Goal: Answer question/provide support: Share knowledge or assist other users

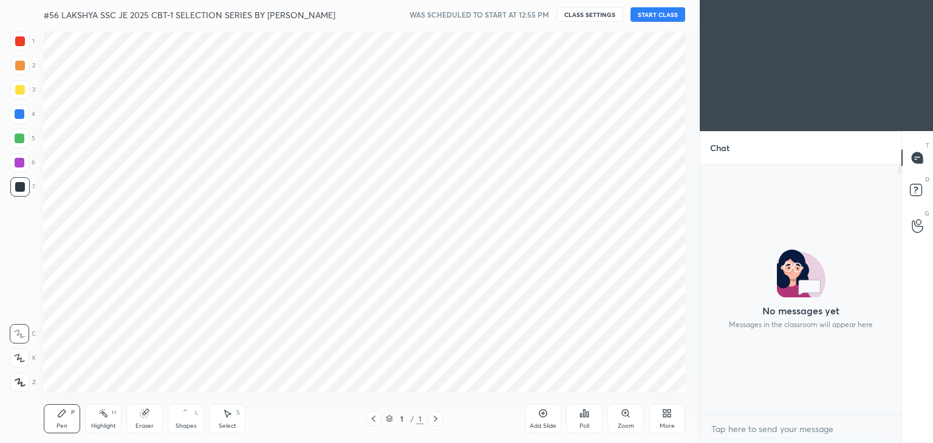
scroll to position [146, 197]
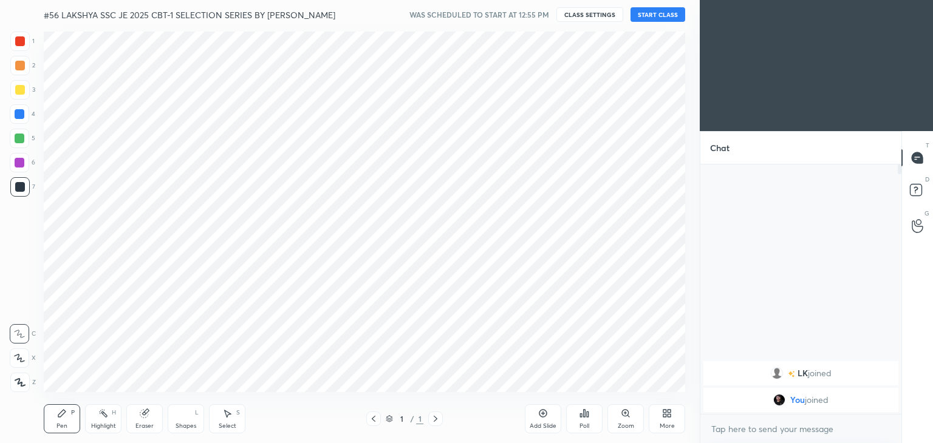
click at [665, 22] on div "#56 LAKSHYA SSC JE 2025 CBT-1 SELECTION SERIES BY [PERSON_NAME] WAS SCHEDULED T…" at bounding box center [364, 14] width 641 height 29
click at [662, 15] on button "START CLASS" at bounding box center [657, 14] width 55 height 15
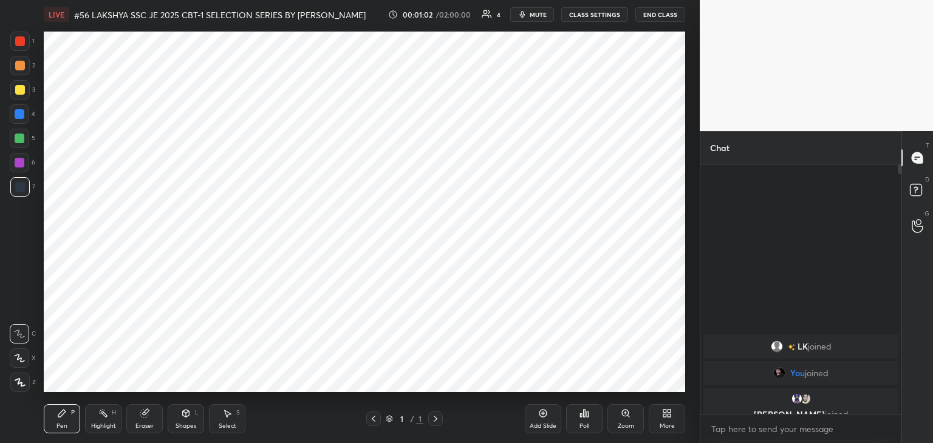
click at [536, 15] on span "mute" at bounding box center [538, 14] width 17 height 9
click at [669, 417] on icon at bounding box center [667, 414] width 10 height 10
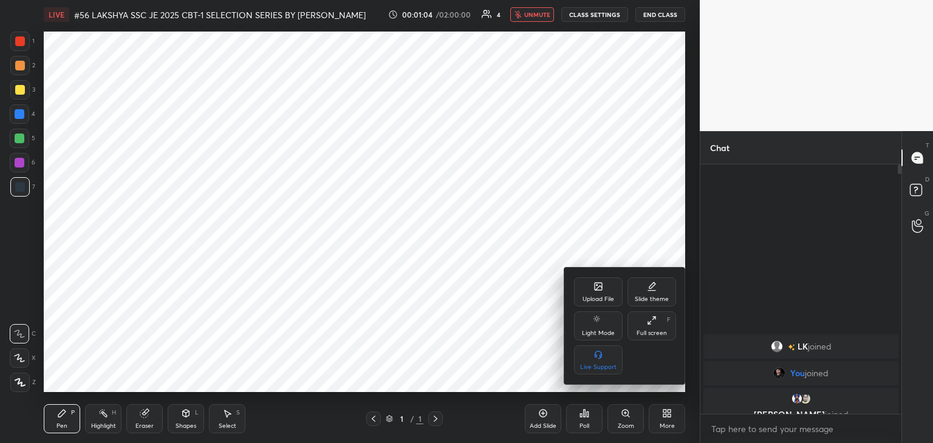
click at [595, 286] on icon at bounding box center [598, 286] width 7 height 7
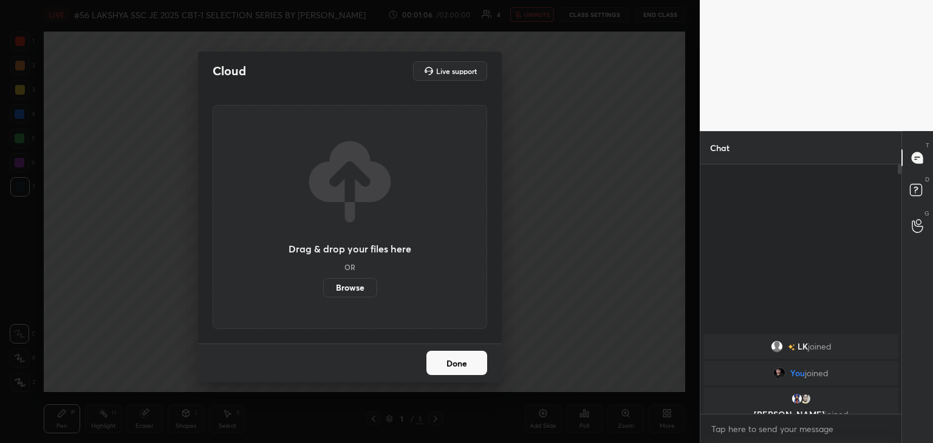
click at [355, 290] on label "Browse" at bounding box center [350, 287] width 54 height 19
click at [323, 290] on input "Browse" at bounding box center [323, 287] width 0 height 19
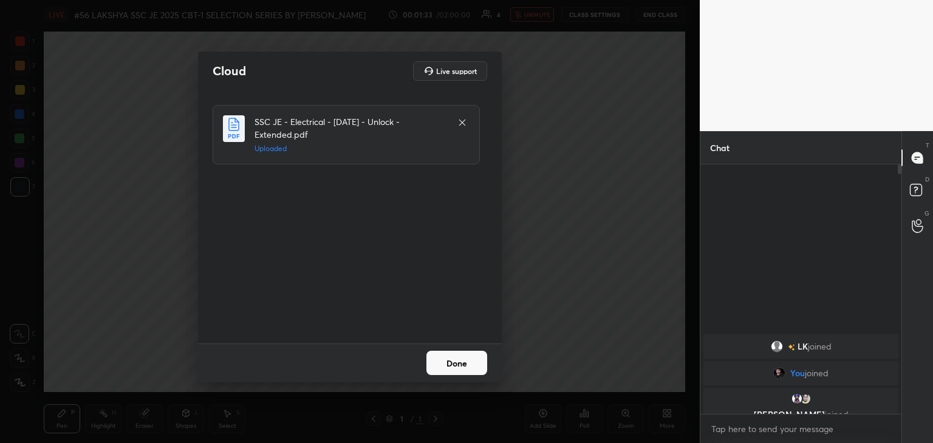
click at [474, 364] on button "Done" at bounding box center [456, 363] width 61 height 24
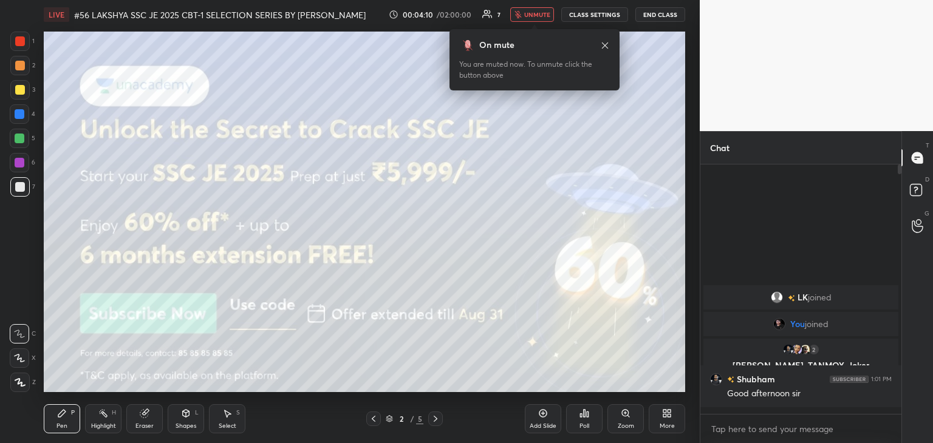
scroll to position [246, 197]
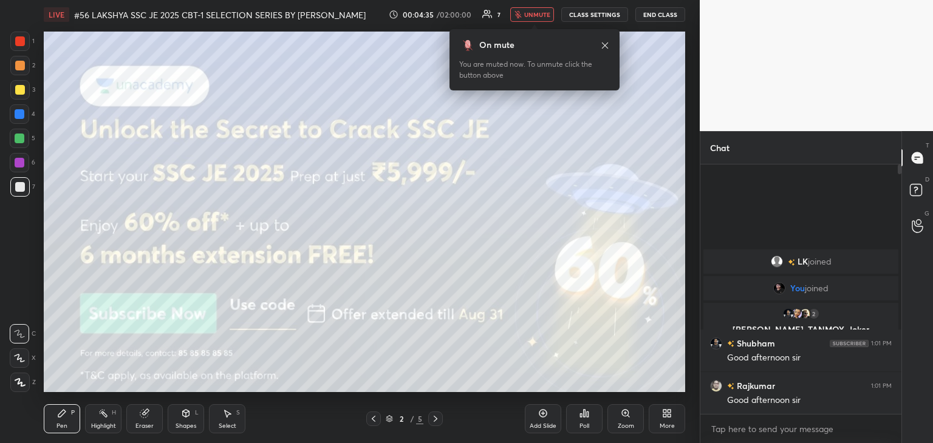
click at [535, 15] on span "unmute" at bounding box center [537, 14] width 26 height 9
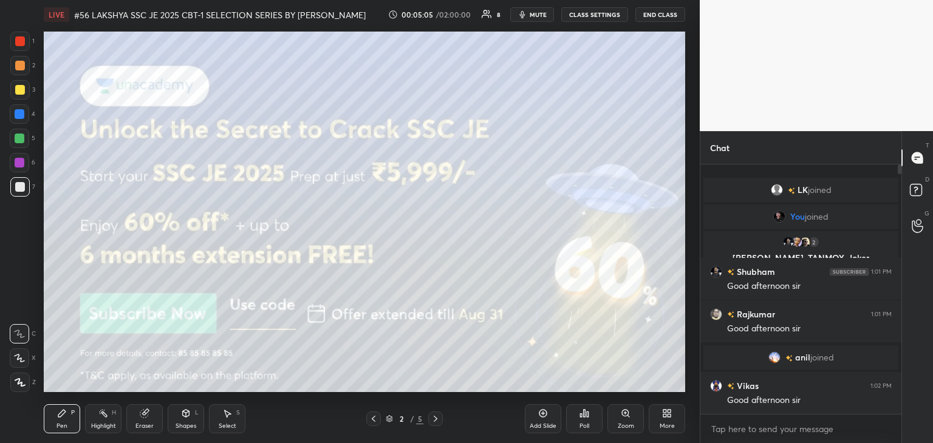
click at [22, 41] on div at bounding box center [20, 41] width 10 height 10
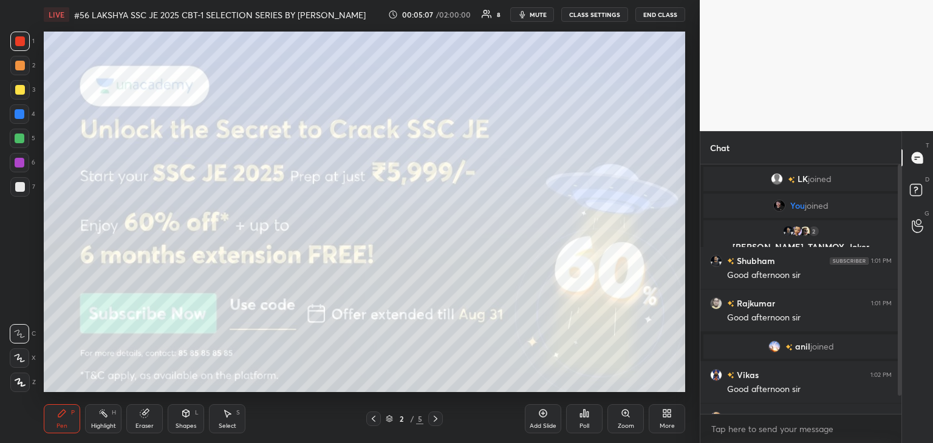
click at [537, 10] on span "mute" at bounding box center [538, 14] width 17 height 9
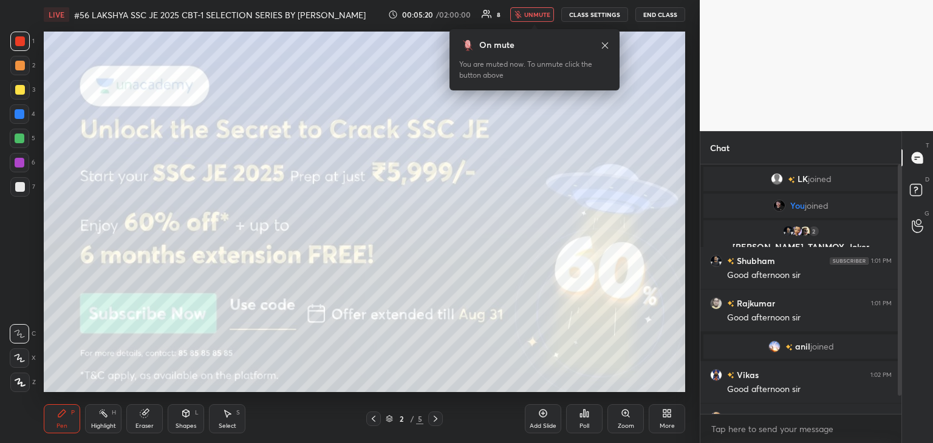
click at [534, 15] on span "unmute" at bounding box center [537, 14] width 26 height 9
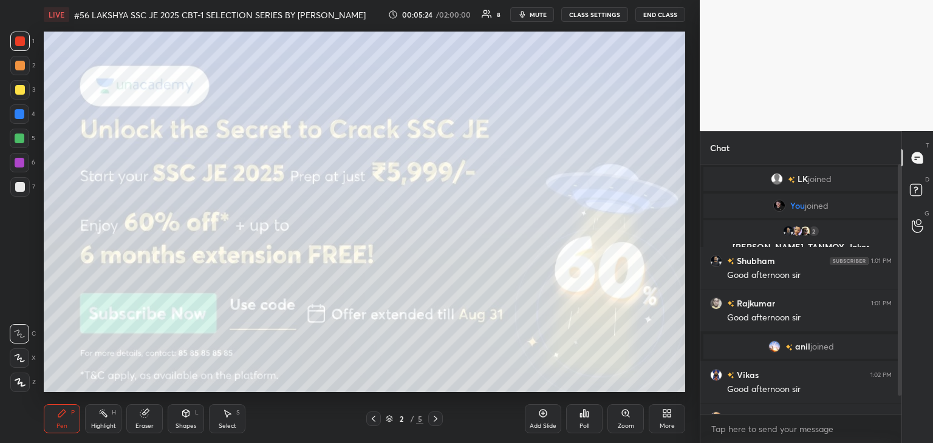
click at [537, 15] on span "mute" at bounding box center [538, 14] width 17 height 9
click at [534, 15] on span "unmute" at bounding box center [537, 14] width 26 height 9
click at [533, 18] on span "mute" at bounding box center [538, 14] width 17 height 9
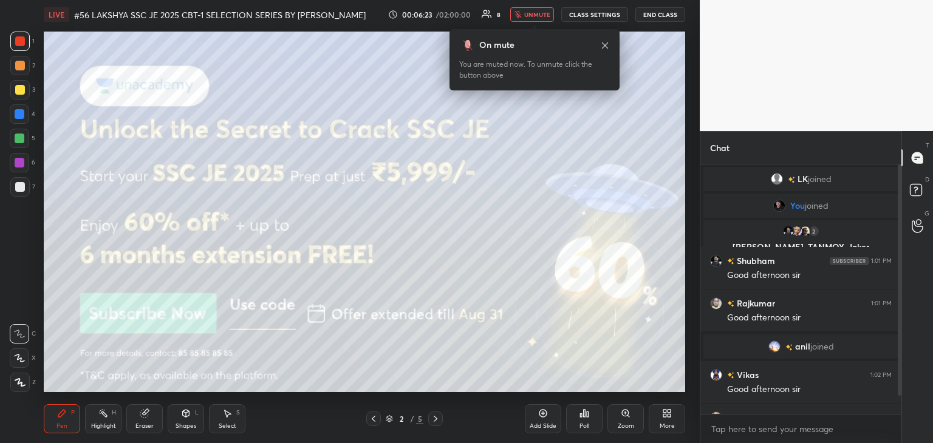
click at [25, 383] on div at bounding box center [19, 382] width 19 height 19
click at [52, 413] on div "Pen P" at bounding box center [62, 418] width 36 height 29
click at [11, 382] on div at bounding box center [19, 382] width 19 height 19
click at [51, 420] on div "Pen P" at bounding box center [62, 418] width 36 height 29
click at [540, 18] on button "unmute" at bounding box center [532, 14] width 44 height 15
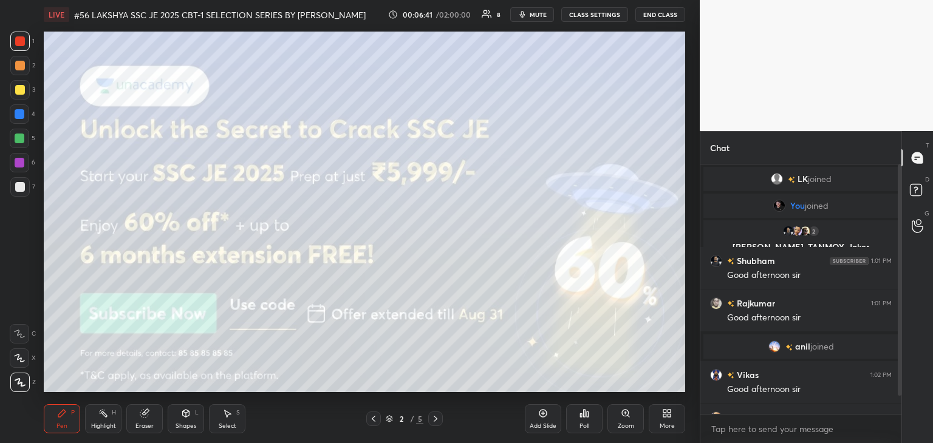
drag, startPoint x: 899, startPoint y: 391, endPoint x: 897, endPoint y: 421, distance: 29.8
click at [898, 424] on div "[PERSON_NAME] joined You joined 2 Shubham, TANMOY, Joker & 2 others joined [PER…" at bounding box center [800, 304] width 201 height 279
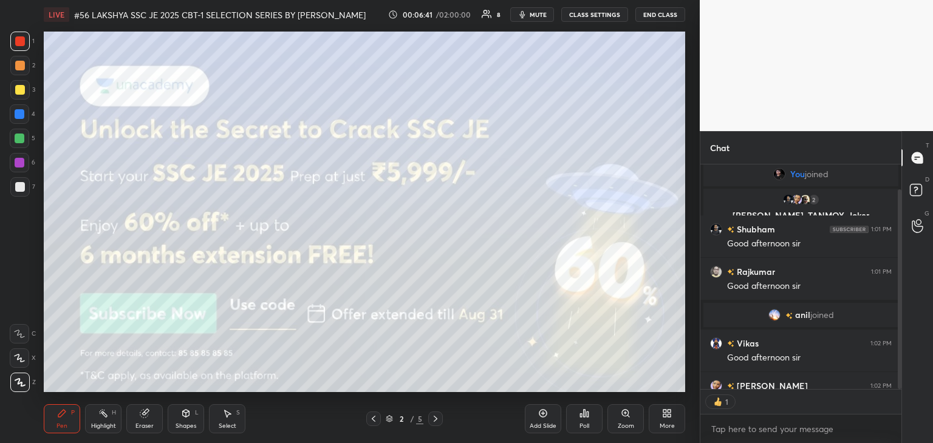
scroll to position [4, 4]
drag, startPoint x: 17, startPoint y: 86, endPoint x: 16, endPoint y: 78, distance: 7.9
click at [17, 87] on div at bounding box center [20, 90] width 10 height 10
click at [26, 379] on div at bounding box center [19, 382] width 19 height 19
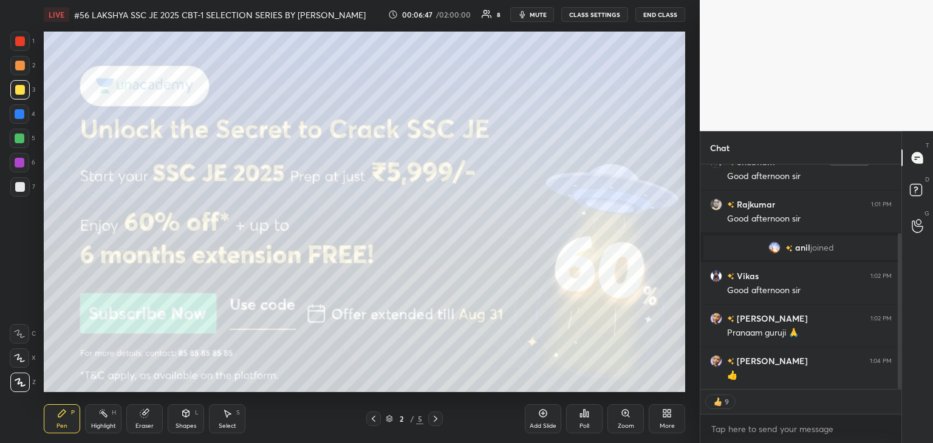
click at [66, 429] on div "Pen P" at bounding box center [62, 418] width 36 height 29
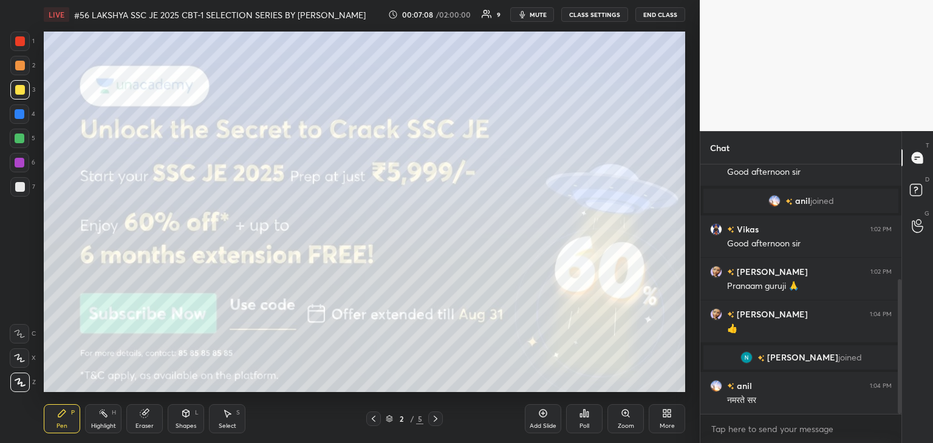
scroll to position [213, 0]
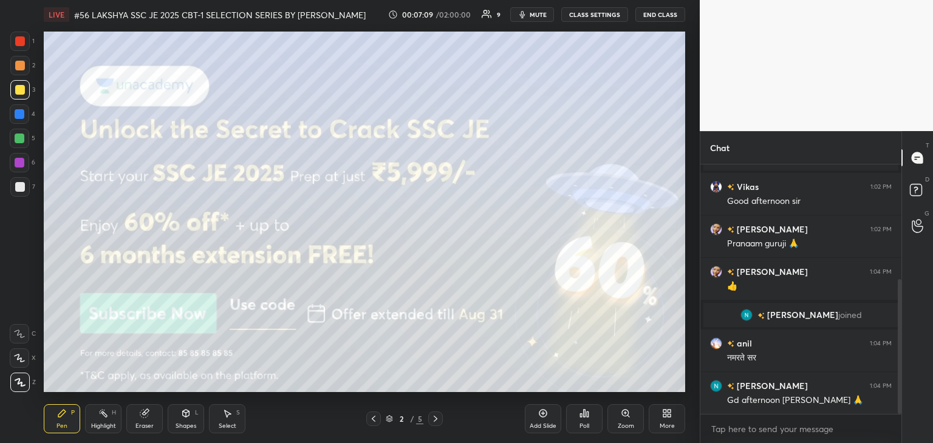
click at [537, 18] on span "mute" at bounding box center [538, 14] width 17 height 9
click at [61, 423] on div "Pen" at bounding box center [61, 426] width 11 height 6
click at [23, 387] on icon at bounding box center [20, 382] width 11 height 9
drag, startPoint x: 64, startPoint y: 419, endPoint x: 41, endPoint y: 407, distance: 25.3
click at [63, 419] on div "Pen P" at bounding box center [62, 418] width 36 height 29
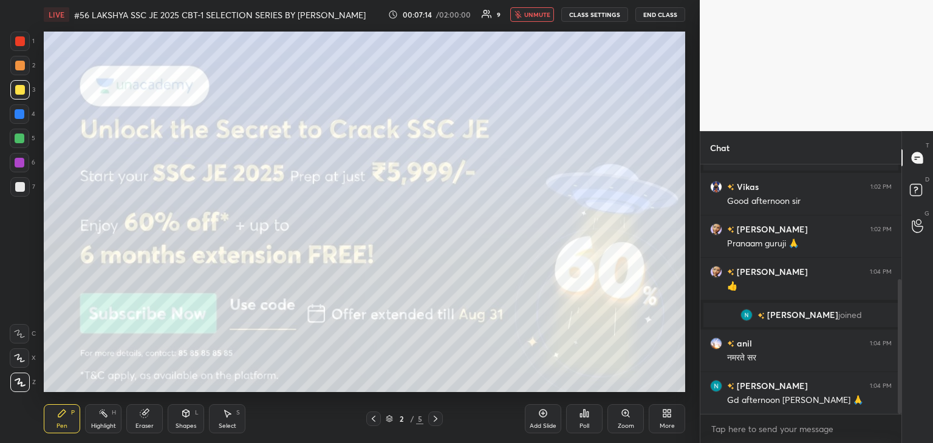
click at [22, 389] on div at bounding box center [19, 382] width 19 height 19
drag, startPoint x: 68, startPoint y: 421, endPoint x: 42, endPoint y: 404, distance: 31.2
click at [68, 420] on div "Pen P" at bounding box center [62, 418] width 36 height 29
drag, startPoint x: 20, startPoint y: 378, endPoint x: 58, endPoint y: 416, distance: 53.7
click at [21, 380] on icon at bounding box center [20, 382] width 11 height 9
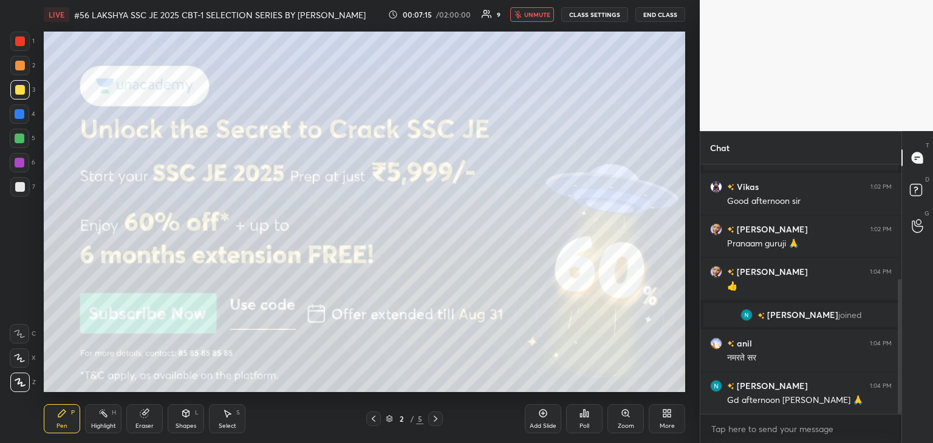
click at [58, 418] on icon at bounding box center [62, 414] width 10 height 10
click at [23, 382] on icon at bounding box center [20, 382] width 11 height 9
click at [75, 423] on div "Pen P" at bounding box center [62, 418] width 36 height 29
click at [542, 22] on div "LIVE #56 LAKSHYA SSC JE 2025 CBT-1 SELECTION SERIES BY [PERSON_NAME] 00:07:19 /…" at bounding box center [364, 14] width 641 height 29
click at [535, 15] on span "unmute" at bounding box center [537, 14] width 26 height 9
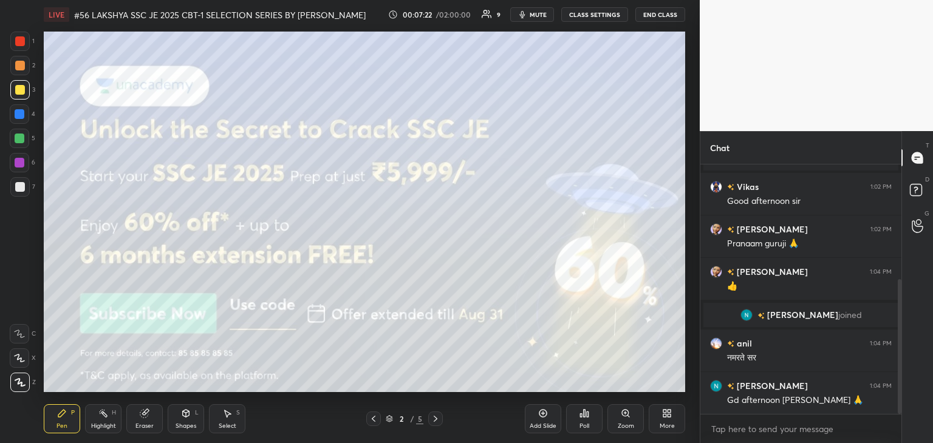
click at [438, 421] on icon at bounding box center [436, 419] width 10 height 10
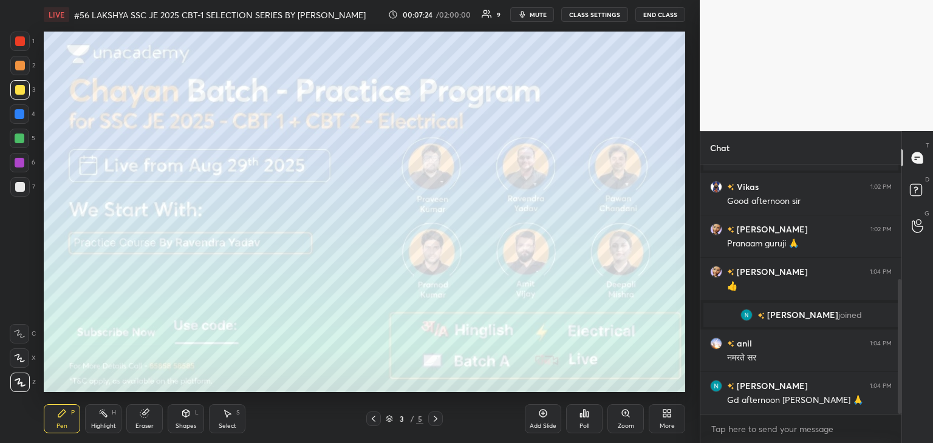
click at [112, 74] on div "Setting up your live class Poll for secs No correct answer Start poll" at bounding box center [364, 212] width 651 height 366
click at [437, 421] on icon at bounding box center [436, 419] width 10 height 10
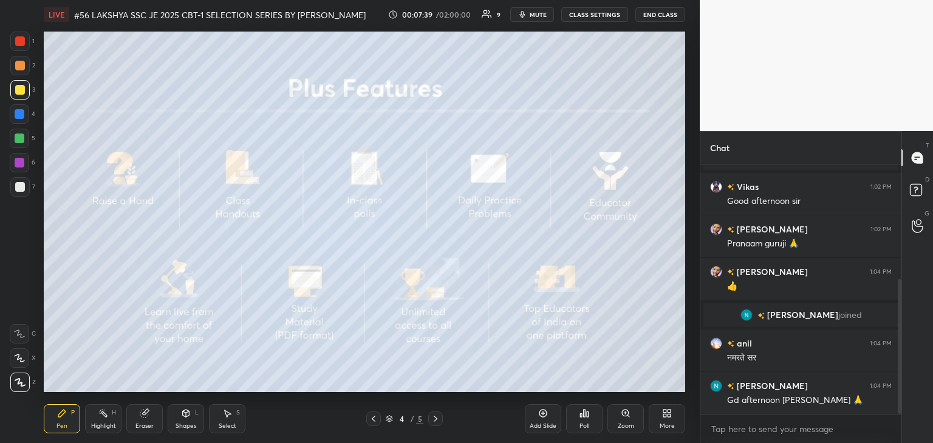
click at [22, 98] on div at bounding box center [19, 89] width 19 height 19
click at [440, 421] on icon at bounding box center [436, 419] width 10 height 10
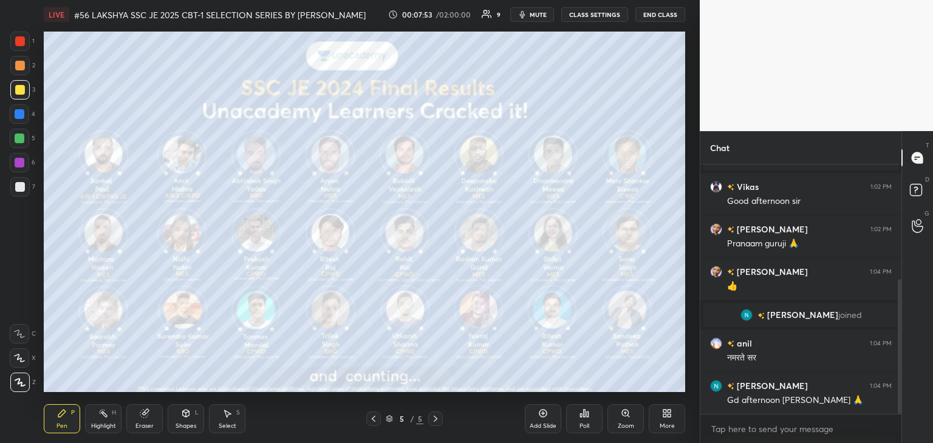
click at [22, 49] on div at bounding box center [19, 41] width 19 height 19
click at [540, 21] on button "mute" at bounding box center [532, 14] width 44 height 15
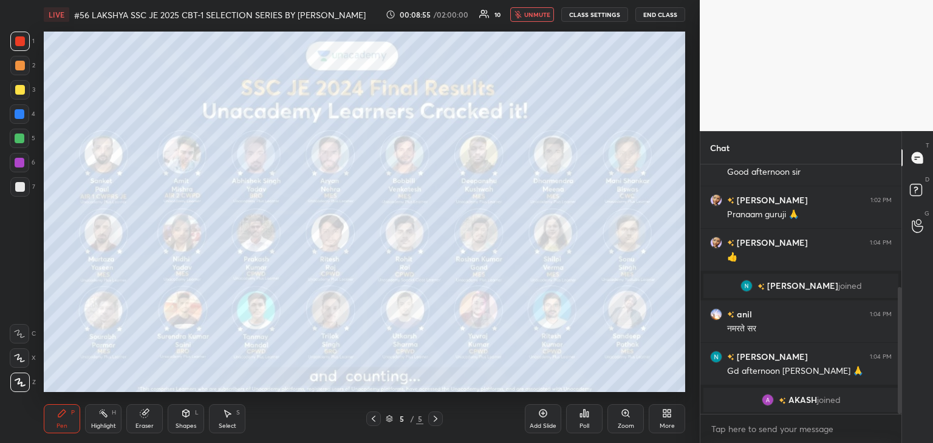
click at [667, 417] on icon at bounding box center [667, 414] width 10 height 10
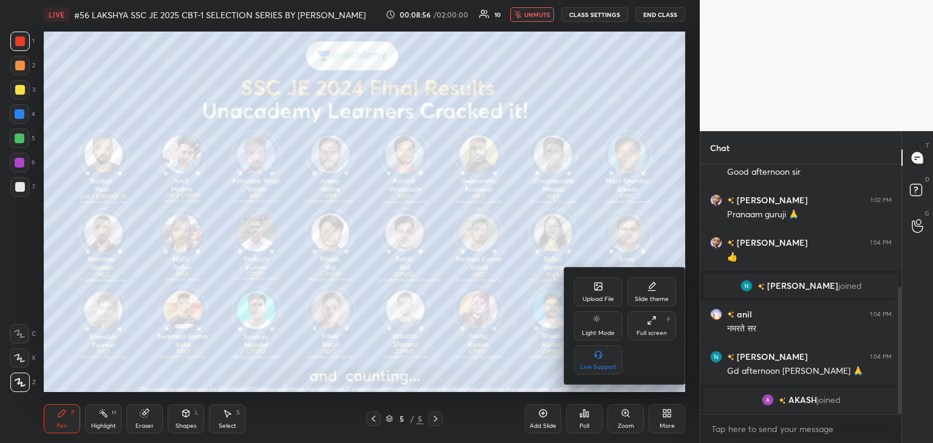
click at [469, 424] on div at bounding box center [466, 221] width 933 height 443
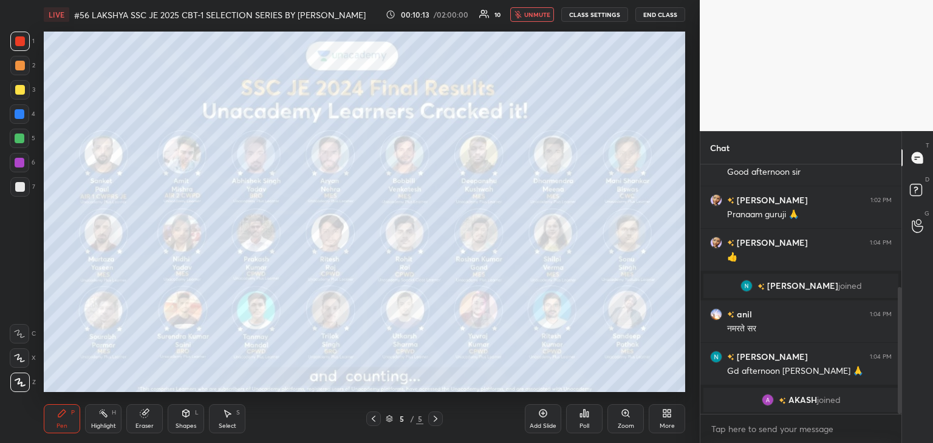
click at [663, 421] on div "More" at bounding box center [667, 418] width 36 height 29
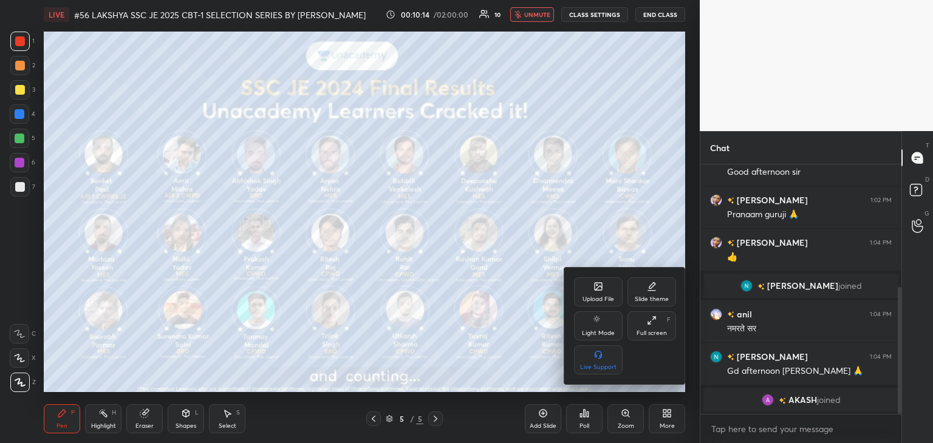
click at [598, 295] on div "Upload File" at bounding box center [598, 292] width 49 height 29
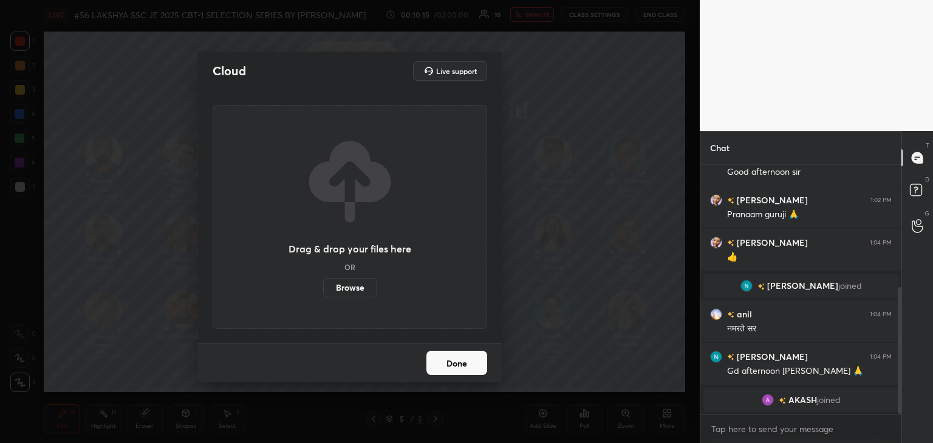
click at [355, 287] on label "Browse" at bounding box center [350, 287] width 54 height 19
click at [323, 287] on input "Browse" at bounding box center [323, 287] width 0 height 19
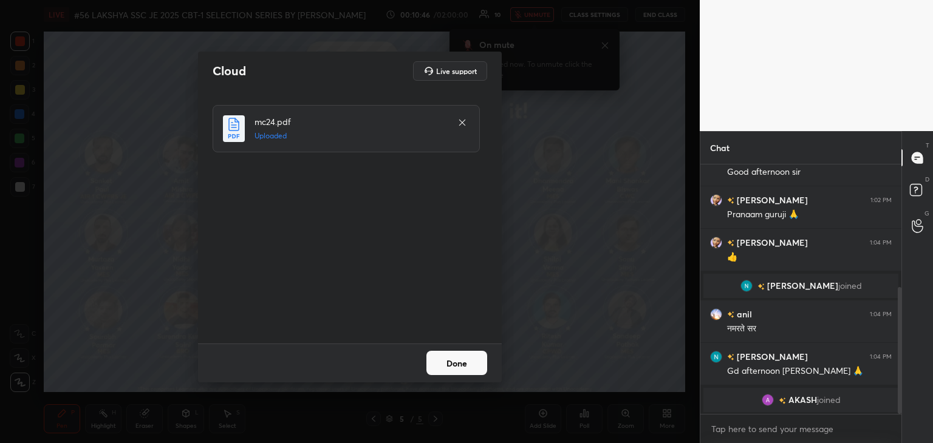
click at [449, 365] on button "Done" at bounding box center [456, 363] width 61 height 24
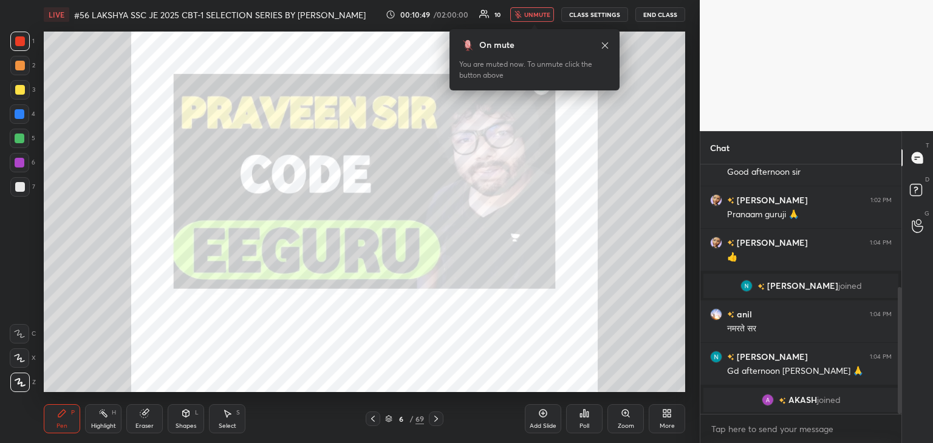
click at [388, 423] on icon at bounding box center [388, 418] width 7 height 7
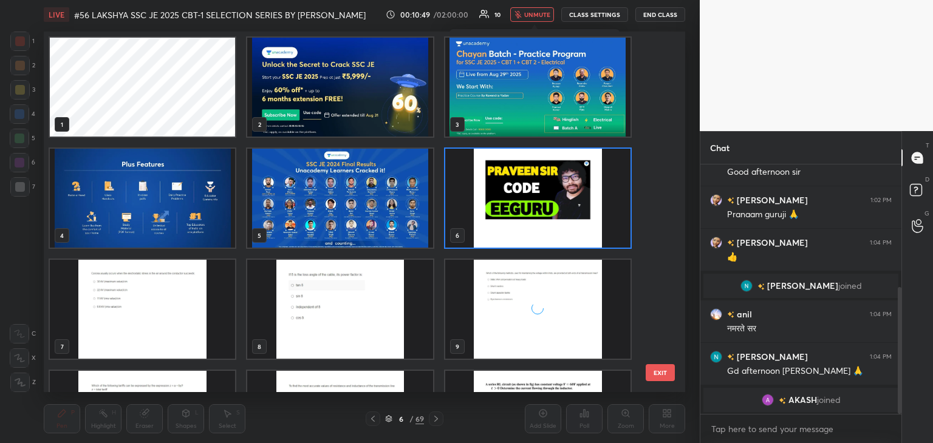
scroll to position [357, 635]
click at [170, 319] on img "grid" at bounding box center [142, 309] width 185 height 99
click at [172, 321] on img "grid" at bounding box center [142, 309] width 185 height 99
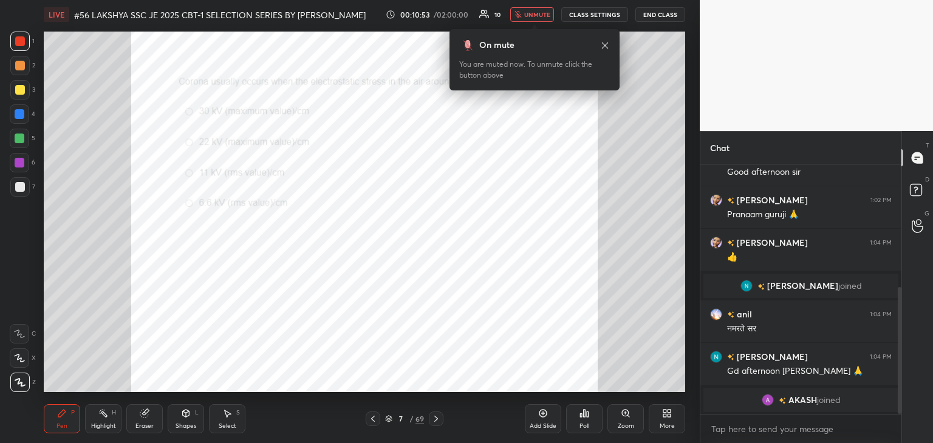
click at [527, 15] on span "unmute" at bounding box center [537, 14] width 26 height 9
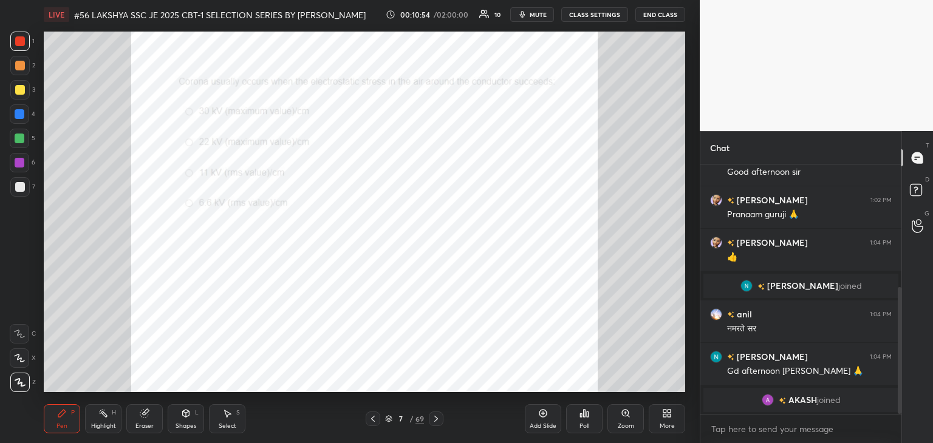
click at [626, 421] on div "Zoom" at bounding box center [625, 418] width 36 height 29
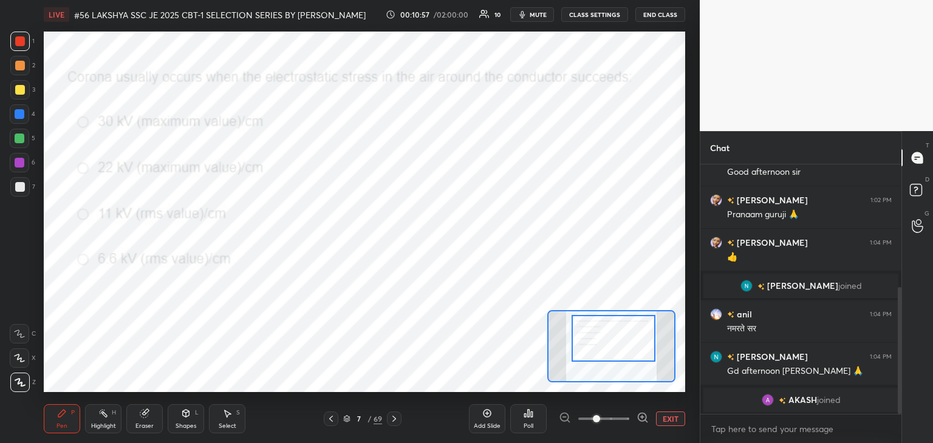
drag, startPoint x: 624, startPoint y: 361, endPoint x: 624, endPoint y: 353, distance: 7.9
click at [626, 353] on div at bounding box center [613, 338] width 84 height 47
click at [542, 416] on div "Poll" at bounding box center [528, 418] width 36 height 29
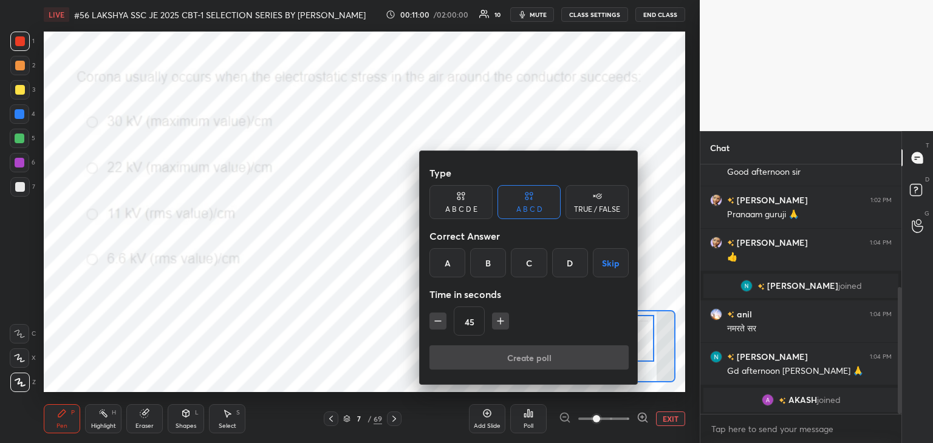
drag, startPoint x: 449, startPoint y: 273, endPoint x: 447, endPoint y: 259, distance: 13.6
click at [449, 271] on div "A" at bounding box center [447, 262] width 36 height 29
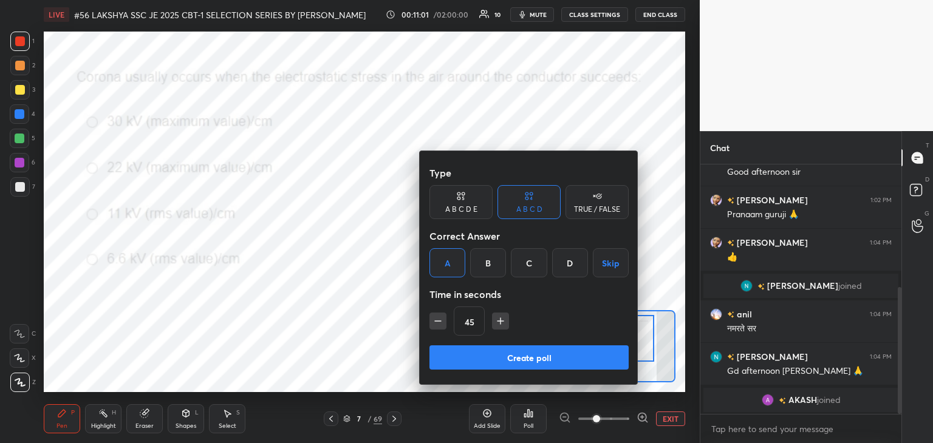
click at [447, 351] on button "Create poll" at bounding box center [528, 358] width 199 height 24
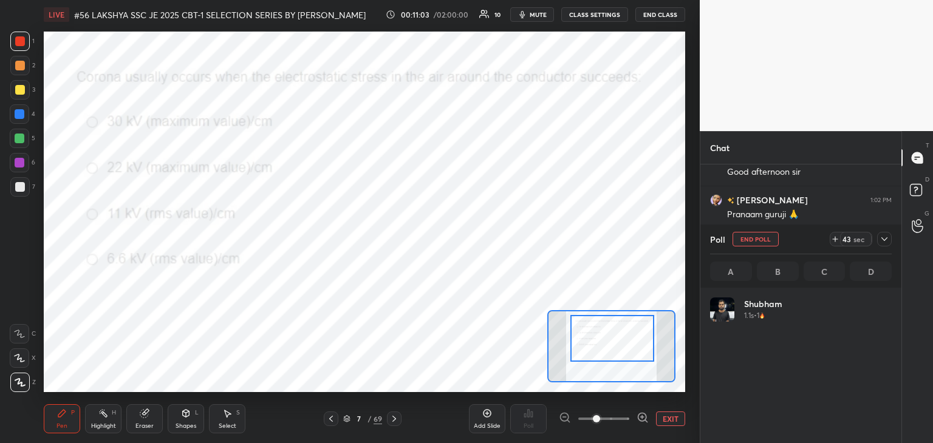
scroll to position [142, 178]
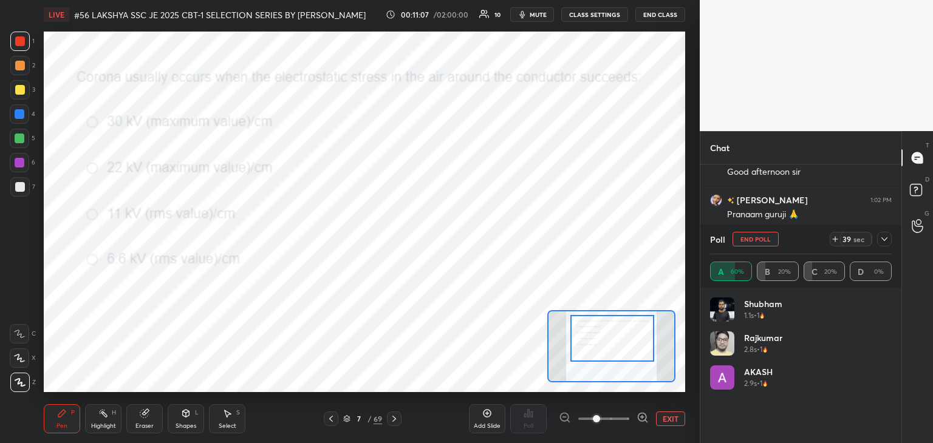
click at [527, 16] on icon "button" at bounding box center [522, 15] width 10 height 10
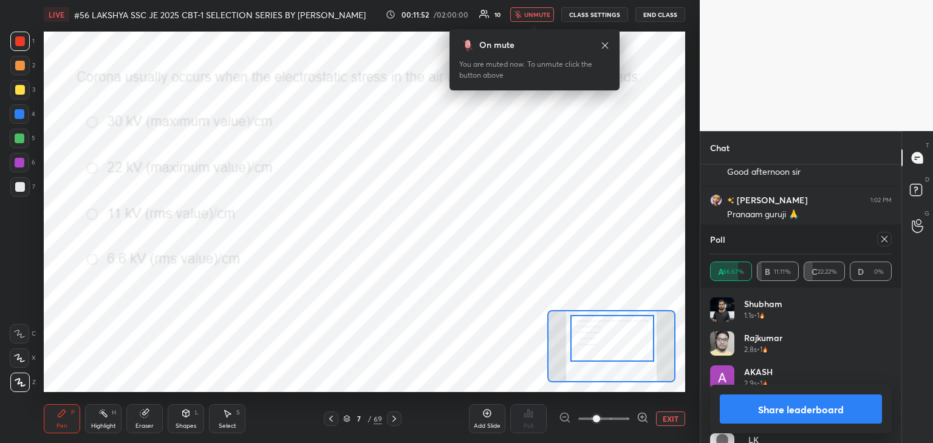
click at [21, 39] on div at bounding box center [20, 41] width 10 height 10
click at [66, 426] on div "Pen" at bounding box center [61, 426] width 11 height 6
click at [69, 423] on div "Pen P" at bounding box center [62, 418] width 36 height 29
drag, startPoint x: 17, startPoint y: 381, endPoint x: 49, endPoint y: 395, distance: 35.3
click at [17, 382] on icon at bounding box center [20, 382] width 11 height 9
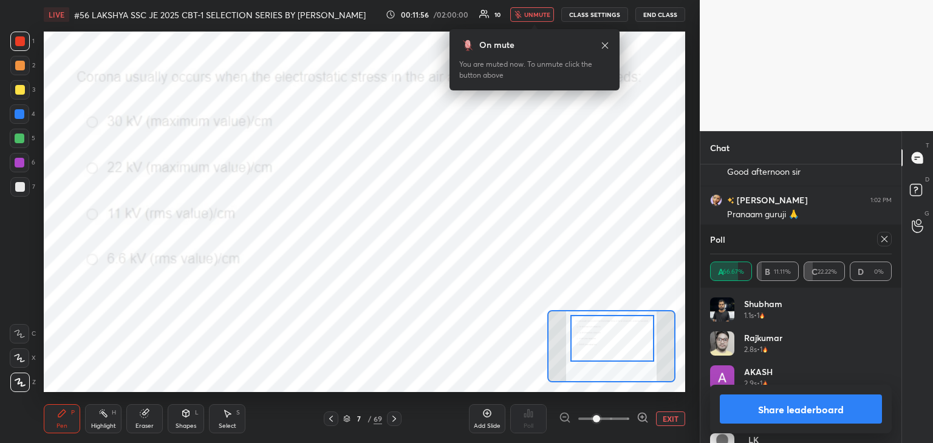
click at [70, 422] on div "Pen P" at bounding box center [62, 418] width 36 height 29
drag, startPoint x: 20, startPoint y: 380, endPoint x: 43, endPoint y: 403, distance: 32.6
click at [22, 380] on icon at bounding box center [20, 382] width 11 height 9
click at [46, 408] on div "Pen P" at bounding box center [62, 418] width 36 height 29
drag, startPoint x: 17, startPoint y: 380, endPoint x: 22, endPoint y: 386, distance: 8.3
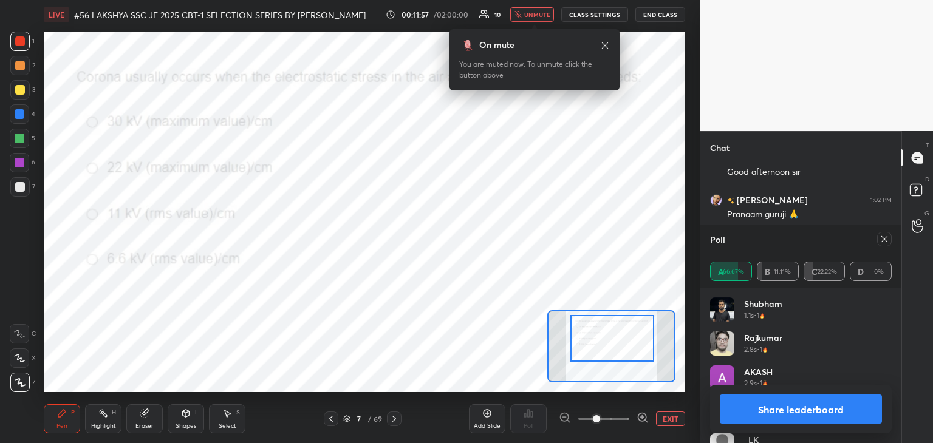
click at [18, 380] on icon at bounding box center [20, 382] width 10 height 7
click at [75, 427] on div "Pen P" at bounding box center [62, 418] width 36 height 29
drag, startPoint x: 21, startPoint y: 381, endPoint x: 49, endPoint y: 409, distance: 39.9
click at [22, 381] on icon at bounding box center [20, 382] width 11 height 9
drag, startPoint x: 59, startPoint y: 425, endPoint x: 51, endPoint y: 439, distance: 16.0
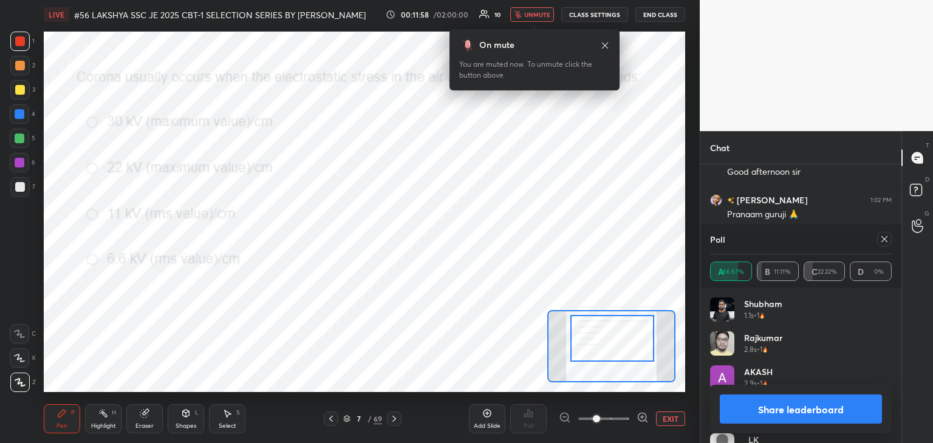
click at [59, 425] on div "Pen" at bounding box center [61, 426] width 11 height 6
click at [22, 46] on div at bounding box center [20, 41] width 10 height 10
click at [536, 17] on span "unmute" at bounding box center [537, 14] width 26 height 9
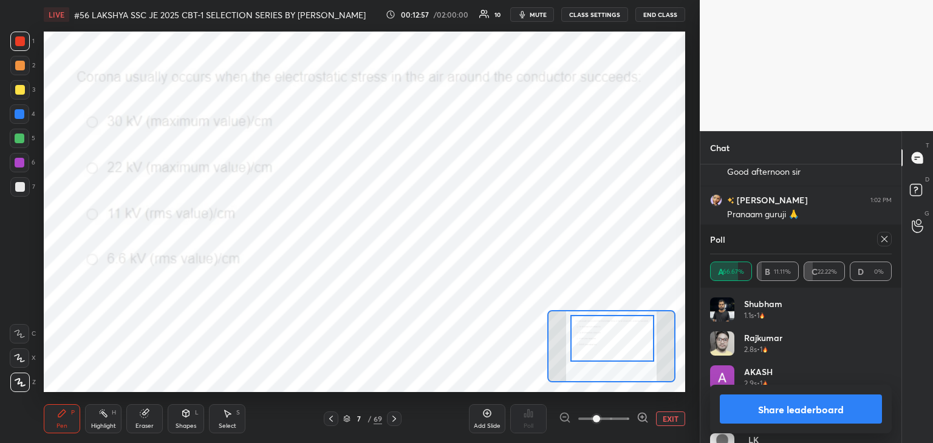
scroll to position [319, 0]
click at [884, 239] on icon at bounding box center [884, 239] width 10 height 10
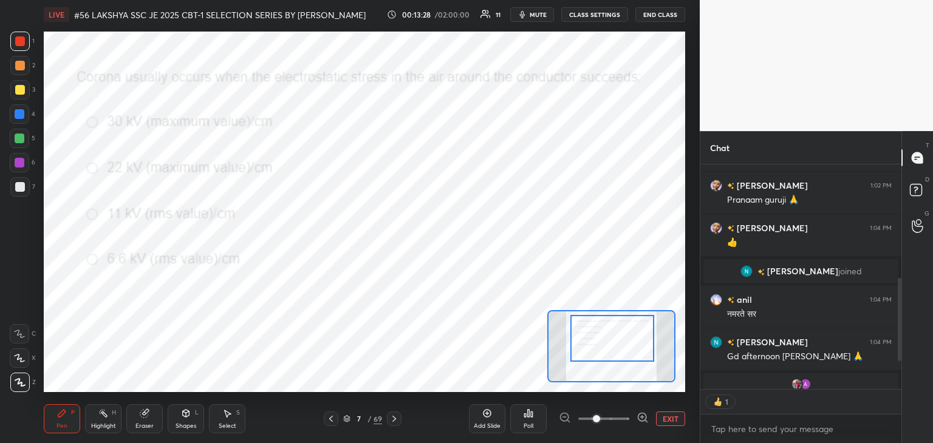
scroll to position [4, 4]
click at [395, 419] on icon at bounding box center [394, 419] width 10 height 10
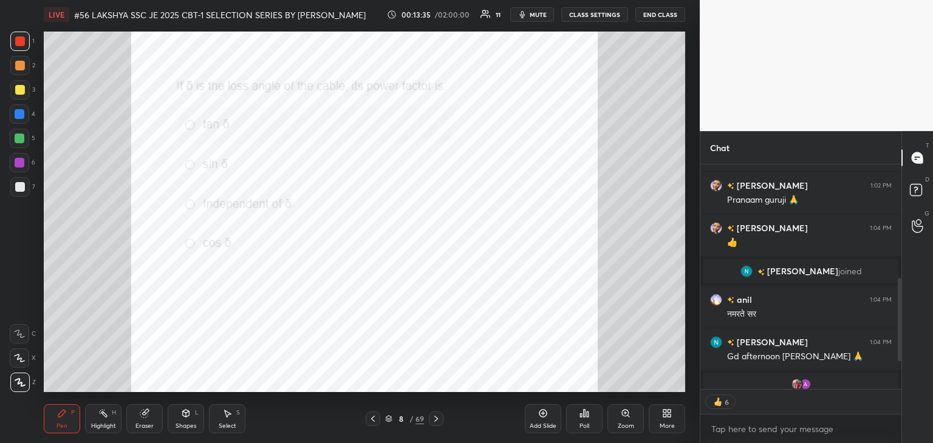
click at [434, 421] on icon at bounding box center [436, 419] width 10 height 10
click at [634, 422] on div "Zoom" at bounding box center [625, 418] width 36 height 29
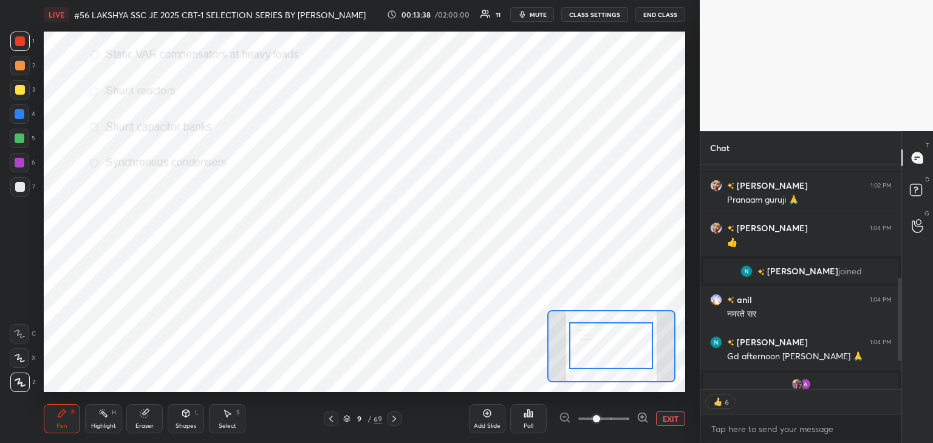
drag, startPoint x: 630, startPoint y: 360, endPoint x: 633, endPoint y: 350, distance: 10.2
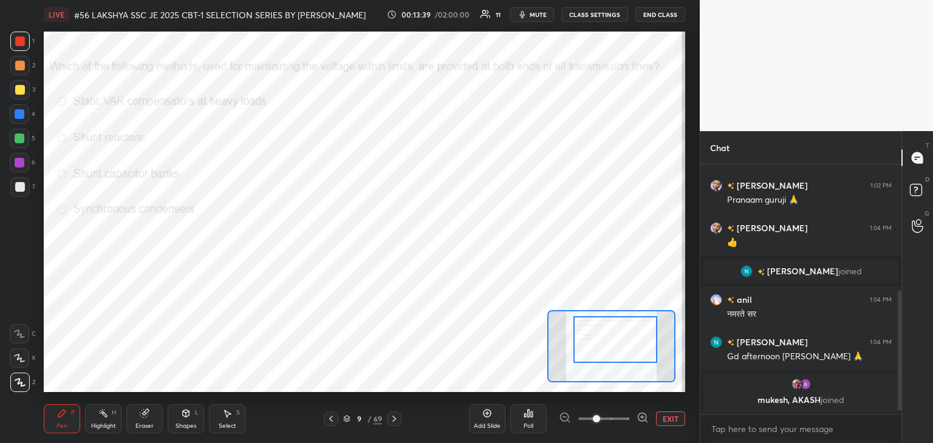
scroll to position [256, 0]
drag, startPoint x: 632, startPoint y: 354, endPoint x: 636, endPoint y: 348, distance: 7.1
click at [636, 348] on div at bounding box center [615, 339] width 84 height 47
click at [537, 419] on div "Poll" at bounding box center [528, 418] width 36 height 29
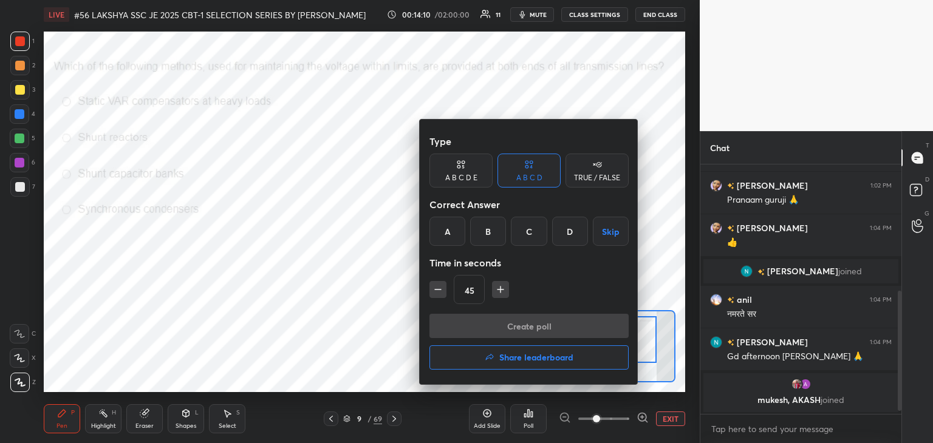
click at [447, 236] on div "A" at bounding box center [447, 231] width 36 height 29
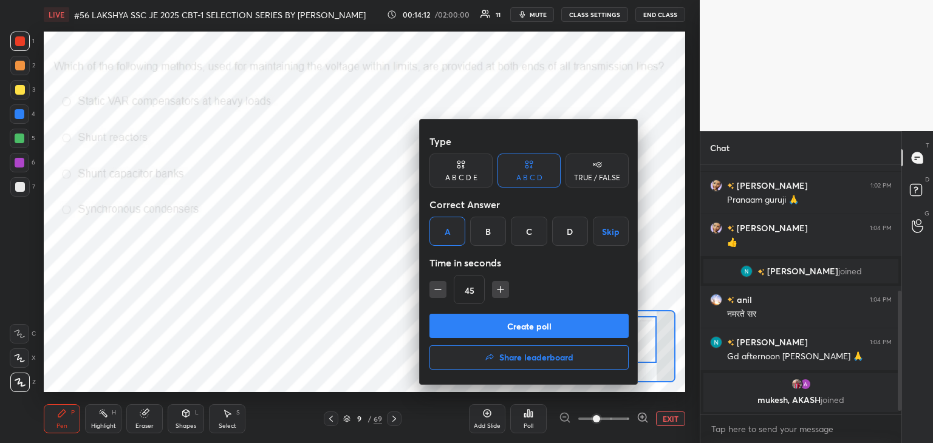
click at [442, 319] on button "Create poll" at bounding box center [528, 326] width 199 height 24
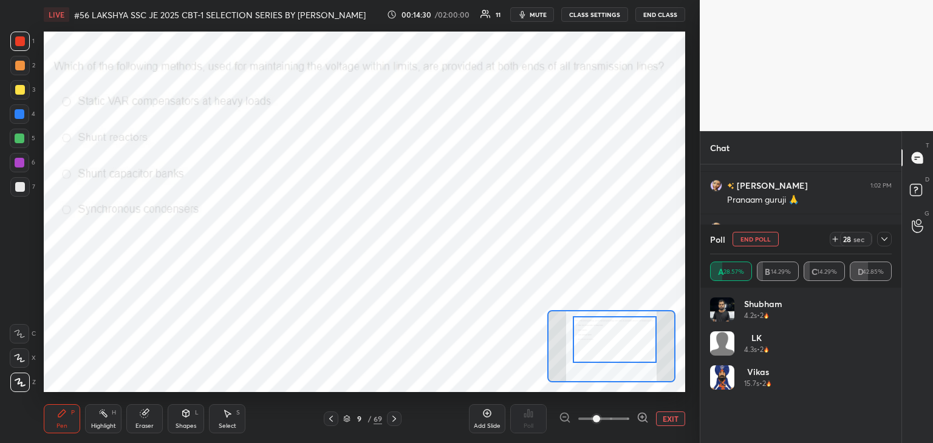
scroll to position [362, 0]
click at [537, 12] on span "mute" at bounding box center [538, 14] width 17 height 9
click at [18, 44] on div at bounding box center [20, 41] width 10 height 10
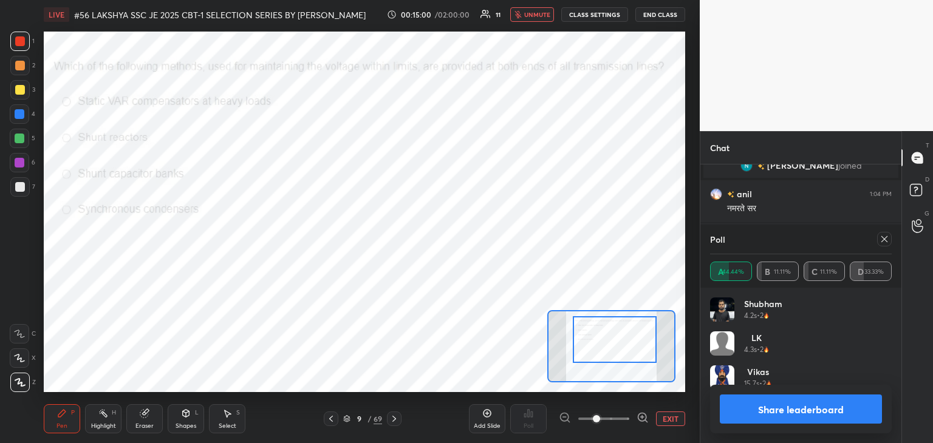
click at [527, 18] on span "unmute" at bounding box center [537, 14] width 26 height 9
click at [882, 240] on icon at bounding box center [884, 239] width 10 height 10
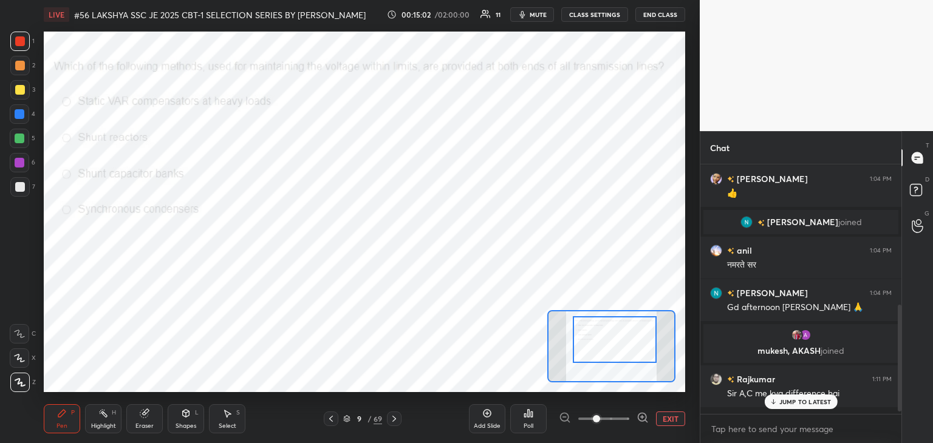
scroll to position [245, 197]
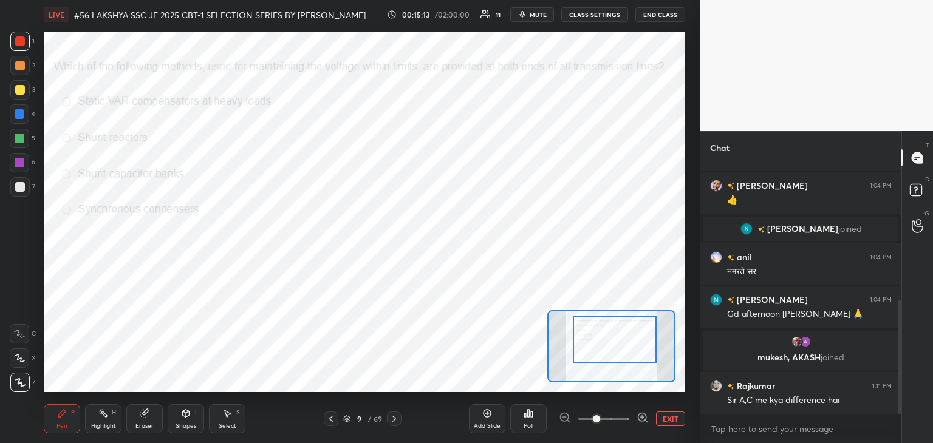
click at [18, 42] on div at bounding box center [20, 41] width 10 height 10
drag, startPoint x: 63, startPoint y: 420, endPoint x: 60, endPoint y: 414, distance: 7.1
click at [62, 418] on div "Pen P" at bounding box center [62, 418] width 36 height 29
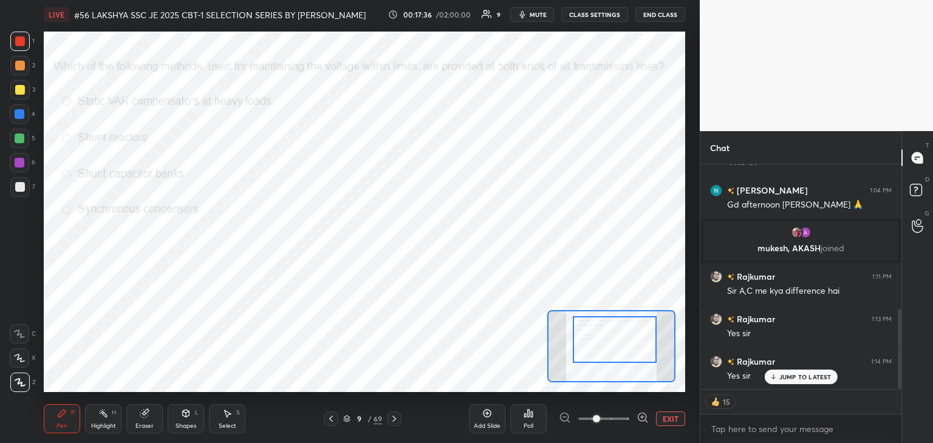
scroll to position [246, 197]
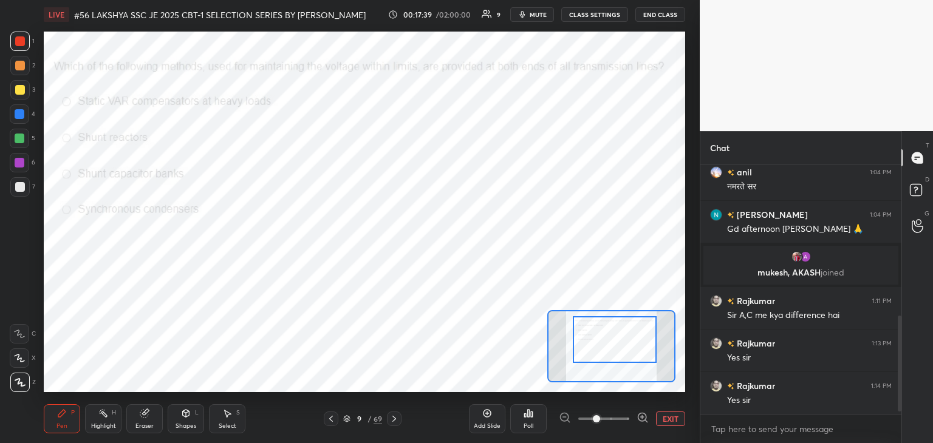
click at [389, 424] on div at bounding box center [394, 419] width 15 height 15
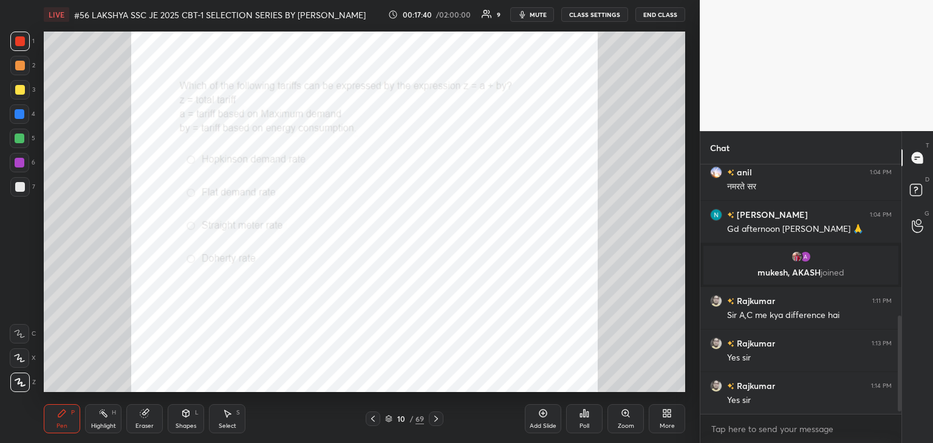
click at [626, 417] on icon at bounding box center [626, 414] width 10 height 10
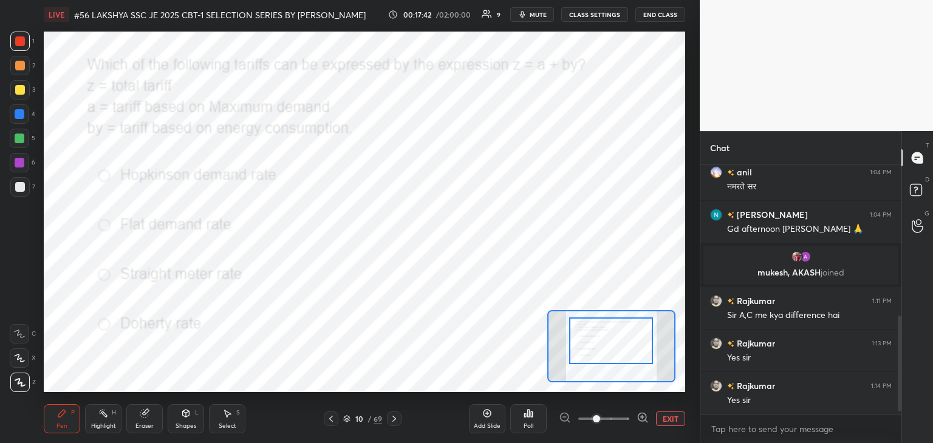
click at [623, 355] on div at bounding box center [611, 341] width 84 height 47
click at [528, 421] on div "Poll" at bounding box center [528, 418] width 36 height 29
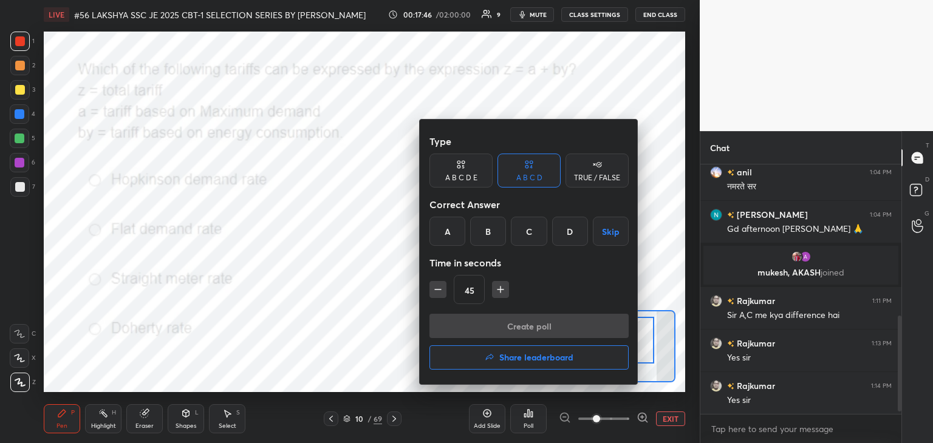
click at [440, 227] on div "A" at bounding box center [447, 231] width 36 height 29
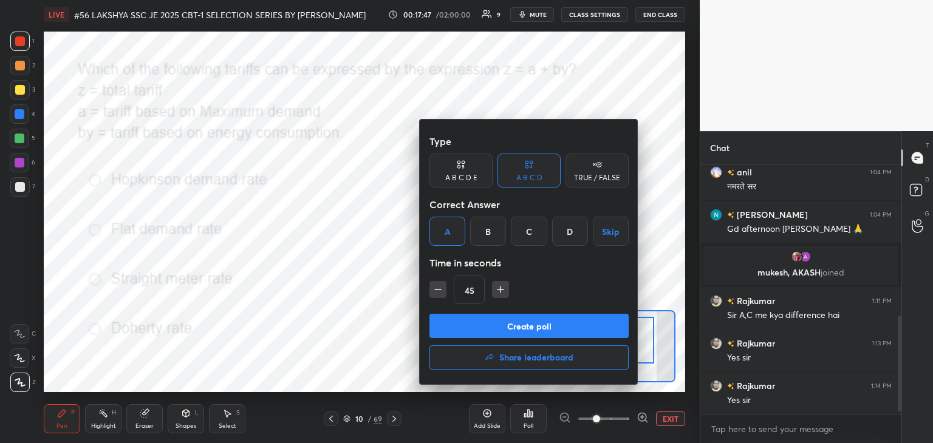
click at [453, 330] on button "Create poll" at bounding box center [528, 326] width 199 height 24
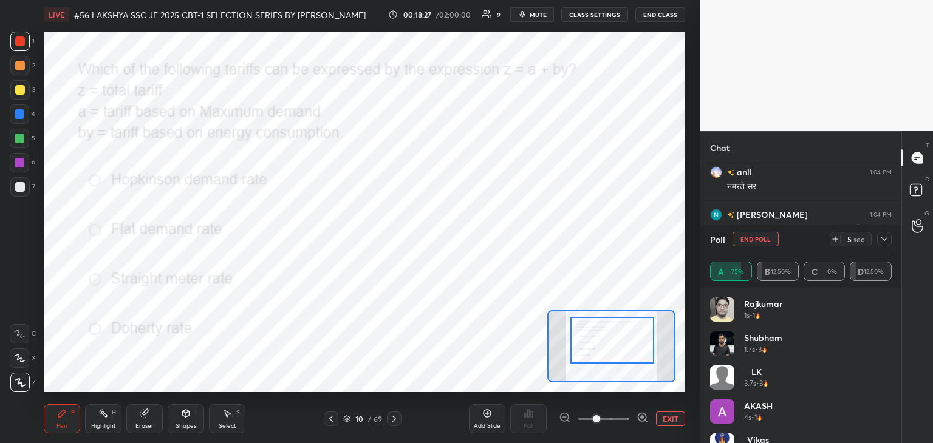
scroll to position [476, 0]
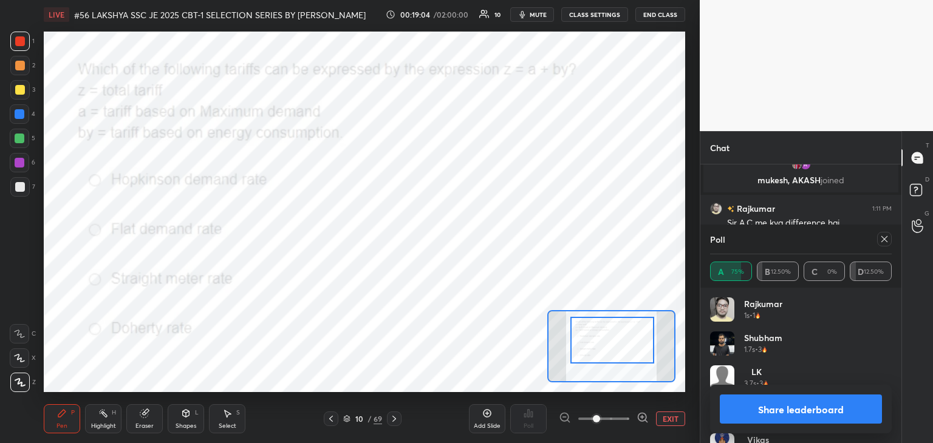
click at [882, 238] on icon at bounding box center [884, 239] width 10 height 10
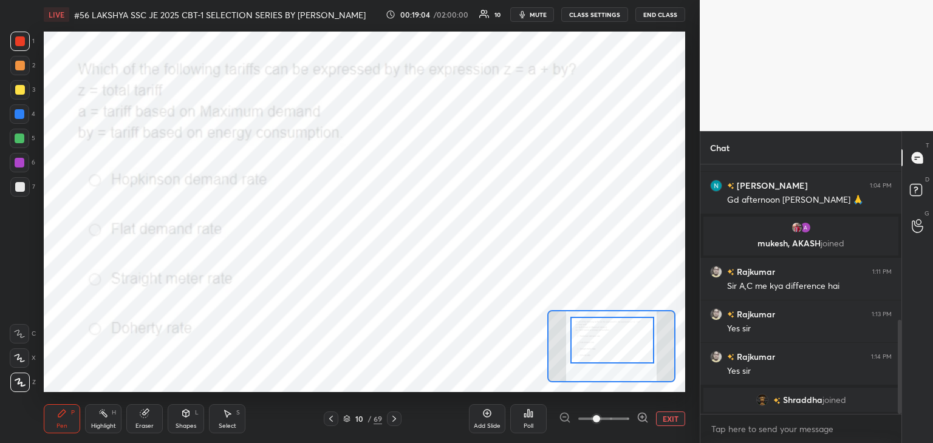
scroll to position [246, 197]
click at [400, 419] on div at bounding box center [394, 419] width 15 height 15
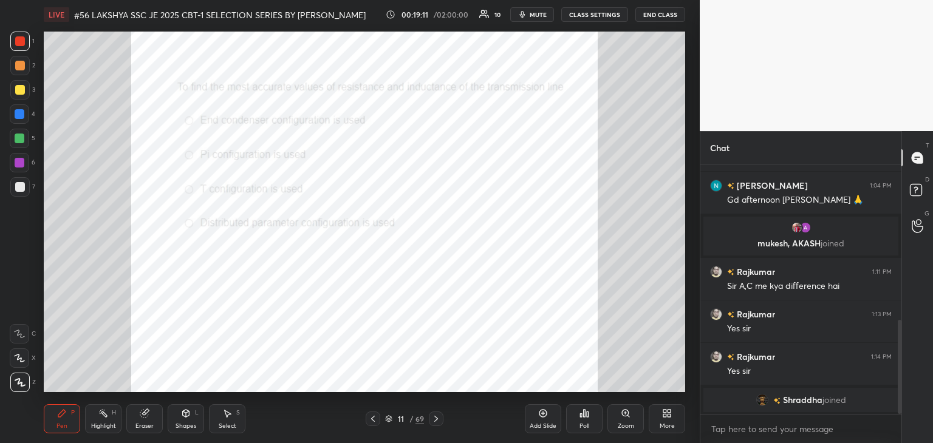
click at [624, 421] on div "Zoom" at bounding box center [625, 418] width 36 height 29
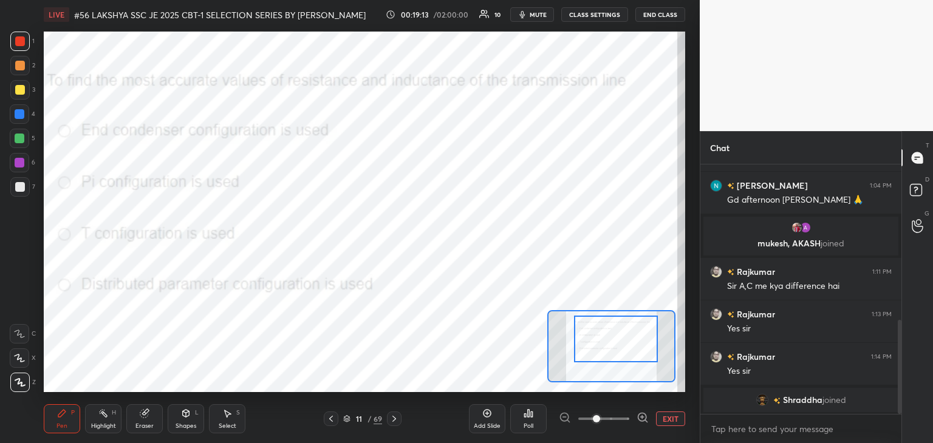
drag, startPoint x: 618, startPoint y: 350, endPoint x: 623, endPoint y: 346, distance: 6.5
click at [623, 346] on div at bounding box center [616, 339] width 84 height 47
click at [534, 421] on div "Poll" at bounding box center [528, 418] width 36 height 29
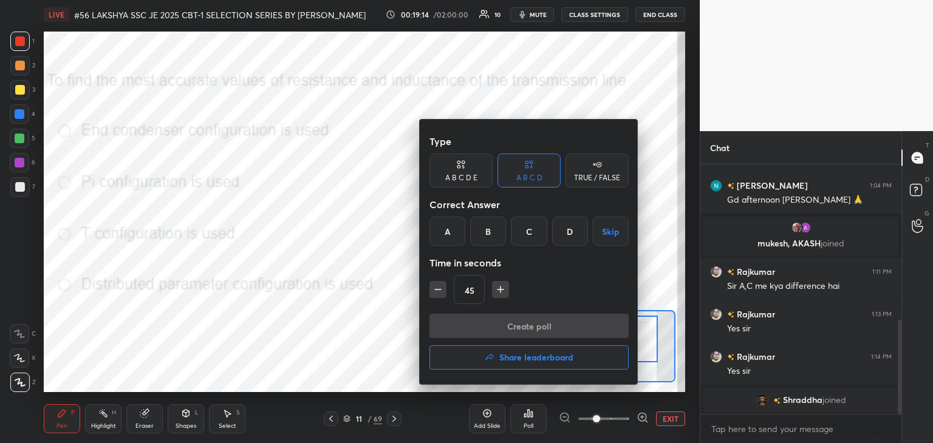
click at [570, 233] on div "D" at bounding box center [570, 231] width 36 height 29
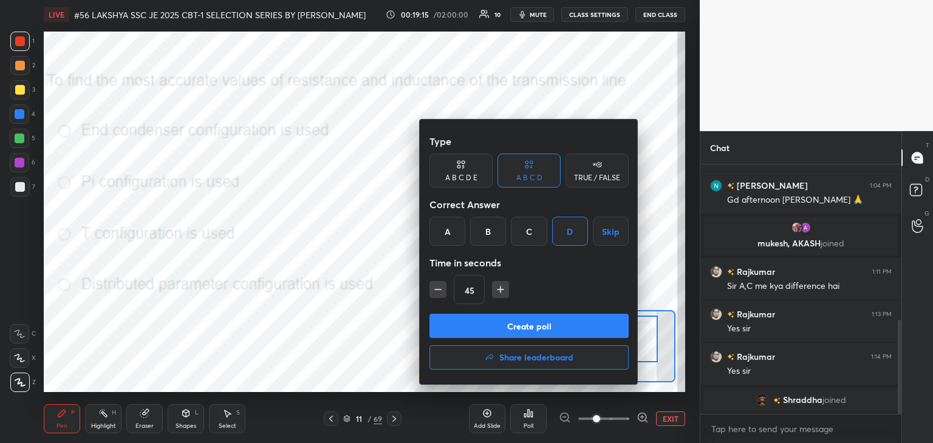
click at [494, 287] on icon "button" at bounding box center [500, 290] width 12 height 12
type input "60"
click at [498, 318] on button "Create poll" at bounding box center [528, 326] width 199 height 24
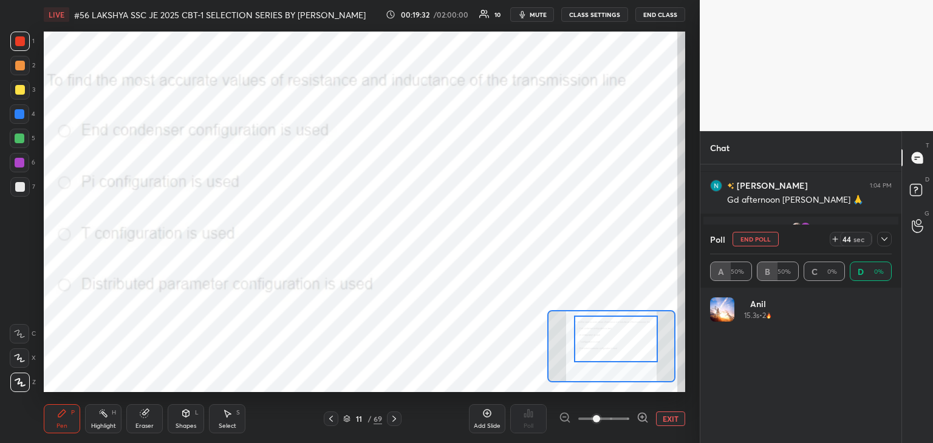
scroll to position [142, 178]
click at [542, 17] on span "mute" at bounding box center [538, 14] width 17 height 9
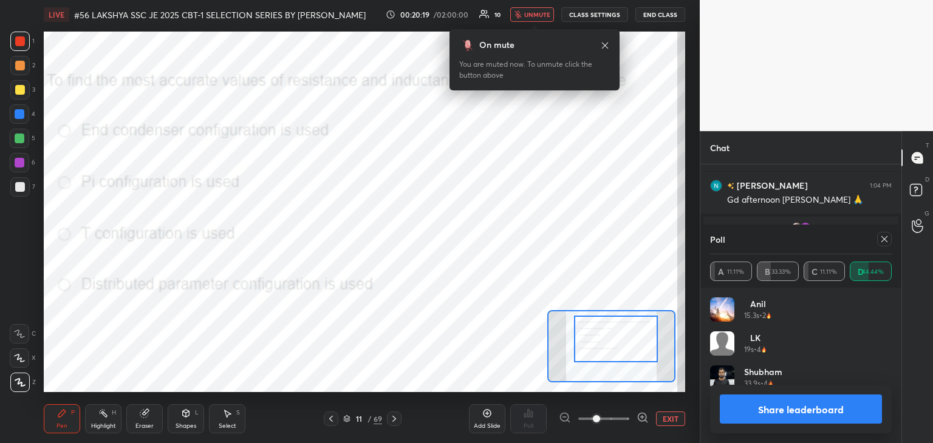
click at [604, 47] on icon at bounding box center [605, 46] width 10 height 10
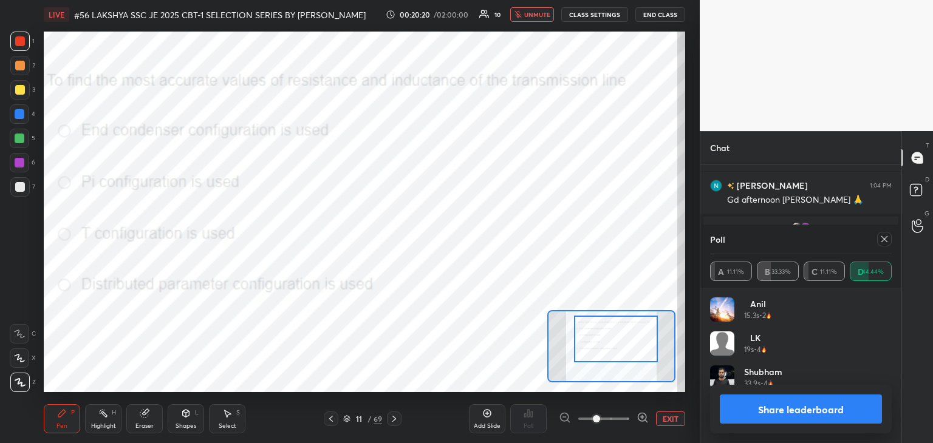
click at [535, 17] on span "unmute" at bounding box center [537, 14] width 26 height 9
click at [20, 115] on div at bounding box center [20, 114] width 10 height 10
click at [17, 400] on div "1 2 3 4 5 6 7 C X Z C X Z E E Erase all H H LIVE #56 LAKSHYA SSC JE 2025 CBT-1 …" at bounding box center [345, 221] width 690 height 443
click at [56, 420] on div "Pen P" at bounding box center [62, 418] width 36 height 29
click at [28, 387] on div at bounding box center [19, 382] width 19 height 19
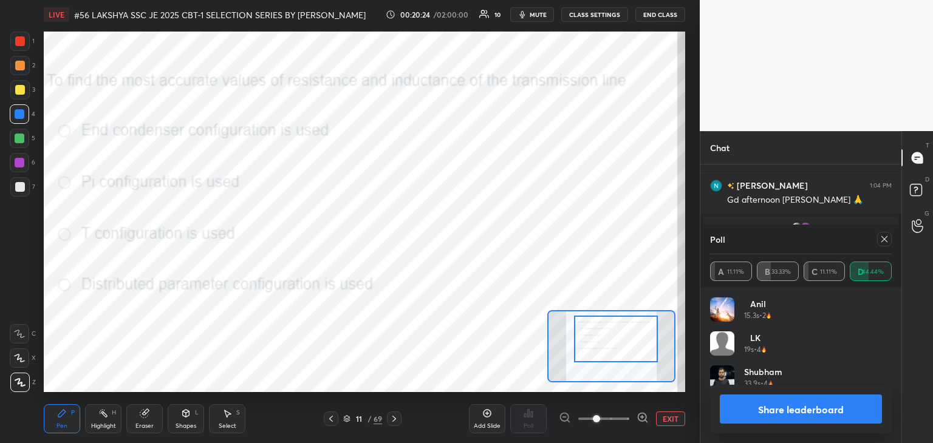
click at [68, 428] on div "Pen P" at bounding box center [62, 418] width 36 height 29
click at [61, 424] on div "Pen" at bounding box center [61, 426] width 11 height 6
click at [547, 16] on span "mute" at bounding box center [538, 14] width 17 height 9
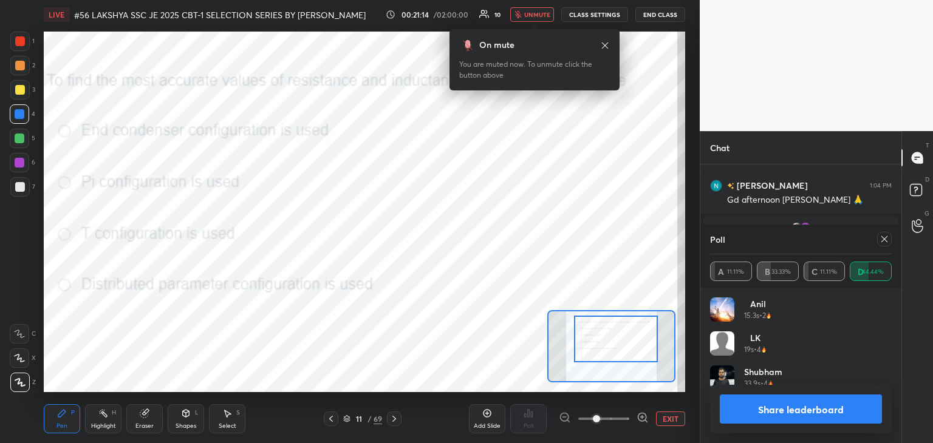
click at [883, 240] on icon at bounding box center [884, 239] width 10 height 10
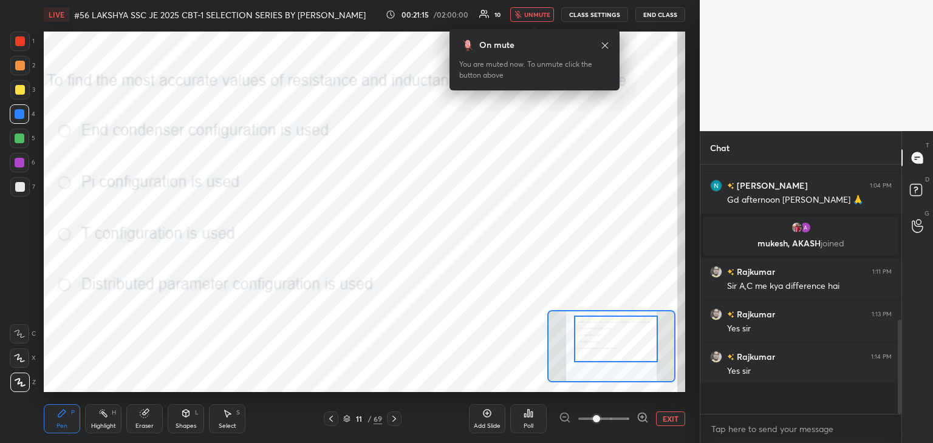
scroll to position [236, 197]
click at [138, 425] on div "Eraser" at bounding box center [144, 426] width 18 height 6
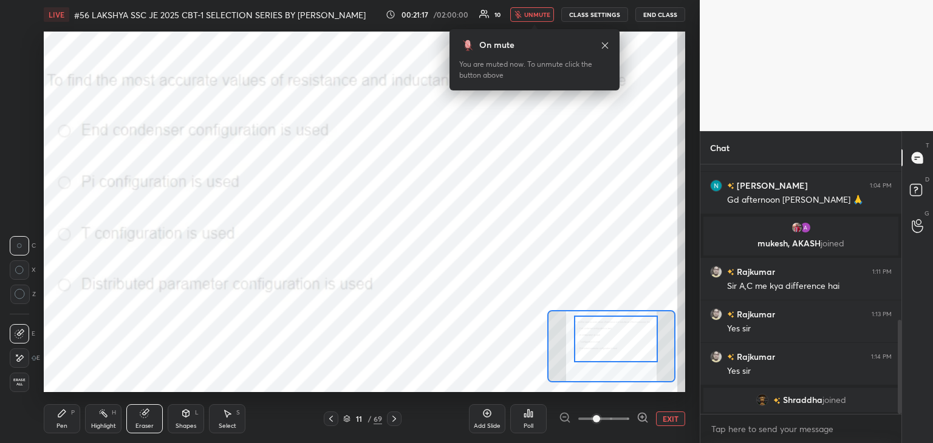
click at [25, 383] on span "Erase all" at bounding box center [19, 382] width 18 height 9
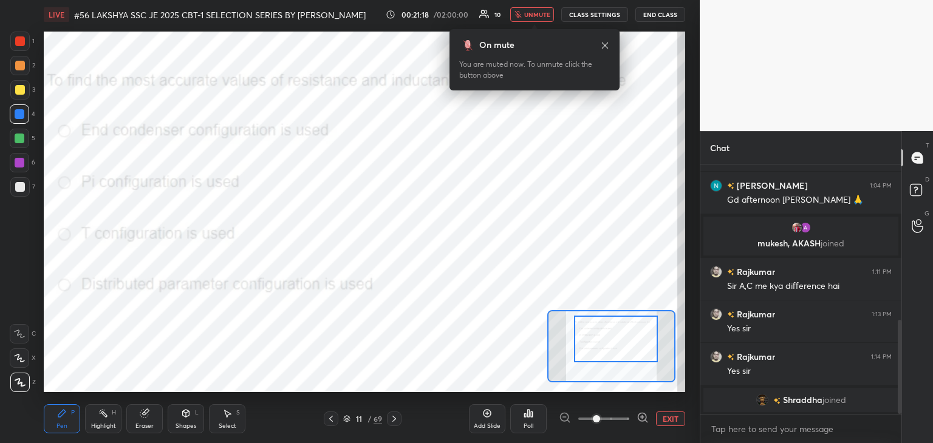
scroll to position [4, 4]
drag, startPoint x: 65, startPoint y: 420, endPoint x: 23, endPoint y: 420, distance: 41.9
click at [64, 420] on div "Pen P" at bounding box center [62, 418] width 36 height 29
click at [63, 420] on div "Pen P" at bounding box center [62, 418] width 36 height 29
click at [60, 417] on icon at bounding box center [62, 414] width 10 height 10
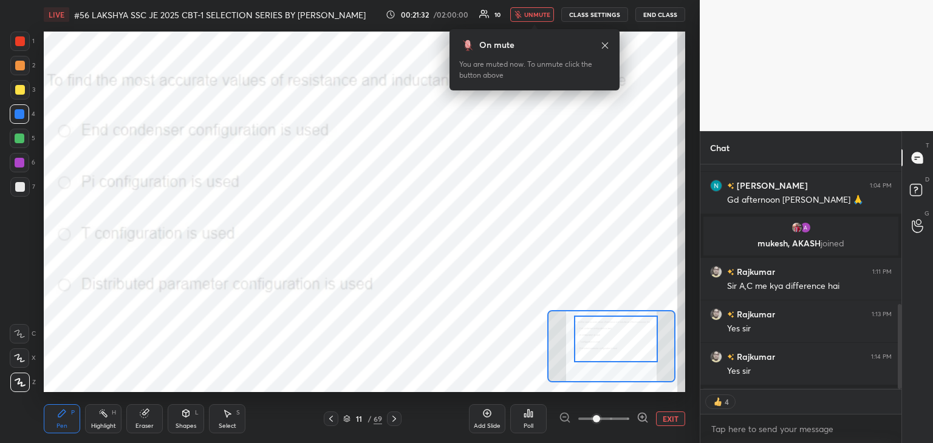
click at [534, 19] on button "unmute" at bounding box center [532, 14] width 44 height 15
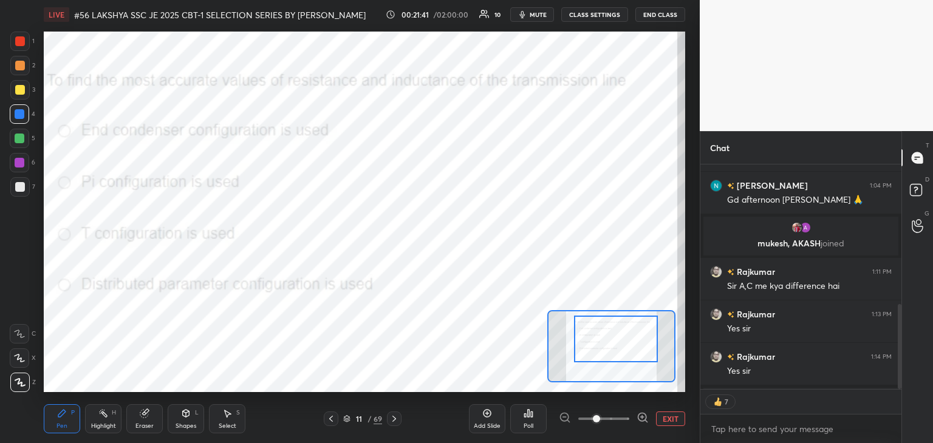
click at [24, 44] on div at bounding box center [19, 41] width 19 height 19
drag, startPoint x: 901, startPoint y: 336, endPoint x: 901, endPoint y: 362, distance: 26.1
click at [901, 363] on div "T Messages (T) D Doubts (D) G Raise Hand (G)" at bounding box center [917, 287] width 32 height 312
drag, startPoint x: 899, startPoint y: 357, endPoint x: 898, endPoint y: 384, distance: 26.7
click at [898, 382] on div at bounding box center [900, 346] width 4 height 77
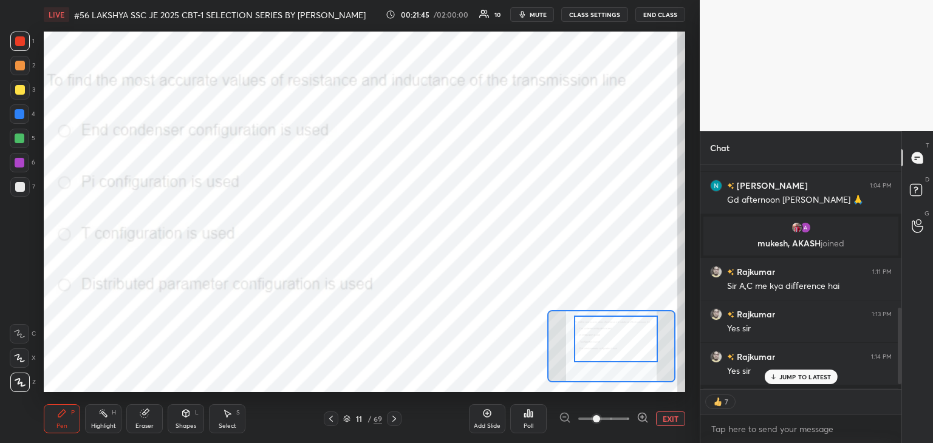
scroll to position [437, 0]
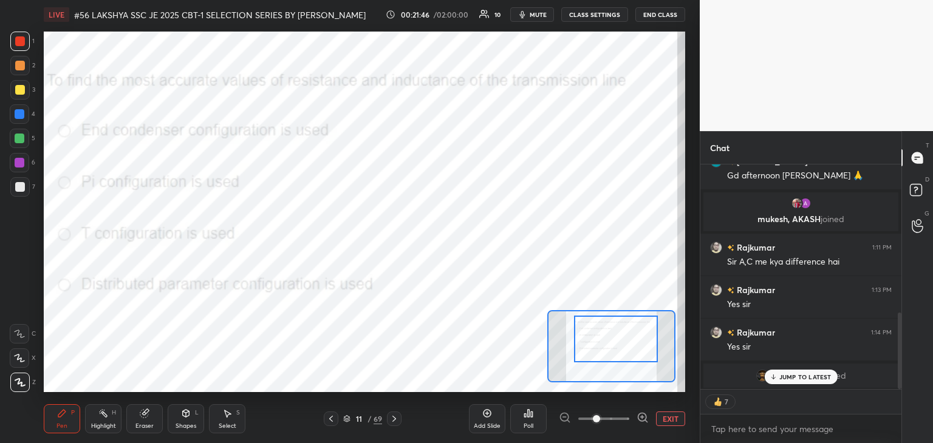
click at [820, 377] on p "JUMP TO LATEST" at bounding box center [805, 376] width 52 height 7
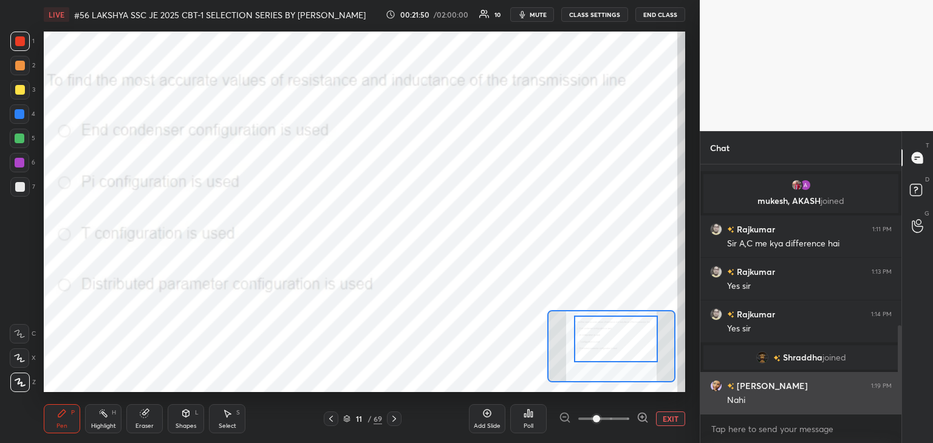
scroll to position [246, 197]
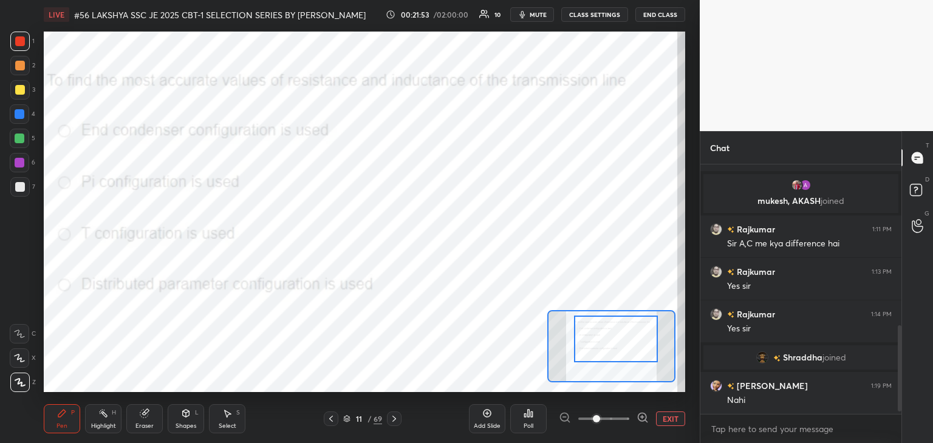
click at [68, 419] on div "Pen P" at bounding box center [62, 418] width 36 height 29
drag, startPoint x: 24, startPoint y: 380, endPoint x: 44, endPoint y: 404, distance: 30.6
click at [28, 381] on div at bounding box center [19, 382] width 19 height 19
drag, startPoint x: 58, startPoint y: 423, endPoint x: 22, endPoint y: 399, distance: 42.8
click at [56, 423] on div "Pen P" at bounding box center [62, 418] width 36 height 29
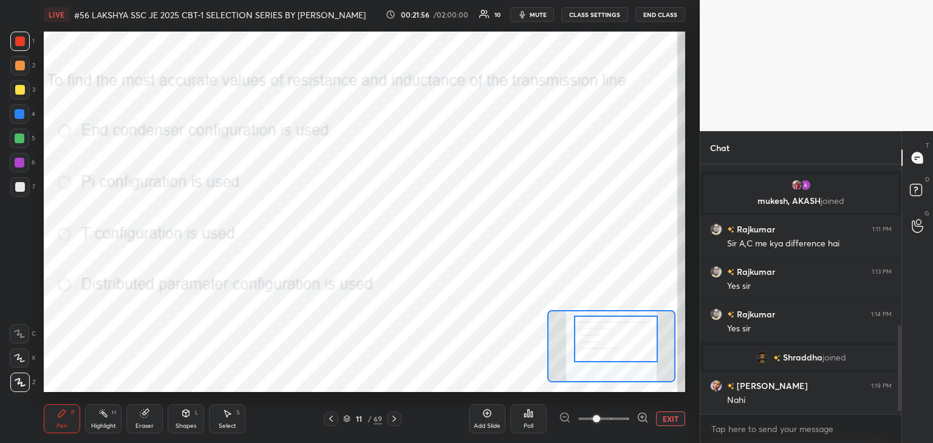
click at [20, 384] on icon at bounding box center [20, 382] width 11 height 9
click at [63, 426] on div "Pen" at bounding box center [61, 426] width 11 height 6
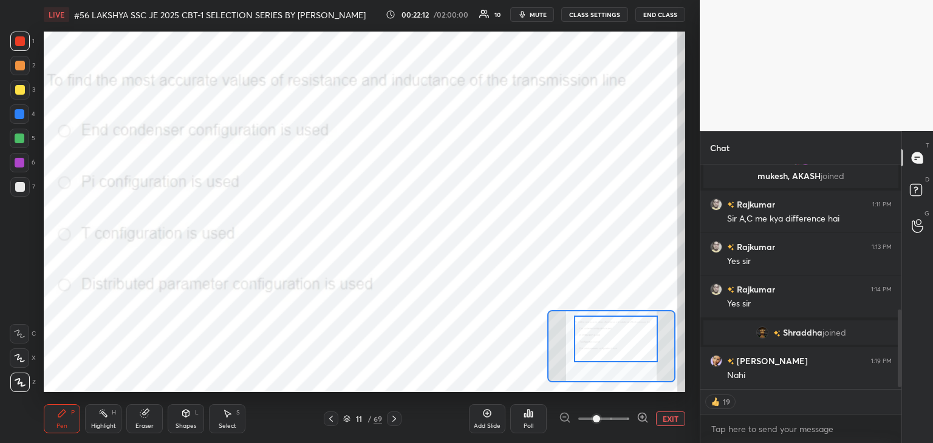
drag, startPoint x: 900, startPoint y: 329, endPoint x: 899, endPoint y: 346, distance: 16.4
click at [898, 346] on div at bounding box center [900, 349] width 4 height 78
click at [141, 421] on div "Eraser" at bounding box center [144, 418] width 36 height 29
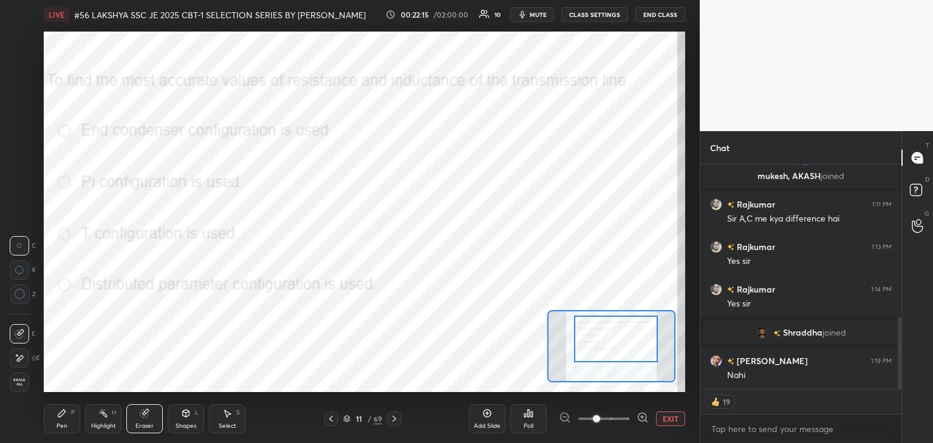
drag, startPoint x: 21, startPoint y: 383, endPoint x: 53, endPoint y: 423, distance: 51.8
click at [22, 388] on div "Erase all" at bounding box center [19, 382] width 19 height 19
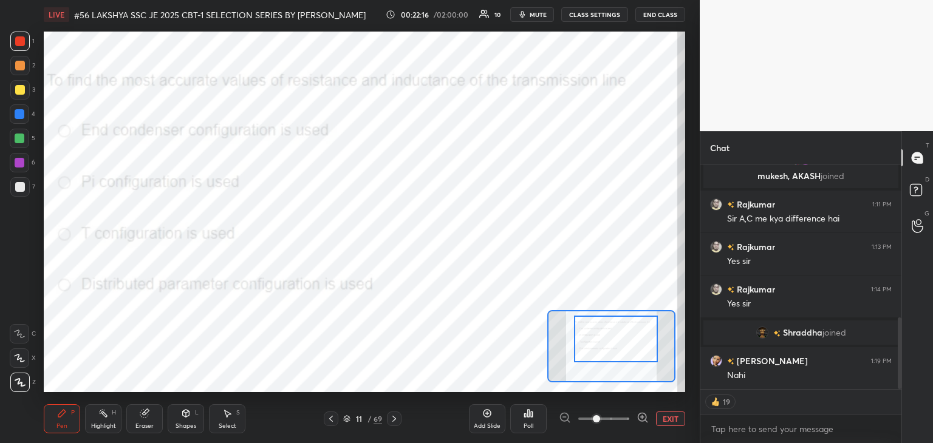
click at [56, 427] on div "Pen" at bounding box center [61, 426] width 11 height 6
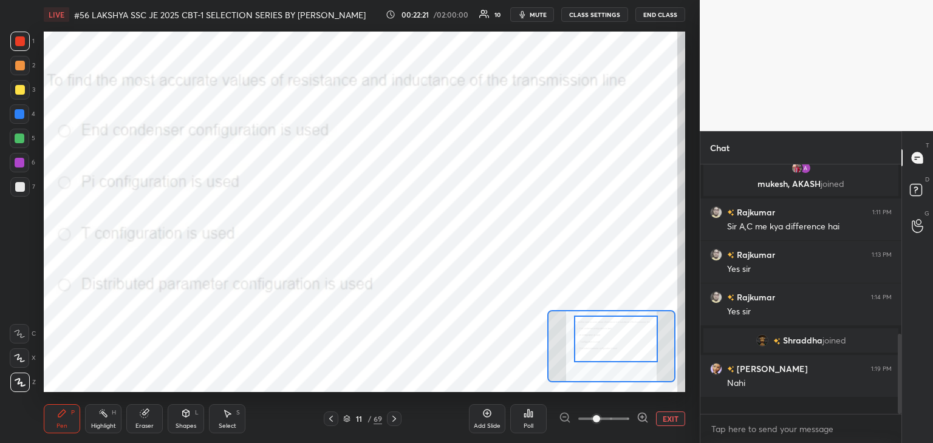
scroll to position [246, 197]
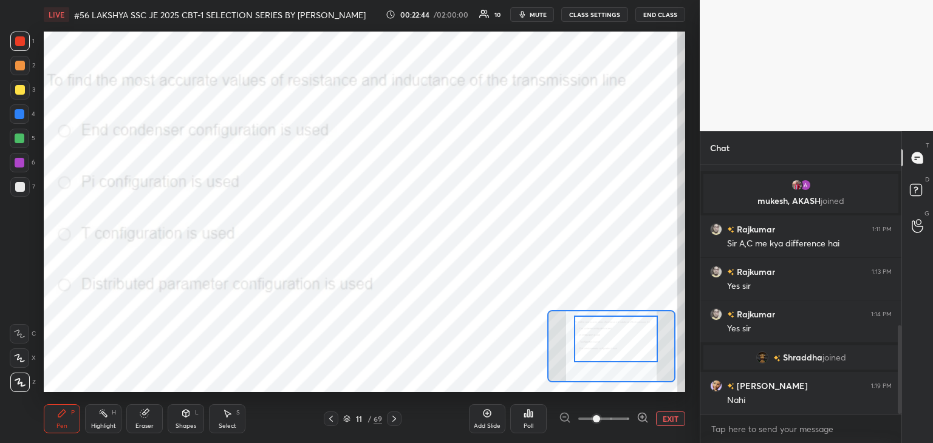
click at [154, 419] on div "Eraser" at bounding box center [144, 418] width 36 height 29
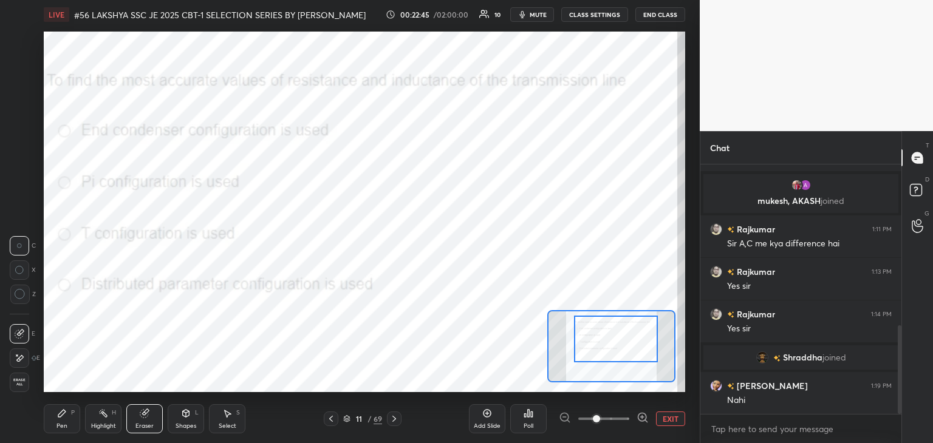
click at [24, 392] on div "Erase all" at bounding box center [19, 382] width 19 height 19
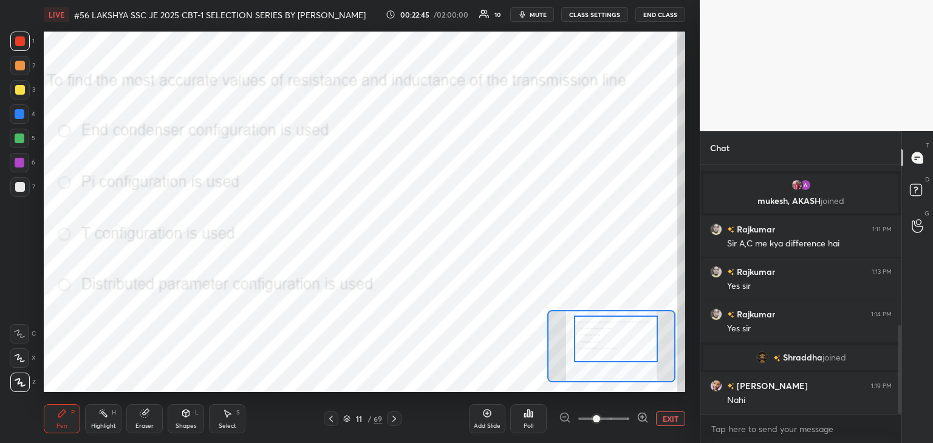
click at [58, 414] on icon at bounding box center [62, 414] width 10 height 10
click at [22, 142] on div at bounding box center [20, 139] width 10 height 10
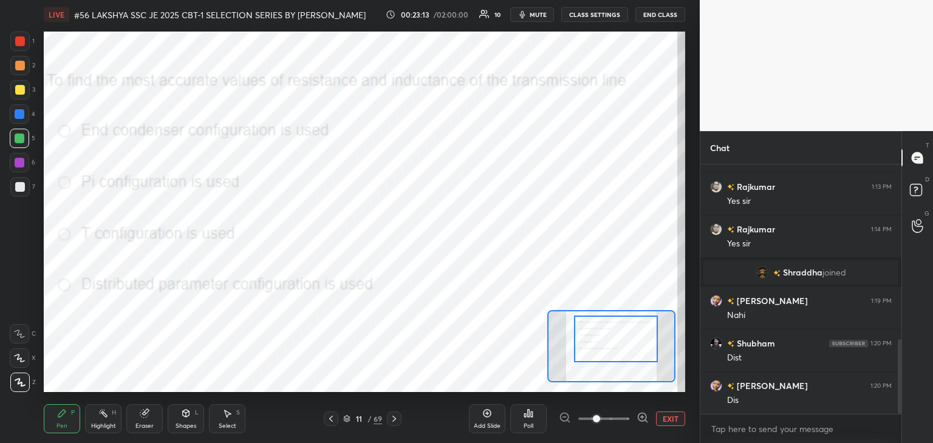
scroll to position [583, 0]
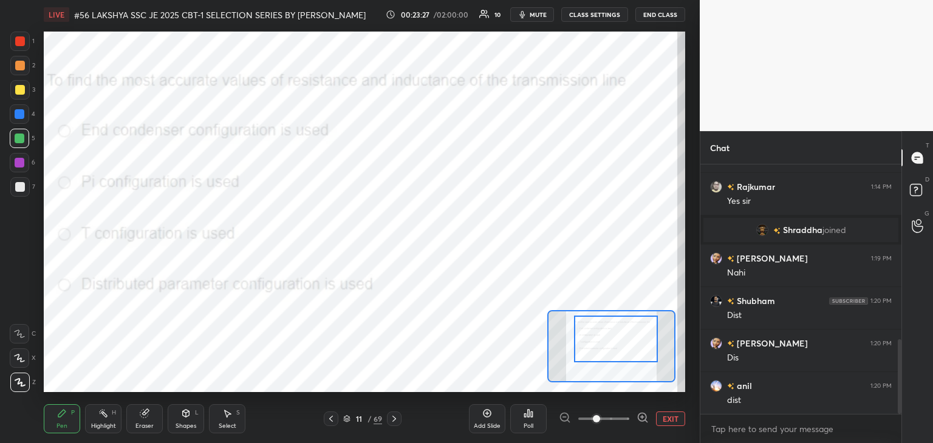
click at [23, 37] on div at bounding box center [20, 41] width 10 height 10
click at [0, 296] on div "1 2 3 4 5 6 7 C X Z C X Z E E Erase all H H LIVE #56 LAKSHYA SSC JE 2025 CBT-1 …" at bounding box center [345, 221] width 690 height 443
click at [149, 418] on div "Eraser" at bounding box center [144, 418] width 36 height 29
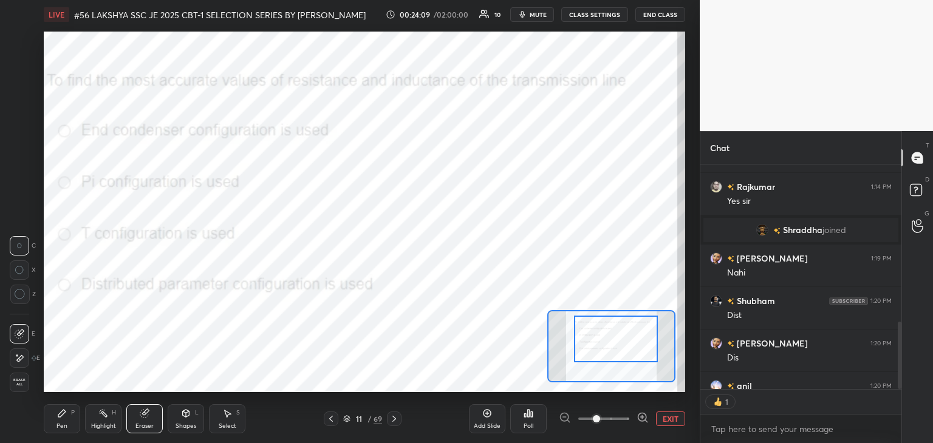
drag, startPoint x: 16, startPoint y: 382, endPoint x: 49, endPoint y: 423, distance: 52.4
click at [19, 383] on span "Erase all" at bounding box center [19, 382] width 18 height 9
drag, startPoint x: 49, startPoint y: 423, endPoint x: 48, endPoint y: 415, distance: 8.5
click at [48, 423] on div "Pen P" at bounding box center [62, 418] width 36 height 29
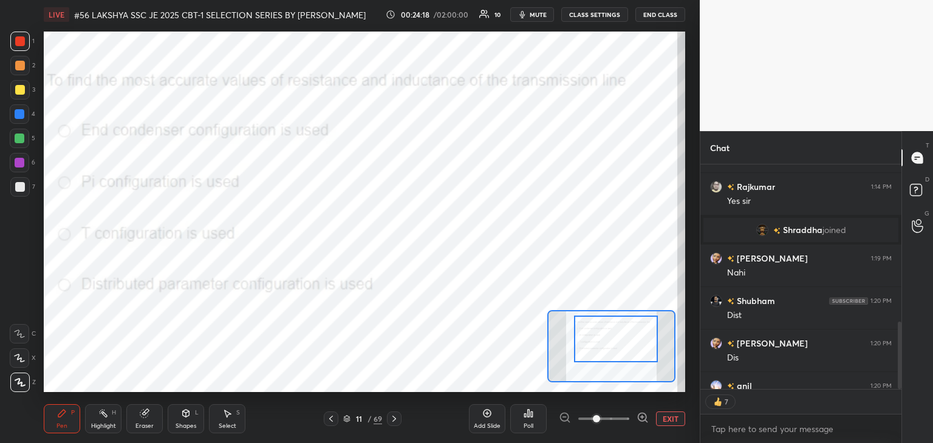
click at [166, 419] on div "Pen P Highlight H Eraser Shapes L Select S" at bounding box center [150, 418] width 213 height 29
click at [26, 383] on div at bounding box center [19, 382] width 19 height 19
drag, startPoint x: 70, startPoint y: 426, endPoint x: 74, endPoint y: 414, distance: 12.7
click at [68, 425] on div "Pen P" at bounding box center [62, 418] width 36 height 29
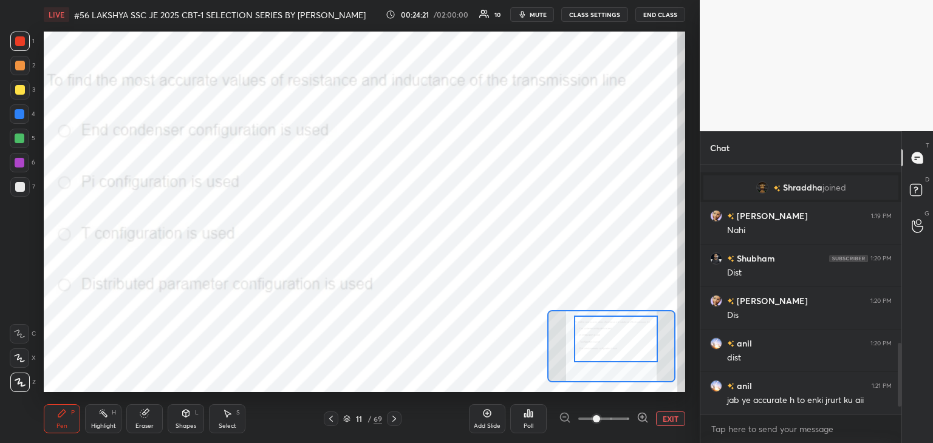
scroll to position [626, 0]
click at [137, 426] on div "Eraser" at bounding box center [144, 426] width 18 height 6
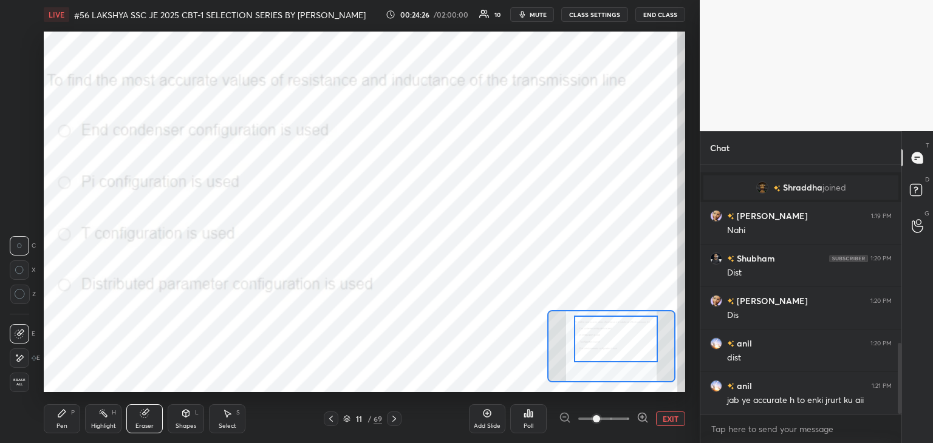
drag, startPoint x: 27, startPoint y: 384, endPoint x: 58, endPoint y: 431, distance: 55.9
click at [29, 389] on div "Erase all" at bounding box center [21, 382] width 22 height 19
click at [56, 431] on div "Pen P" at bounding box center [62, 418] width 36 height 29
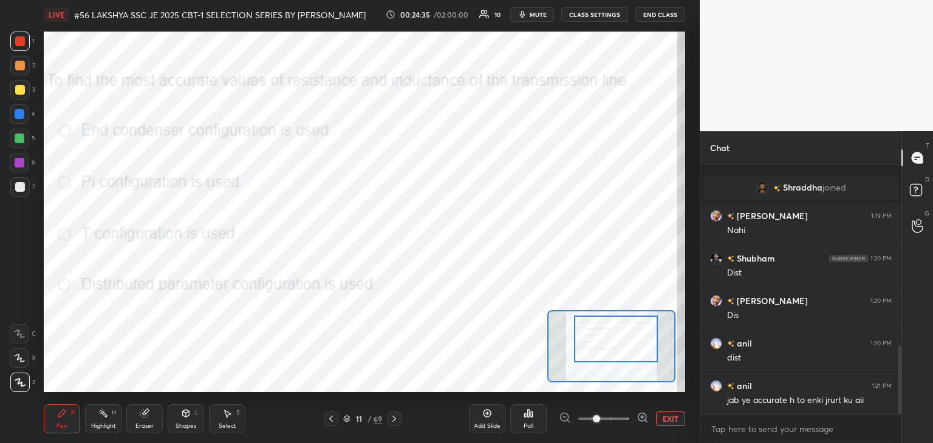
scroll to position [668, 0]
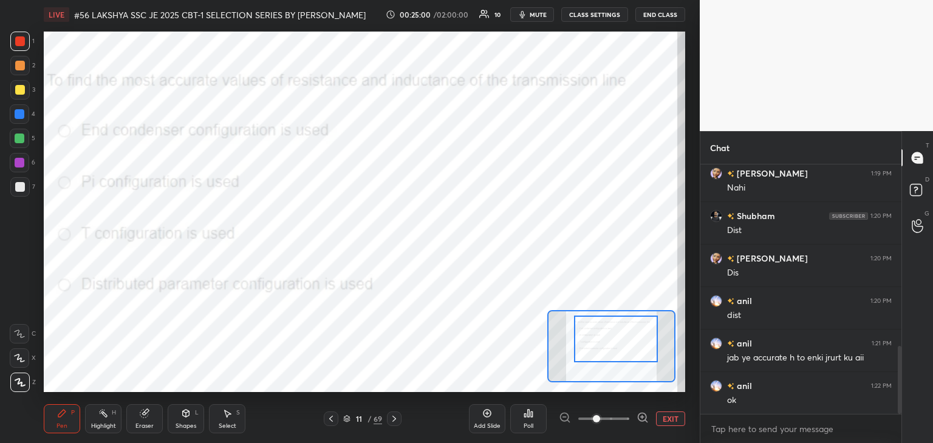
click at [145, 425] on div "Eraser" at bounding box center [144, 426] width 18 height 6
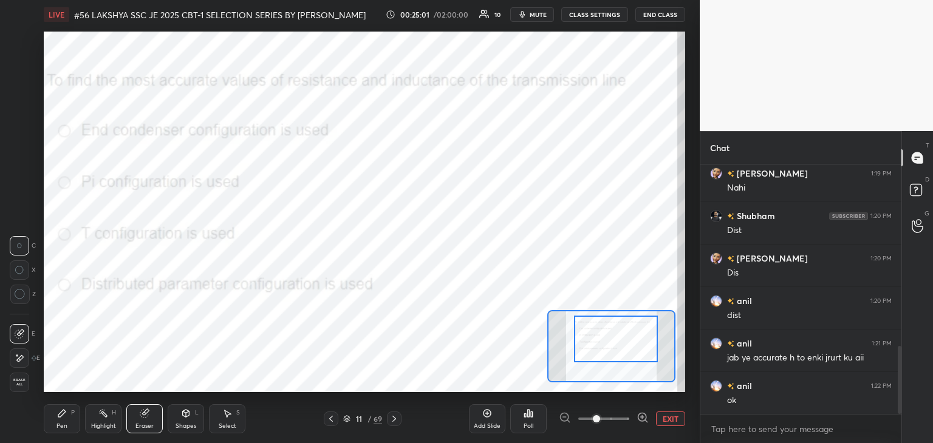
drag, startPoint x: 22, startPoint y: 382, endPoint x: 32, endPoint y: 397, distance: 17.9
click at [24, 382] on span "Erase all" at bounding box center [19, 382] width 18 height 9
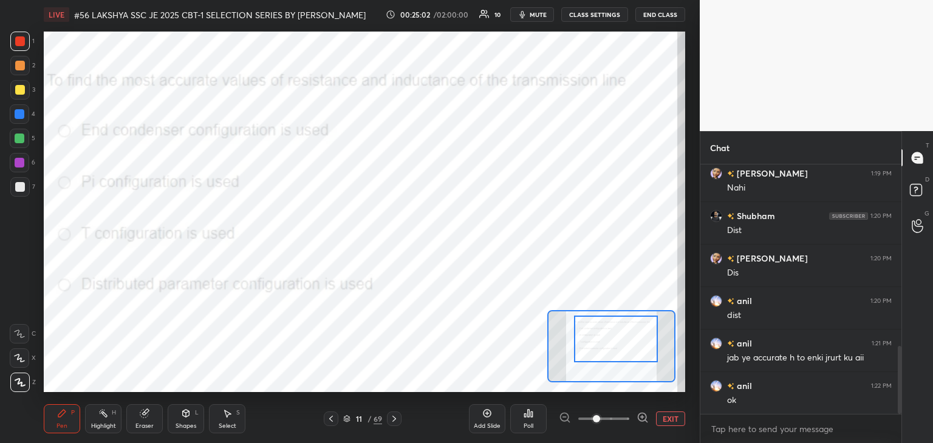
drag, startPoint x: 65, startPoint y: 421, endPoint x: 69, endPoint y: 440, distance: 18.6
click at [64, 420] on div "Pen P" at bounding box center [62, 418] width 36 height 29
click at [395, 418] on icon at bounding box center [394, 419] width 10 height 10
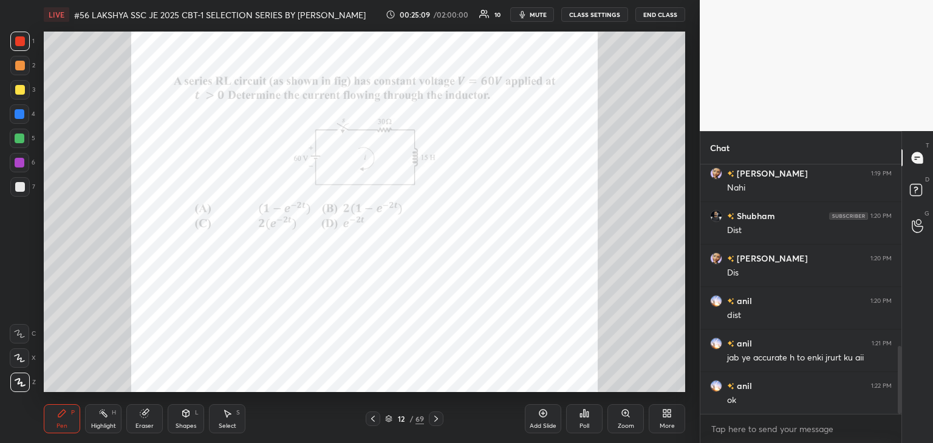
click at [626, 423] on div "Zoom" at bounding box center [626, 426] width 16 height 6
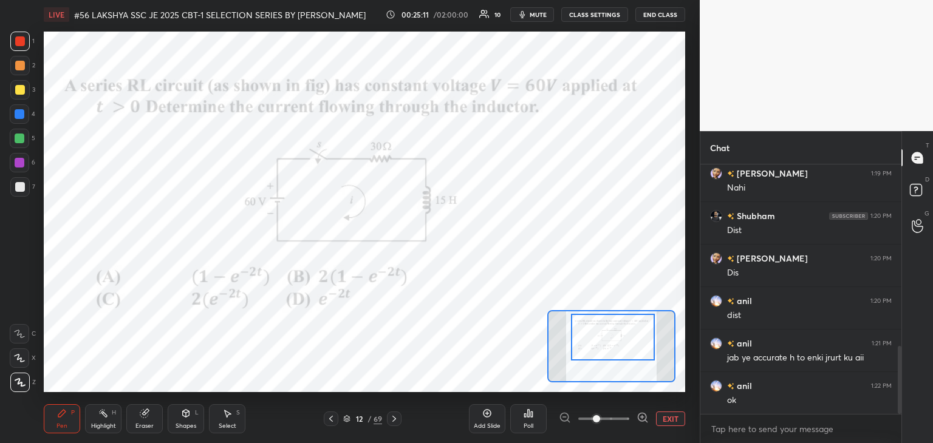
click at [624, 341] on div at bounding box center [613, 337] width 84 height 47
click at [537, 425] on div "Poll" at bounding box center [528, 418] width 36 height 29
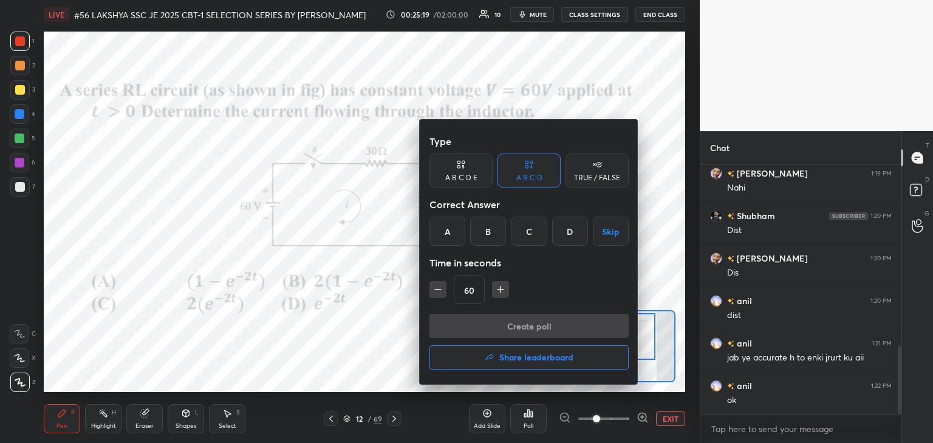
click at [478, 230] on div "B" at bounding box center [488, 231] width 36 height 29
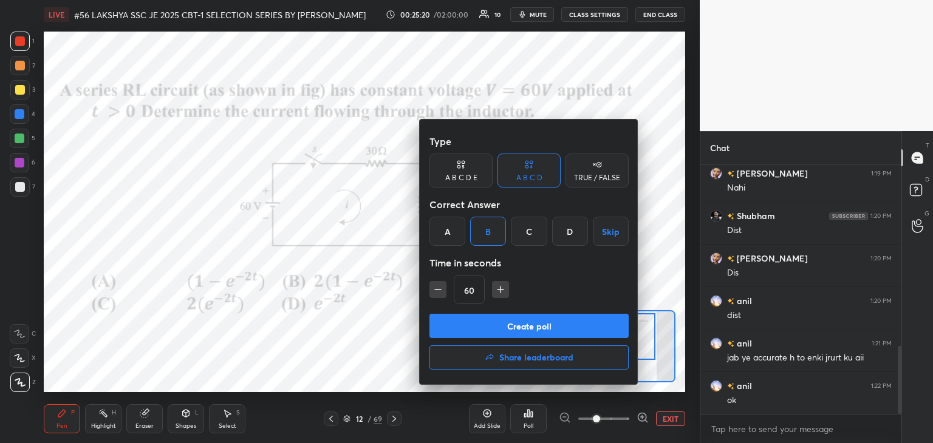
click at [489, 319] on button "Create poll" at bounding box center [528, 326] width 199 height 24
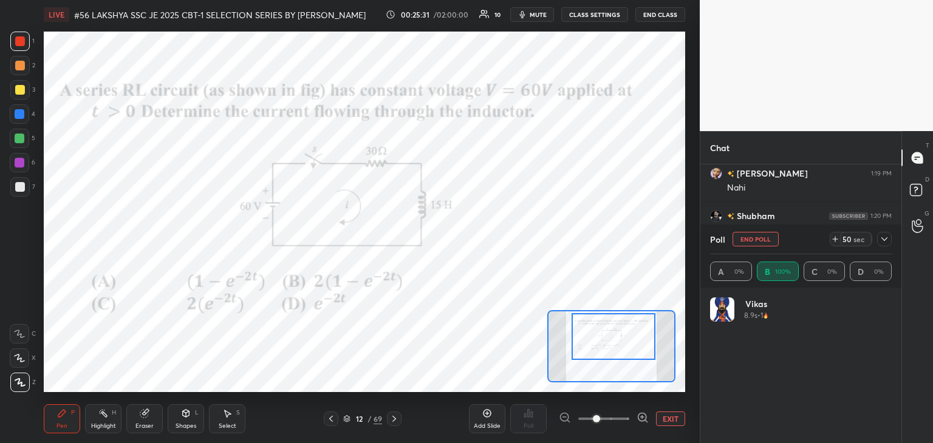
scroll to position [142, 178]
drag, startPoint x: 775, startPoint y: 174, endPoint x: 780, endPoint y: 201, distance: 27.8
click at [783, 179] on div "[PERSON_NAME] 1:02 PM Pranaam guruji 🙏 [PERSON_NAME] 1:04 PM 👍 [PERSON_NAME] jo…" at bounding box center [800, 258] width 201 height 187
click at [835, 240] on icon at bounding box center [835, 239] width 0 height 5
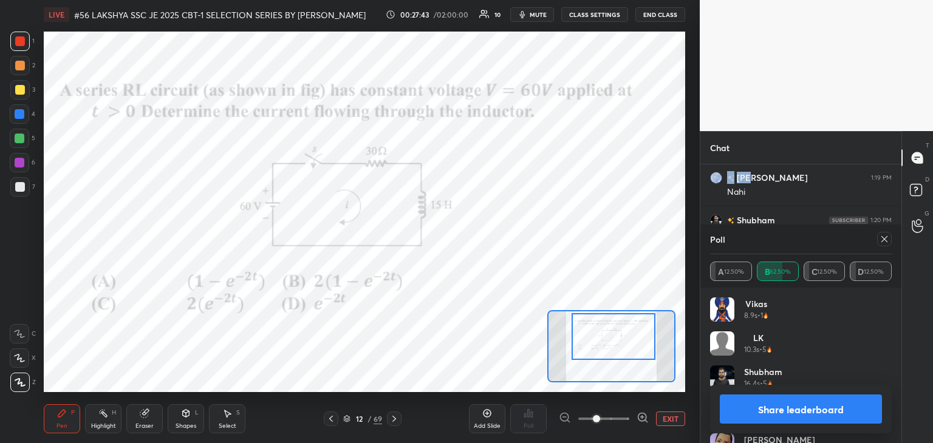
click at [885, 239] on icon at bounding box center [884, 239] width 10 height 10
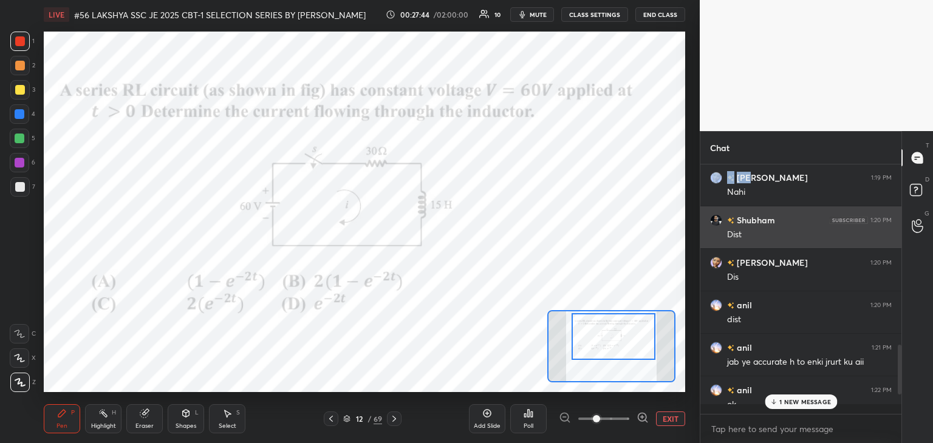
scroll to position [246, 197]
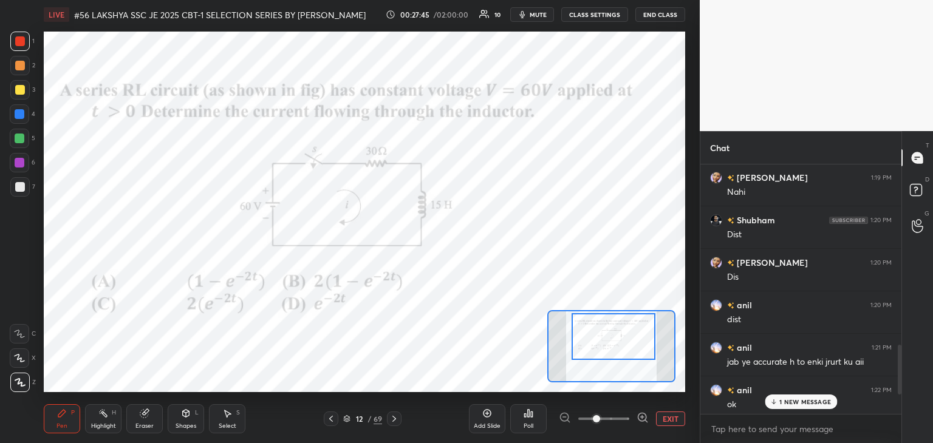
click at [786, 407] on div "1 NEW MESSAGE" at bounding box center [801, 402] width 72 height 15
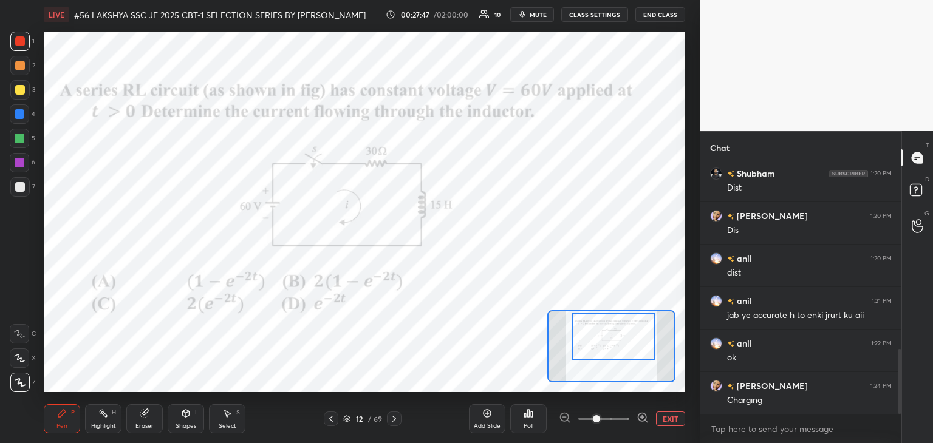
drag, startPoint x: 142, startPoint y: 426, endPoint x: 117, endPoint y: 423, distance: 24.5
click at [141, 426] on div "Eraser" at bounding box center [144, 426] width 18 height 6
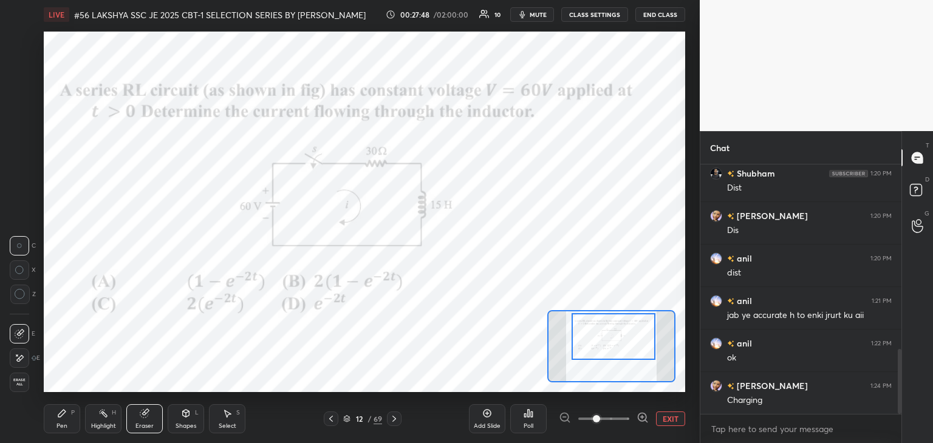
click at [24, 382] on span "Erase all" at bounding box center [19, 382] width 18 height 9
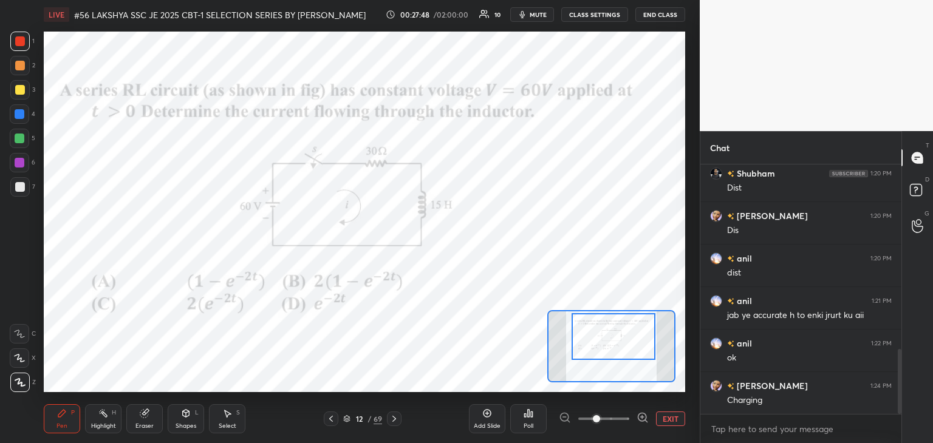
click at [50, 424] on div "Pen P" at bounding box center [62, 418] width 36 height 29
drag, startPoint x: 398, startPoint y: 423, endPoint x: 402, endPoint y: 417, distance: 7.4
click at [398, 421] on icon at bounding box center [394, 419] width 10 height 10
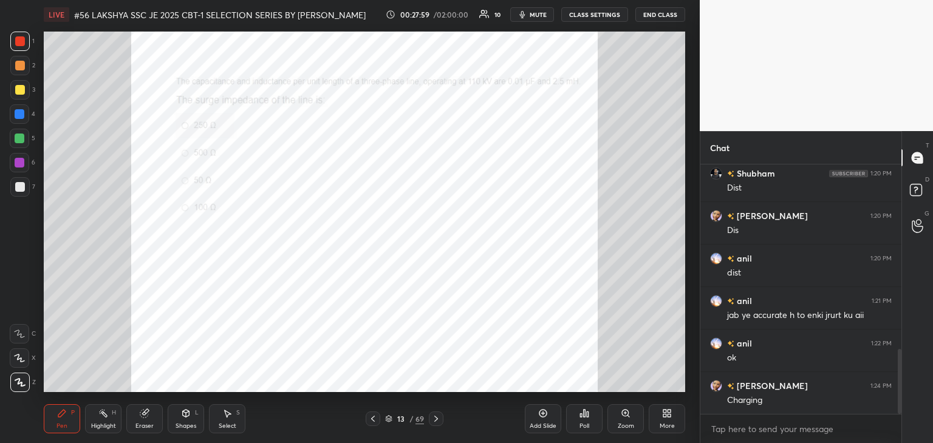
click at [626, 423] on div "Zoom" at bounding box center [626, 426] width 16 height 6
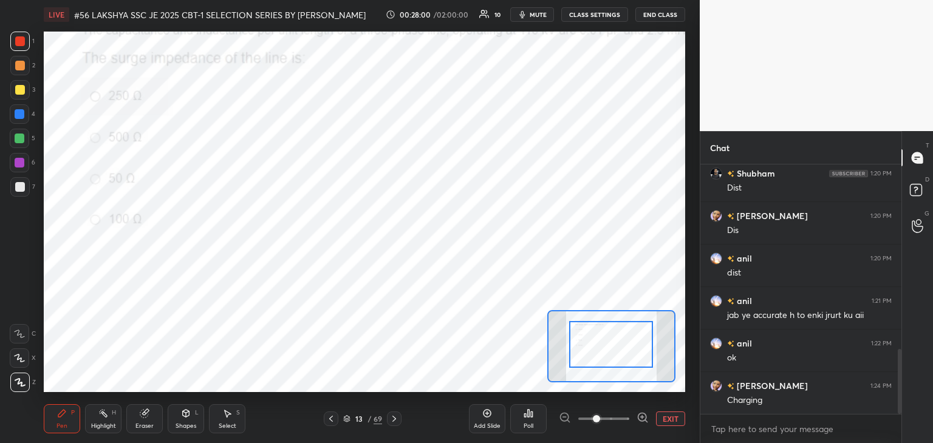
drag, startPoint x: 622, startPoint y: 361, endPoint x: 628, endPoint y: 338, distance: 23.9
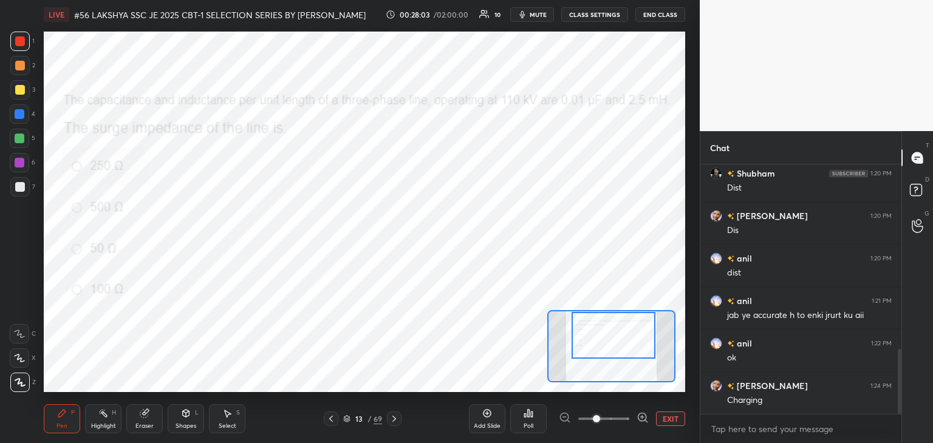
drag, startPoint x: 624, startPoint y: 353, endPoint x: 622, endPoint y: 345, distance: 8.8
click at [626, 345] on div at bounding box center [613, 335] width 84 height 47
click at [532, 425] on div "Poll" at bounding box center [528, 426] width 10 height 6
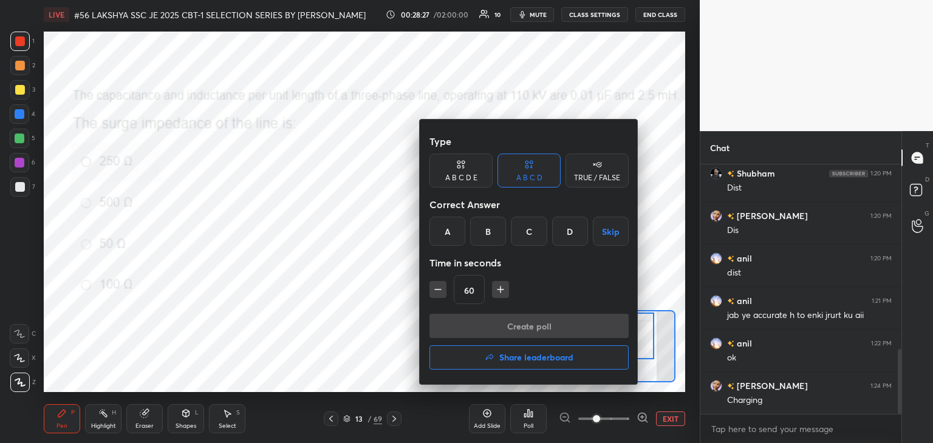
click at [456, 230] on div "A" at bounding box center [447, 231] width 36 height 29
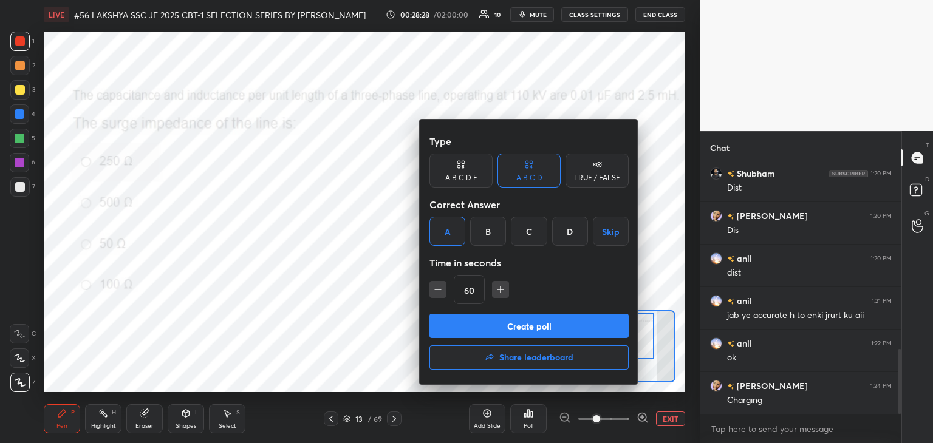
drag, startPoint x: 476, startPoint y: 322, endPoint x: 477, endPoint y: 312, distance: 9.8
click at [476, 321] on button "Create poll" at bounding box center [528, 326] width 199 height 24
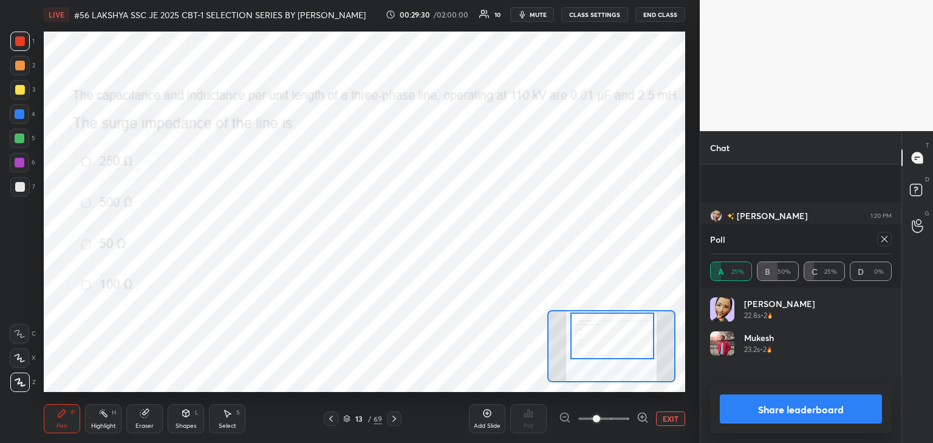
scroll to position [816, 0]
click at [881, 243] on div at bounding box center [884, 239] width 15 height 15
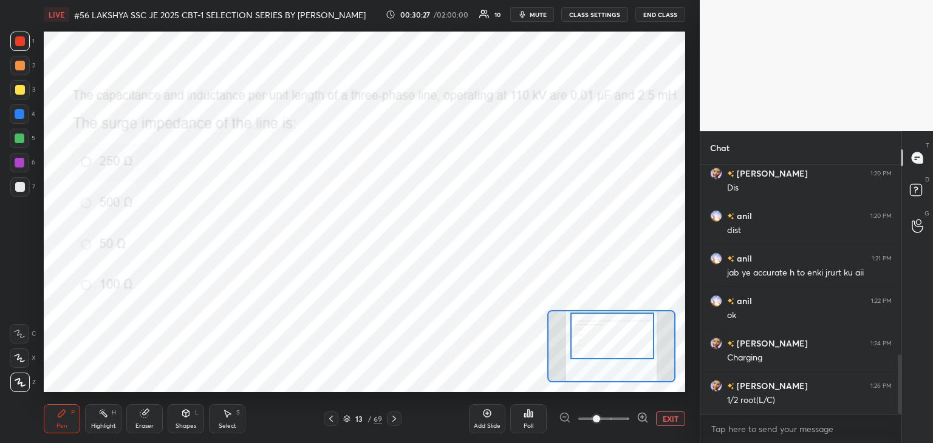
scroll to position [796, 0]
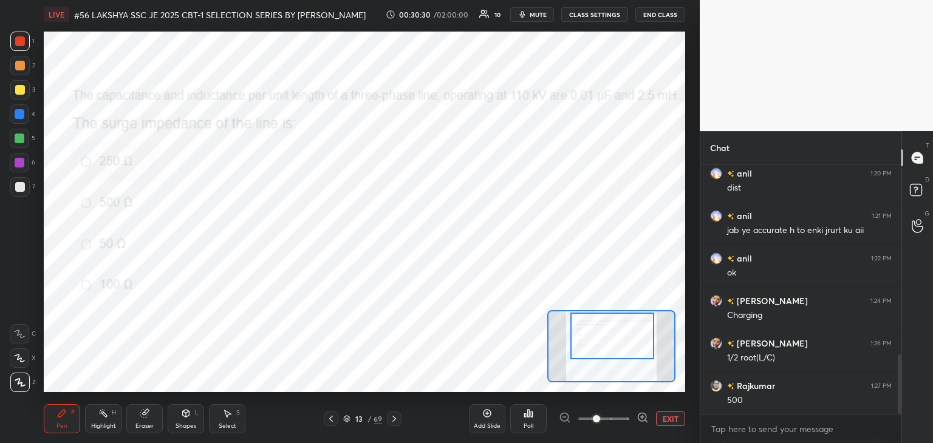
click at [149, 414] on div "Eraser" at bounding box center [144, 418] width 36 height 29
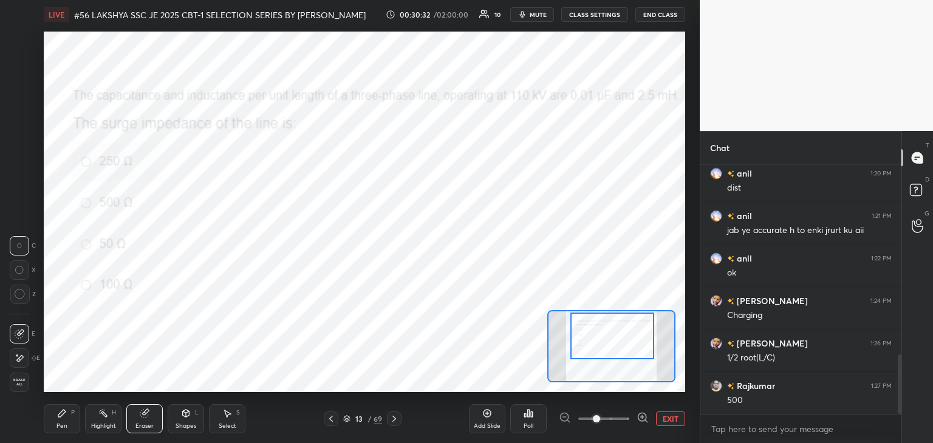
click at [28, 390] on div "Erase all" at bounding box center [21, 382] width 22 height 19
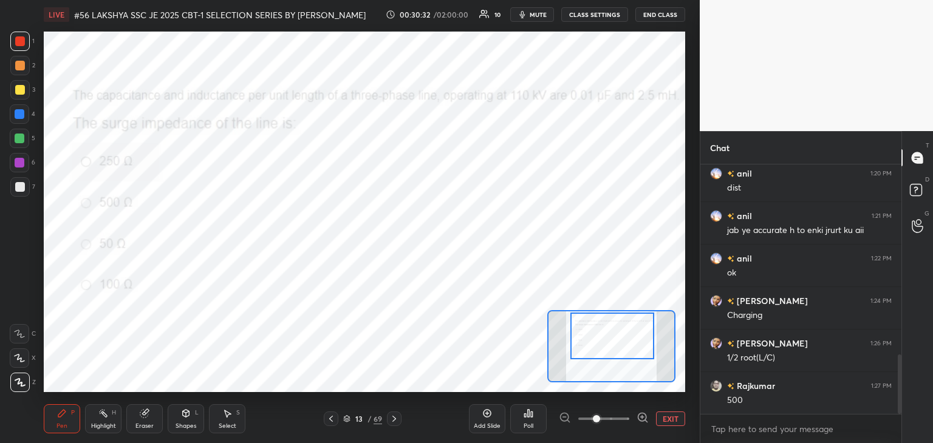
drag, startPoint x: 63, startPoint y: 421, endPoint x: 61, endPoint y: 427, distance: 6.3
click at [63, 424] on div "Pen P" at bounding box center [62, 418] width 36 height 29
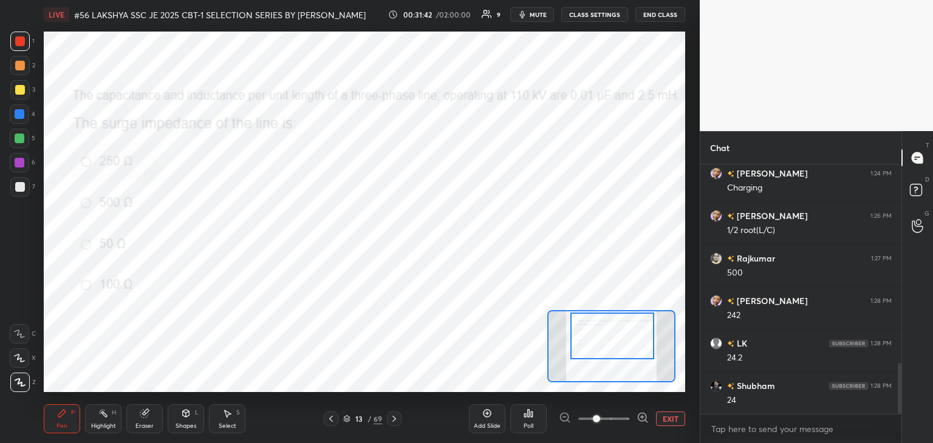
scroll to position [966, 0]
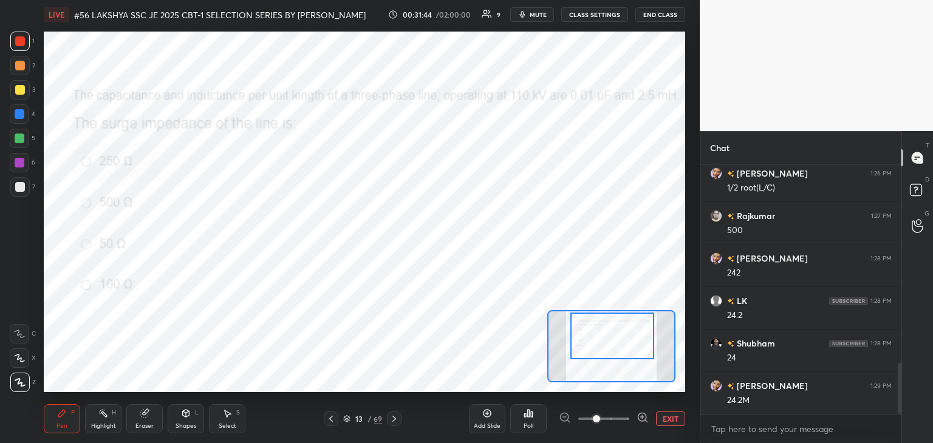
click at [690, 159] on div "1 2 3 4 5 6 7 C X Z C X Z E E Erase all H H LIVE #56 LAKSHYA SSC JE 2025 CBT-1 …" at bounding box center [350, 221] width 700 height 443
click at [395, 423] on icon at bounding box center [394, 419] width 10 height 10
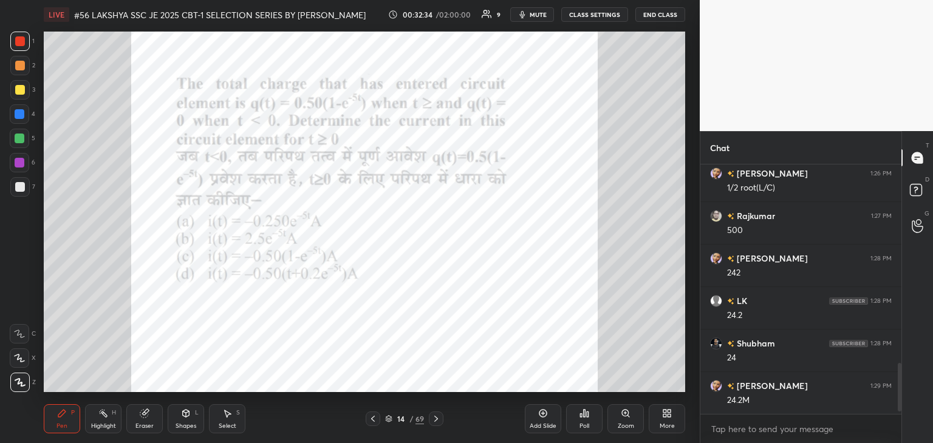
scroll to position [246, 197]
click at [440, 418] on icon at bounding box center [436, 419] width 10 height 10
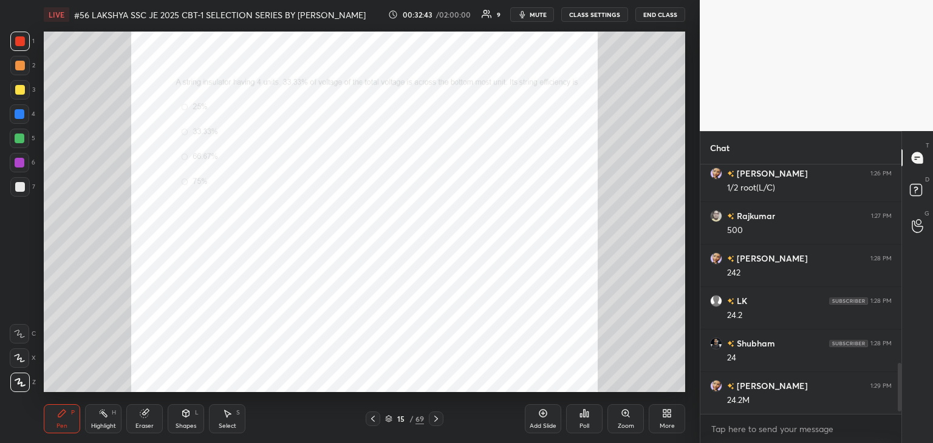
click at [627, 425] on div "Zoom" at bounding box center [626, 426] width 16 height 6
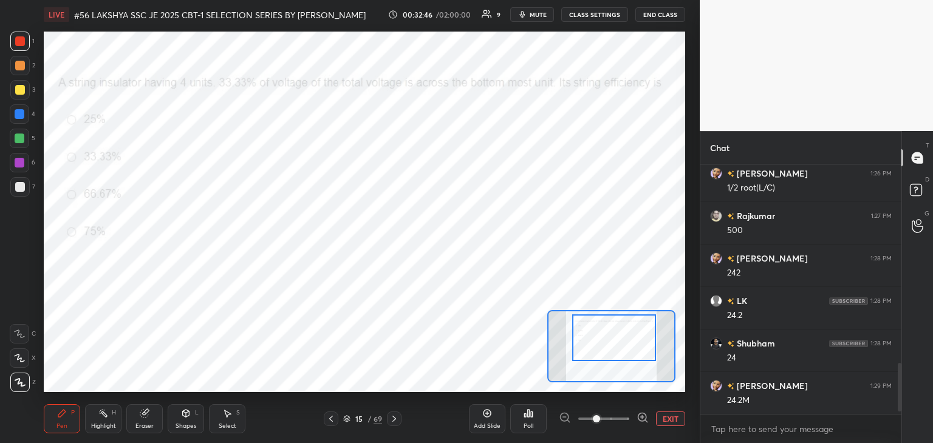
drag, startPoint x: 615, startPoint y: 346, endPoint x: 619, endPoint y: 336, distance: 11.2
click at [619, 338] on div at bounding box center [614, 338] width 84 height 47
click at [530, 423] on div "Poll" at bounding box center [528, 426] width 10 height 6
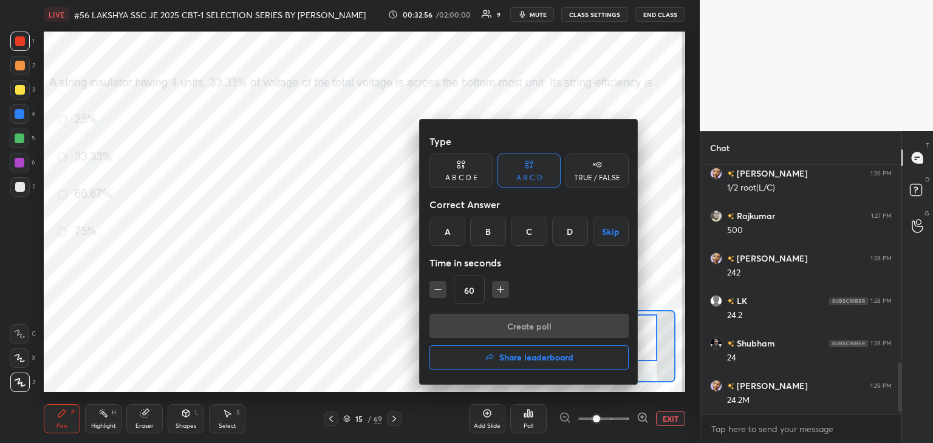
drag, startPoint x: 573, startPoint y: 229, endPoint x: 547, endPoint y: 258, distance: 39.5
click at [573, 230] on div "D" at bounding box center [570, 231] width 36 height 29
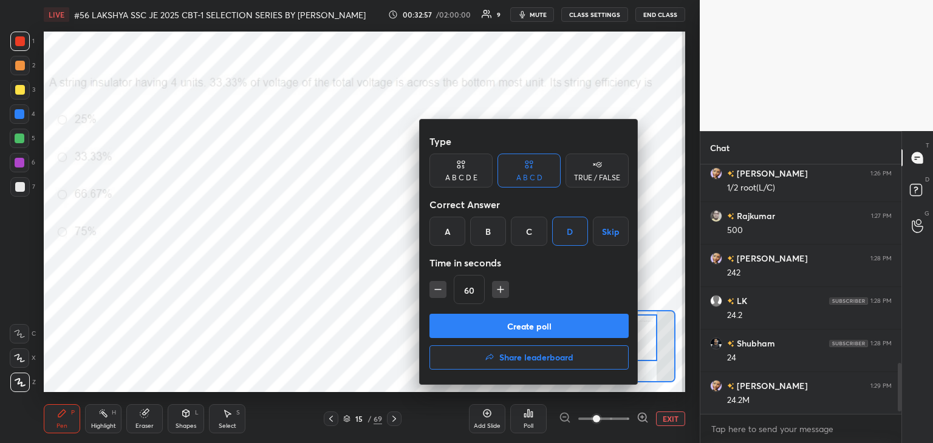
click at [493, 326] on button "Create poll" at bounding box center [528, 326] width 199 height 24
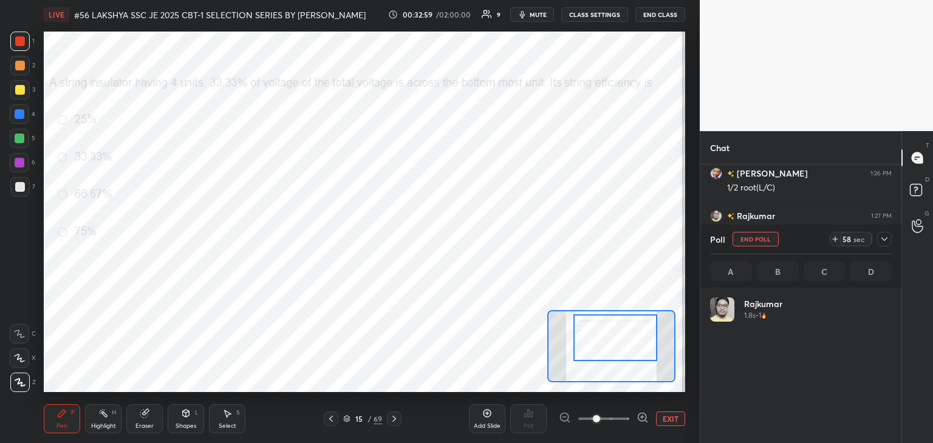
scroll to position [142, 178]
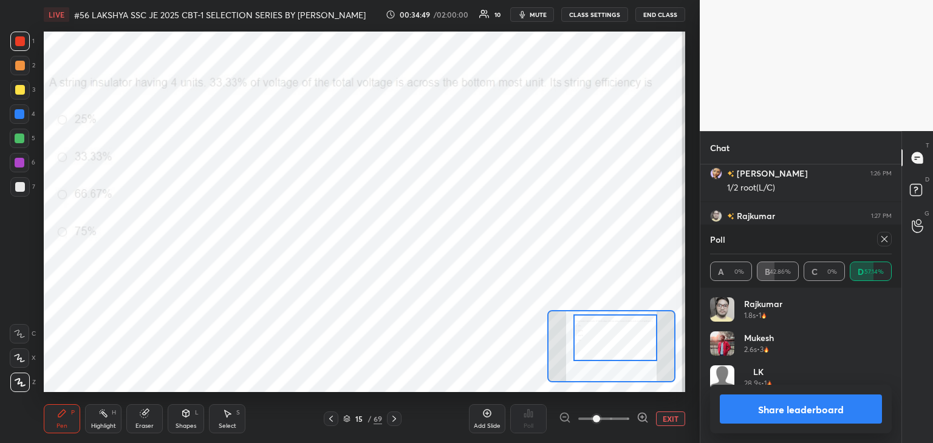
click at [146, 423] on div "Eraser" at bounding box center [144, 426] width 18 height 6
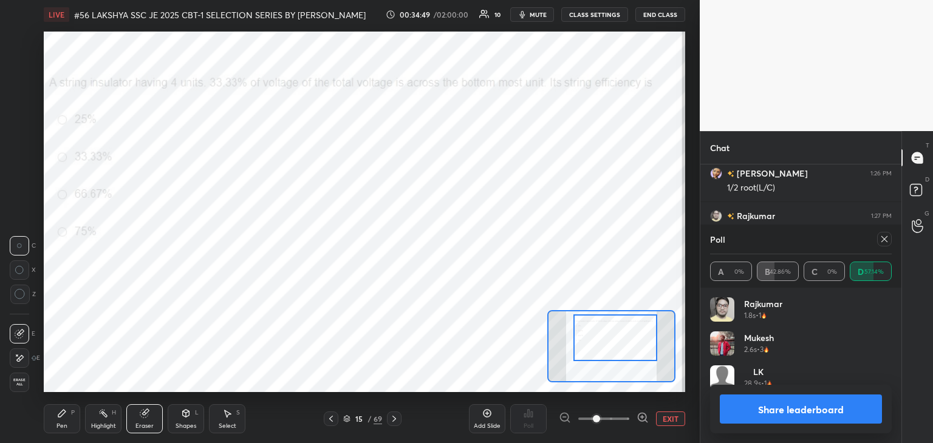
click at [0, 384] on div "1 2 3 4 5 6 7 C X Z C X Z E E Erase all H H" at bounding box center [19, 212] width 39 height 361
click at [25, 386] on span "Erase all" at bounding box center [19, 382] width 18 height 9
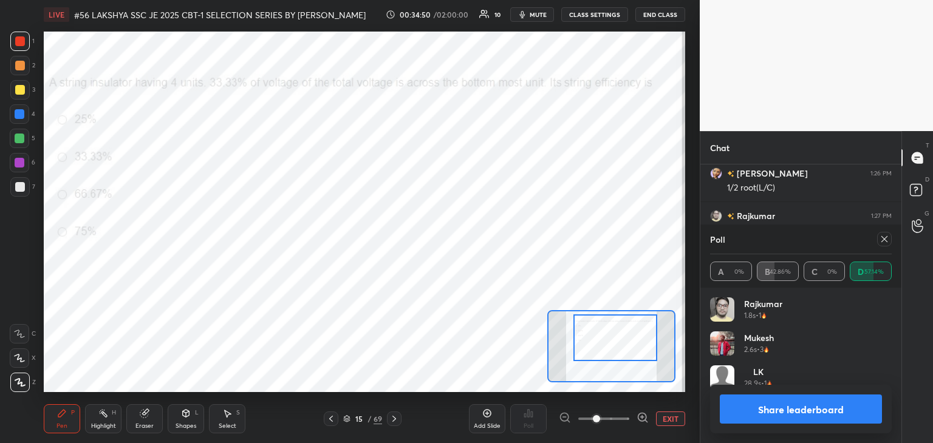
click at [58, 417] on icon at bounding box center [61, 413] width 7 height 7
click at [882, 241] on icon at bounding box center [884, 239] width 6 height 6
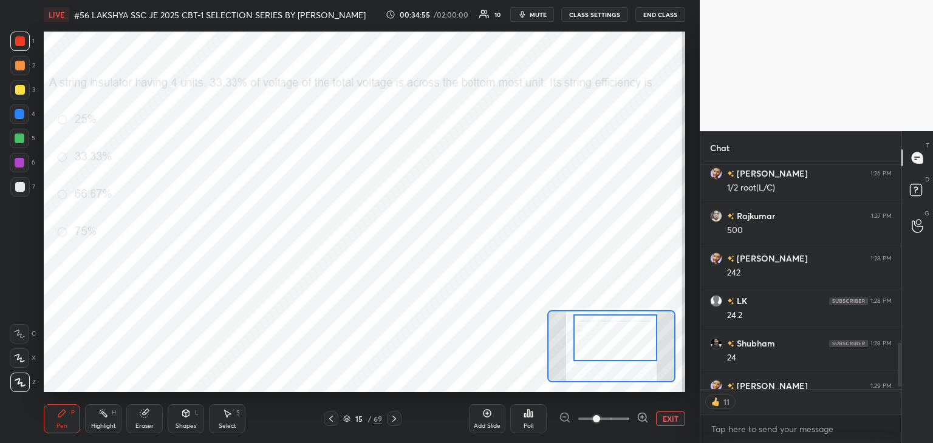
click at [394, 421] on icon at bounding box center [394, 419] width 10 height 10
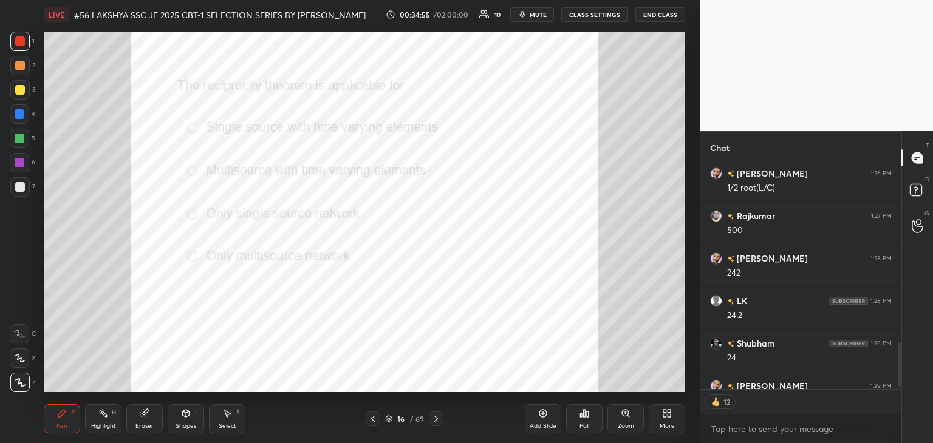
scroll to position [1032, 0]
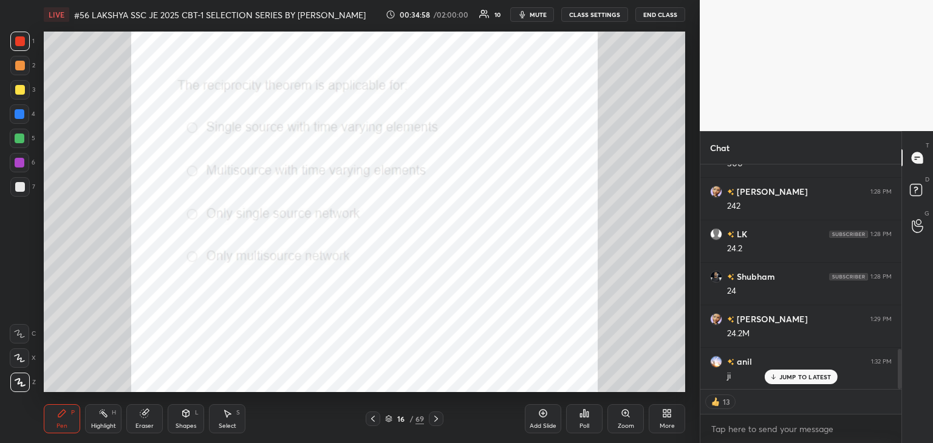
click at [592, 422] on div "Poll" at bounding box center [584, 418] width 36 height 29
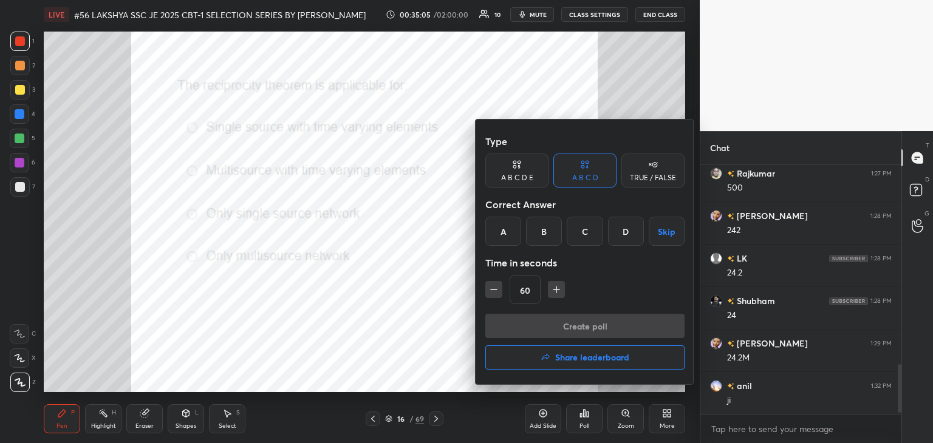
scroll to position [4, 4]
drag, startPoint x: 588, startPoint y: 234, endPoint x: 584, endPoint y: 243, distance: 9.8
click at [588, 236] on div "C" at bounding box center [585, 231] width 36 height 29
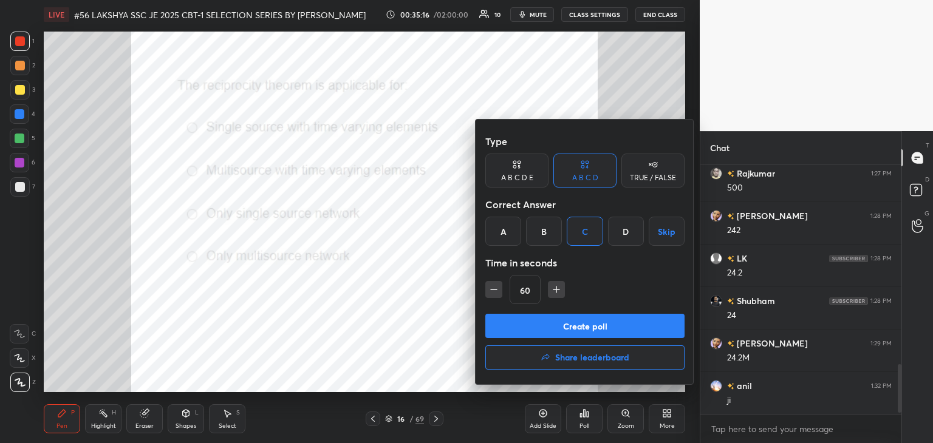
drag, startPoint x: 493, startPoint y: 292, endPoint x: 494, endPoint y: 299, distance: 7.9
click at [493, 292] on icon "button" at bounding box center [494, 290] width 12 height 12
type input "45"
click at [498, 321] on button "Create poll" at bounding box center [584, 326] width 199 height 24
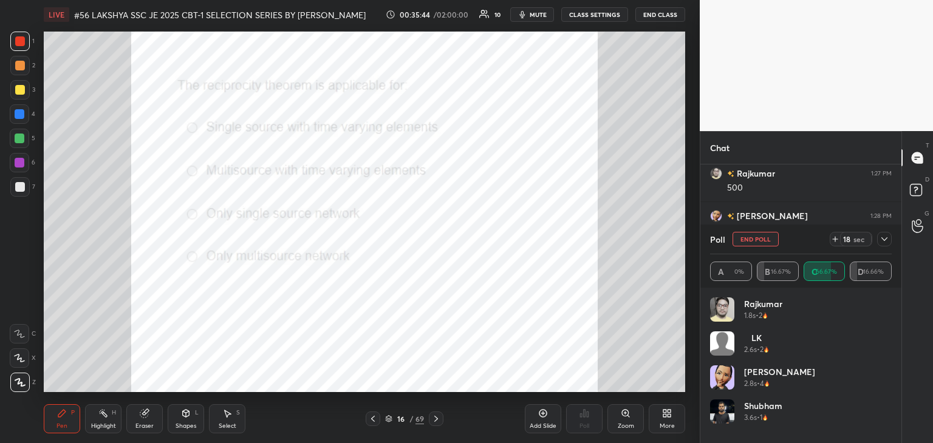
scroll to position [1100, 0]
drag, startPoint x: 142, startPoint y: 427, endPoint x: 58, endPoint y: 418, distance: 83.6
click at [141, 428] on div "Eraser" at bounding box center [144, 426] width 18 height 6
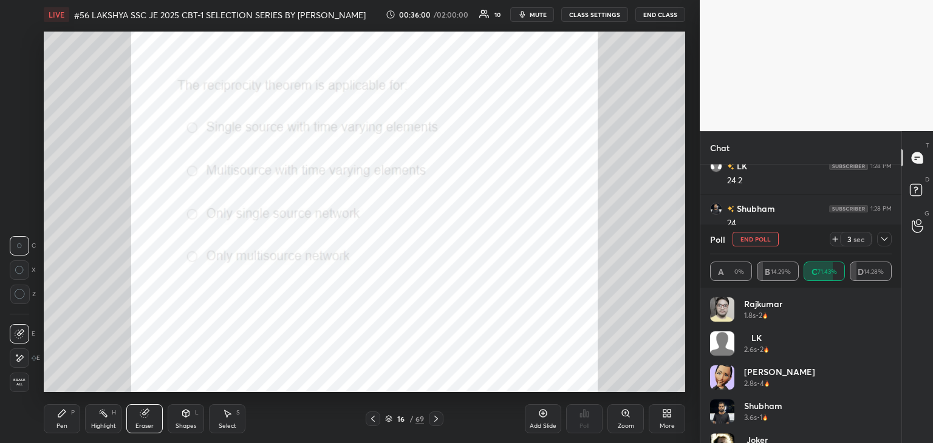
drag, startPoint x: 26, startPoint y: 386, endPoint x: 32, endPoint y: 387, distance: 6.3
click at [30, 386] on div "Erase all" at bounding box center [21, 382] width 22 height 19
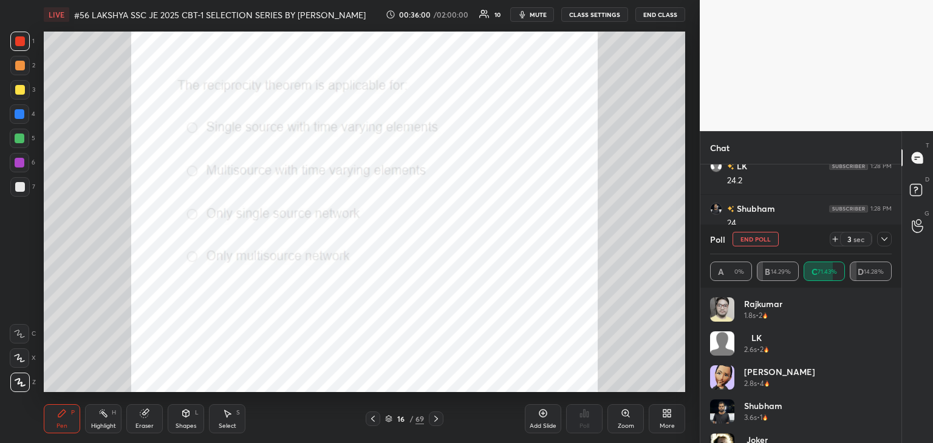
click at [56, 417] on div "Pen P" at bounding box center [62, 418] width 36 height 29
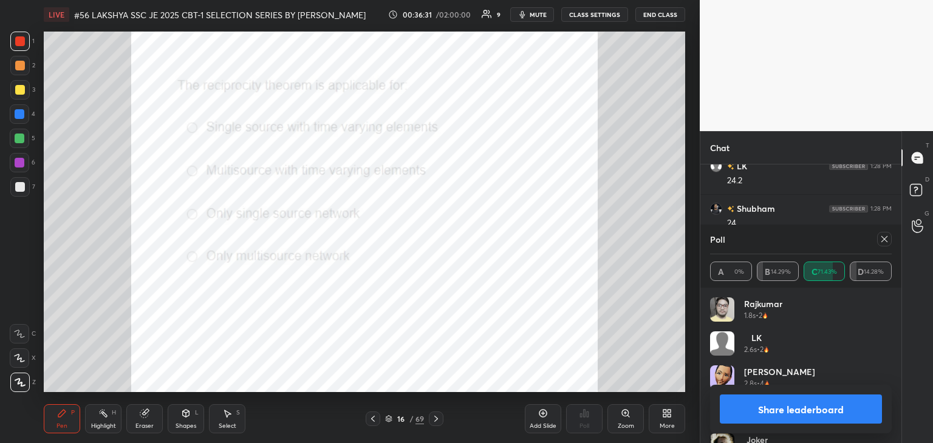
click at [136, 412] on div "Eraser" at bounding box center [144, 418] width 36 height 29
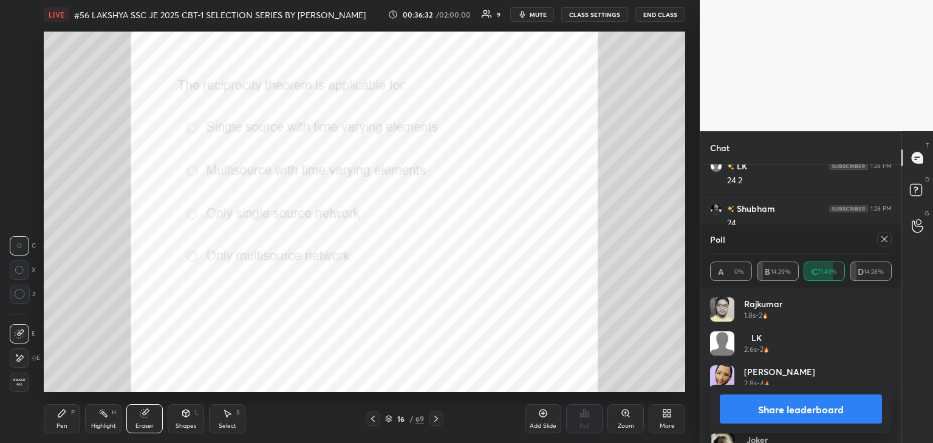
click at [24, 383] on span "Erase all" at bounding box center [19, 382] width 18 height 9
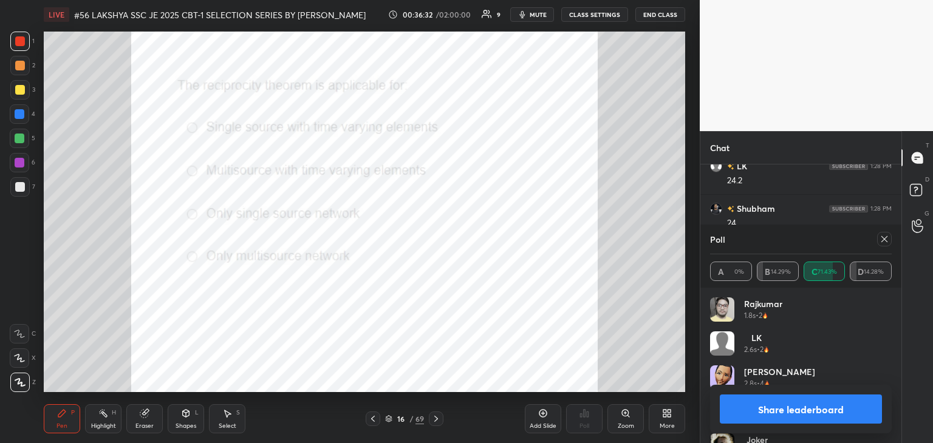
click at [63, 417] on icon at bounding box center [62, 414] width 10 height 10
click at [888, 239] on icon at bounding box center [884, 239] width 10 height 10
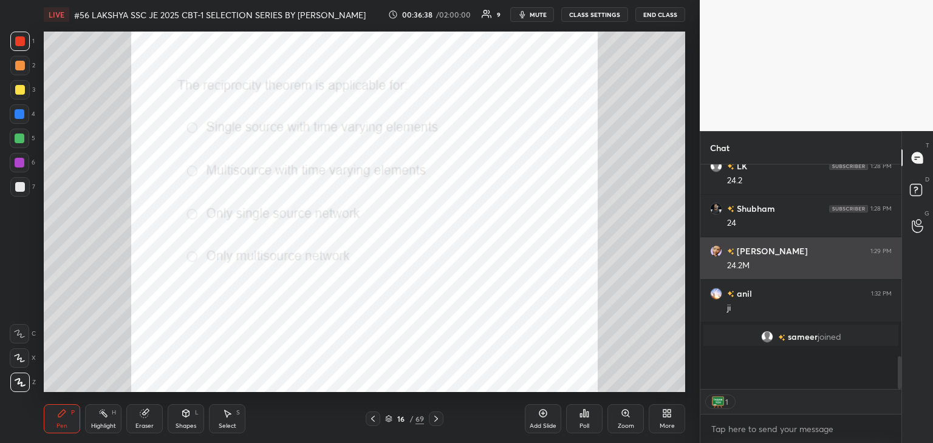
scroll to position [215, 197]
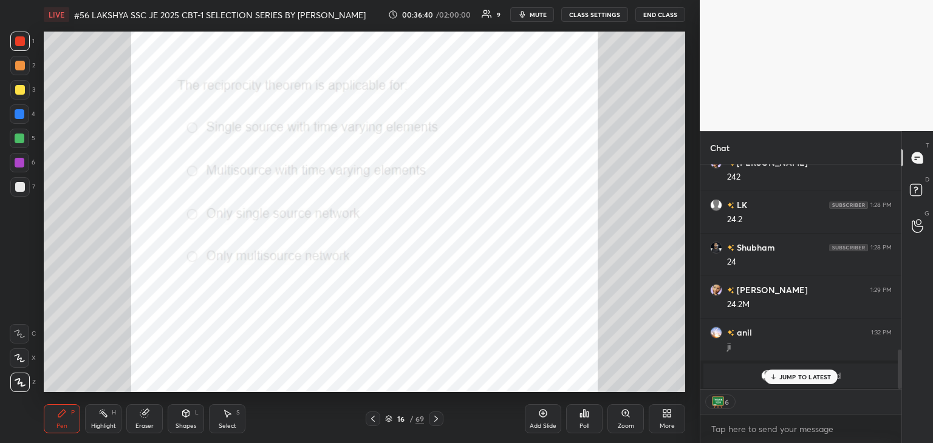
click at [434, 420] on icon at bounding box center [436, 419] width 10 height 10
click at [594, 423] on div "Poll" at bounding box center [584, 418] width 36 height 29
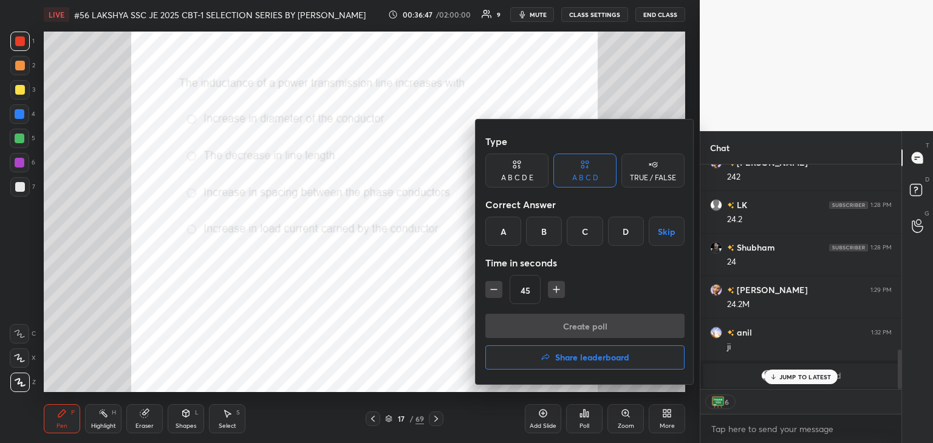
click at [480, 259] on div "Type A B C D E A B C D TRUE / FALSE Correct Answer A B C D Skip Time in seconds…" at bounding box center [585, 252] width 219 height 265
click at [502, 237] on div "A" at bounding box center [503, 231] width 36 height 29
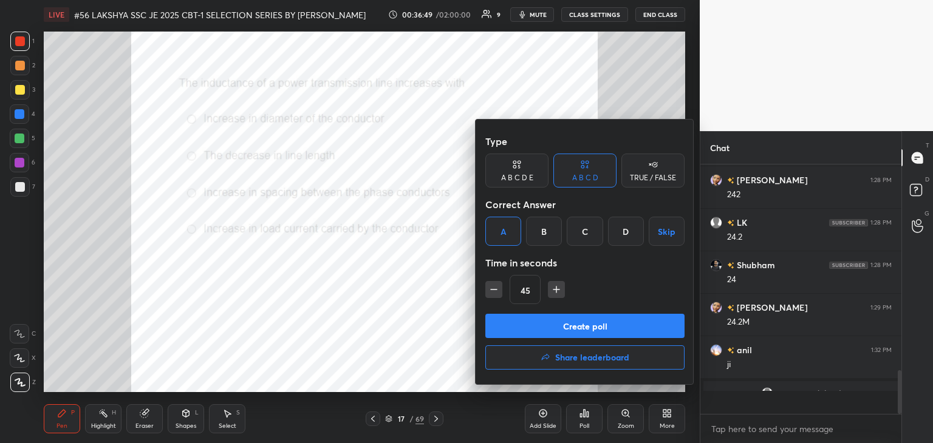
scroll to position [4, 4]
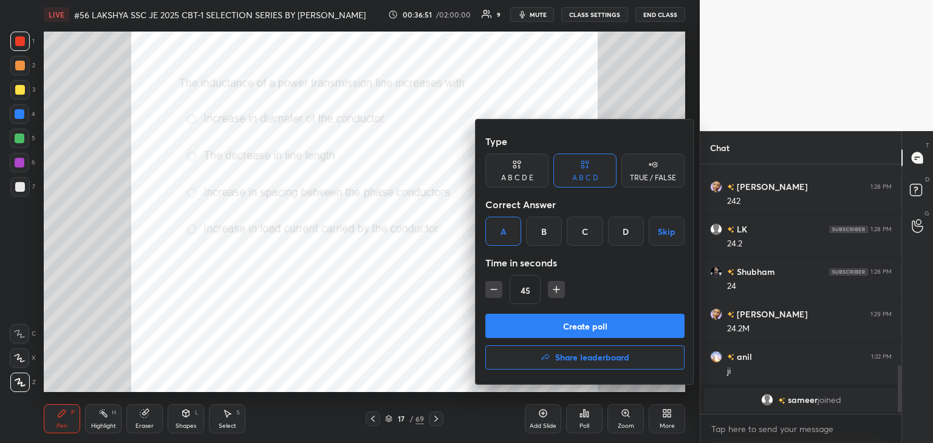
click at [514, 323] on button "Create poll" at bounding box center [584, 326] width 199 height 24
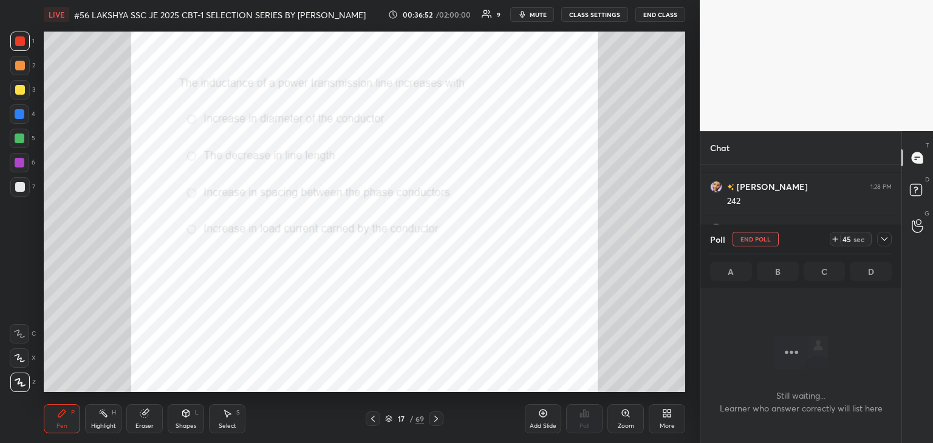
scroll to position [4, 4]
click at [765, 234] on button "End Poll" at bounding box center [755, 239] width 46 height 15
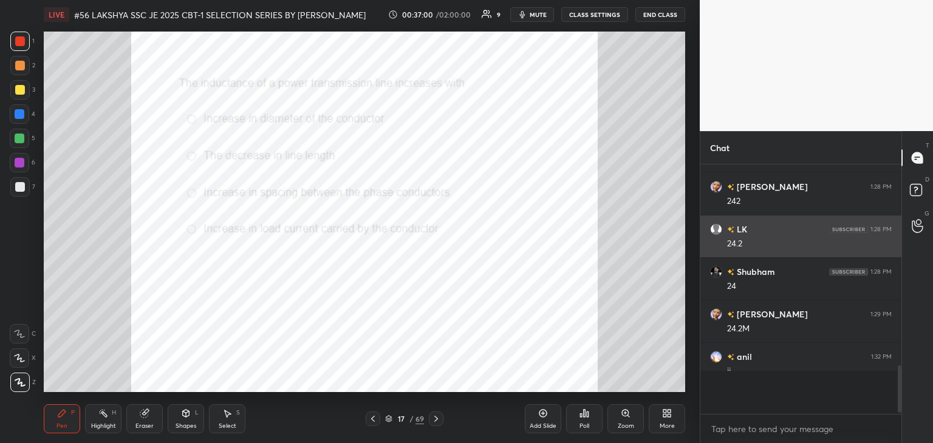
scroll to position [203, 197]
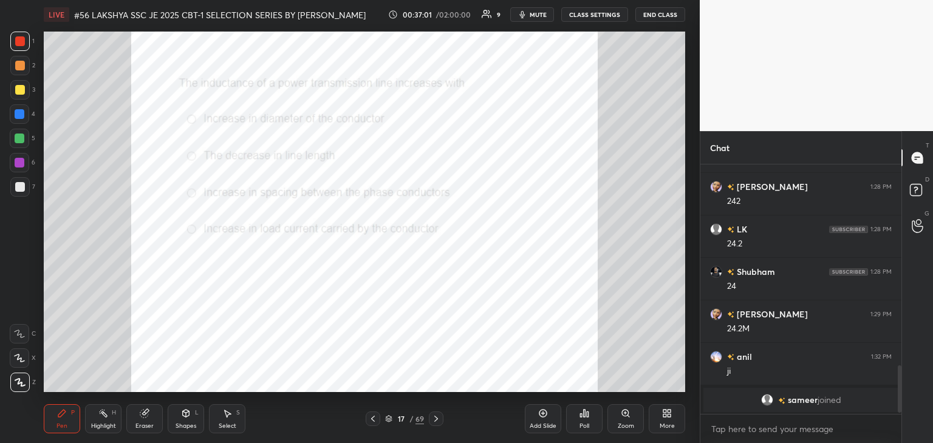
click at [587, 423] on div "Poll" at bounding box center [584, 426] width 10 height 6
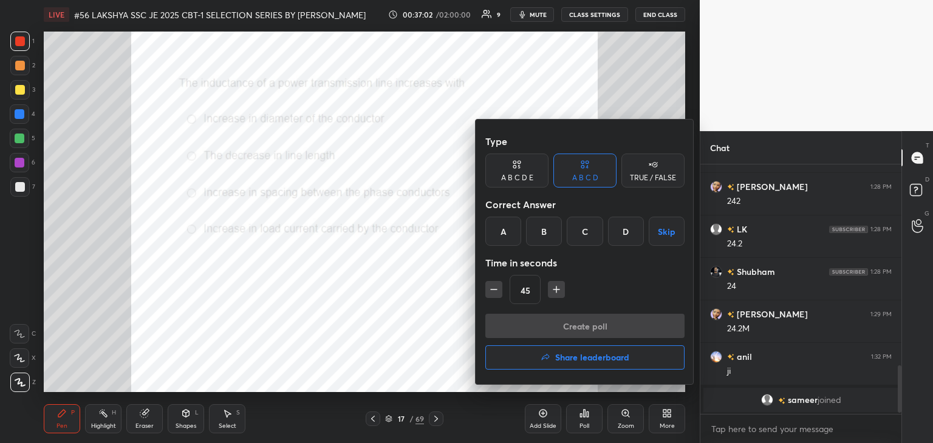
click at [583, 228] on div "C" at bounding box center [585, 231] width 36 height 29
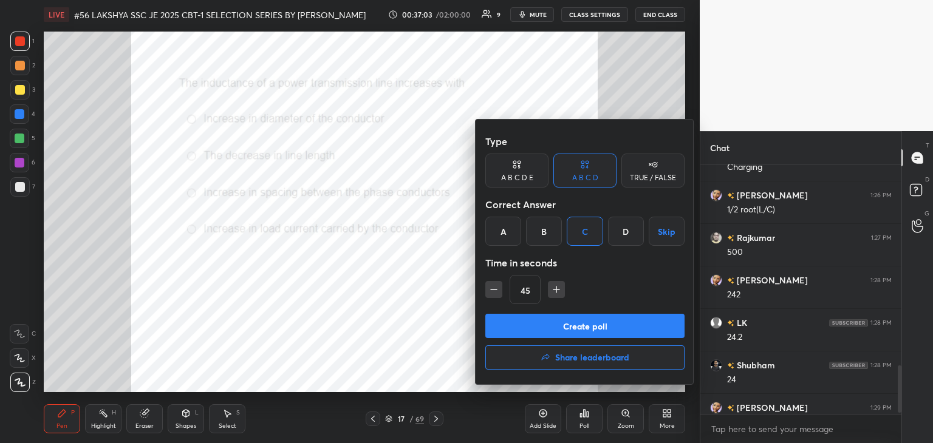
click at [556, 326] on button "Create poll" at bounding box center [584, 326] width 199 height 24
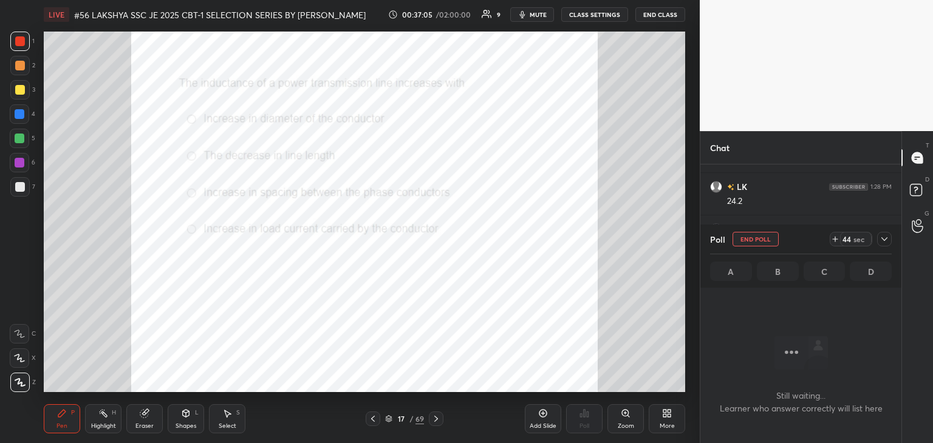
click at [886, 244] on icon at bounding box center [884, 239] width 10 height 10
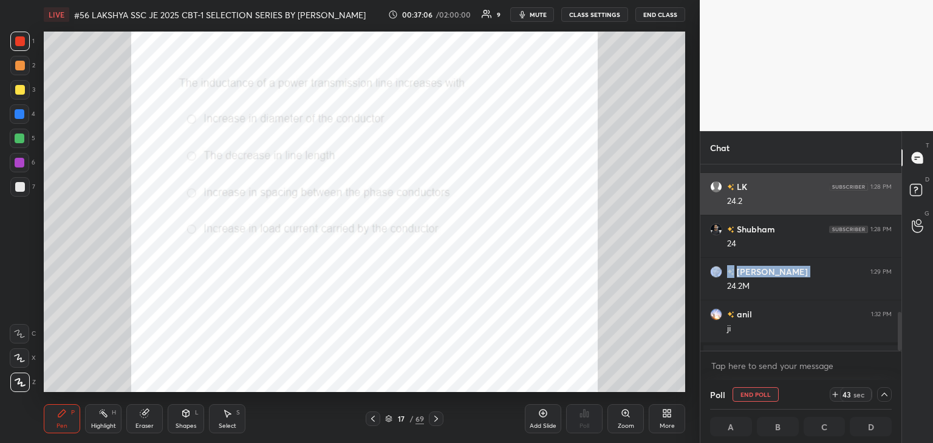
drag, startPoint x: 852, startPoint y: 267, endPoint x: 879, endPoint y: 182, distance: 89.1
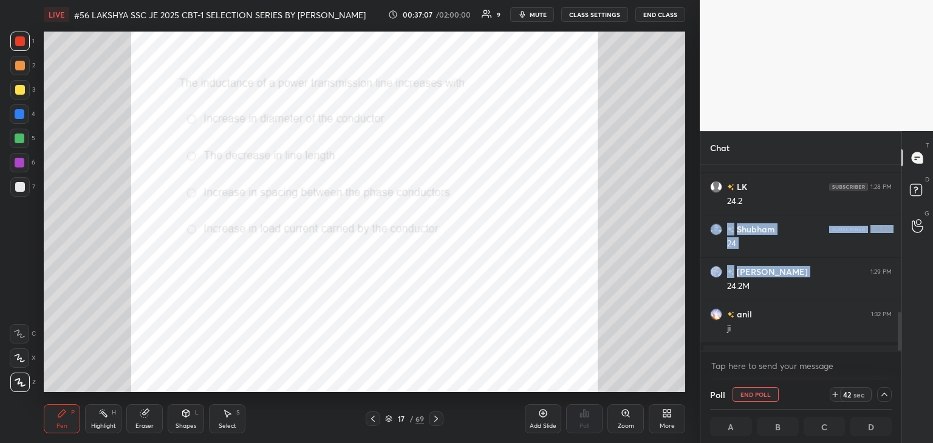
click at [901, 314] on div at bounding box center [897, 258] width 7 height 186
drag, startPoint x: 901, startPoint y: 319, endPoint x: 895, endPoint y: 348, distance: 29.8
click at [894, 349] on div "Chat [PERSON_NAME] joined [PERSON_NAME] 1:19 PM [PERSON_NAME] 1:20 PM Dist [PER…" at bounding box center [816, 287] width 233 height 312
drag, startPoint x: 901, startPoint y: 347, endPoint x: 894, endPoint y: 353, distance: 9.9
click at [895, 360] on div "Chat [PERSON_NAME] joined [PERSON_NAME] 1:19 PM [PERSON_NAME] 1:20 PM Dist [PER…" at bounding box center [816, 287] width 233 height 312
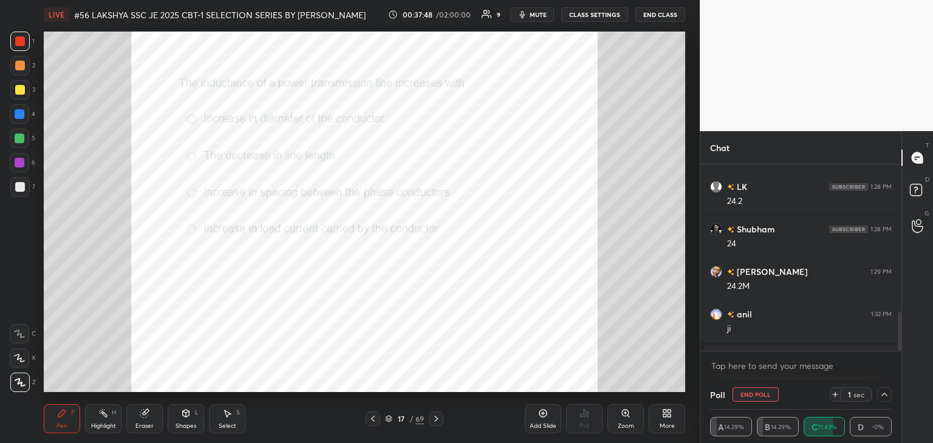
click at [544, 12] on span "mute" at bounding box center [538, 14] width 17 height 9
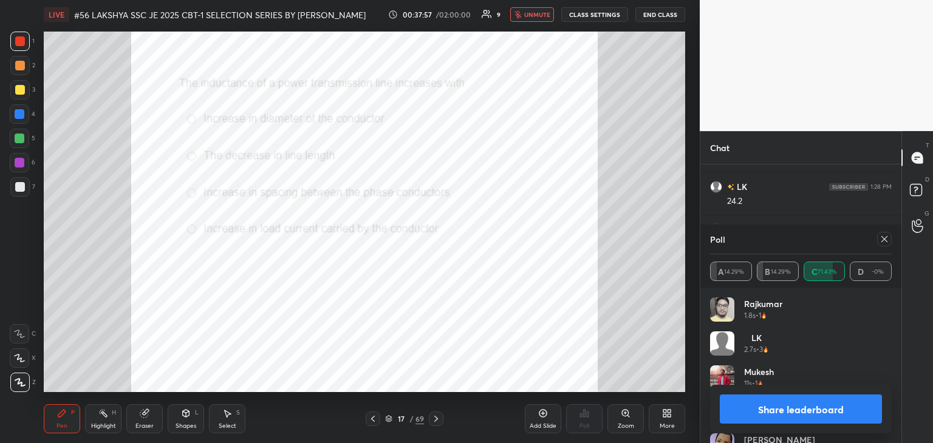
click at [530, 20] on button "unmute" at bounding box center [532, 14] width 44 height 15
click at [886, 246] on div "Poll" at bounding box center [801, 239] width 182 height 29
click at [885, 242] on icon at bounding box center [884, 239] width 10 height 10
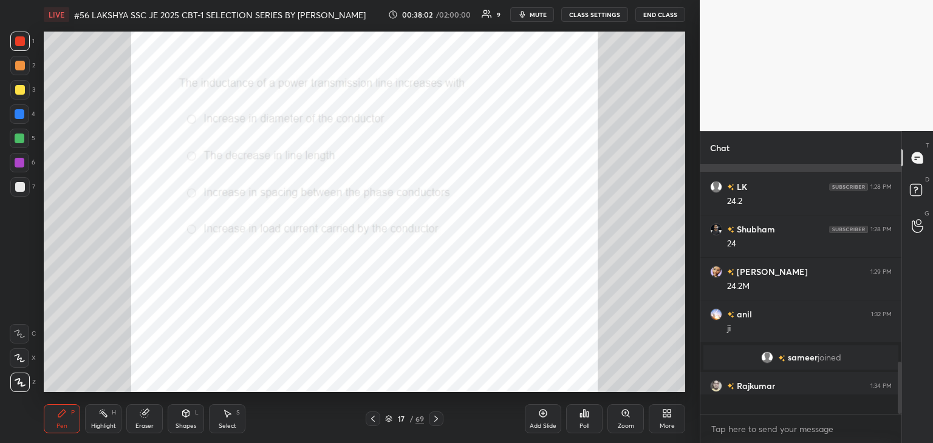
scroll to position [4, 4]
drag, startPoint x: 152, startPoint y: 416, endPoint x: 135, endPoint y: 419, distance: 16.7
click at [151, 416] on div "Eraser" at bounding box center [144, 418] width 36 height 29
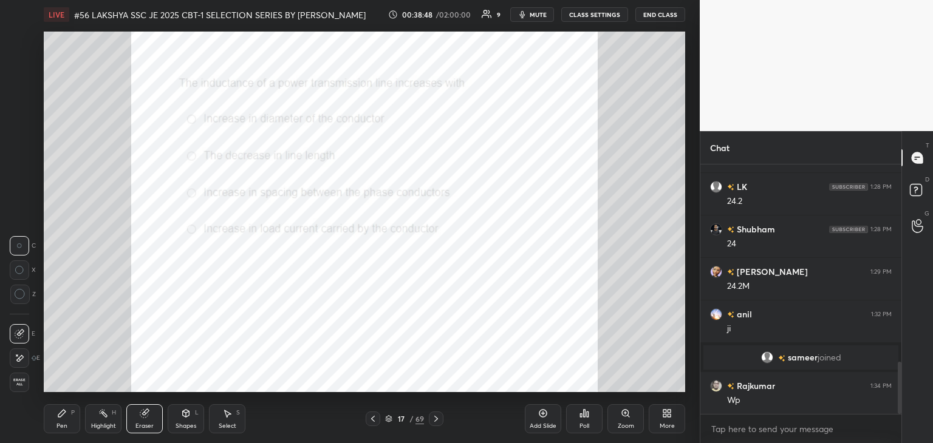
drag, startPoint x: 22, startPoint y: 378, endPoint x: 60, endPoint y: 424, distance: 59.2
click at [22, 380] on span "Erase all" at bounding box center [19, 382] width 18 height 9
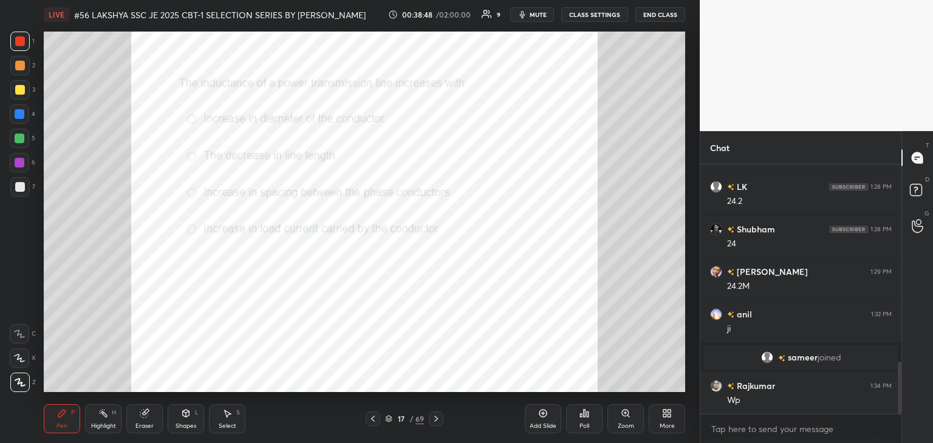
click at [67, 432] on div "Pen P" at bounding box center [62, 418] width 36 height 29
click at [440, 418] on icon at bounding box center [436, 419] width 10 height 10
click at [587, 426] on div "Poll" at bounding box center [584, 426] width 10 height 6
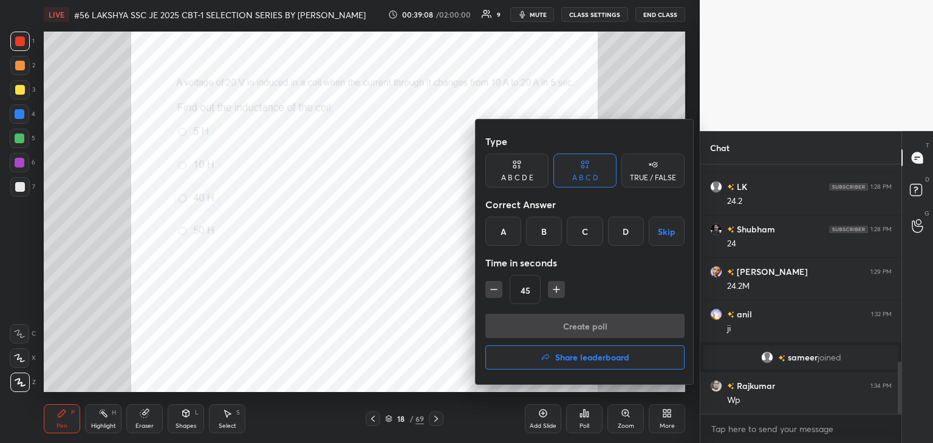
drag, startPoint x: 513, startPoint y: 230, endPoint x: 510, endPoint y: 284, distance: 54.7
click at [513, 233] on div "A" at bounding box center [503, 231] width 36 height 29
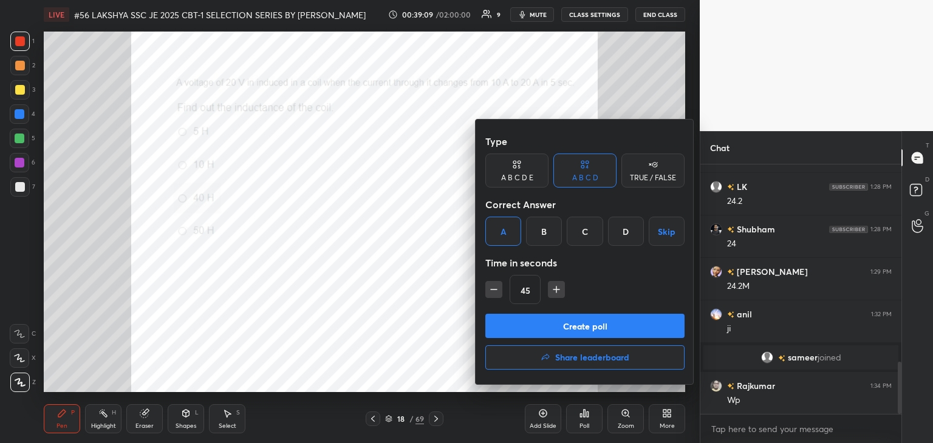
click at [513, 330] on button "Create poll" at bounding box center [584, 326] width 199 height 24
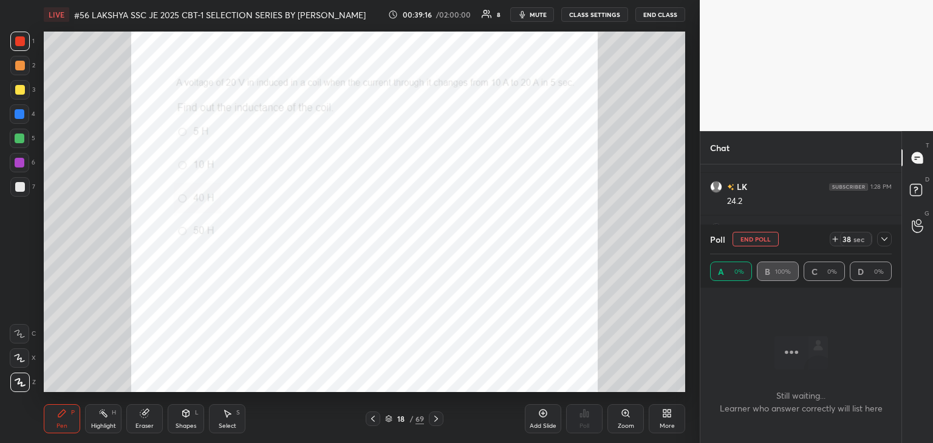
click at [760, 241] on button "End Poll" at bounding box center [755, 239] width 46 height 15
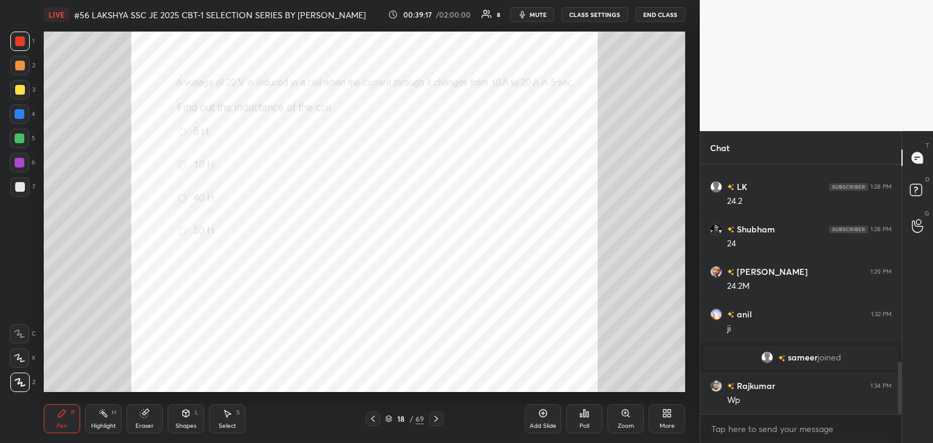
scroll to position [4, 4]
click at [582, 421] on div "Poll" at bounding box center [584, 418] width 36 height 29
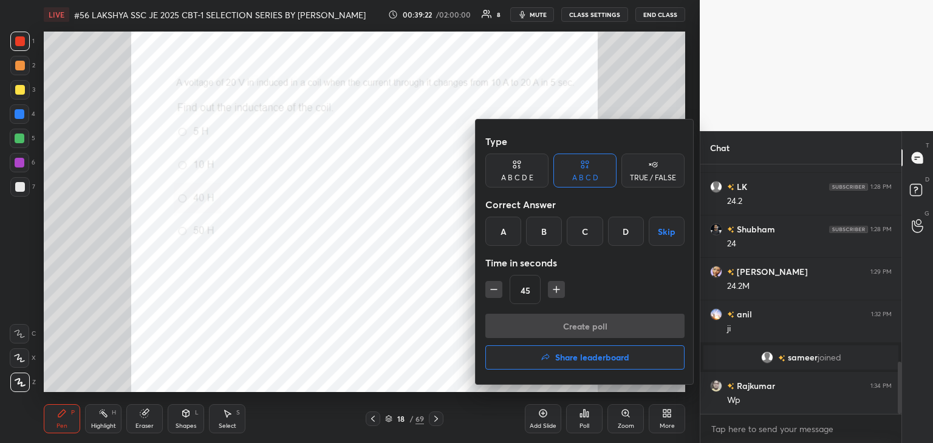
click at [542, 237] on div "B" at bounding box center [544, 231] width 36 height 29
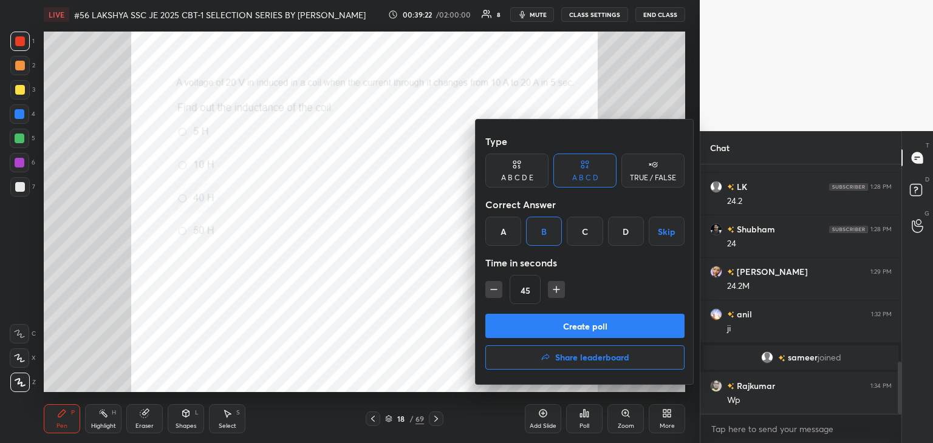
drag, startPoint x: 535, startPoint y: 334, endPoint x: 540, endPoint y: 324, distance: 11.4
click at [535, 333] on button "Create poll" at bounding box center [584, 326] width 199 height 24
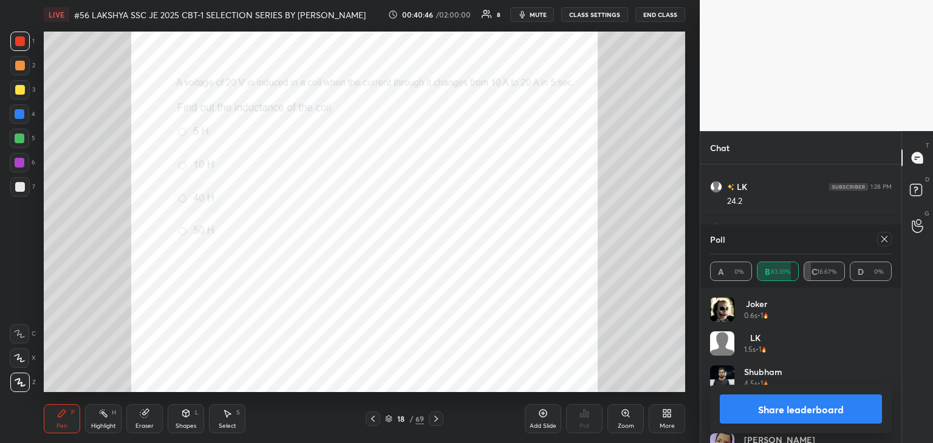
click at [884, 244] on icon at bounding box center [884, 239] width 10 height 10
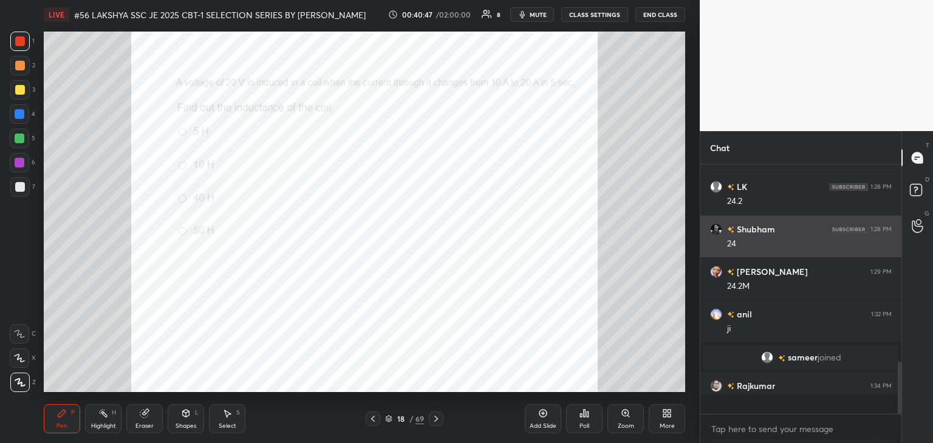
scroll to position [246, 197]
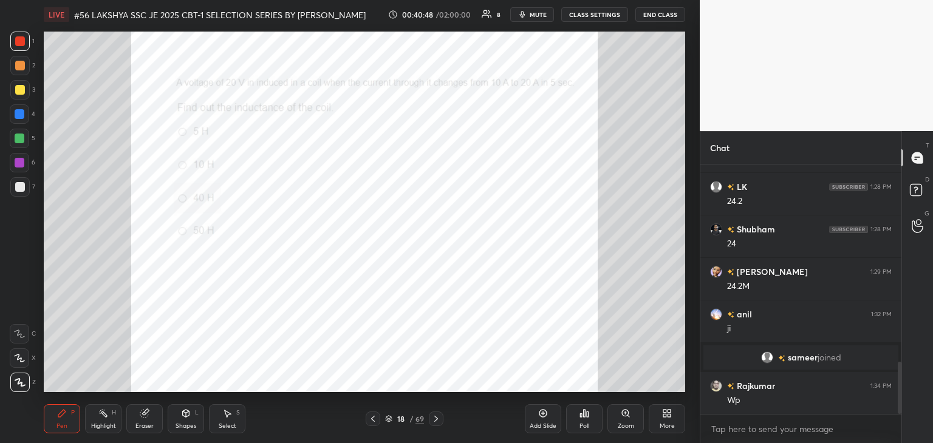
click at [440, 421] on icon at bounding box center [436, 419] width 10 height 10
click at [593, 421] on div "Poll" at bounding box center [584, 418] width 36 height 29
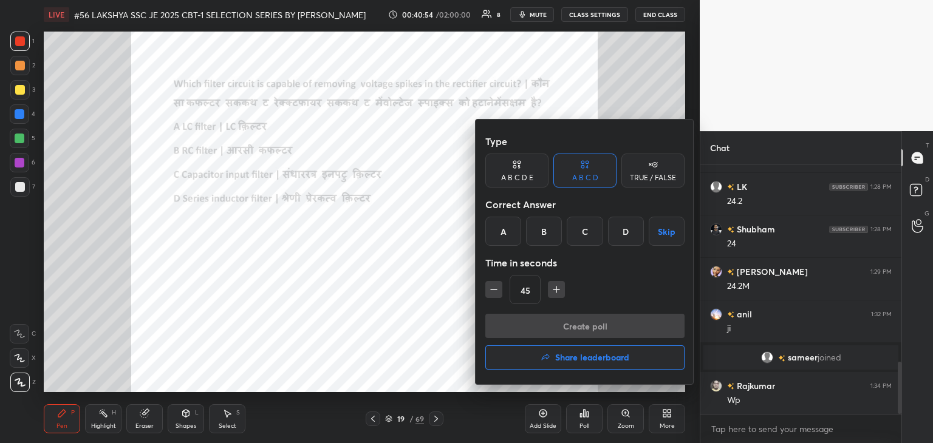
click at [588, 237] on div "C" at bounding box center [585, 231] width 36 height 29
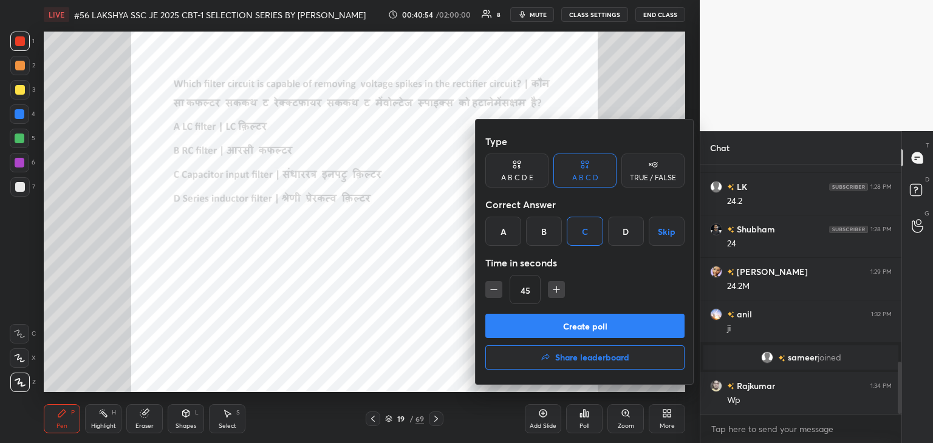
click at [534, 318] on button "Create poll" at bounding box center [584, 326] width 199 height 24
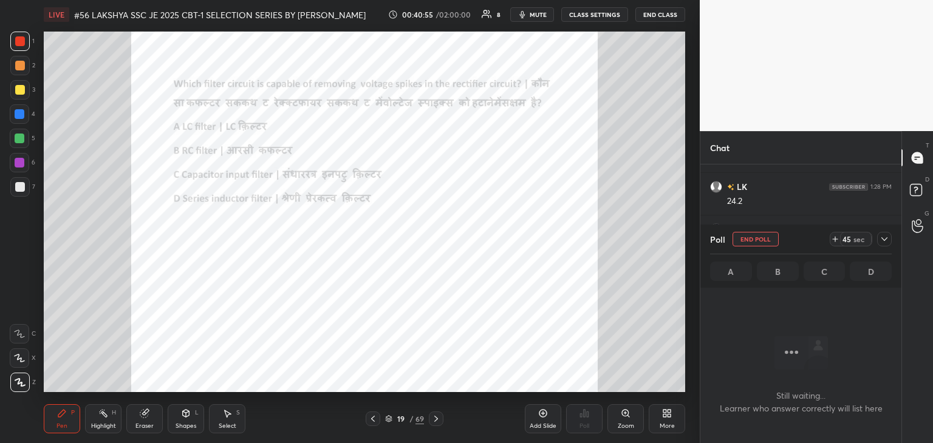
scroll to position [4, 4]
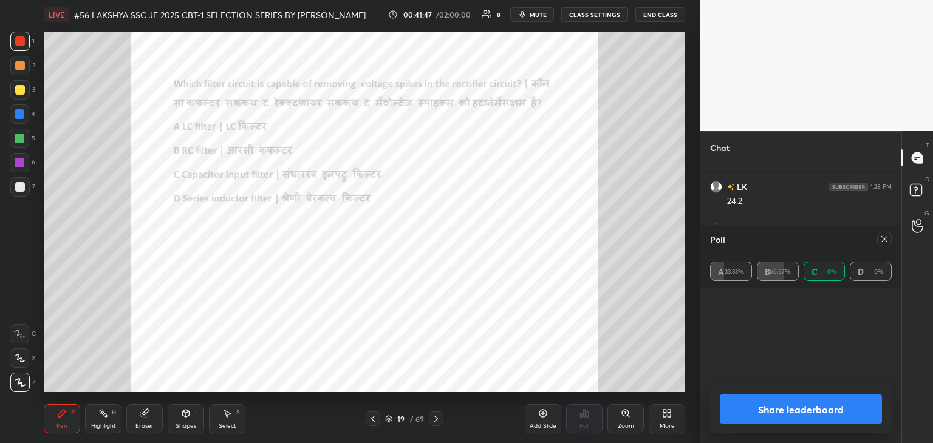
click at [888, 241] on icon at bounding box center [884, 239] width 10 height 10
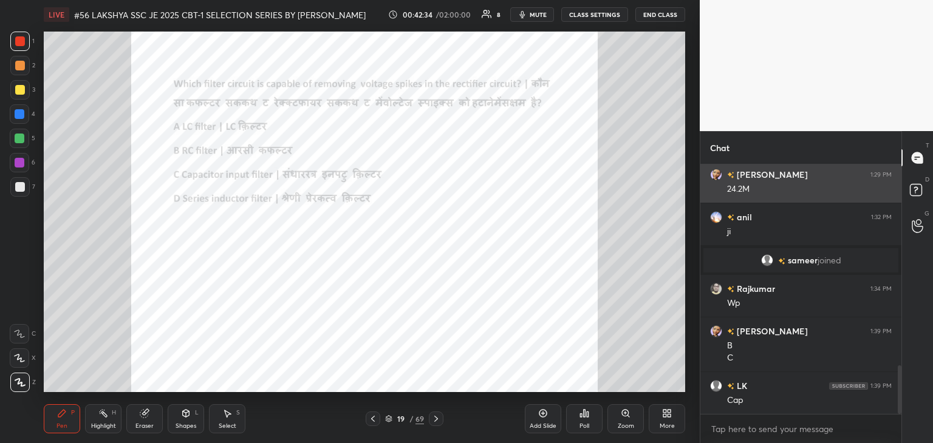
scroll to position [1083, 0]
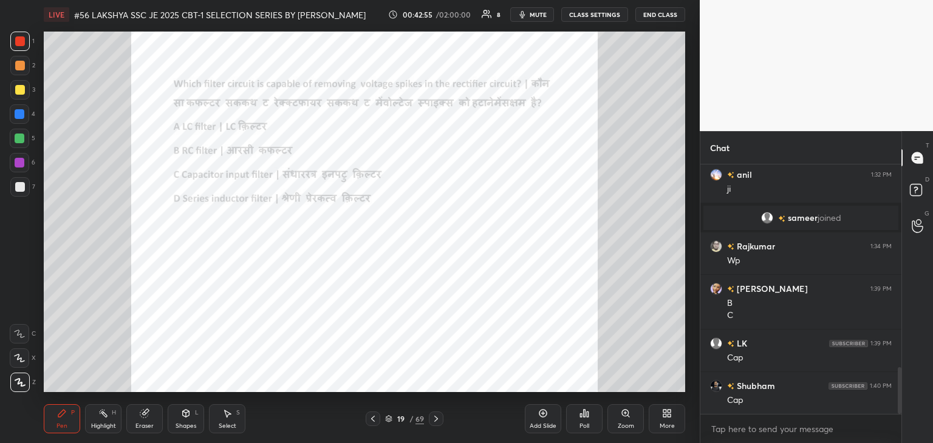
click at [146, 423] on div "Eraser" at bounding box center [144, 426] width 18 height 6
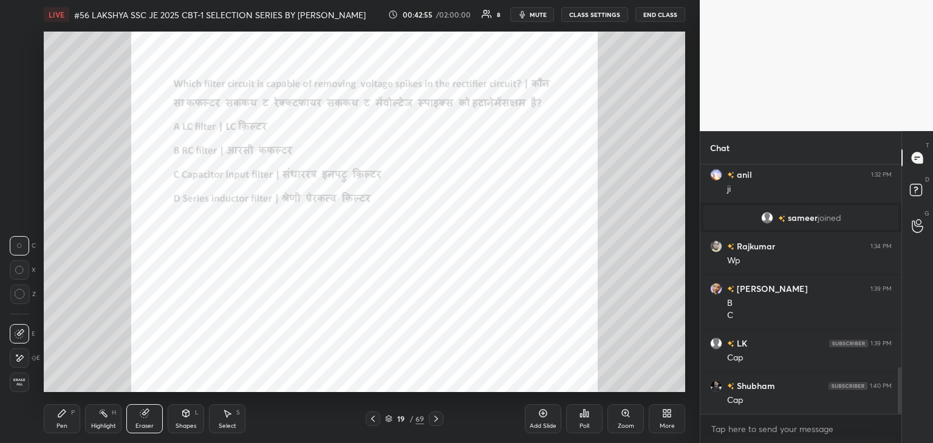
click at [23, 381] on span "Erase all" at bounding box center [19, 382] width 18 height 9
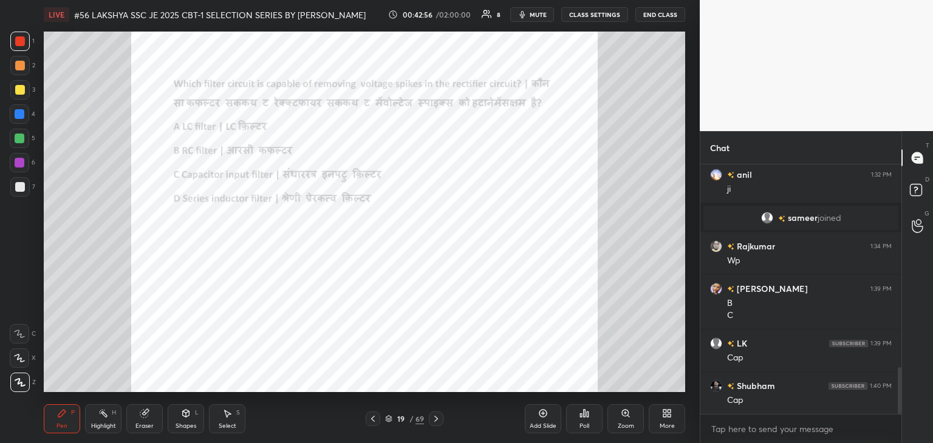
click at [58, 423] on div "Pen" at bounding box center [61, 426] width 11 height 6
drag, startPoint x: 147, startPoint y: 419, endPoint x: 139, endPoint y: 418, distance: 7.9
click at [145, 419] on div "Eraser" at bounding box center [144, 418] width 36 height 29
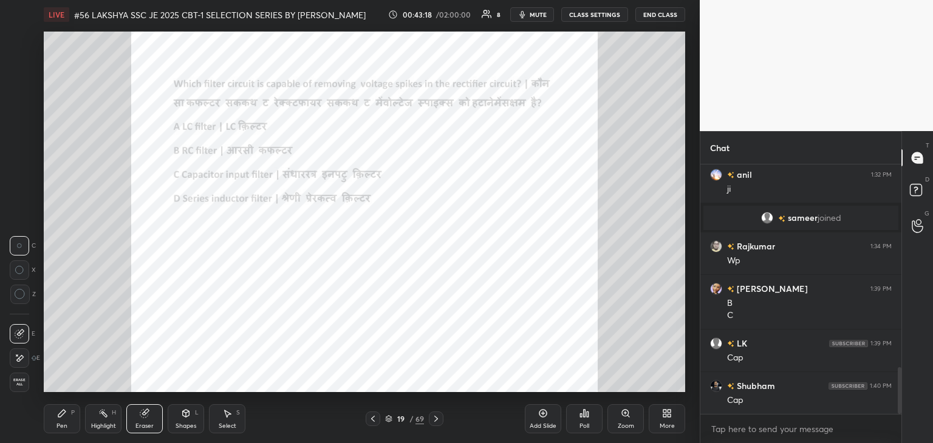
drag, startPoint x: 23, startPoint y: 386, endPoint x: 39, endPoint y: 400, distance: 21.5
click at [25, 387] on div "Erase all" at bounding box center [19, 382] width 19 height 19
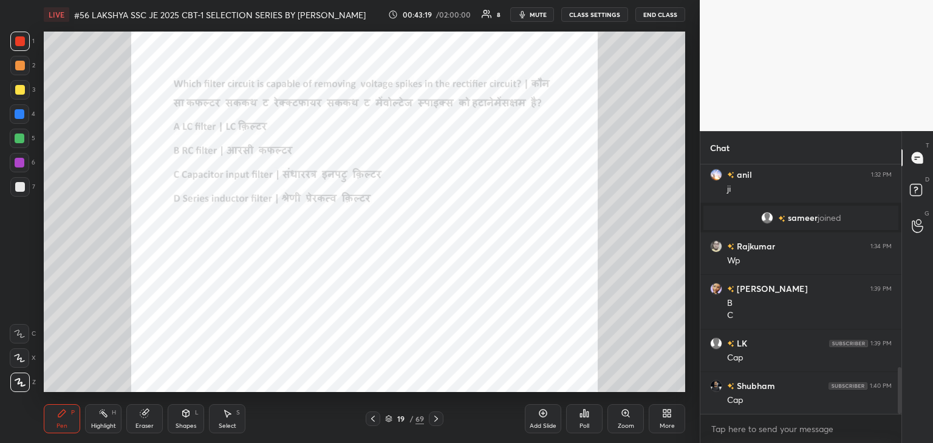
click at [61, 418] on div "Pen P" at bounding box center [62, 418] width 36 height 29
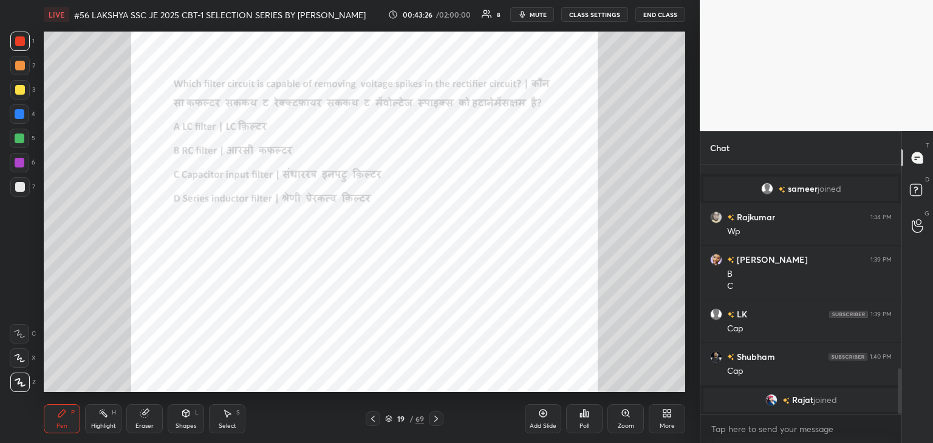
click at [140, 420] on div "Eraser" at bounding box center [144, 418] width 36 height 29
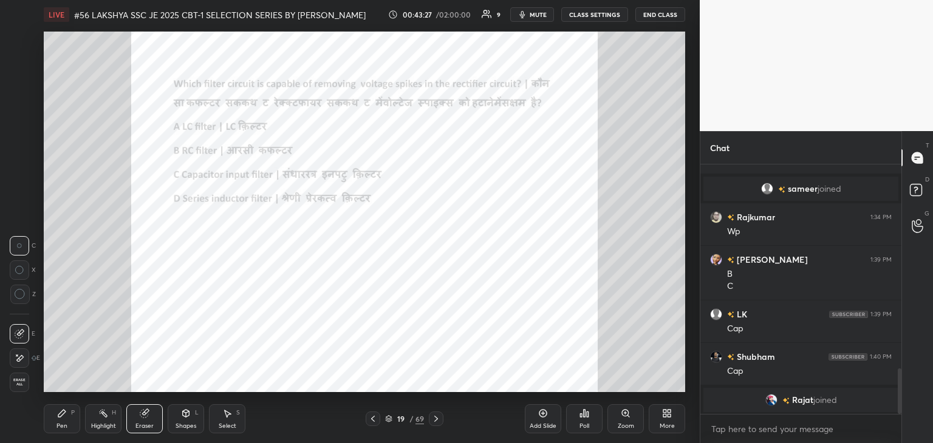
click at [27, 384] on span "Erase all" at bounding box center [19, 382] width 18 height 9
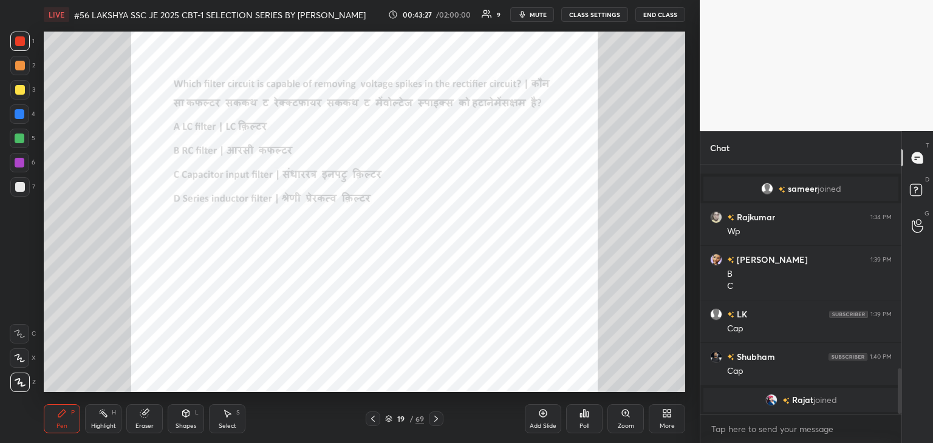
click at [54, 410] on div "Pen P" at bounding box center [62, 418] width 36 height 29
click at [432, 413] on div at bounding box center [436, 419] width 15 height 15
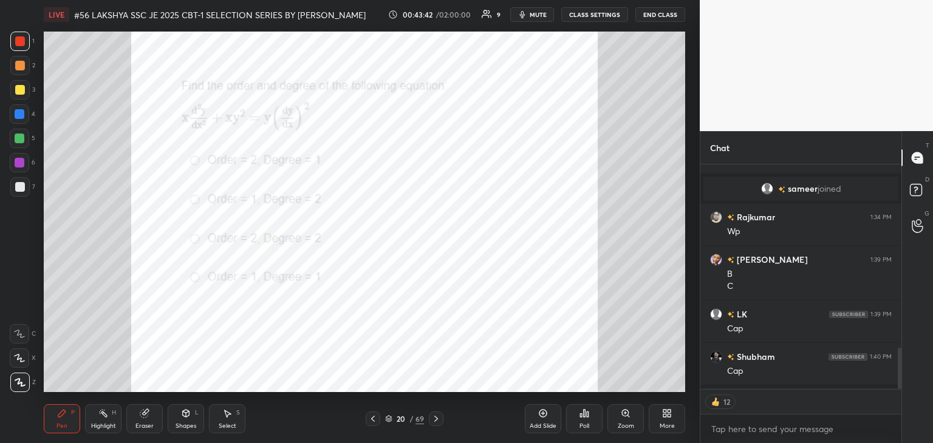
click at [586, 419] on div "Poll" at bounding box center [584, 418] width 36 height 29
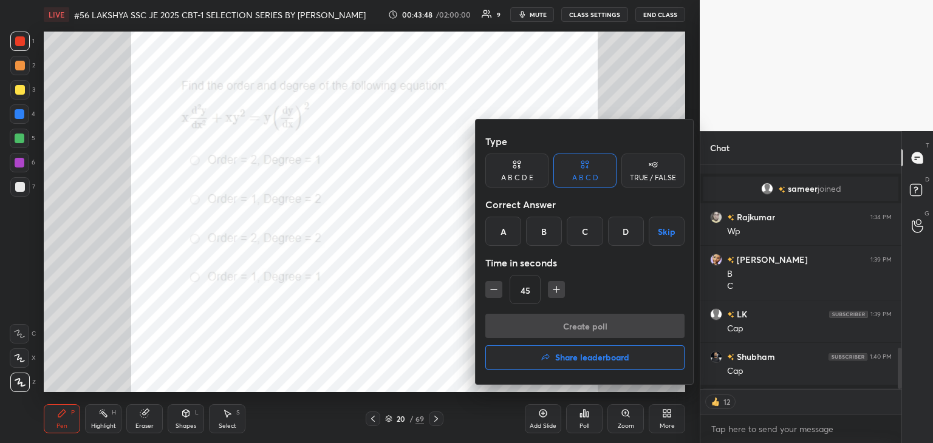
click at [544, 239] on div "B" at bounding box center [544, 231] width 36 height 29
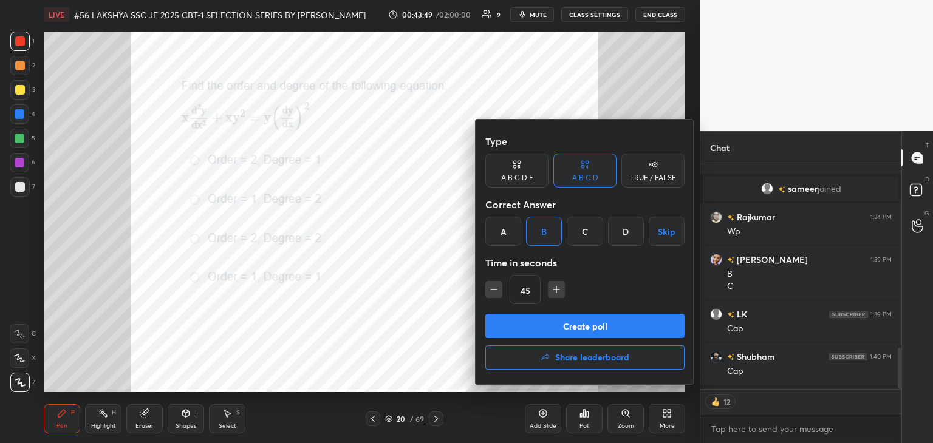
click at [536, 330] on button "Create poll" at bounding box center [584, 326] width 199 height 24
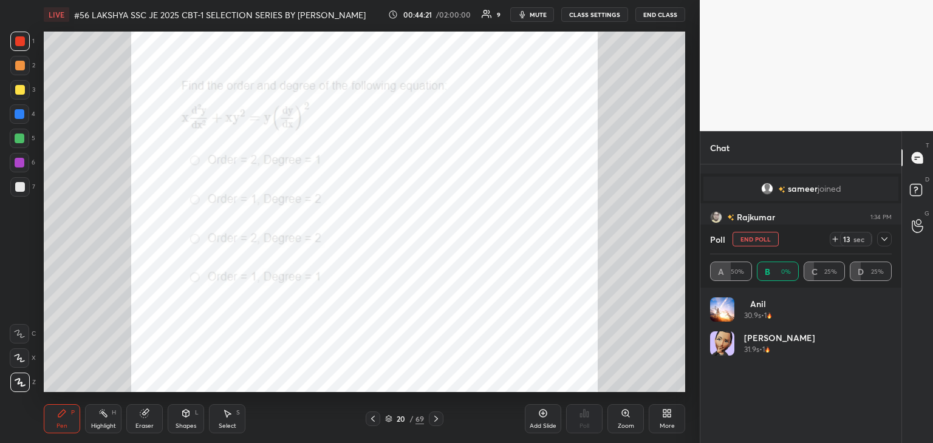
scroll to position [142, 178]
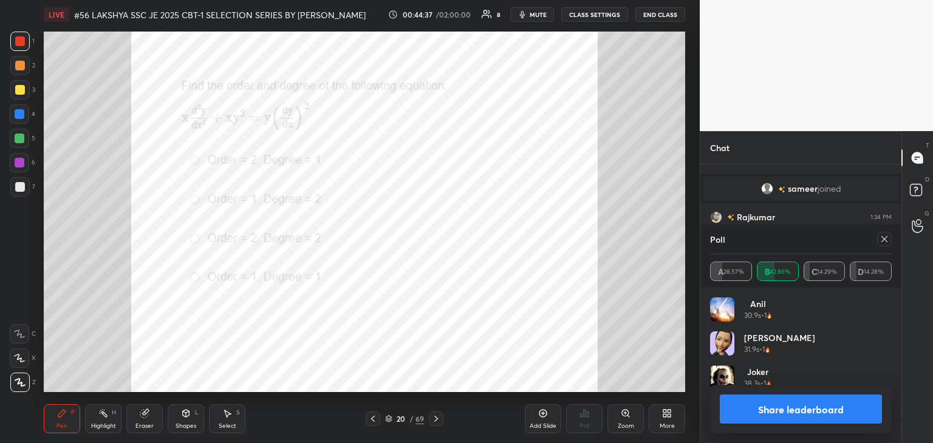
click at [19, 166] on div at bounding box center [20, 163] width 10 height 10
click at [17, 385] on icon at bounding box center [20, 382] width 11 height 9
click at [143, 433] on div "Pen P Highlight H Eraser Shapes L Select S 20 / 69 Add Slide Poll Zoom More" at bounding box center [364, 419] width 641 height 49
click at [143, 421] on div "Eraser" at bounding box center [144, 418] width 36 height 29
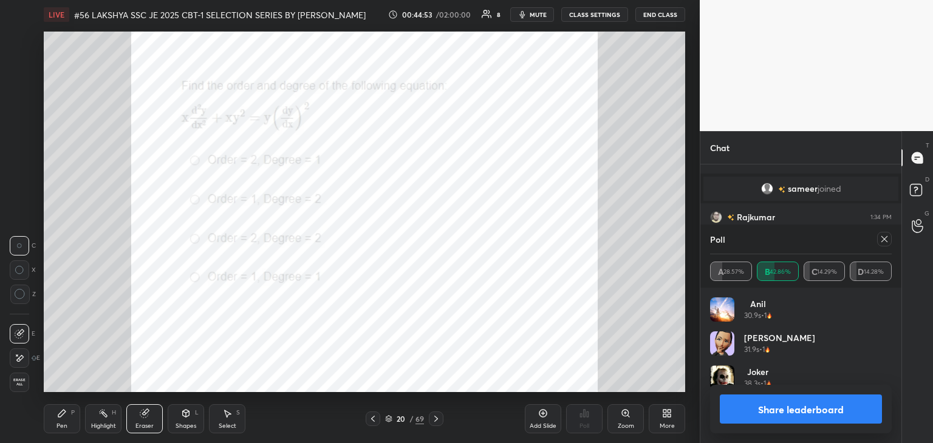
drag, startPoint x: 29, startPoint y: 392, endPoint x: 19, endPoint y: 387, distance: 11.4
click at [22, 388] on div "Erase all" at bounding box center [21, 382] width 22 height 19
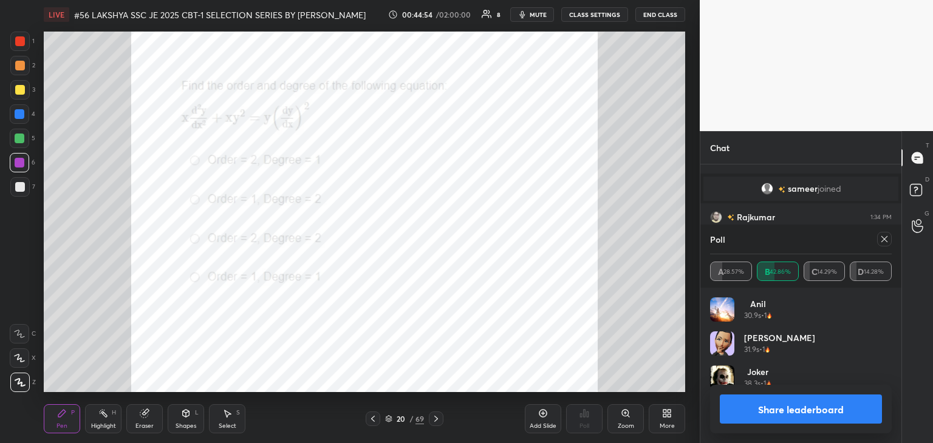
drag, startPoint x: 21, startPoint y: 382, endPoint x: 52, endPoint y: 423, distance: 51.1
click at [23, 383] on div "Z" at bounding box center [23, 382] width 26 height 19
click at [63, 434] on div "Pen P Highlight H Eraser Shapes L Select S 20 / 69 Add Slide Poll Zoom More" at bounding box center [364, 419] width 641 height 49
drag, startPoint x: 828, startPoint y: 346, endPoint x: 831, endPoint y: 299, distance: 46.3
click at [842, 281] on div "Poll A 28.57% B 42.86% C 14.29% D 14.28% anil 30.9s • 1 [PERSON_NAME] 31.9s • 1…" at bounding box center [800, 334] width 201 height 219
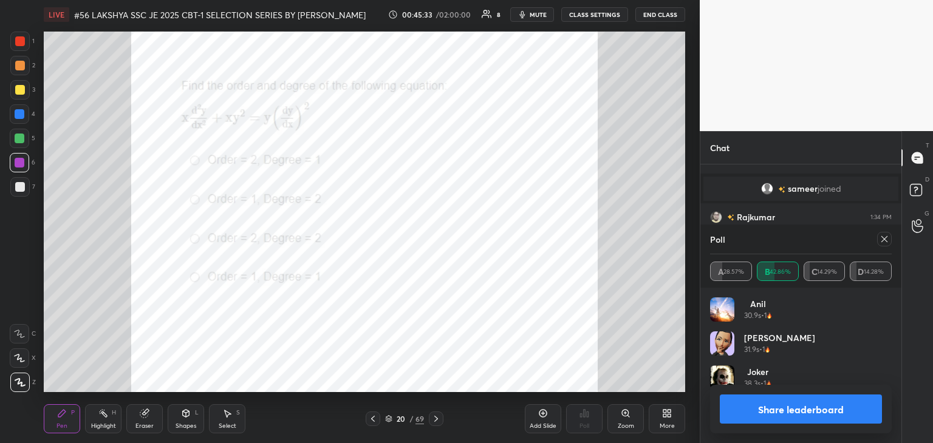
drag, startPoint x: 817, startPoint y: 341, endPoint x: 820, endPoint y: 333, distance: 8.7
click at [826, 309] on div "anil 30.9s • 1 [PERSON_NAME] 31.9s • 1 Joker 38.3s • 1" at bounding box center [801, 349] width 182 height 102
drag, startPoint x: 837, startPoint y: 296, endPoint x: 898, endPoint y: 252, distance: 74.8
click at [859, 273] on div "Poll A 28.57% B 42.86% C 14.29% D 14.28% anil 30.9s • 1 [PERSON_NAME] 31.9s • 1…" at bounding box center [800, 334] width 201 height 219
click at [889, 242] on div "Poll A 28.57% B 42.86% C 14.29% D 14.28%" at bounding box center [800, 256] width 201 height 63
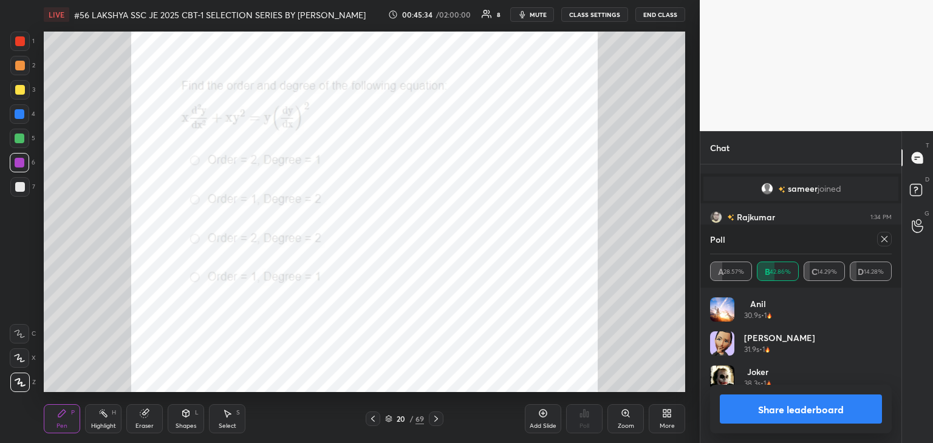
click at [884, 241] on icon at bounding box center [884, 239] width 10 height 10
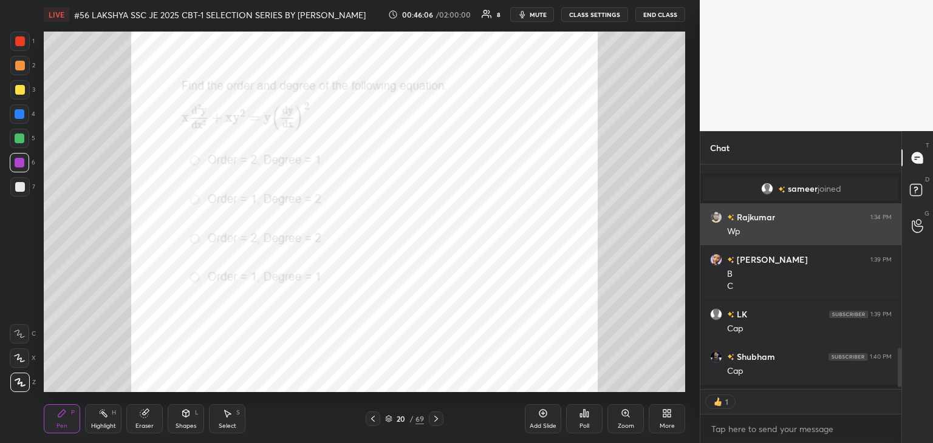
scroll to position [4, 4]
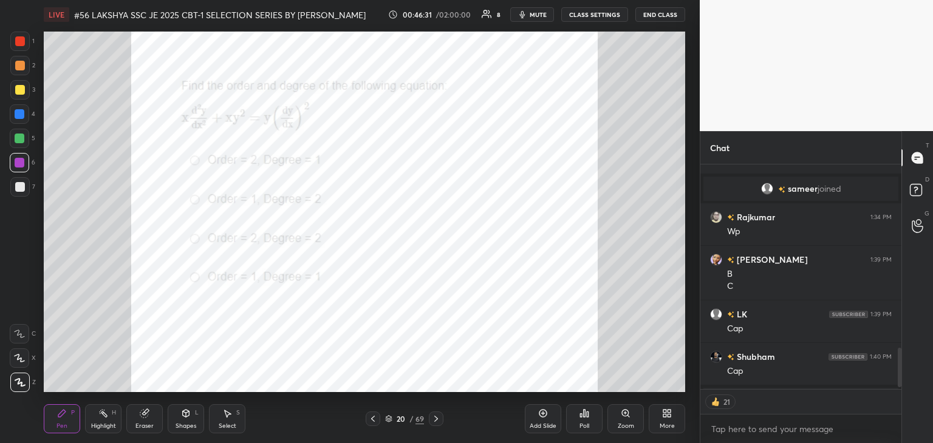
click at [439, 422] on icon at bounding box center [436, 419] width 10 height 10
click at [585, 423] on div "Poll" at bounding box center [584, 426] width 10 height 6
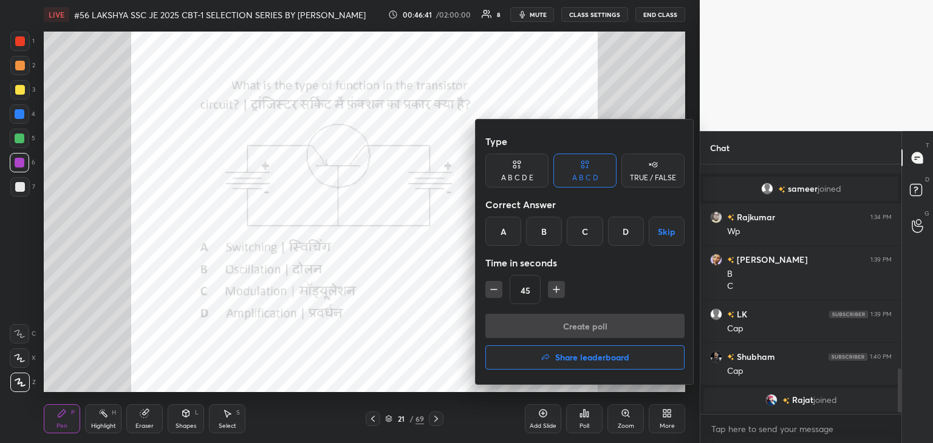
scroll to position [1113, 0]
click at [507, 238] on div "A" at bounding box center [503, 231] width 36 height 29
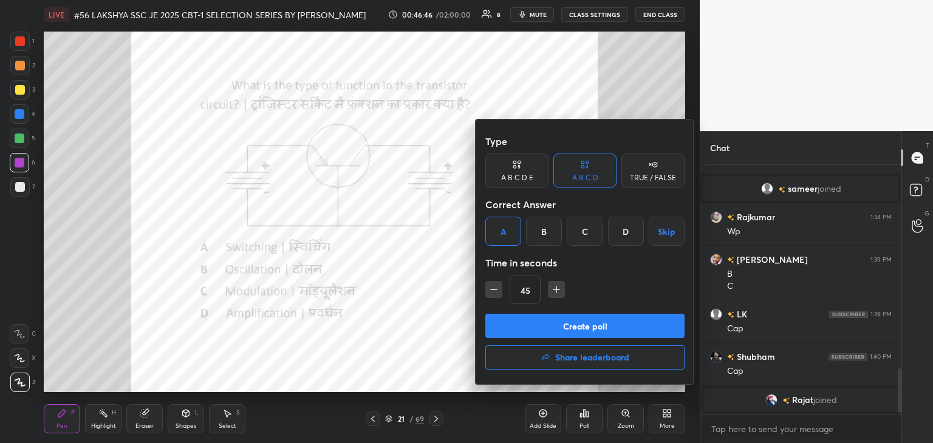
click at [556, 290] on icon "button" at bounding box center [556, 290] width 6 height 0
type input "60"
click at [539, 333] on button "Create poll" at bounding box center [584, 326] width 199 height 24
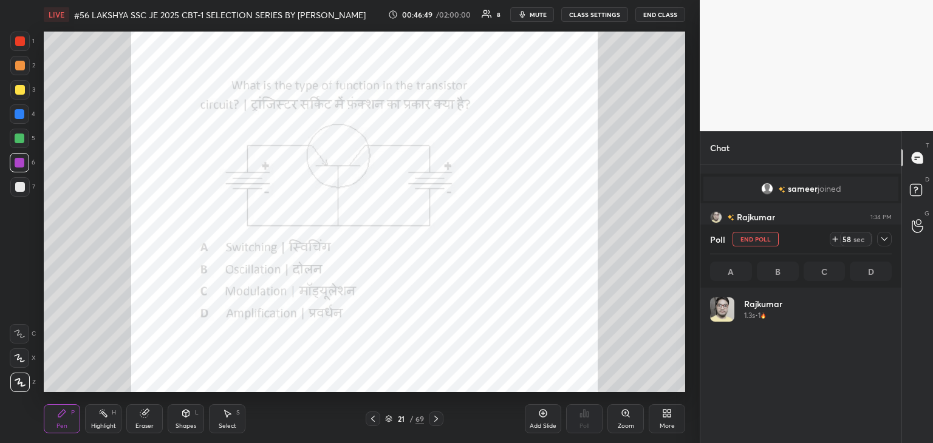
scroll to position [142, 178]
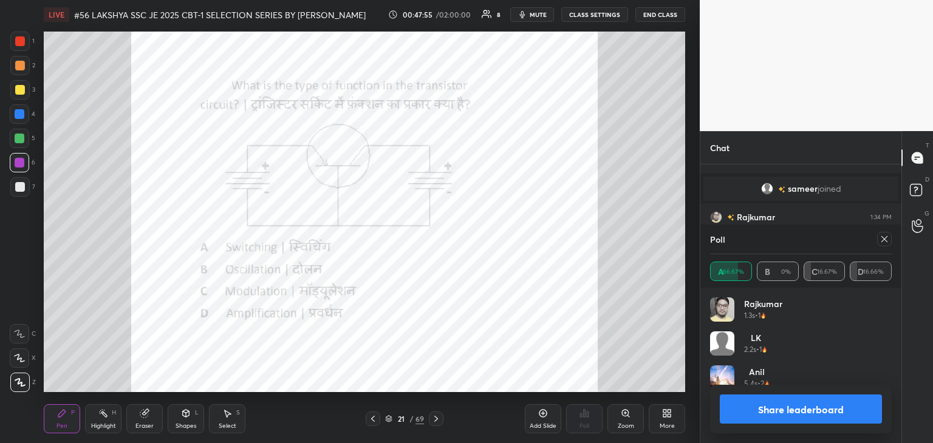
click at [882, 244] on icon at bounding box center [884, 239] width 10 height 10
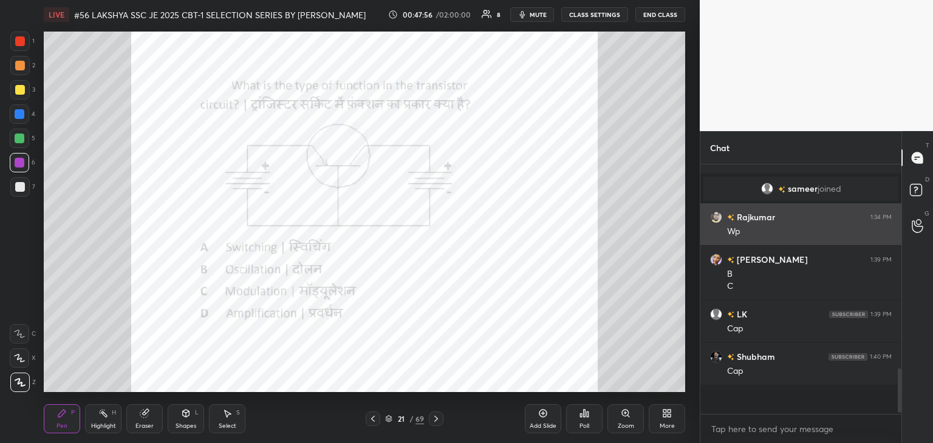
scroll to position [4, 4]
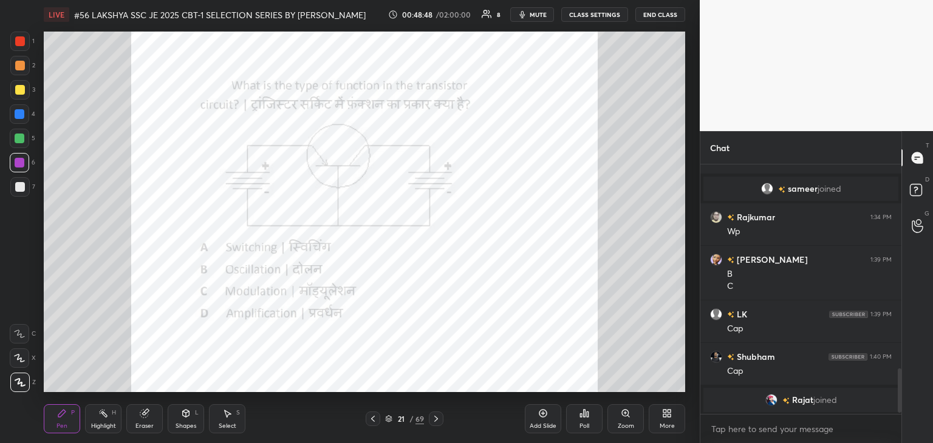
click at [564, 377] on div "LIVE #56 LAKSHYA SSC JE 2025 CBT-1 SELECTION SERIES BY [PERSON_NAME] 00:48:48 /…" at bounding box center [364, 221] width 651 height 443
click at [148, 419] on div "Eraser" at bounding box center [144, 418] width 36 height 29
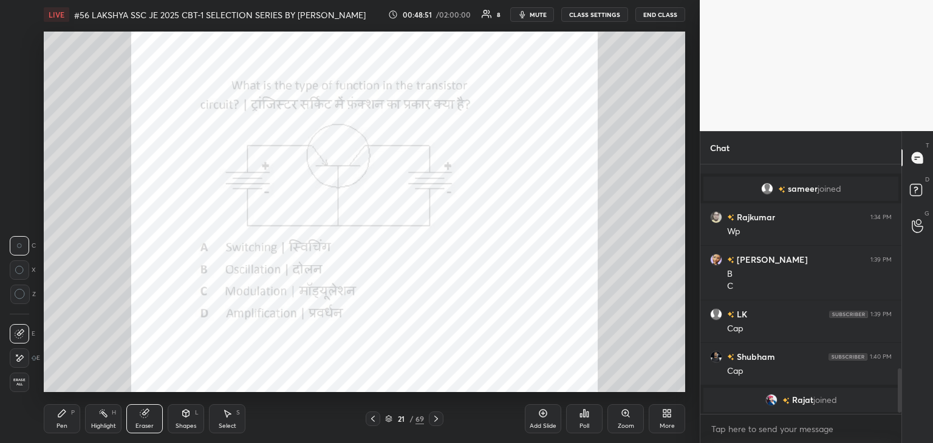
click at [34, 372] on div "E E Erase all" at bounding box center [25, 355] width 30 height 73
click at [34, 383] on div "E E Erase all" at bounding box center [25, 355] width 30 height 73
click at [146, 426] on div "Eraser" at bounding box center [144, 426] width 18 height 6
click at [18, 386] on span "Erase all" at bounding box center [19, 382] width 18 height 9
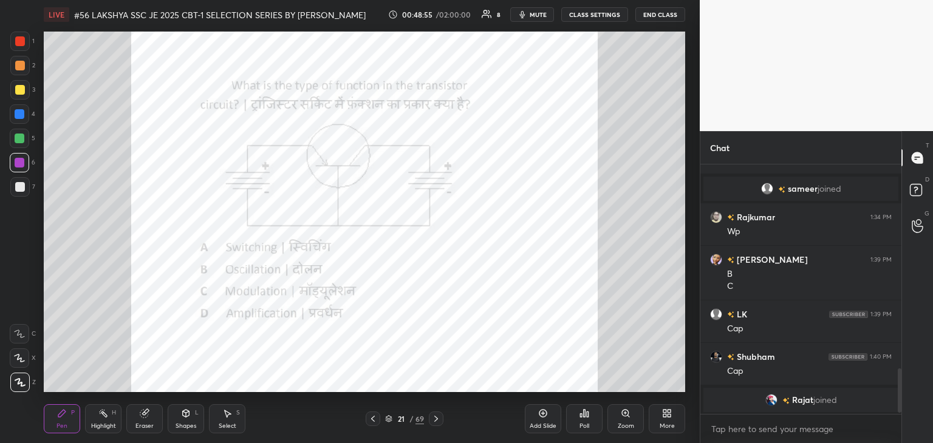
click at [47, 426] on div "Pen P" at bounding box center [62, 418] width 36 height 29
drag, startPoint x: 148, startPoint y: 425, endPoint x: 129, endPoint y: 426, distance: 18.8
click at [146, 425] on div "Eraser" at bounding box center [144, 426] width 18 height 6
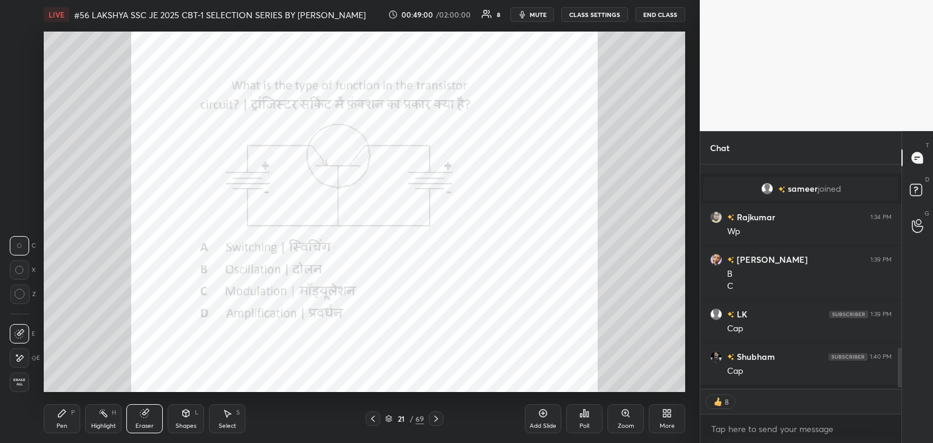
click at [20, 382] on span "Erase all" at bounding box center [19, 382] width 18 height 9
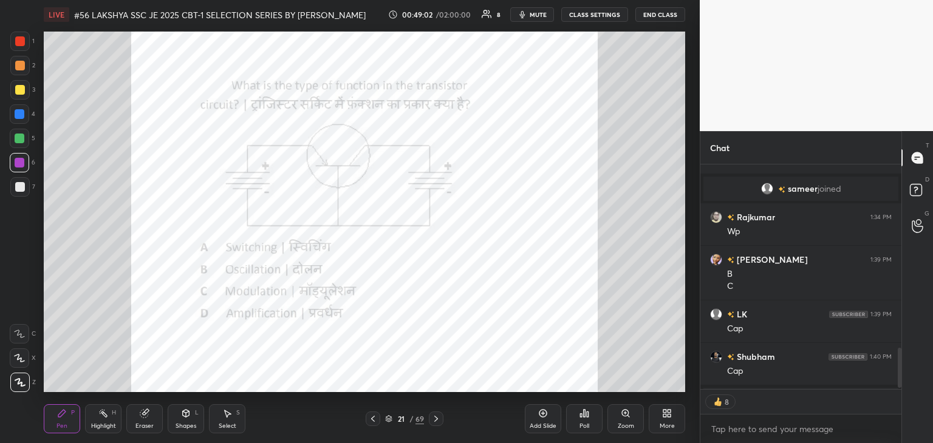
drag, startPoint x: 24, startPoint y: 185, endPoint x: 34, endPoint y: 183, distance: 10.5
click at [23, 185] on div at bounding box center [20, 187] width 10 height 10
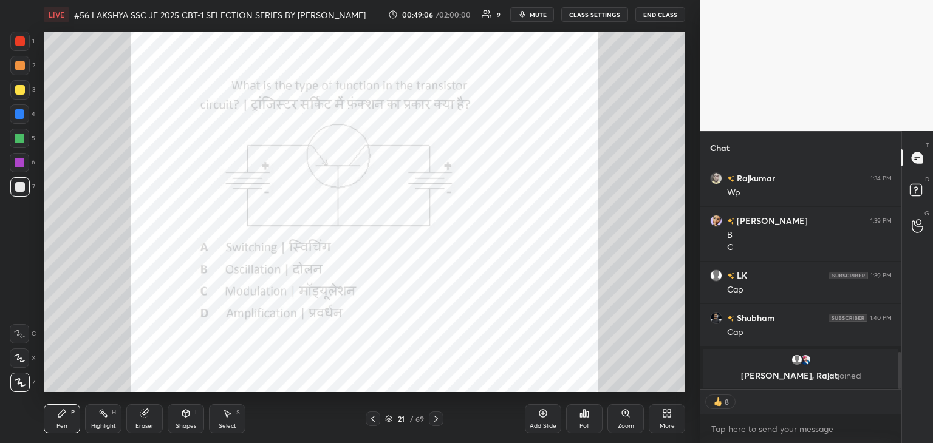
click at [148, 421] on div "Eraser" at bounding box center [144, 418] width 36 height 29
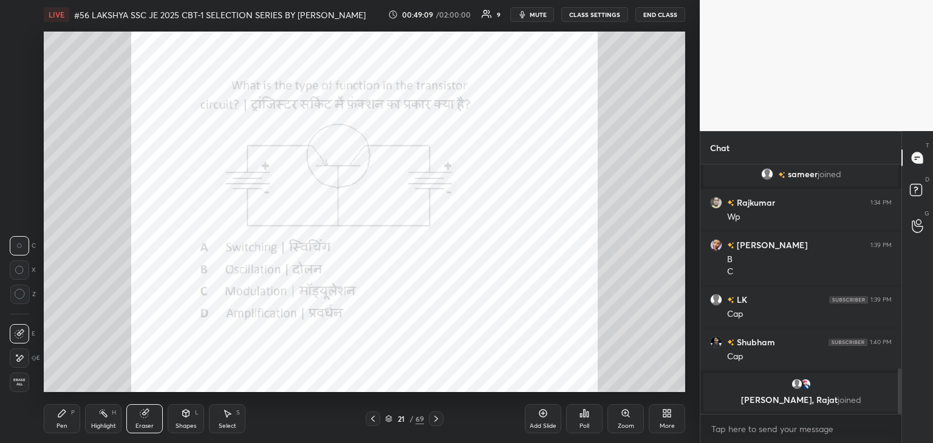
scroll to position [246, 197]
click at [63, 421] on div "Pen P" at bounding box center [62, 418] width 36 height 29
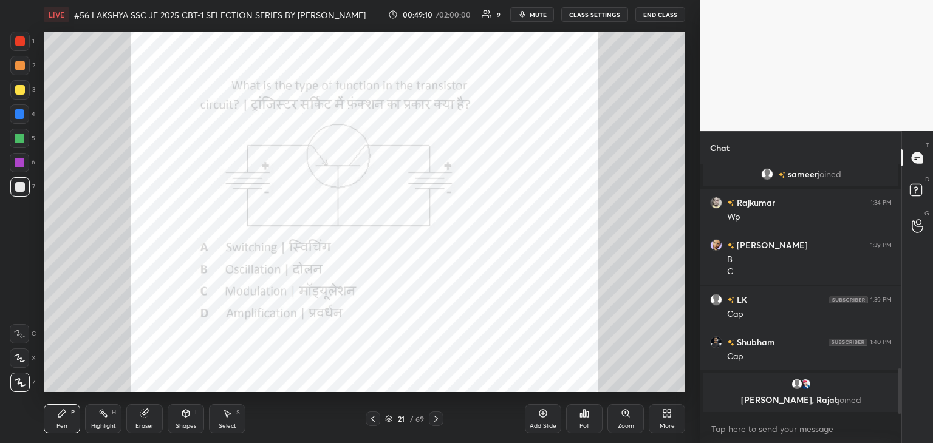
drag, startPoint x: 23, startPoint y: 187, endPoint x: 35, endPoint y: 183, distance: 12.3
click at [26, 186] on div at bounding box center [19, 186] width 19 height 19
click at [18, 44] on div at bounding box center [20, 41] width 10 height 10
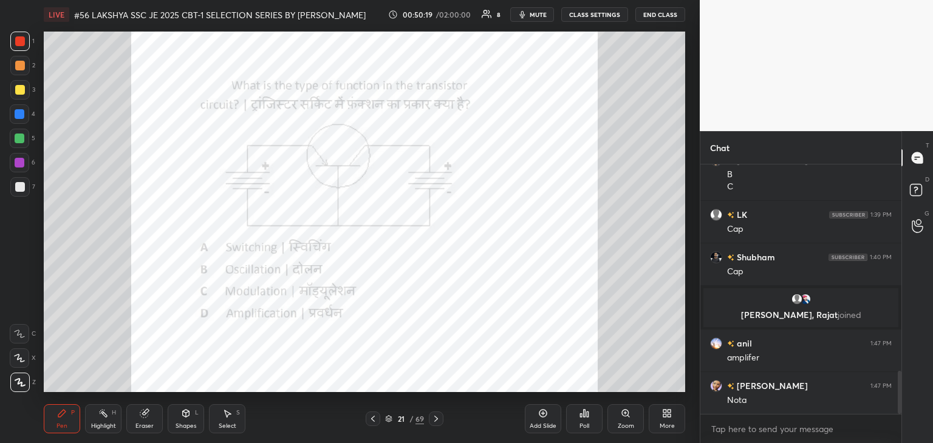
scroll to position [1207, 0]
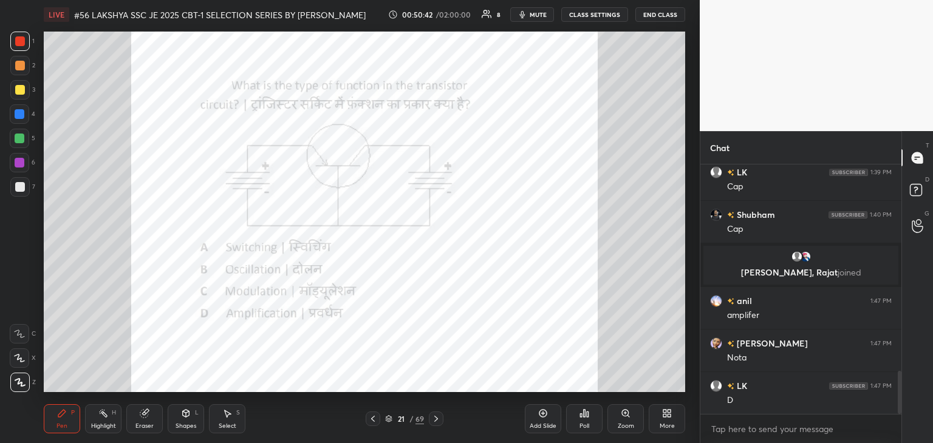
click at [152, 414] on div "Eraser" at bounding box center [144, 418] width 36 height 29
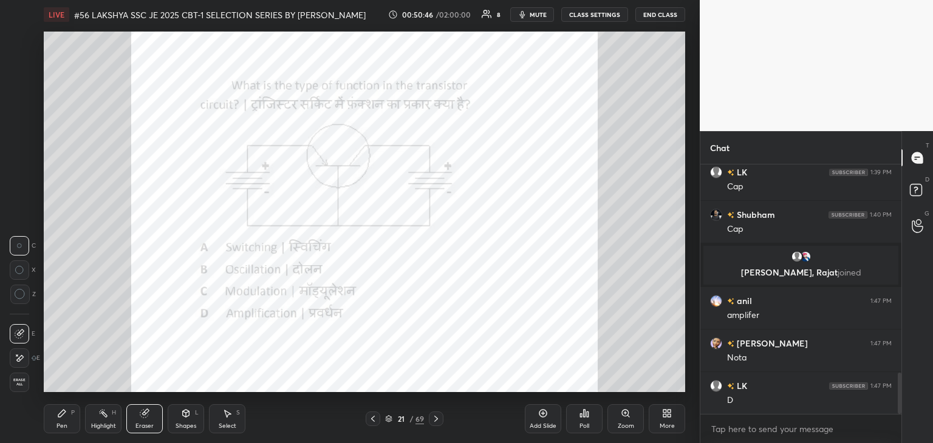
scroll to position [1250, 0]
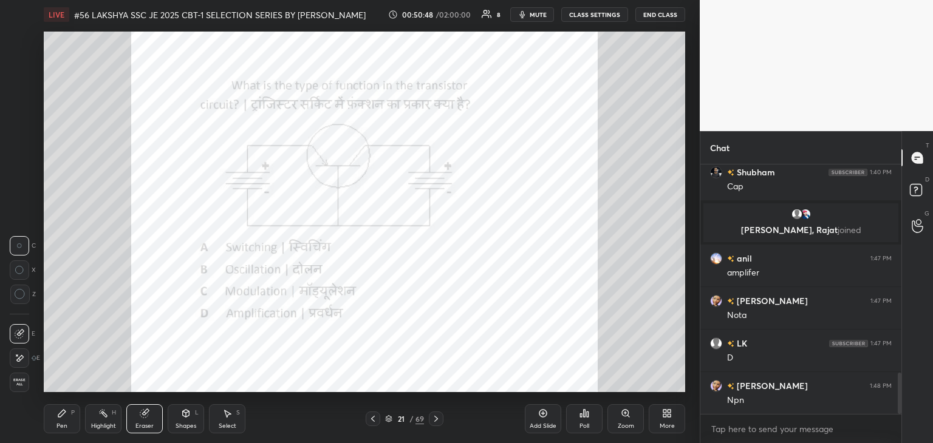
click at [58, 423] on div "Pen" at bounding box center [61, 426] width 11 height 6
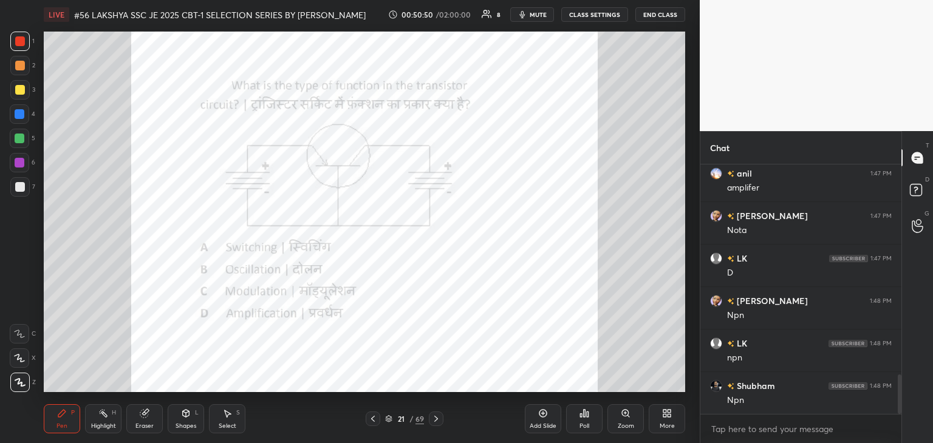
scroll to position [1377, 0]
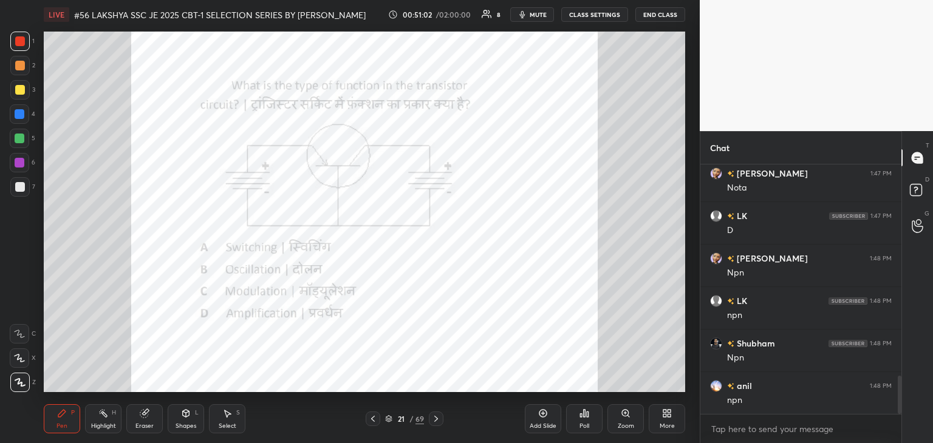
click at [19, 120] on div at bounding box center [19, 113] width 19 height 19
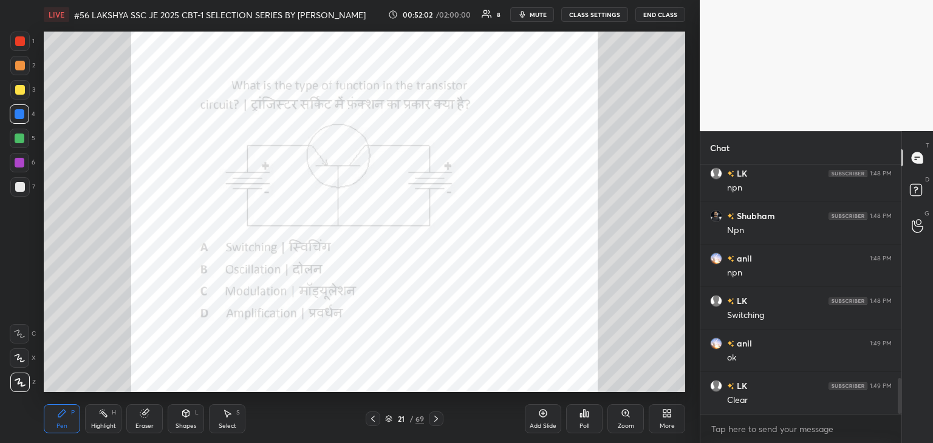
click at [15, 34] on div at bounding box center [19, 41] width 19 height 19
click at [16, 39] on div at bounding box center [20, 41] width 10 height 10
click at [152, 421] on div "Eraser" at bounding box center [144, 418] width 36 height 29
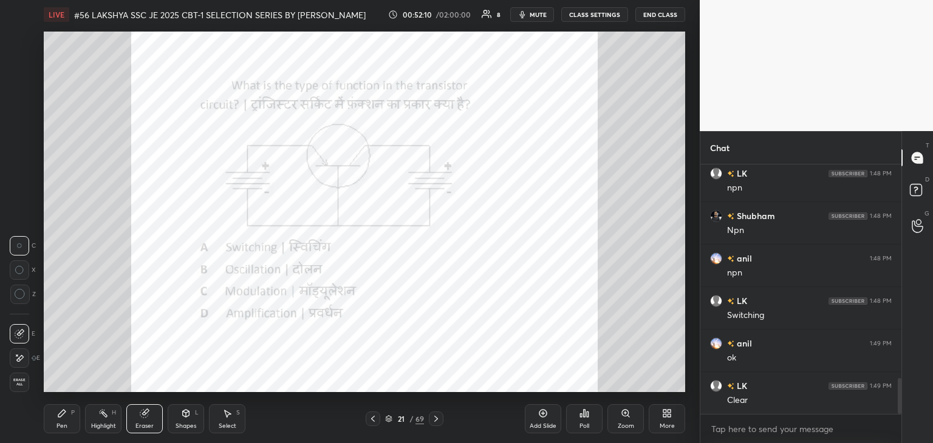
drag, startPoint x: 24, startPoint y: 381, endPoint x: 35, endPoint y: 394, distance: 17.3
click at [26, 384] on span "Erase all" at bounding box center [19, 382] width 18 height 9
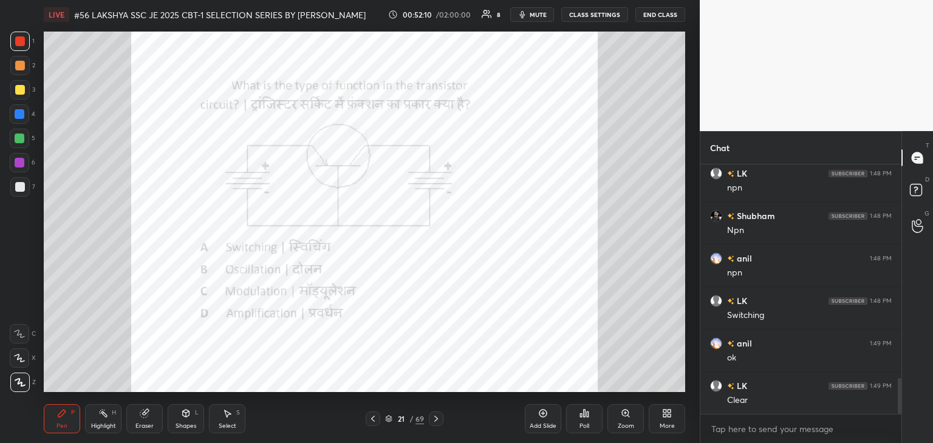
click at [42, 401] on div "LIVE #56 LAKSHYA SSC JE 2025 CBT-1 SELECTION SERIES BY [PERSON_NAME] 00:52:10 /…" at bounding box center [364, 221] width 651 height 443
drag, startPoint x: 155, startPoint y: 421, endPoint x: 105, endPoint y: 406, distance: 51.9
click at [153, 421] on div "Eraser" at bounding box center [144, 418] width 36 height 29
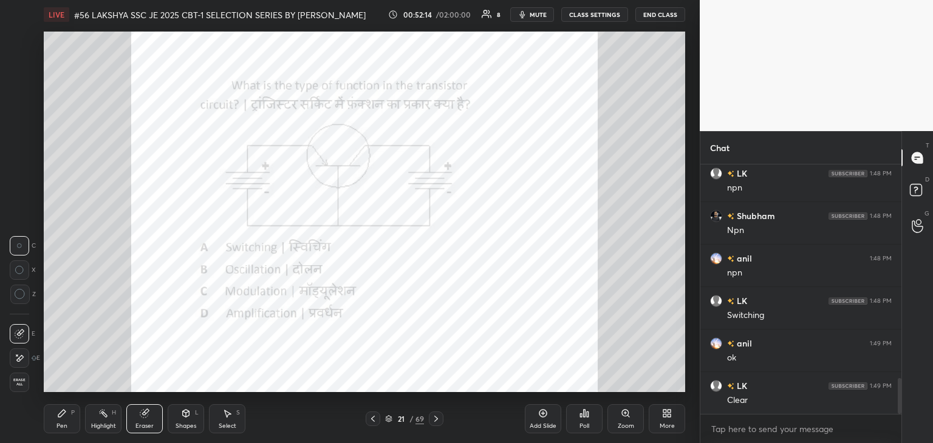
drag, startPoint x: 28, startPoint y: 377, endPoint x: 36, endPoint y: 411, distance: 35.6
click at [29, 378] on div "Erase all" at bounding box center [21, 382] width 22 height 19
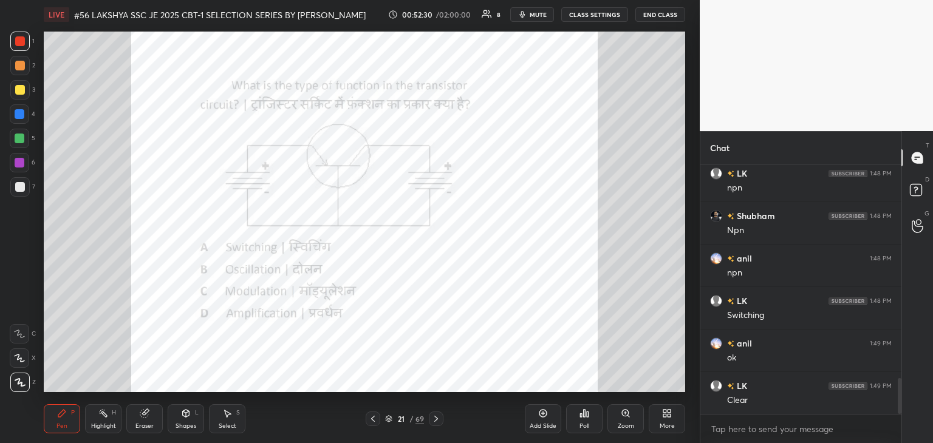
click at [154, 421] on div "Eraser" at bounding box center [144, 418] width 36 height 29
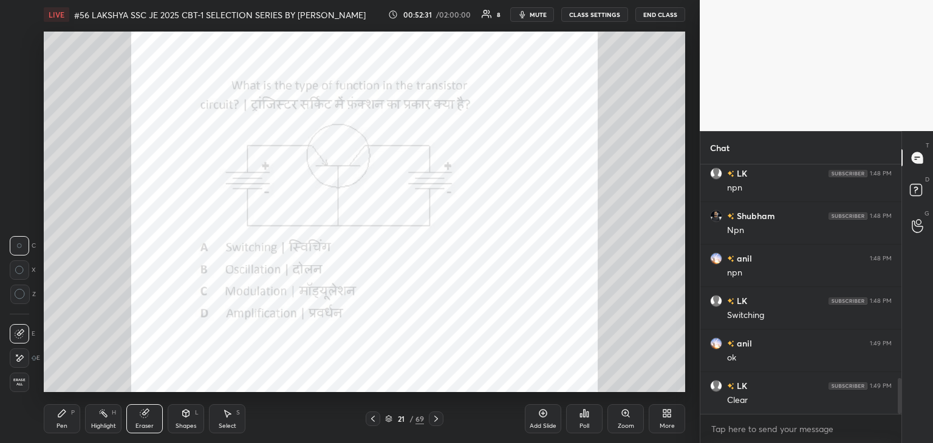
click at [27, 392] on div "Erase all" at bounding box center [21, 382] width 22 height 19
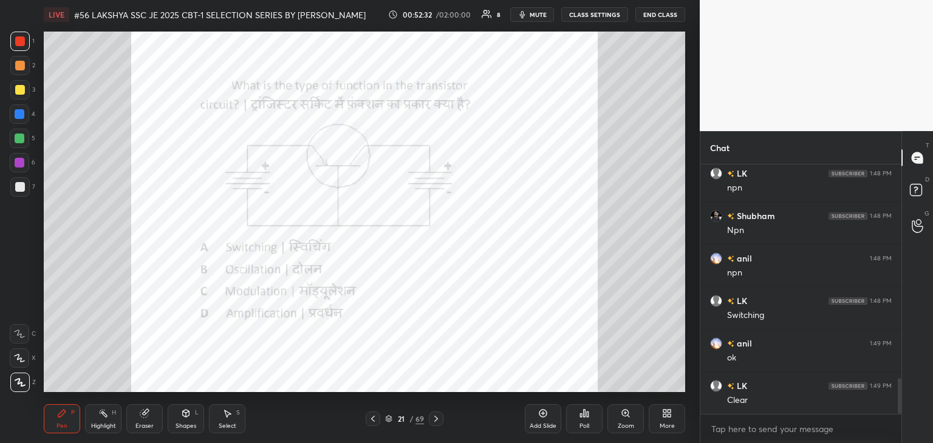
click at [73, 418] on div "Pen P" at bounding box center [62, 418] width 36 height 29
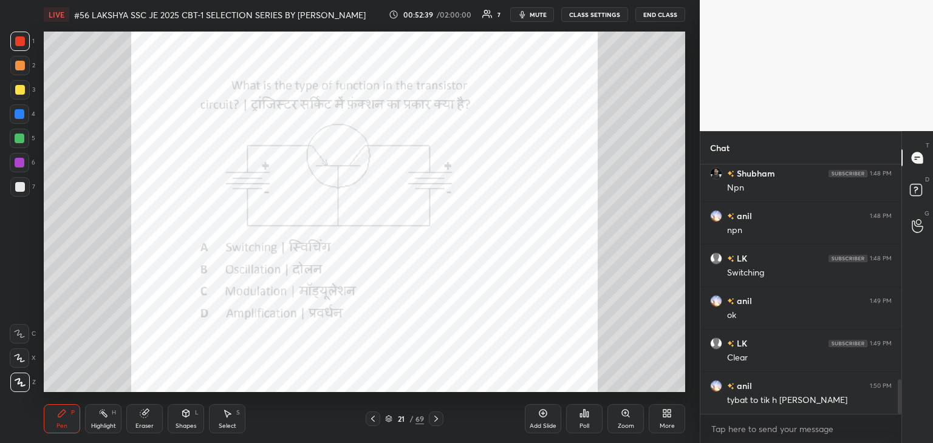
click at [22, 42] on div at bounding box center [20, 41] width 10 height 10
click at [542, 13] on span "mute" at bounding box center [538, 14] width 17 height 9
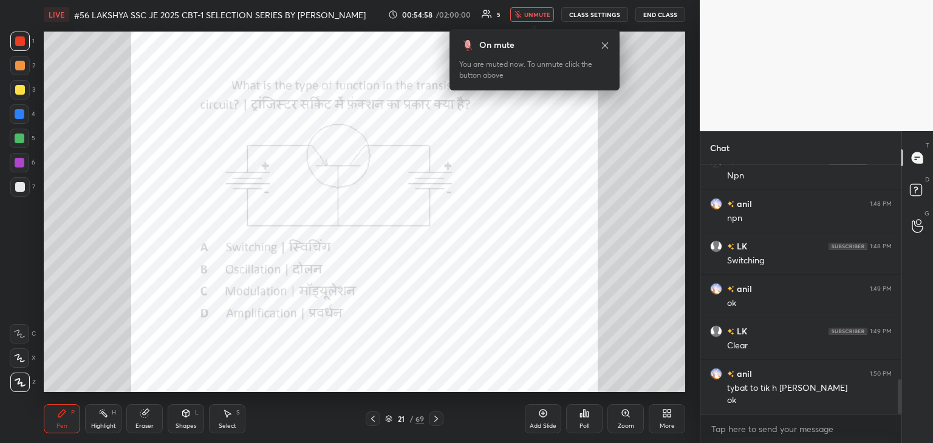
click at [548, 8] on button "unmute" at bounding box center [532, 14] width 44 height 15
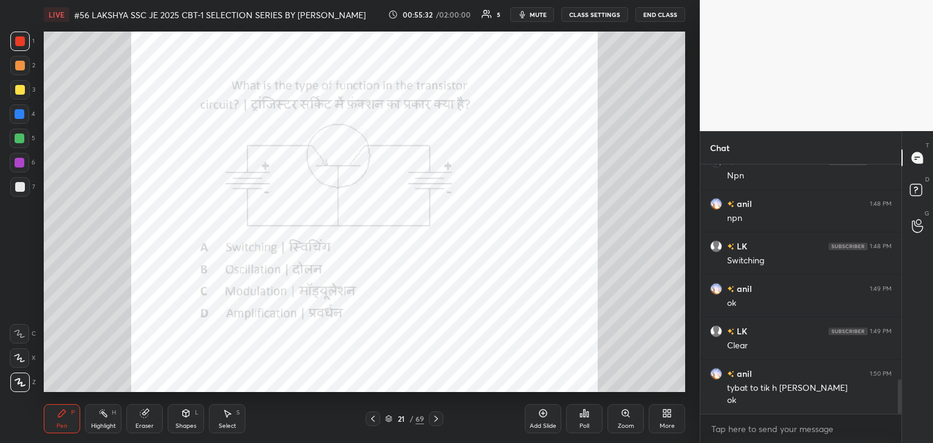
click at [542, 12] on span "mute" at bounding box center [538, 14] width 17 height 9
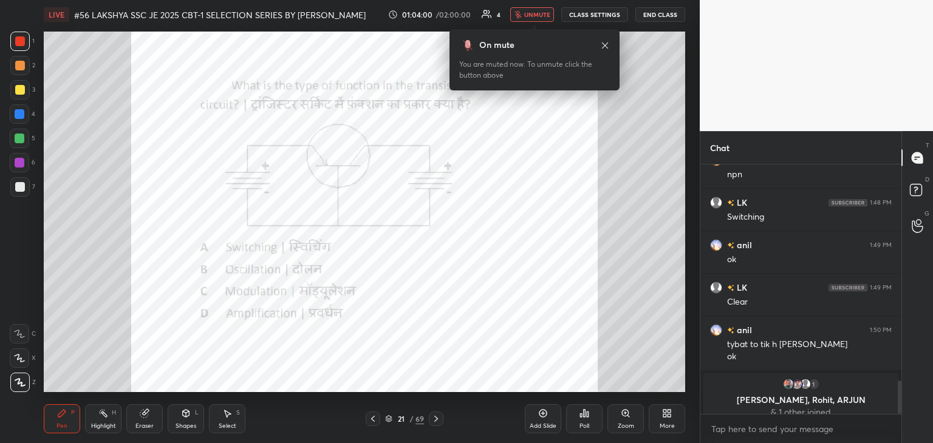
scroll to position [1613, 0]
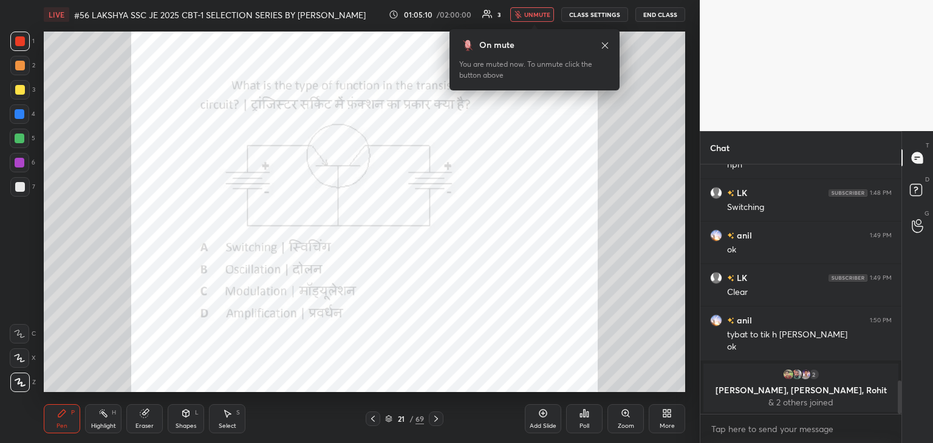
click at [22, 160] on div at bounding box center [20, 163] width 10 height 10
click at [22, 386] on icon at bounding box center [20, 382] width 10 height 7
click at [74, 428] on div "Pen P" at bounding box center [62, 418] width 36 height 29
click at [539, 15] on span "unmute" at bounding box center [537, 14] width 26 height 9
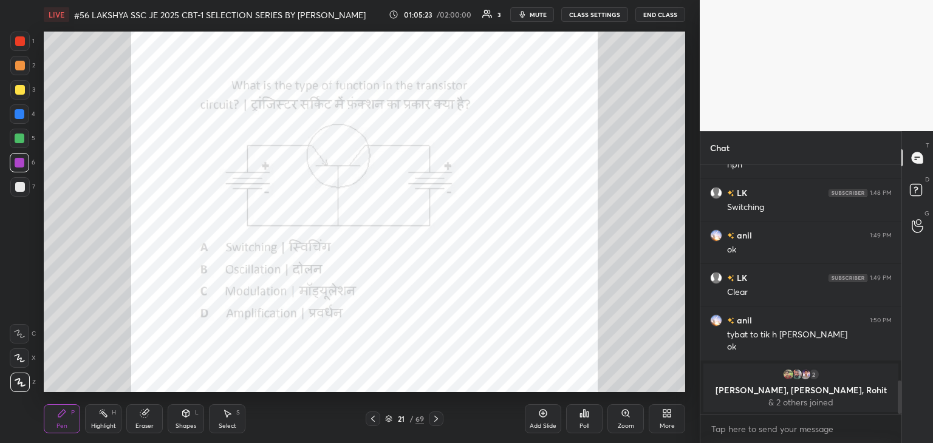
click at [25, 41] on div at bounding box center [19, 41] width 19 height 19
click at [159, 432] on div "Pen P Highlight H Eraser Shapes L Select S" at bounding box center [164, 418] width 240 height 29
click at [152, 426] on div "Eraser" at bounding box center [144, 426] width 18 height 6
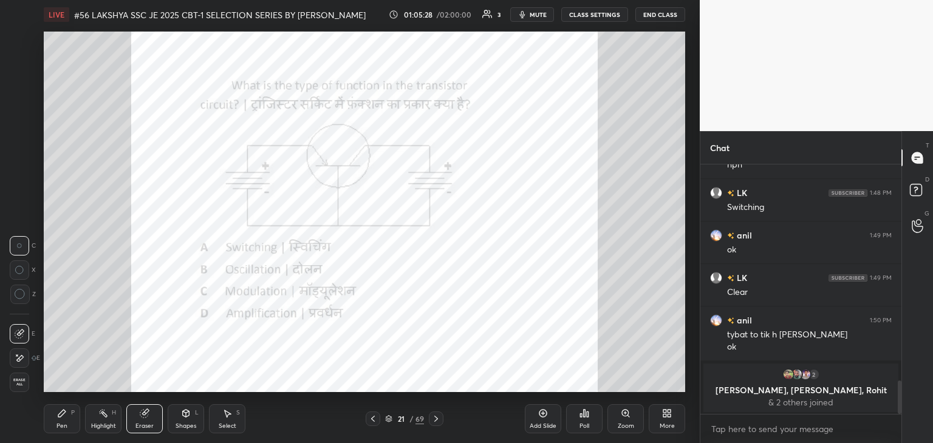
drag, startPoint x: 19, startPoint y: 379, endPoint x: 24, endPoint y: 390, distance: 12.5
click at [21, 383] on span "Erase all" at bounding box center [19, 382] width 18 height 9
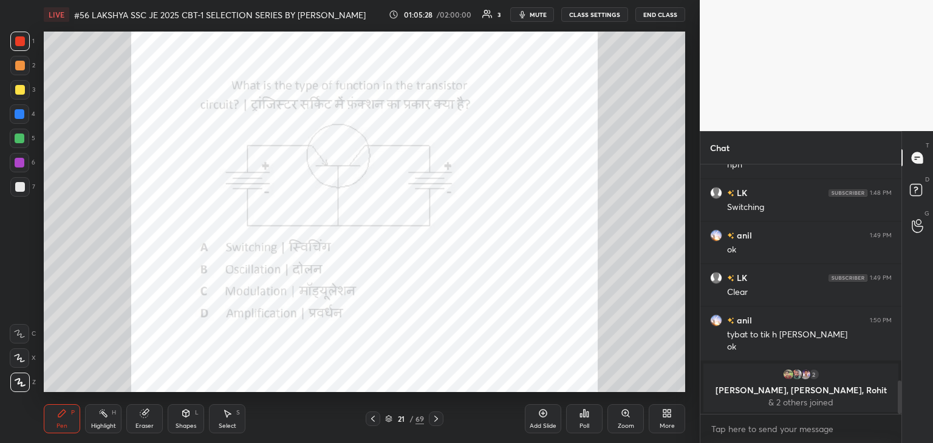
click at [63, 421] on div "Pen P" at bounding box center [62, 418] width 36 height 29
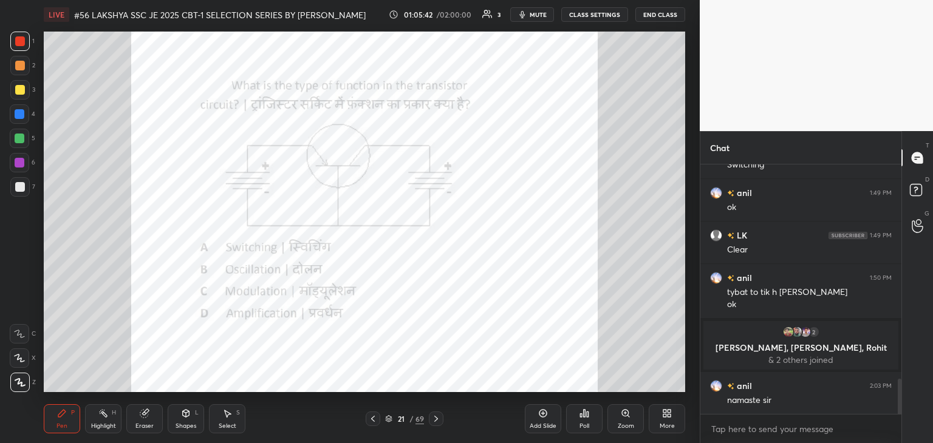
click at [21, 110] on div at bounding box center [20, 114] width 10 height 10
click at [21, 139] on div at bounding box center [20, 139] width 10 height 10
drag, startPoint x: 633, startPoint y: 425, endPoint x: 638, endPoint y: 440, distance: 15.9
click at [633, 425] on div "Zoom" at bounding box center [625, 418] width 36 height 29
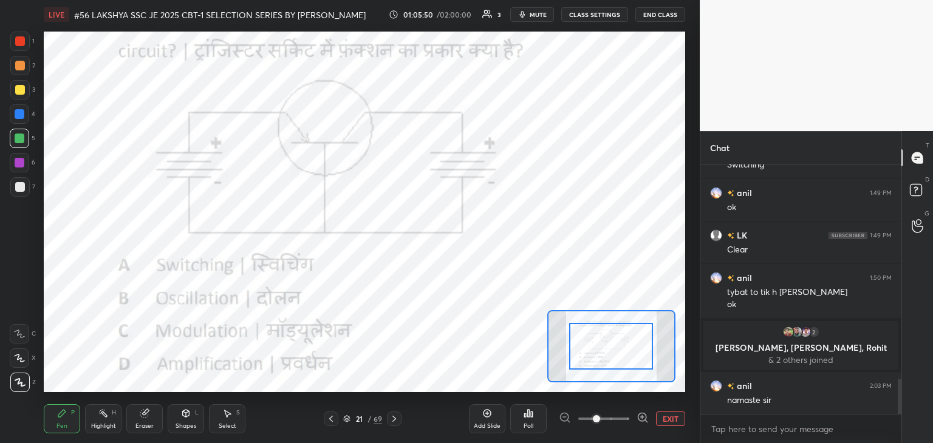
click at [674, 420] on button "EXIT" at bounding box center [670, 419] width 29 height 15
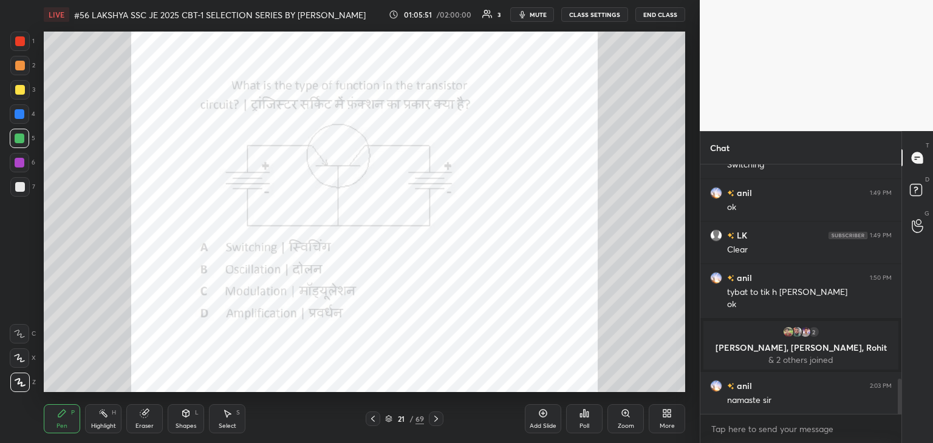
click at [540, 418] on icon at bounding box center [543, 414] width 10 height 10
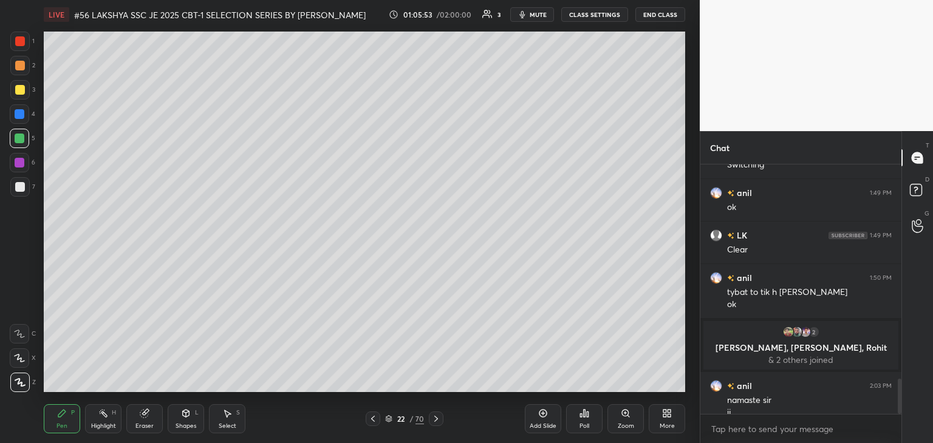
scroll to position [1534, 0]
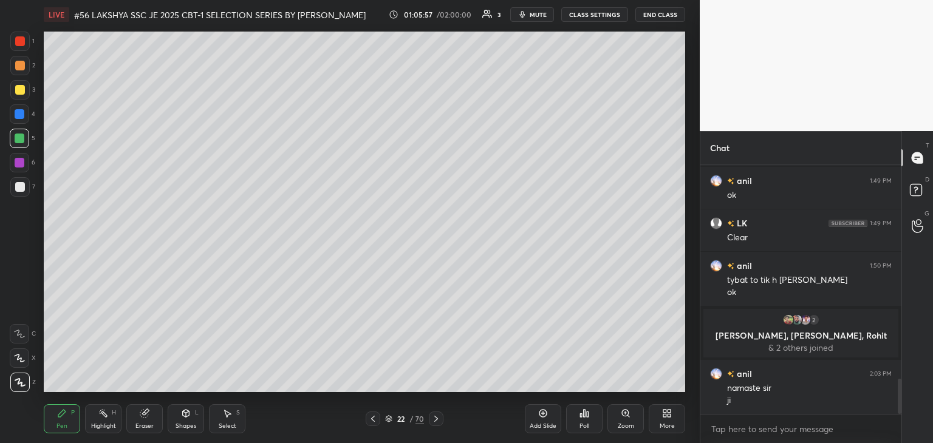
click at [340, 315] on div "LIVE #56 LAKSHYA SSC JE 2025 CBT-1 SELECTION SERIES BY [PERSON_NAME] 01:05:57 /…" at bounding box center [364, 221] width 651 height 443
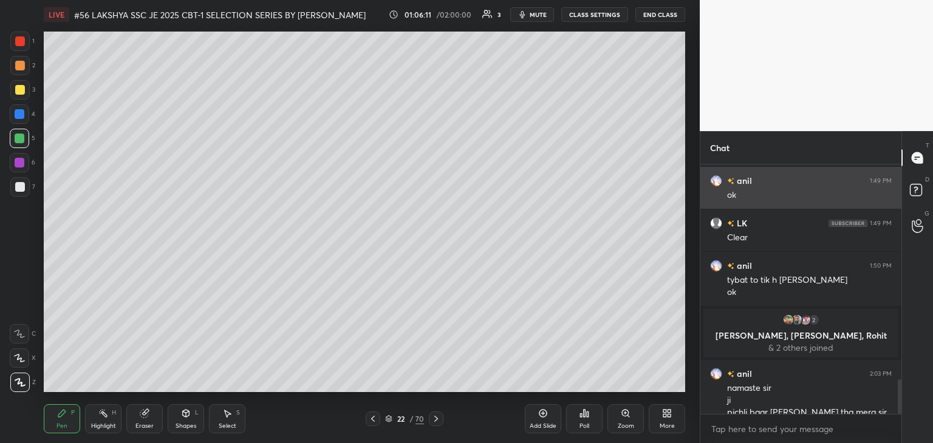
scroll to position [1546, 0]
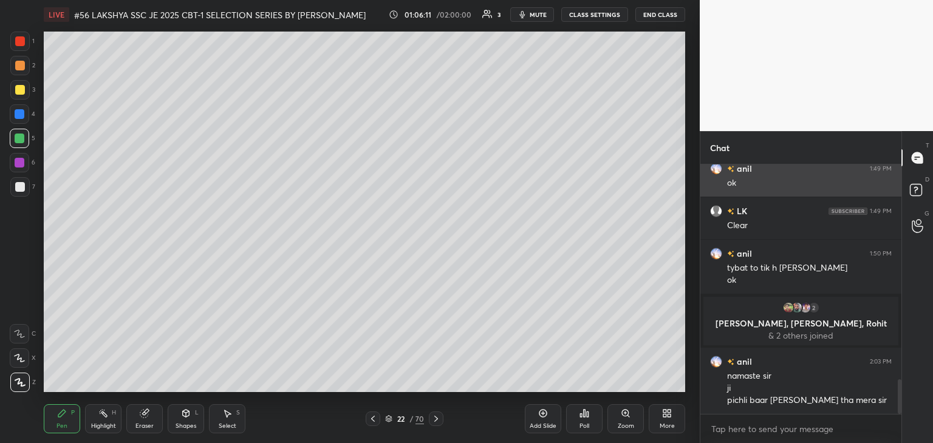
drag, startPoint x: 178, startPoint y: 398, endPoint x: 709, endPoint y: 169, distance: 578.3
click at [709, 169] on div "1 2 3 4 5 6 7 C X Z C X Z E E Erase all H H LIVE #56 LAKSHYA SSC JE 2025 CBT-1 …" at bounding box center [466, 221] width 933 height 443
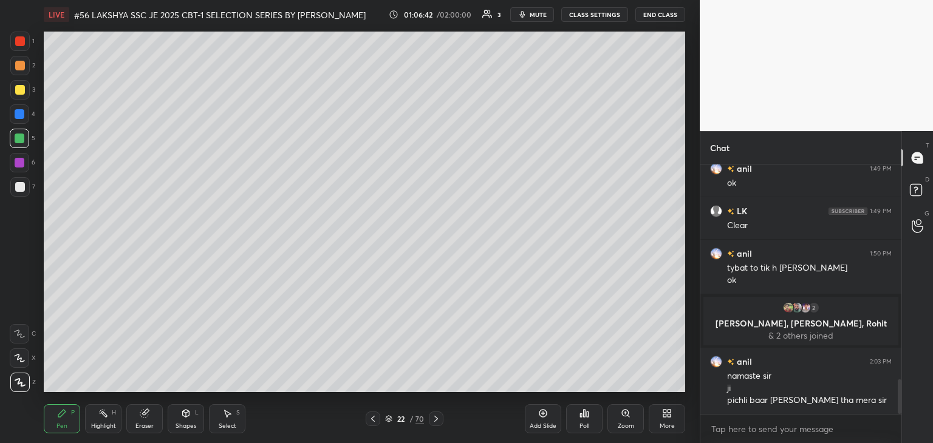
drag, startPoint x: 148, startPoint y: 418, endPoint x: 134, endPoint y: 418, distance: 14.0
click at [145, 418] on icon at bounding box center [145, 414] width 10 height 10
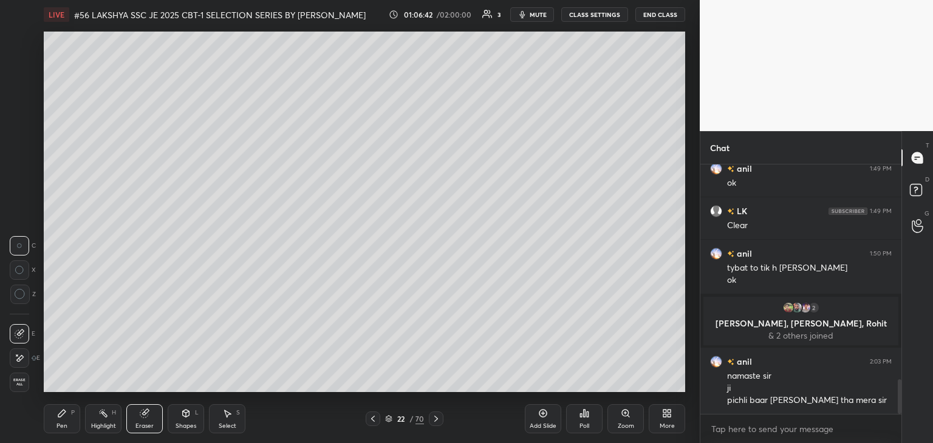
drag, startPoint x: 13, startPoint y: 390, endPoint x: 18, endPoint y: 396, distance: 6.9
click at [16, 393] on div "1 2 3 4 5 6 7 C X Z C X Z E E Erase all H H LIVE #56 LAKSHYA SSC JE 2025 CBT-1 …" at bounding box center [345, 221] width 690 height 443
click at [64, 440] on div "Pen P Highlight H Eraser Shapes L Select S 22 / 70 Add Slide Poll Zoom More" at bounding box center [364, 419] width 641 height 49
drag, startPoint x: 19, startPoint y: 381, endPoint x: 68, endPoint y: 426, distance: 66.2
click at [21, 382] on span "Erase all" at bounding box center [19, 382] width 18 height 9
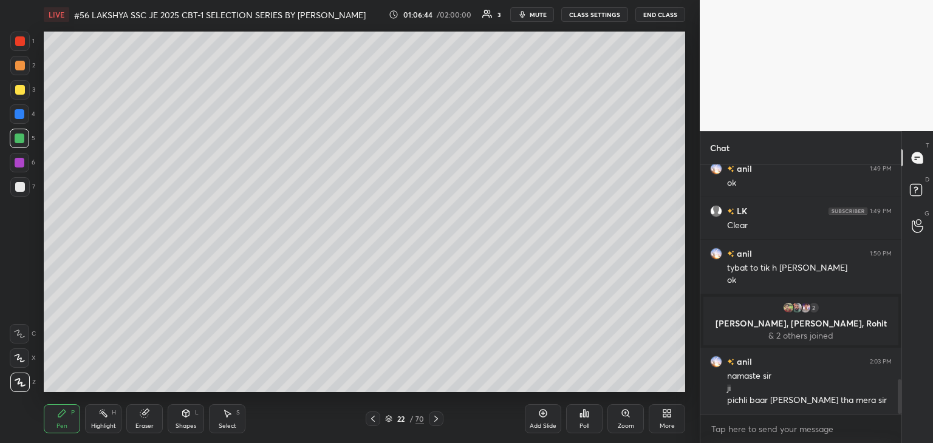
click at [72, 431] on div "Pen P" at bounding box center [62, 418] width 36 height 29
click at [17, 101] on div "3" at bounding box center [22, 92] width 25 height 24
click at [20, 89] on div at bounding box center [20, 90] width 10 height 10
click at [29, 34] on div "1" at bounding box center [22, 41] width 24 height 19
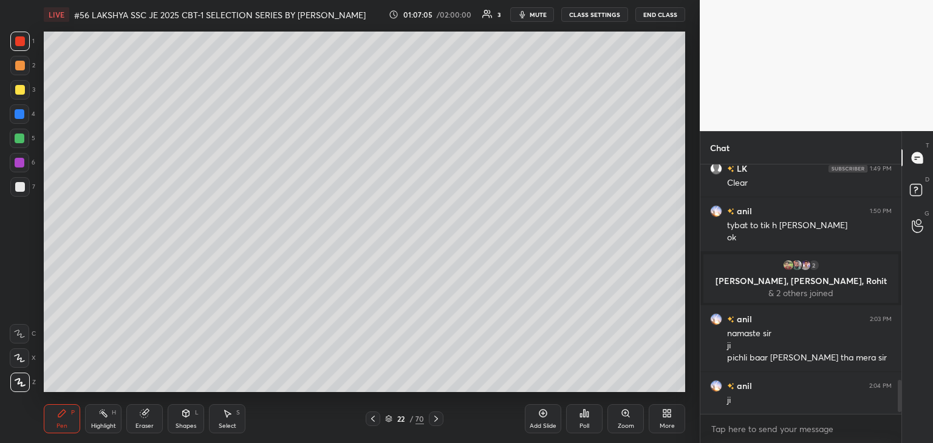
scroll to position [246, 197]
click at [24, 138] on div at bounding box center [19, 138] width 19 height 19
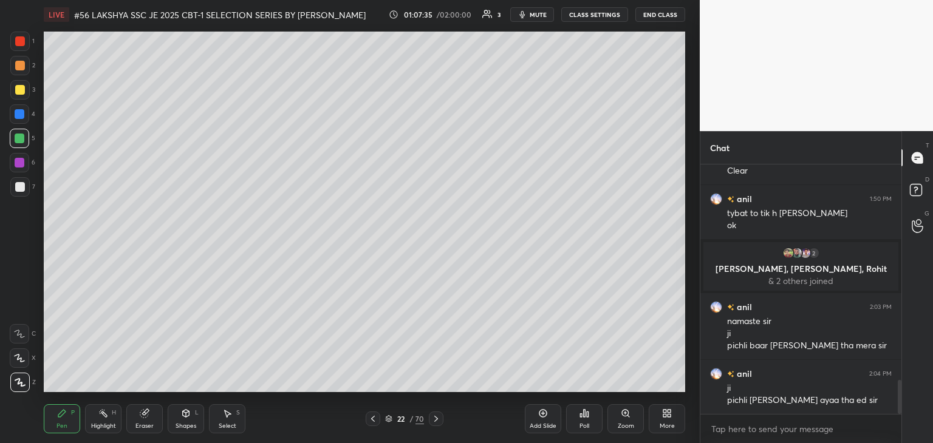
scroll to position [1643, 0]
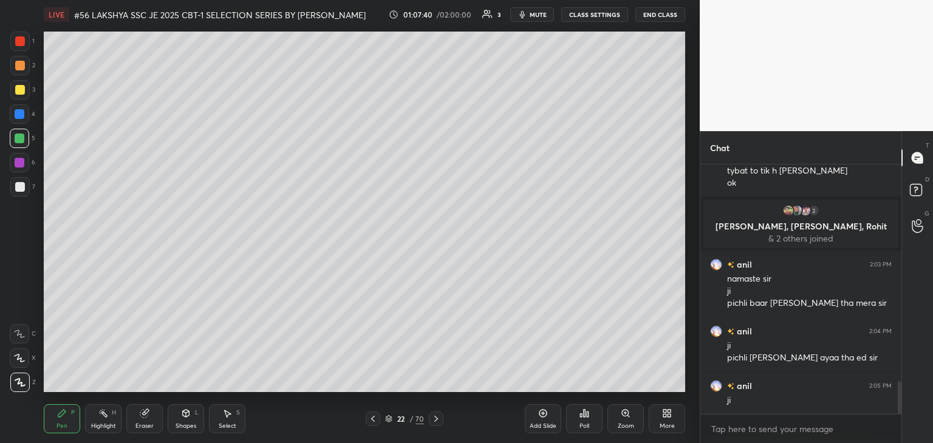
click at [140, 425] on div "Eraser" at bounding box center [144, 426] width 18 height 6
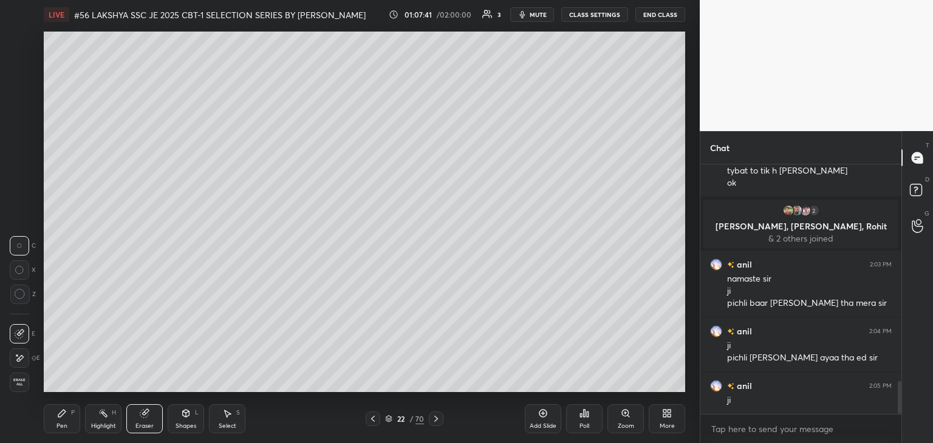
click at [22, 387] on div "Erase all" at bounding box center [19, 382] width 19 height 19
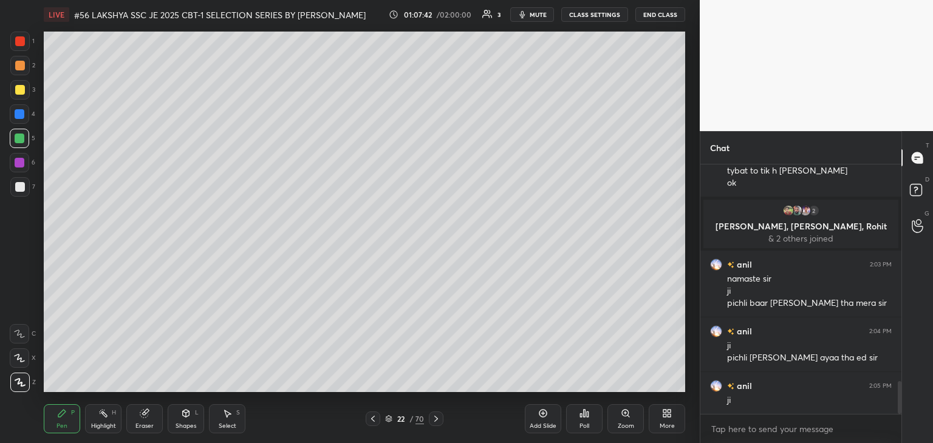
drag, startPoint x: 67, startPoint y: 421, endPoint x: 61, endPoint y: 416, distance: 8.3
click at [67, 421] on div "Pen P" at bounding box center [62, 418] width 36 height 29
click at [19, 41] on div at bounding box center [20, 41] width 10 height 10
click at [138, 426] on div "Eraser" at bounding box center [144, 426] width 18 height 6
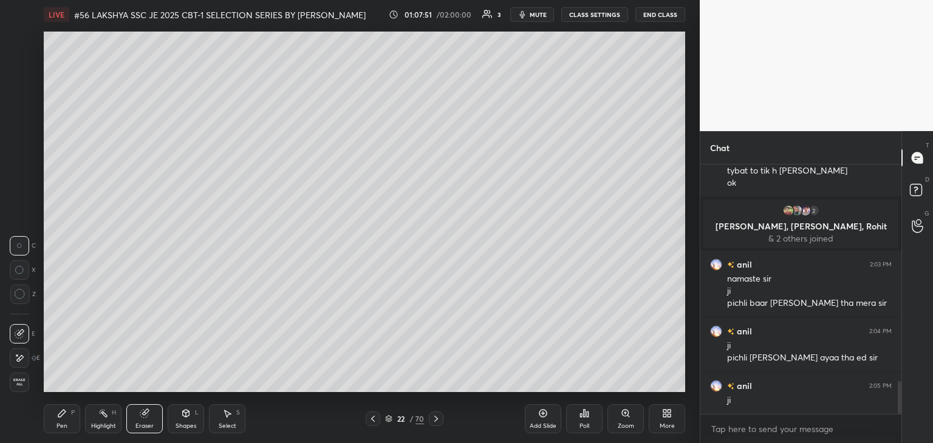
drag, startPoint x: 18, startPoint y: 380, endPoint x: 66, endPoint y: 428, distance: 67.4
click at [20, 382] on span "Erase all" at bounding box center [19, 382] width 18 height 9
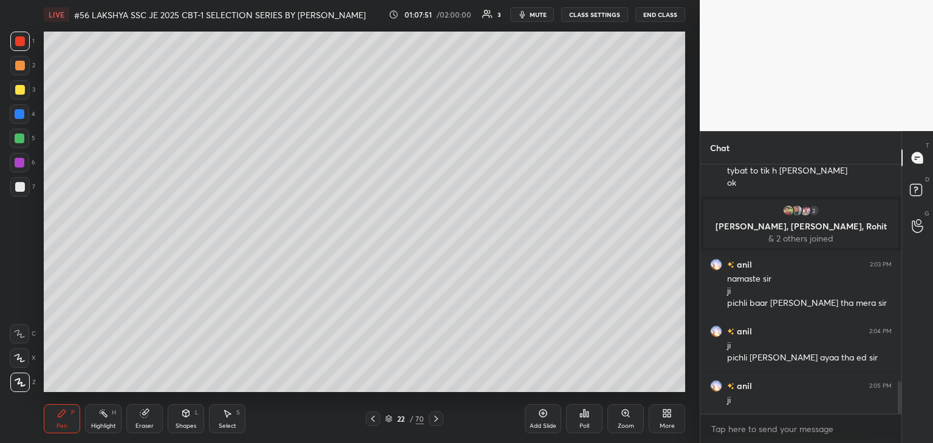
click at [75, 435] on div "Pen P Highlight H Eraser Shapes L Select S 22 / 70 Add Slide Poll Zoom More" at bounding box center [364, 419] width 641 height 49
click at [437, 418] on icon at bounding box center [436, 419] width 10 height 10
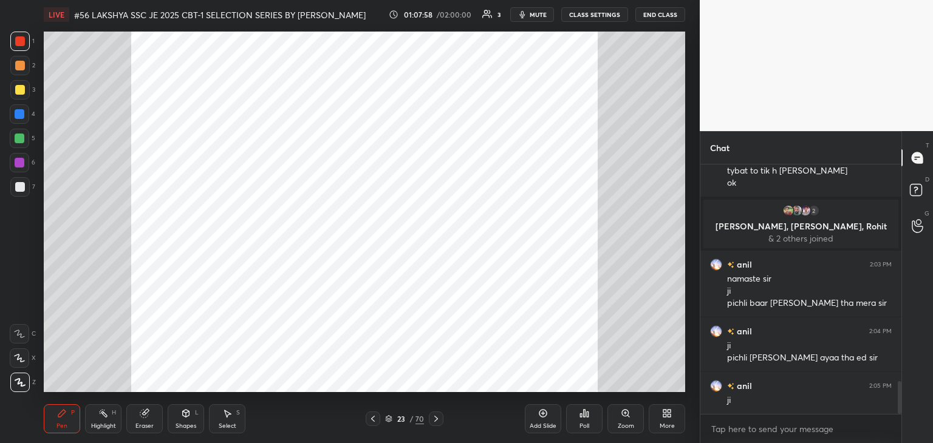
click at [441, 417] on div "23 / 70" at bounding box center [404, 419] width 240 height 15
click at [437, 421] on icon at bounding box center [436, 419] width 10 height 10
click at [143, 428] on div "Eraser" at bounding box center [144, 426] width 18 height 6
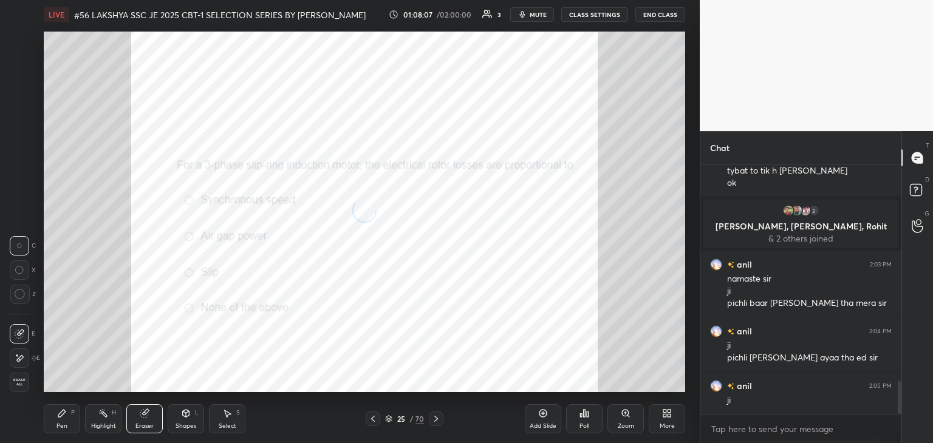
drag, startPoint x: 24, startPoint y: 385, endPoint x: 72, endPoint y: 418, distance: 57.6
click at [25, 389] on div "Erase all" at bounding box center [19, 382] width 19 height 19
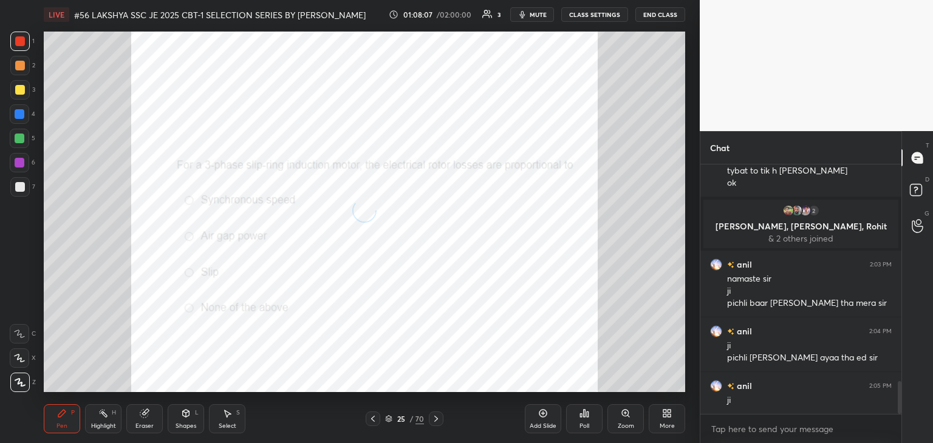
click at [77, 423] on div "Pen P" at bounding box center [62, 418] width 36 height 29
drag, startPoint x: 23, startPoint y: 114, endPoint x: 23, endPoint y: 88, distance: 26.1
click at [24, 112] on div at bounding box center [20, 114] width 10 height 10
click at [24, 43] on div at bounding box center [20, 41] width 10 height 10
click at [21, 139] on div at bounding box center [20, 139] width 10 height 10
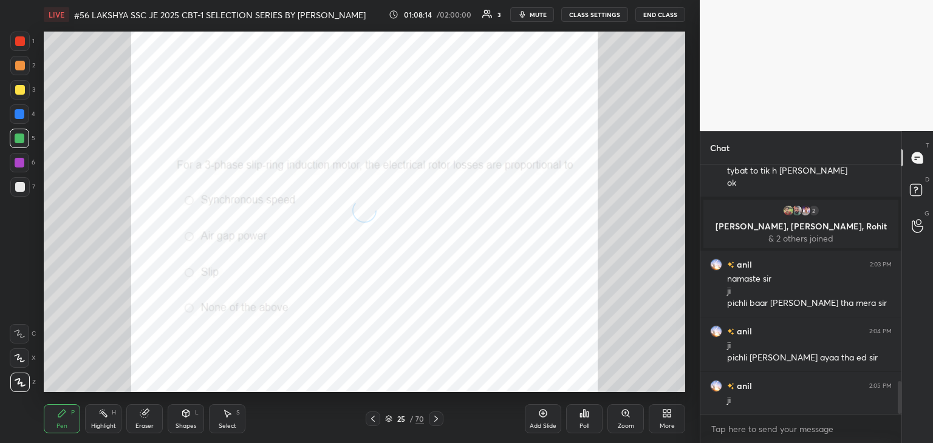
click at [21, 113] on div at bounding box center [20, 114] width 10 height 10
click at [22, 92] on div at bounding box center [20, 90] width 10 height 10
click at [22, 66] on div at bounding box center [20, 66] width 10 height 10
click at [24, 41] on div at bounding box center [20, 41] width 10 height 10
click at [19, 109] on div at bounding box center [20, 114] width 10 height 10
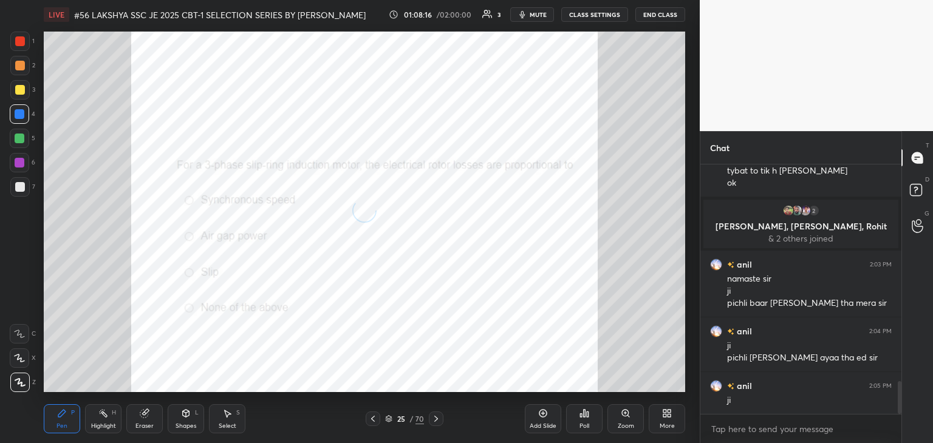
click at [18, 138] on div at bounding box center [20, 139] width 10 height 10
drag, startPoint x: 20, startPoint y: 165, endPoint x: 19, endPoint y: 179, distance: 13.4
click at [20, 168] on div at bounding box center [19, 162] width 19 height 19
drag, startPoint x: 21, startPoint y: 186, endPoint x: 20, endPoint y: 168, distance: 18.2
click at [19, 185] on div at bounding box center [20, 187] width 10 height 10
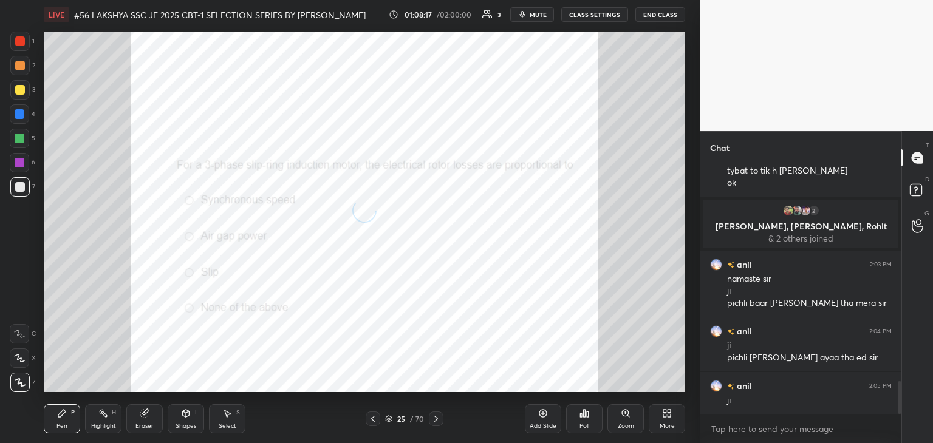
click at [19, 160] on div at bounding box center [20, 163] width 10 height 10
drag, startPoint x: 19, startPoint y: 136, endPoint x: 19, endPoint y: 123, distance: 12.8
click at [19, 135] on div at bounding box center [20, 139] width 10 height 10
click at [19, 117] on div at bounding box center [20, 114] width 10 height 10
click at [24, 93] on div at bounding box center [20, 90] width 10 height 10
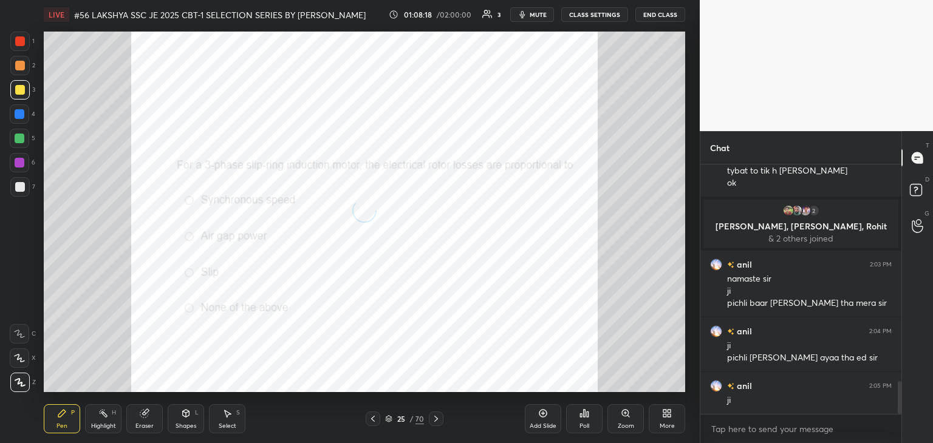
drag, startPoint x: 25, startPoint y: 75, endPoint x: 27, endPoint y: 60, distance: 15.3
click at [26, 74] on div "2" at bounding box center [22, 68] width 25 height 24
click at [27, 52] on div "1" at bounding box center [22, 44] width 24 height 24
click at [21, 53] on div "1" at bounding box center [22, 44] width 24 height 24
click at [18, 71] on div at bounding box center [19, 65] width 19 height 19
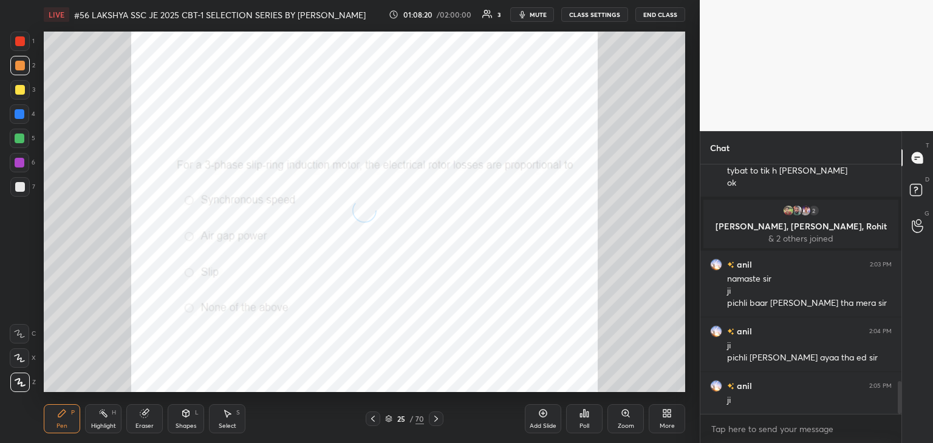
click at [16, 101] on div "3" at bounding box center [22, 92] width 25 height 24
drag, startPoint x: 16, startPoint y: 118, endPoint x: 17, endPoint y: 134, distance: 15.8
click at [16, 120] on div at bounding box center [19, 113] width 19 height 19
drag, startPoint x: 17, startPoint y: 140, endPoint x: 17, endPoint y: 154, distance: 13.4
click at [17, 141] on div at bounding box center [20, 139] width 10 height 10
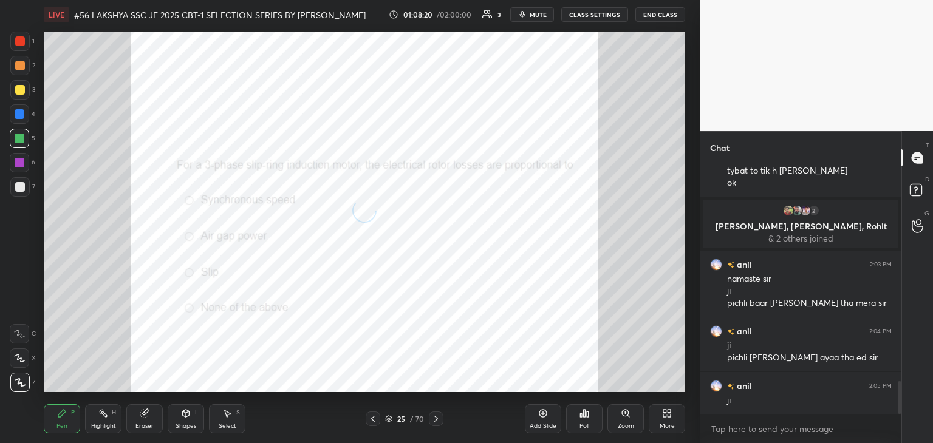
click at [17, 159] on div at bounding box center [20, 163] width 10 height 10
drag, startPoint x: 16, startPoint y: 177, endPoint x: 15, endPoint y: 190, distance: 13.4
click at [16, 179] on div "1 2 3 4 5 6 7" at bounding box center [23, 117] width 26 height 170
drag, startPoint x: 15, startPoint y: 191, endPoint x: 17, endPoint y: 171, distance: 20.2
click at [15, 191] on div at bounding box center [19, 186] width 19 height 19
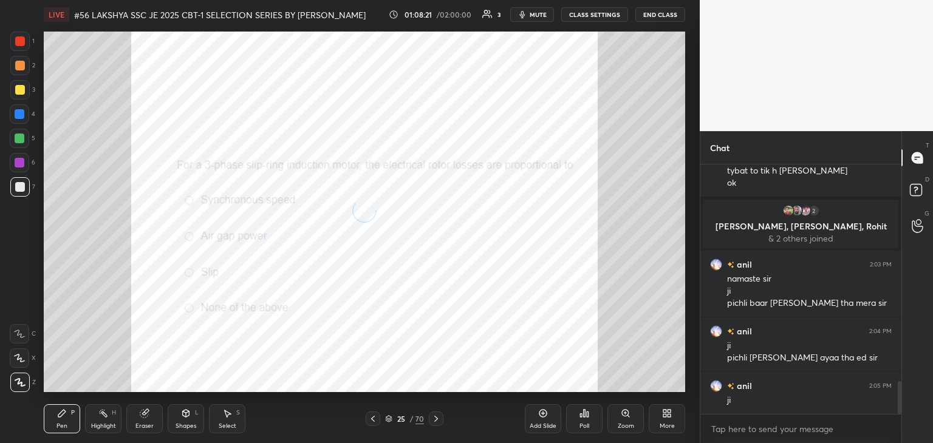
click at [18, 163] on div at bounding box center [20, 163] width 10 height 10
click at [19, 139] on div at bounding box center [20, 139] width 10 height 10
click at [21, 121] on div at bounding box center [19, 113] width 19 height 19
click at [21, 103] on div "3" at bounding box center [22, 92] width 25 height 24
drag, startPoint x: 23, startPoint y: 85, endPoint x: 28, endPoint y: 65, distance: 20.6
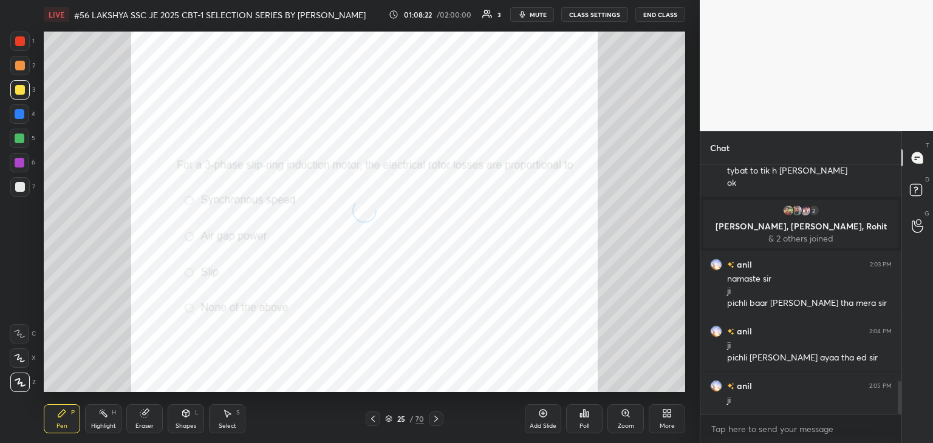
click at [23, 83] on div at bounding box center [19, 89] width 19 height 19
click at [27, 56] on div "2" at bounding box center [22, 65] width 25 height 19
click at [23, 35] on div at bounding box center [19, 41] width 19 height 19
click at [19, 52] on div "1" at bounding box center [22, 44] width 24 height 24
click at [18, 63] on div at bounding box center [20, 66] width 10 height 10
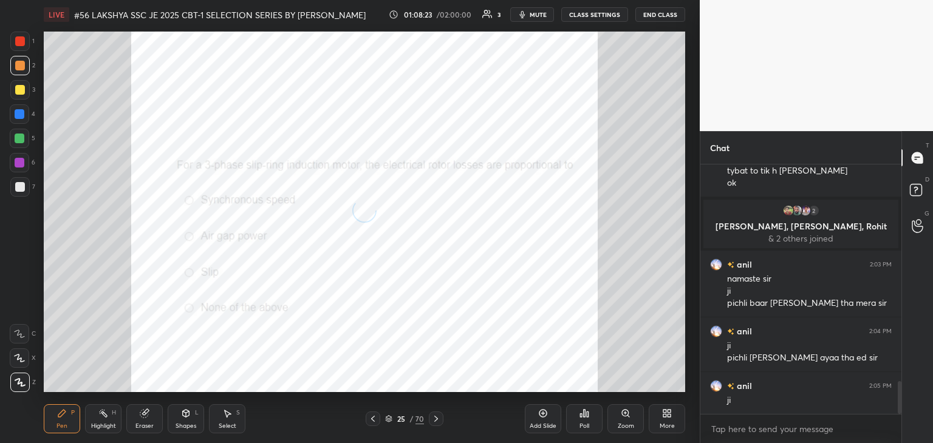
click at [19, 68] on div at bounding box center [20, 66] width 10 height 10
click at [432, 421] on icon at bounding box center [436, 419] width 10 height 10
click at [434, 423] on icon at bounding box center [436, 419] width 10 height 10
click at [391, 421] on icon at bounding box center [388, 418] width 7 height 7
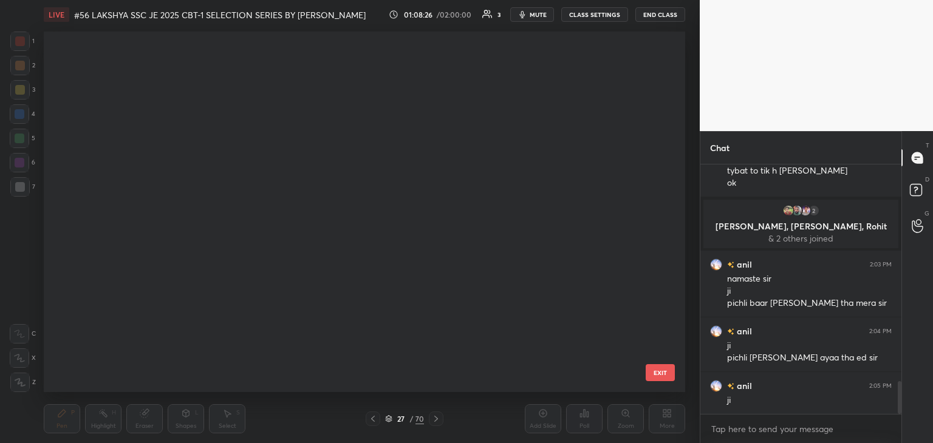
scroll to position [357, 635]
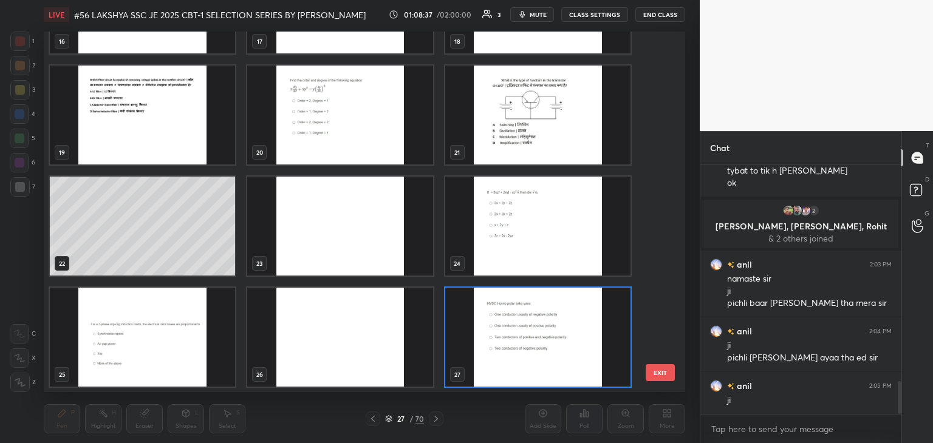
click at [155, 324] on img "grid" at bounding box center [142, 337] width 185 height 99
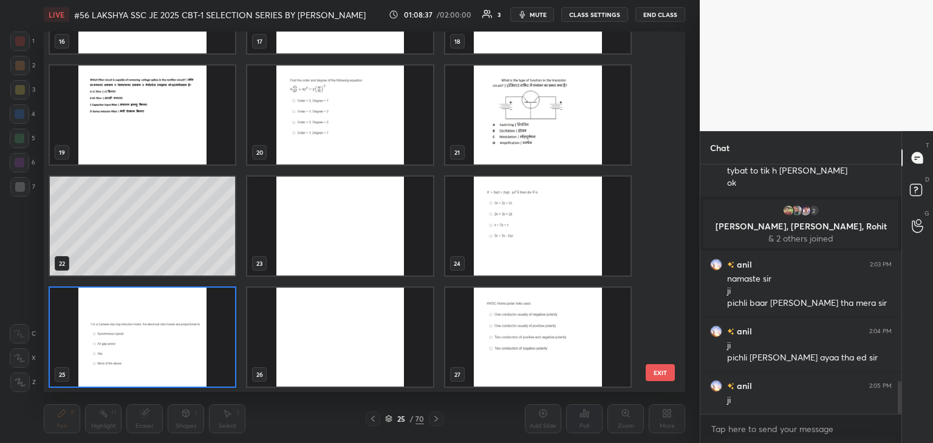
click at [156, 324] on img "grid" at bounding box center [142, 337] width 185 height 99
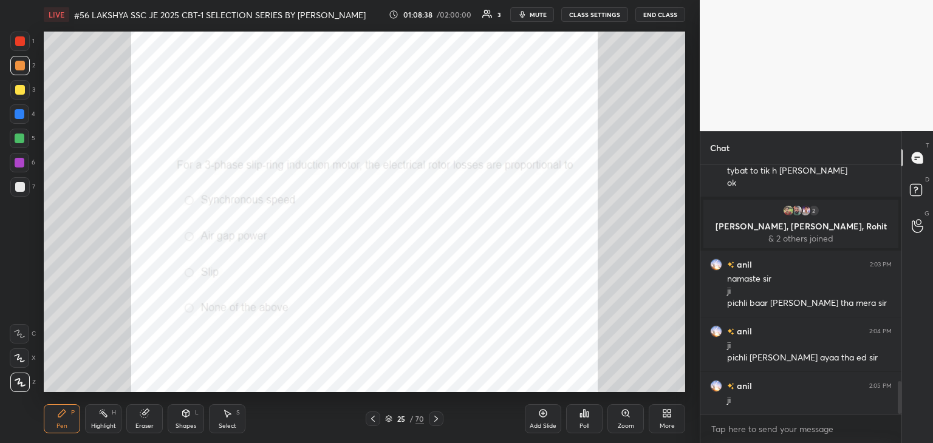
click at [156, 324] on img "grid" at bounding box center [142, 337] width 185 height 99
click at [624, 421] on div "Zoom" at bounding box center [625, 418] width 36 height 29
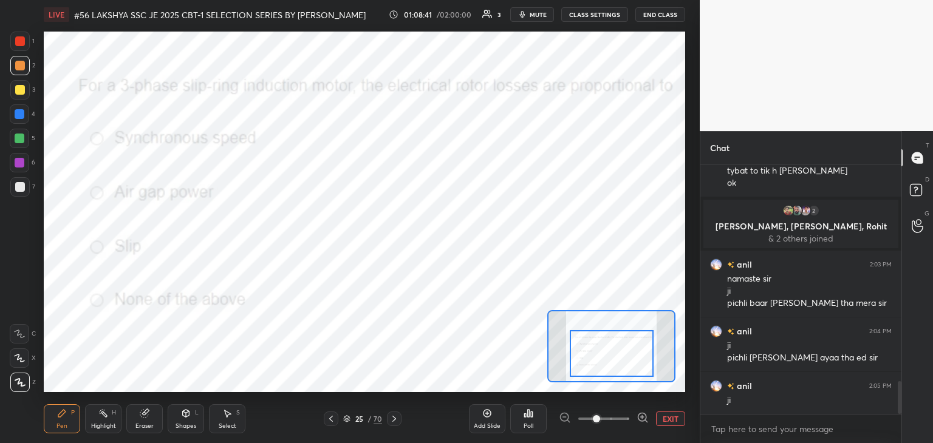
click at [629, 370] on div at bounding box center [612, 353] width 84 height 47
click at [529, 423] on div "Poll" at bounding box center [528, 426] width 10 height 6
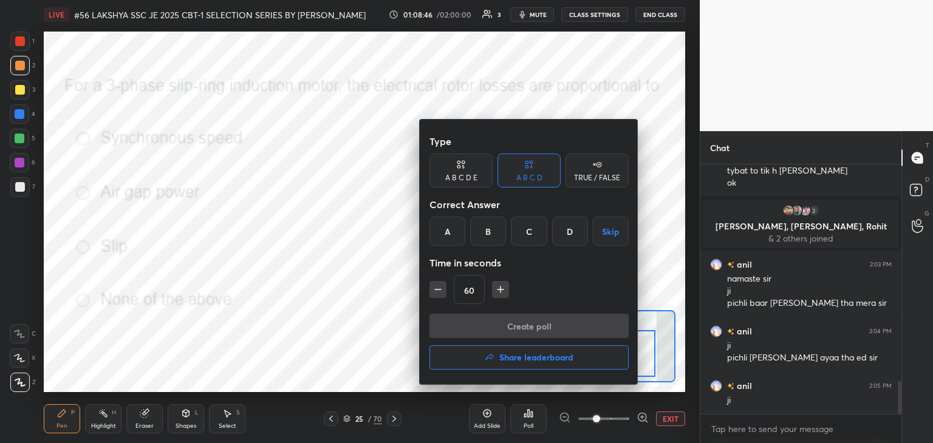
drag, startPoint x: 532, startPoint y: 231, endPoint x: 527, endPoint y: 236, distance: 6.5
click at [528, 234] on div "C" at bounding box center [529, 231] width 36 height 29
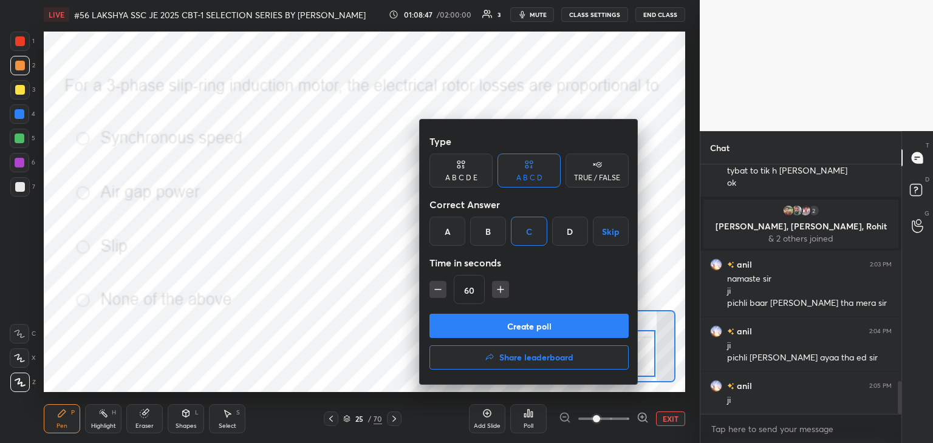
click at [432, 287] on button "button" at bounding box center [437, 289] width 17 height 17
type input "45"
click at [454, 319] on button "Create poll" at bounding box center [528, 326] width 199 height 24
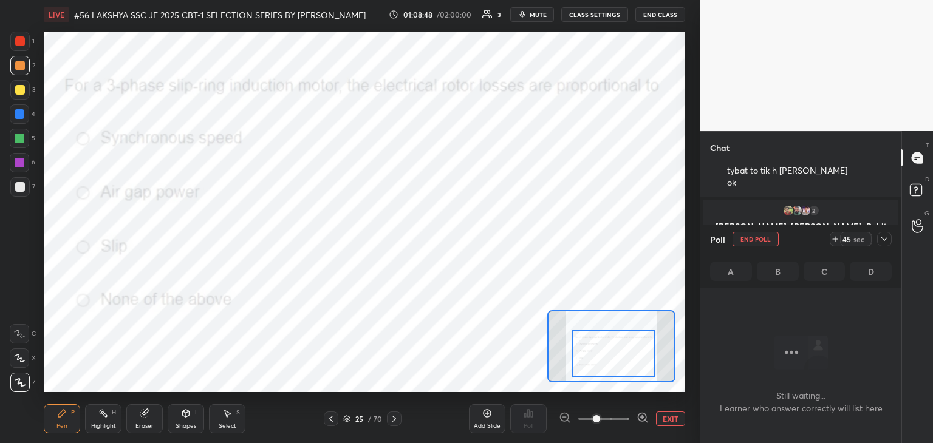
scroll to position [83, 197]
click at [23, 41] on div at bounding box center [20, 41] width 10 height 10
click at [143, 422] on div "Eraser" at bounding box center [144, 418] width 36 height 29
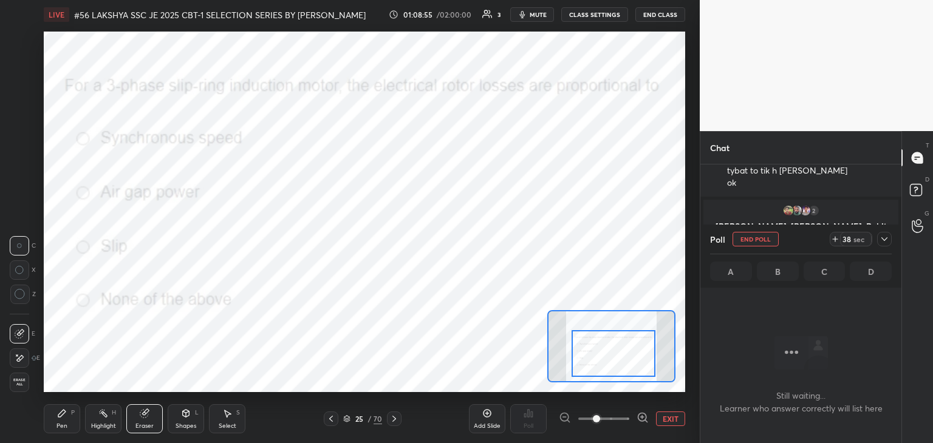
click at [18, 383] on span "Erase all" at bounding box center [19, 382] width 18 height 9
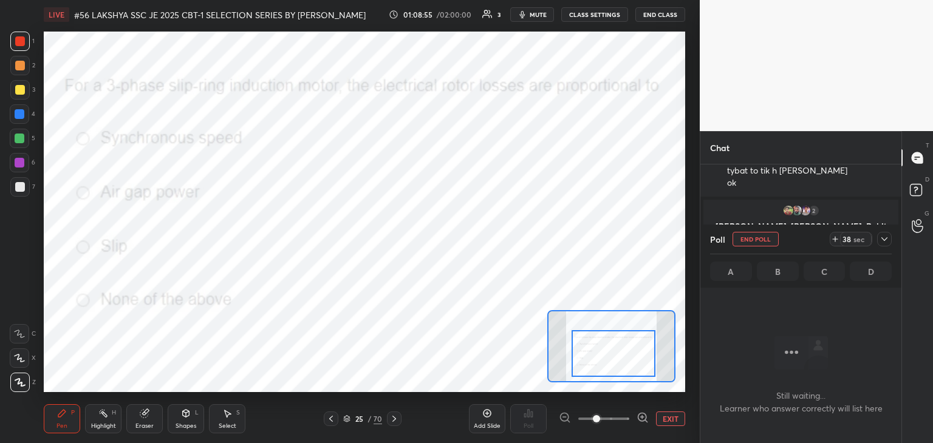
click at [58, 426] on div "Pen" at bounding box center [61, 426] width 11 height 6
click at [763, 237] on button "End Poll" at bounding box center [755, 239] width 46 height 15
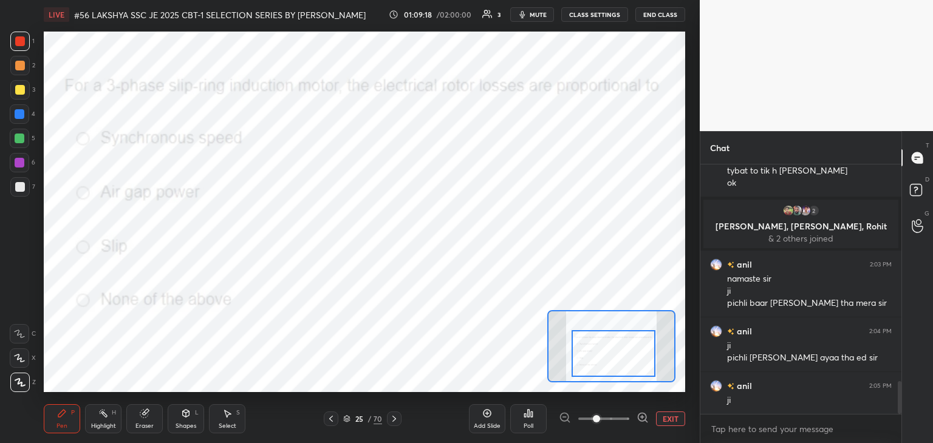
scroll to position [4, 4]
click at [535, 421] on div "Poll" at bounding box center [528, 418] width 36 height 29
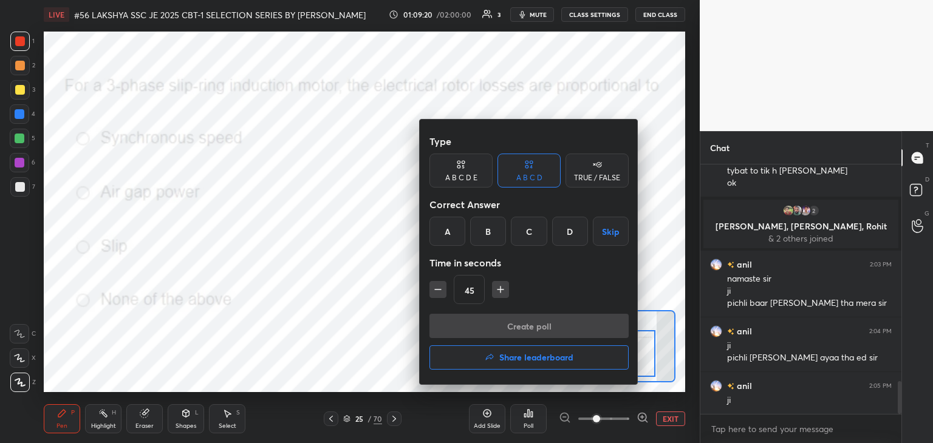
click at [578, 231] on div "D" at bounding box center [570, 231] width 36 height 29
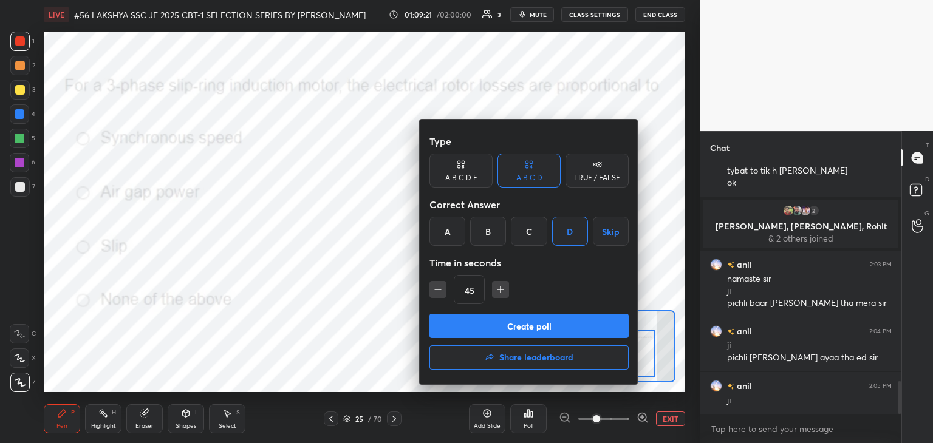
click at [525, 326] on button "Create poll" at bounding box center [528, 326] width 199 height 24
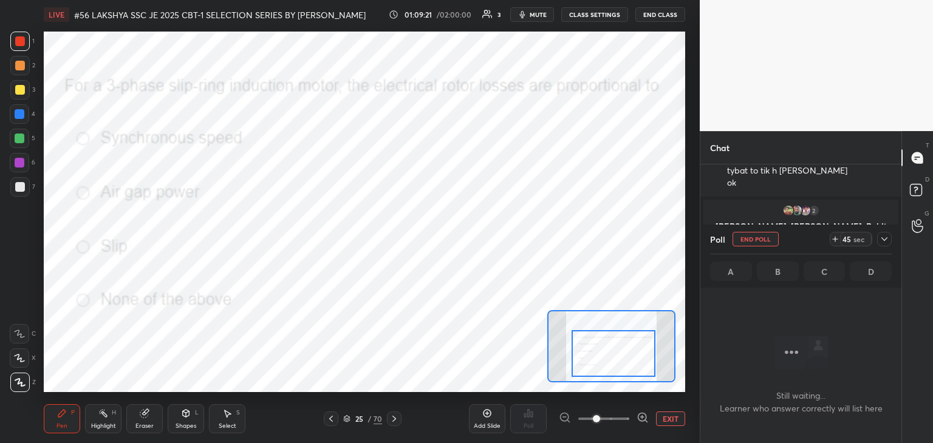
scroll to position [4, 4]
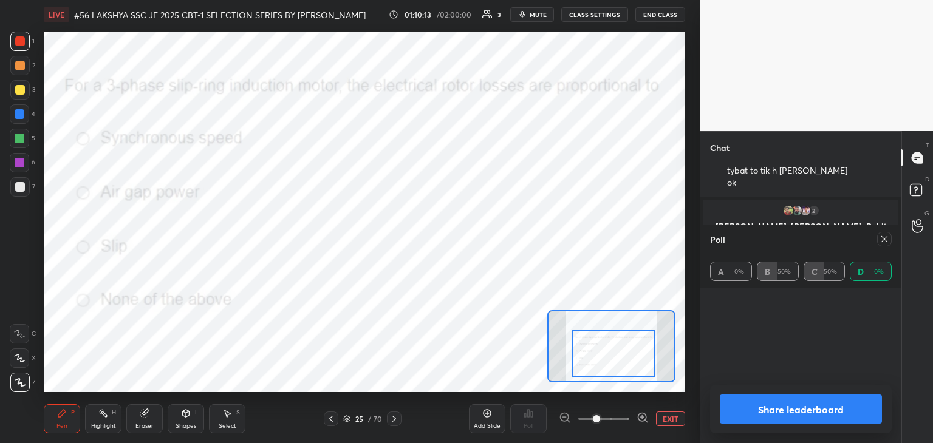
click at [882, 239] on icon at bounding box center [884, 239] width 10 height 10
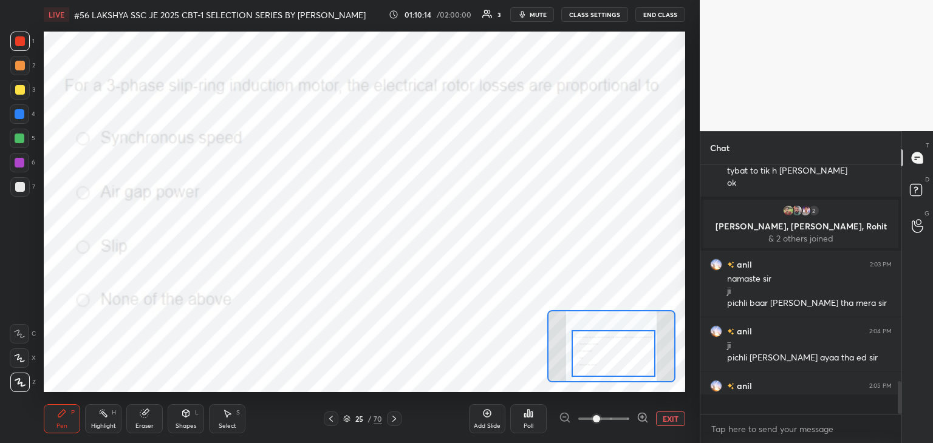
scroll to position [240, 197]
click at [144, 420] on div "Eraser" at bounding box center [144, 418] width 36 height 29
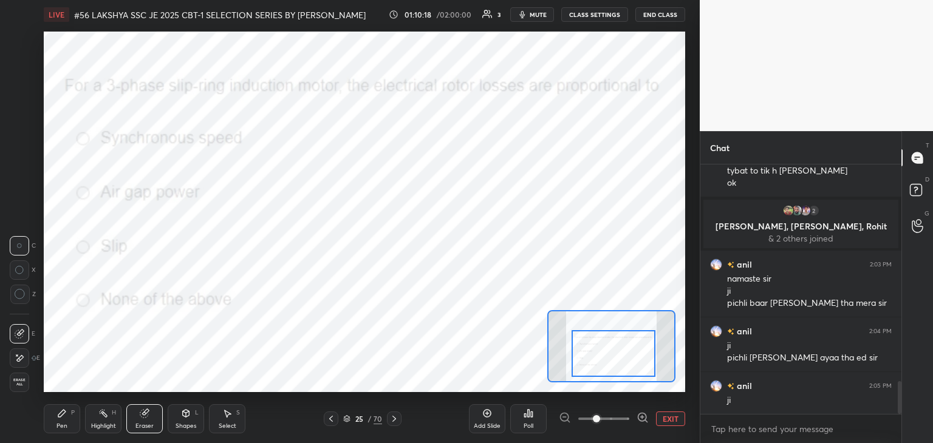
click at [25, 387] on div "Erase all" at bounding box center [19, 382] width 19 height 19
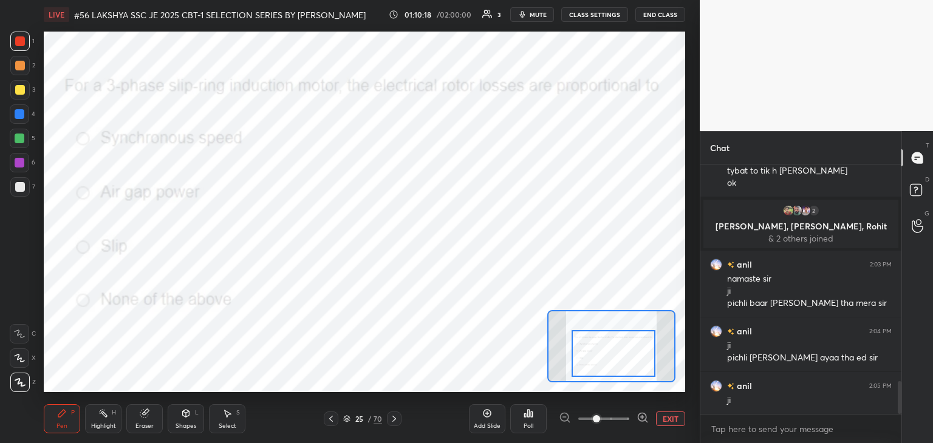
click at [60, 435] on div "Pen P Highlight H Eraser Shapes L Select S 25 / 70 Add Slide Poll EXIT" at bounding box center [364, 419] width 641 height 49
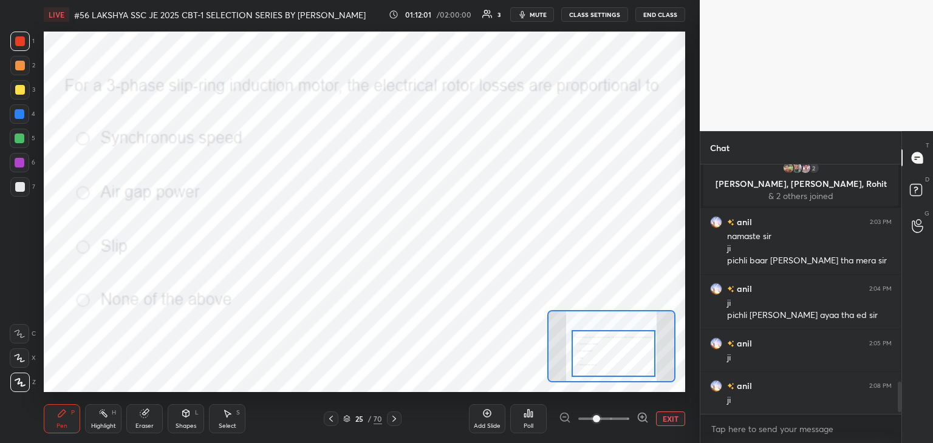
scroll to position [1686, 0]
drag, startPoint x: 151, startPoint y: 416, endPoint x: 145, endPoint y: 418, distance: 6.3
click at [148, 418] on div "Eraser" at bounding box center [144, 418] width 36 height 29
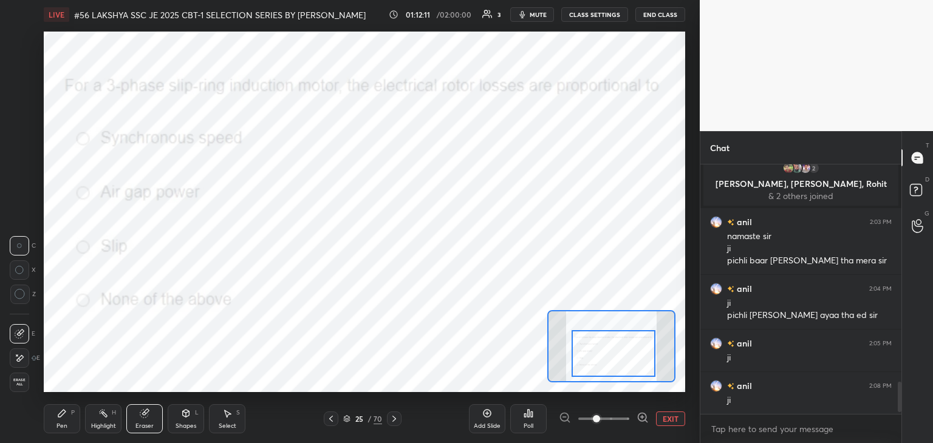
drag, startPoint x: 19, startPoint y: 382, endPoint x: 56, endPoint y: 418, distance: 51.1
click at [19, 384] on span "Erase all" at bounding box center [19, 382] width 18 height 9
click at [63, 421] on div "Pen P" at bounding box center [62, 418] width 36 height 29
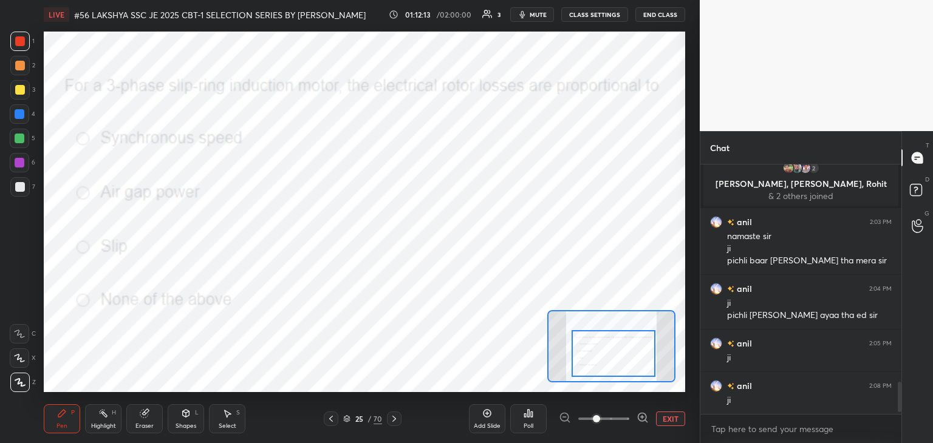
click at [389, 423] on div at bounding box center [394, 419] width 15 height 15
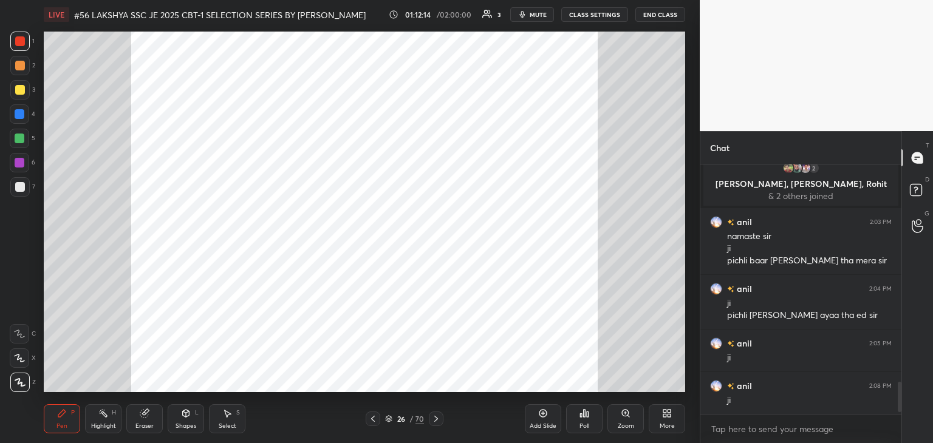
click at [434, 416] on icon at bounding box center [436, 419] width 10 height 10
click at [590, 421] on div "Poll" at bounding box center [584, 418] width 36 height 29
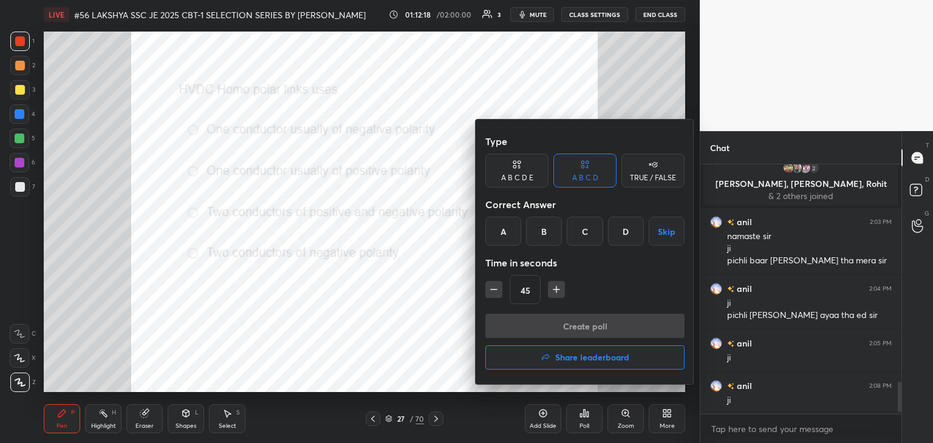
click at [620, 235] on div "D" at bounding box center [626, 231] width 36 height 29
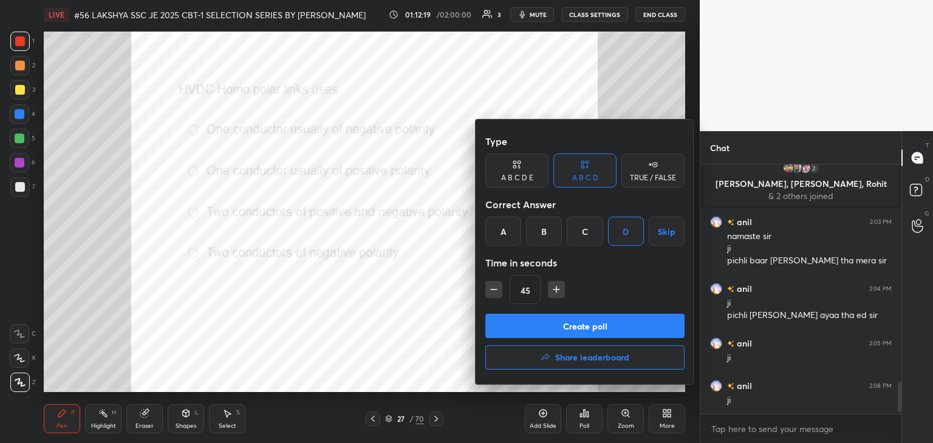
click at [542, 322] on button "Create poll" at bounding box center [584, 326] width 199 height 24
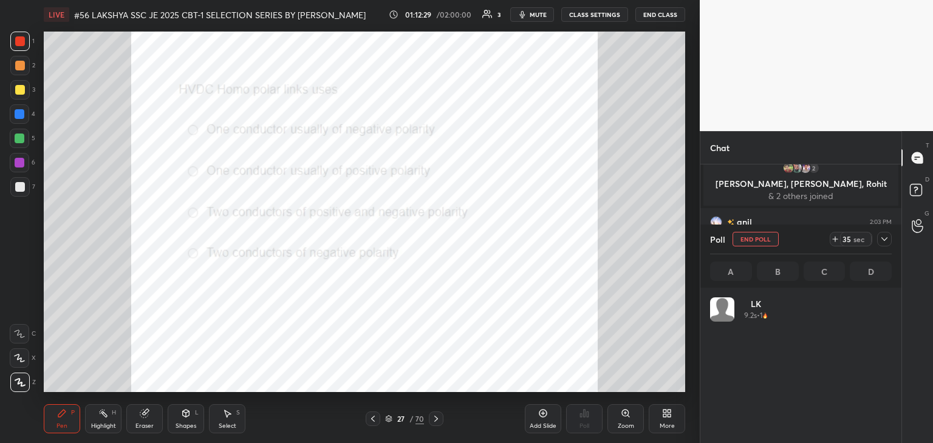
scroll to position [4, 4]
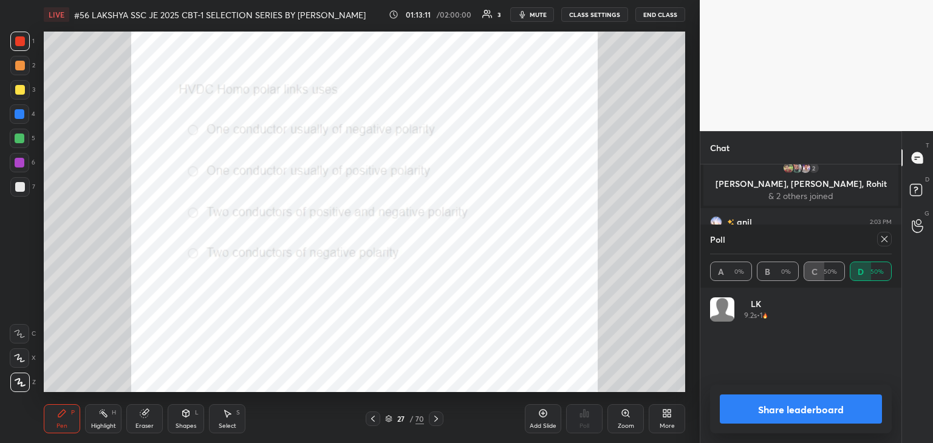
click at [884, 243] on icon at bounding box center [884, 239] width 10 height 10
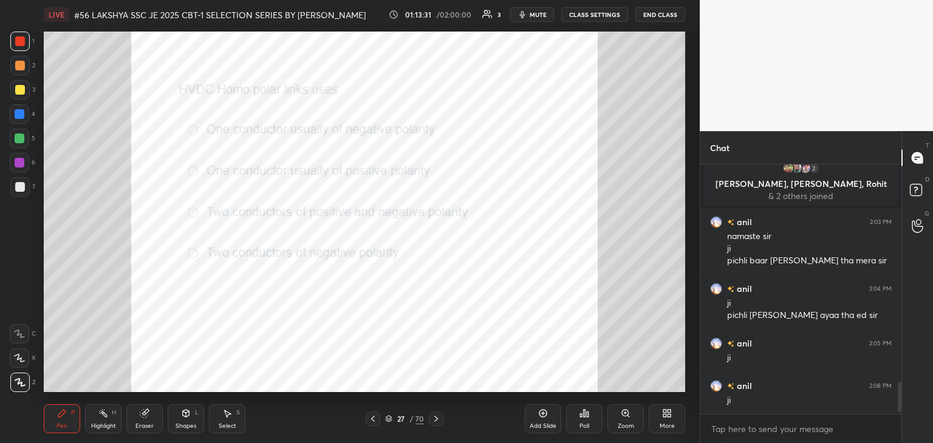
drag, startPoint x: 150, startPoint y: 426, endPoint x: 142, endPoint y: 426, distance: 8.5
click at [147, 426] on div "Eraser" at bounding box center [144, 426] width 18 height 6
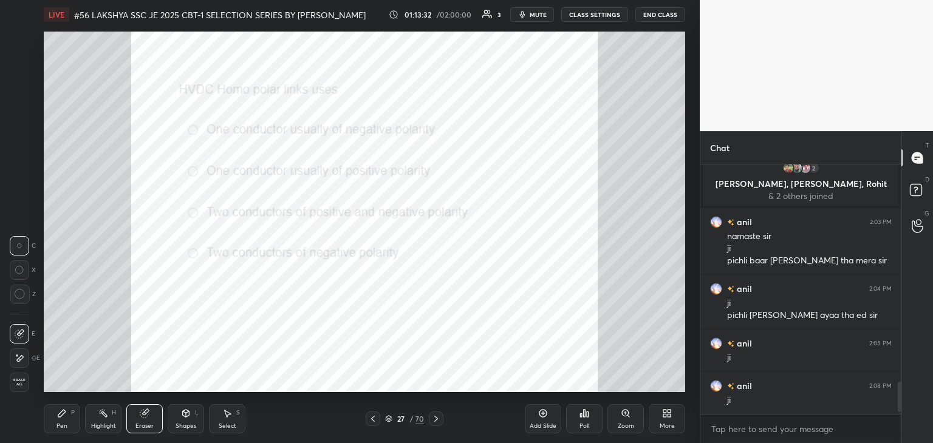
click at [22, 384] on span "Erase all" at bounding box center [19, 382] width 18 height 9
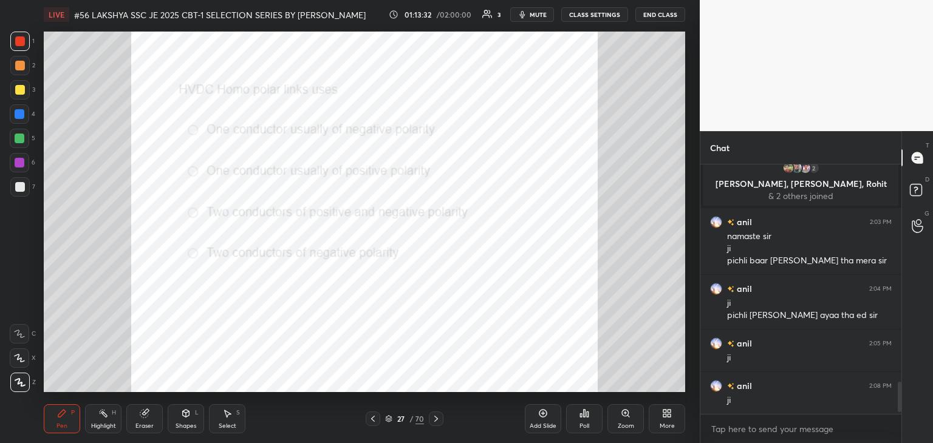
click at [46, 417] on div "Pen P" at bounding box center [62, 418] width 36 height 29
click at [147, 421] on div "Eraser" at bounding box center [144, 418] width 36 height 29
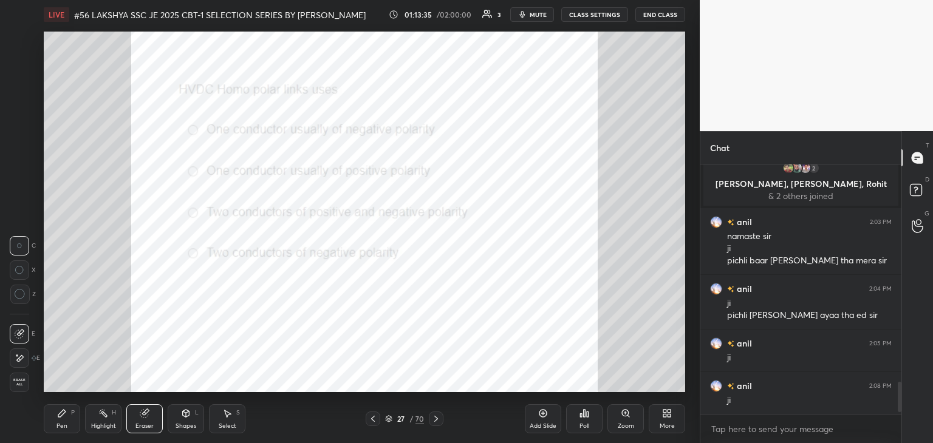
click at [26, 382] on span "Erase all" at bounding box center [19, 382] width 18 height 9
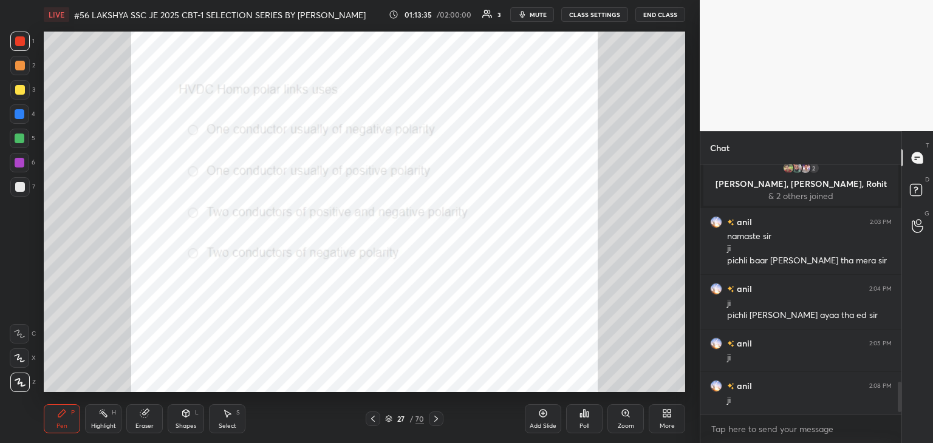
drag, startPoint x: 65, startPoint y: 411, endPoint x: 53, endPoint y: 411, distance: 12.1
click at [63, 411] on icon at bounding box center [61, 413] width 7 height 7
click at [430, 423] on div at bounding box center [436, 419] width 15 height 15
click at [435, 426] on div "Pen P Highlight H Eraser Shapes L Select S 28 / 70 Add Slide Poll Zoom More" at bounding box center [364, 419] width 641 height 49
click at [436, 421] on icon at bounding box center [436, 419] width 10 height 10
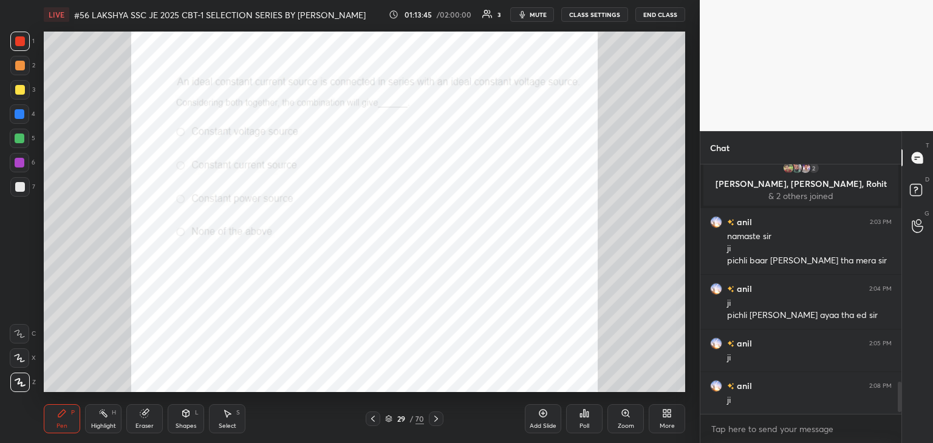
click at [588, 415] on icon at bounding box center [584, 414] width 10 height 10
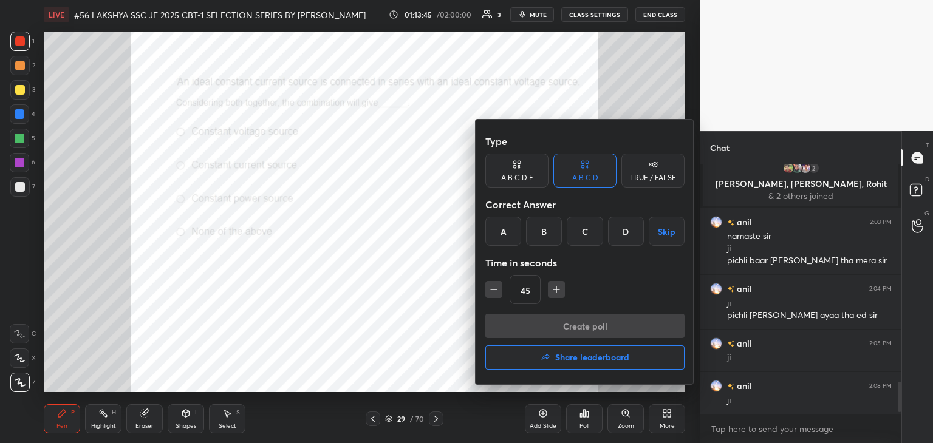
click at [588, 418] on div at bounding box center [466, 221] width 933 height 443
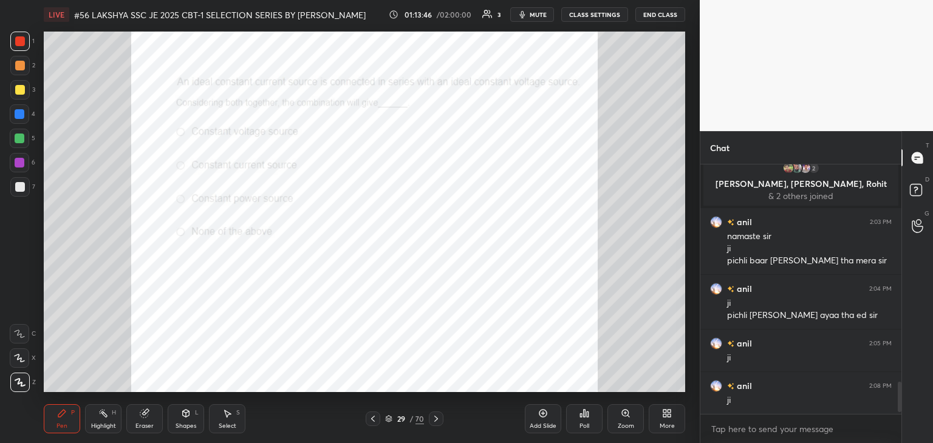
click at [590, 420] on div "Poll" at bounding box center [584, 418] width 36 height 29
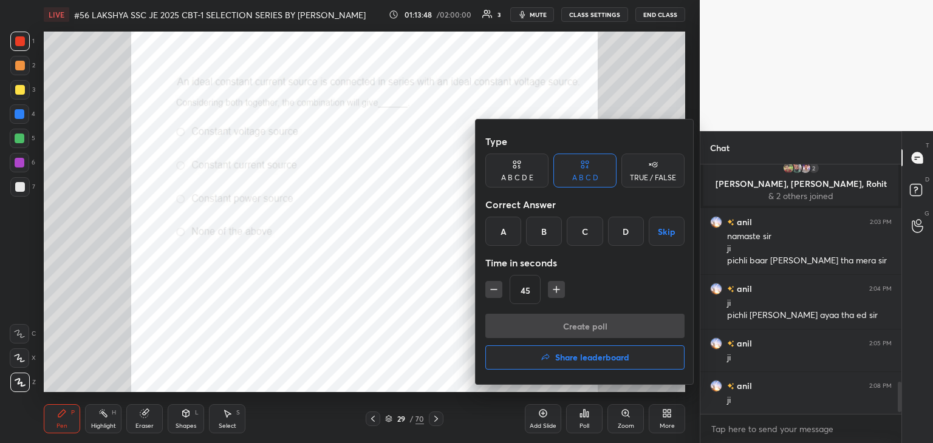
click at [543, 239] on div "B" at bounding box center [544, 231] width 36 height 29
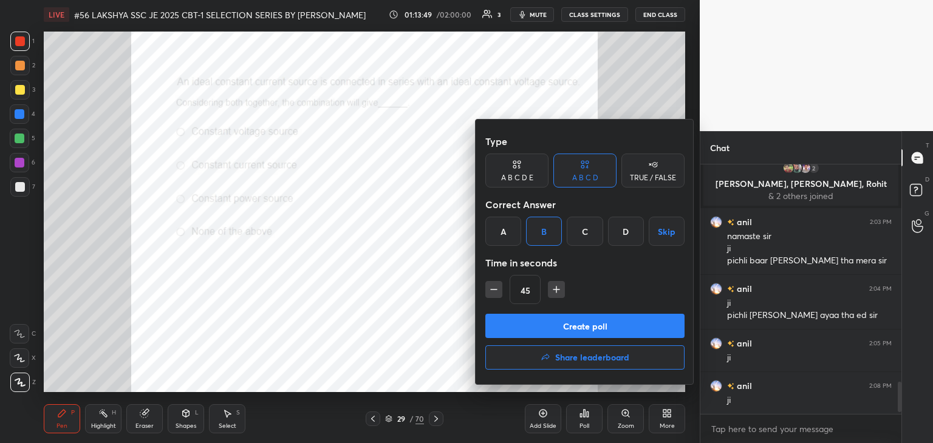
click at [532, 332] on button "Create poll" at bounding box center [584, 326] width 199 height 24
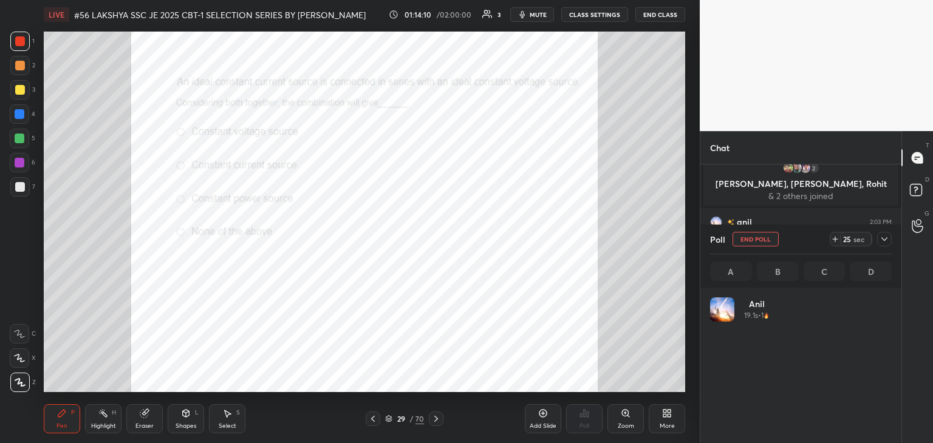
scroll to position [142, 178]
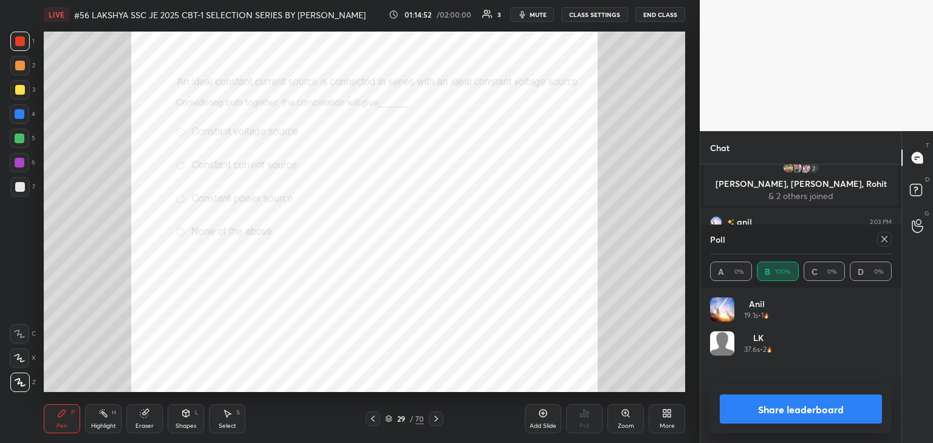
click at [889, 240] on div at bounding box center [884, 239] width 15 height 15
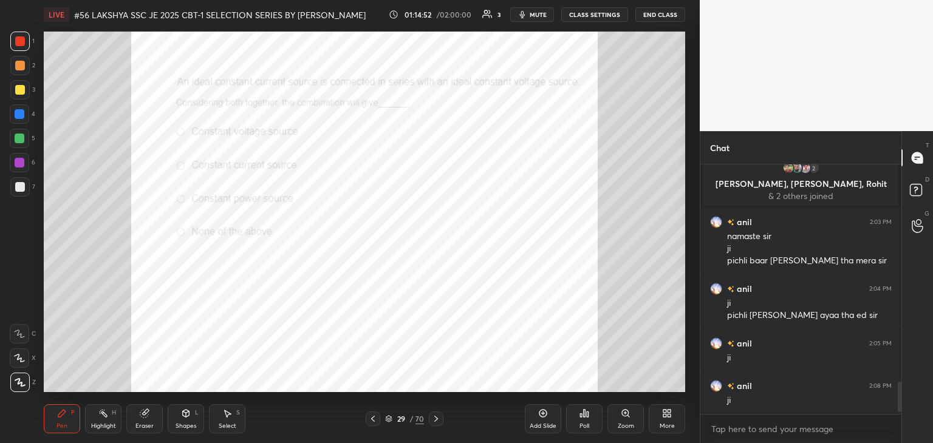
scroll to position [4, 4]
click at [442, 417] on div at bounding box center [436, 419] width 15 height 15
click at [629, 419] on div "Zoom" at bounding box center [625, 418] width 36 height 29
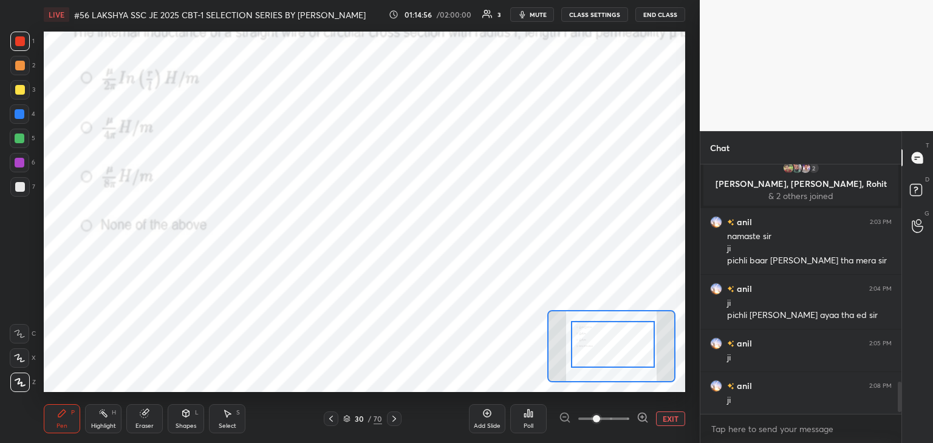
drag, startPoint x: 610, startPoint y: 355, endPoint x: 617, endPoint y: 341, distance: 16.3
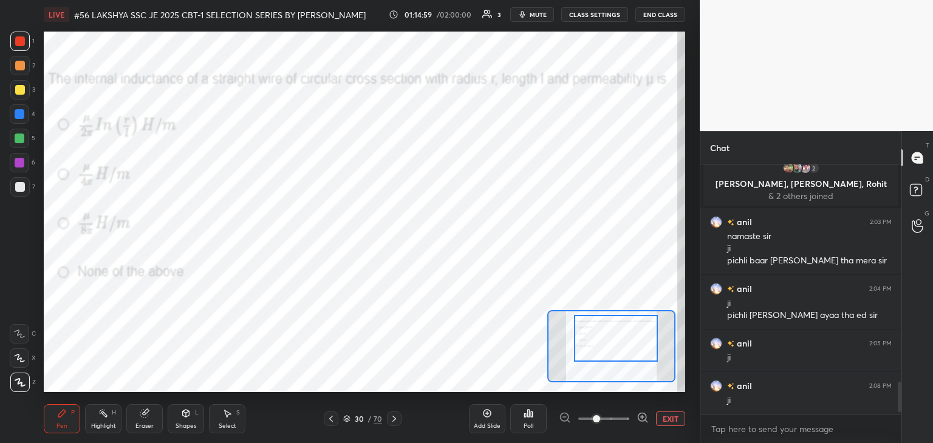
drag, startPoint x: 616, startPoint y: 355, endPoint x: 619, endPoint y: 349, distance: 6.8
click at [619, 349] on div at bounding box center [616, 338] width 84 height 47
click at [535, 416] on div "Poll" at bounding box center [528, 418] width 36 height 29
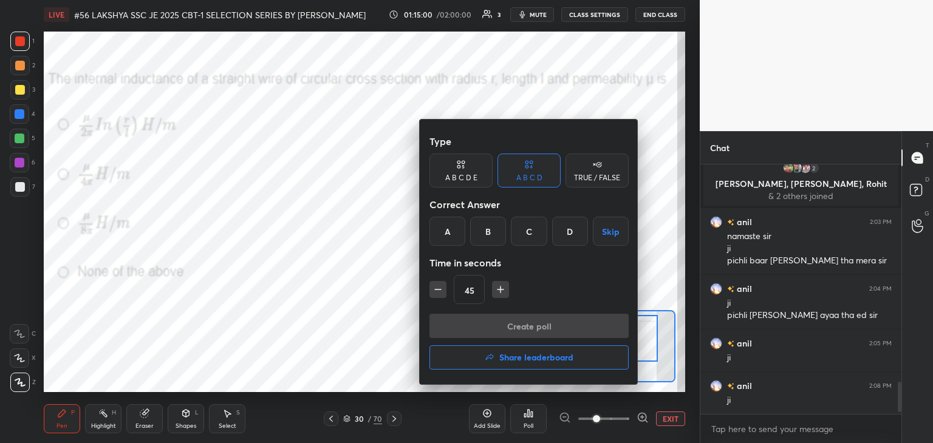
click at [536, 230] on div "C" at bounding box center [529, 231] width 36 height 29
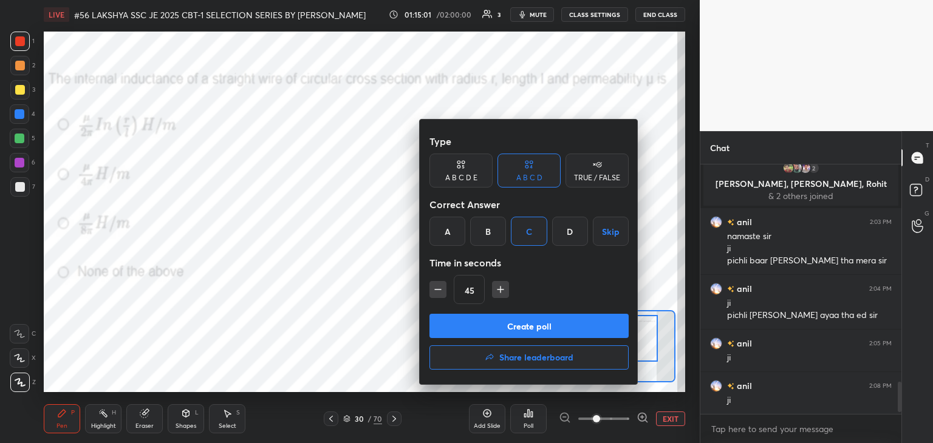
click at [525, 334] on button "Create poll" at bounding box center [528, 326] width 199 height 24
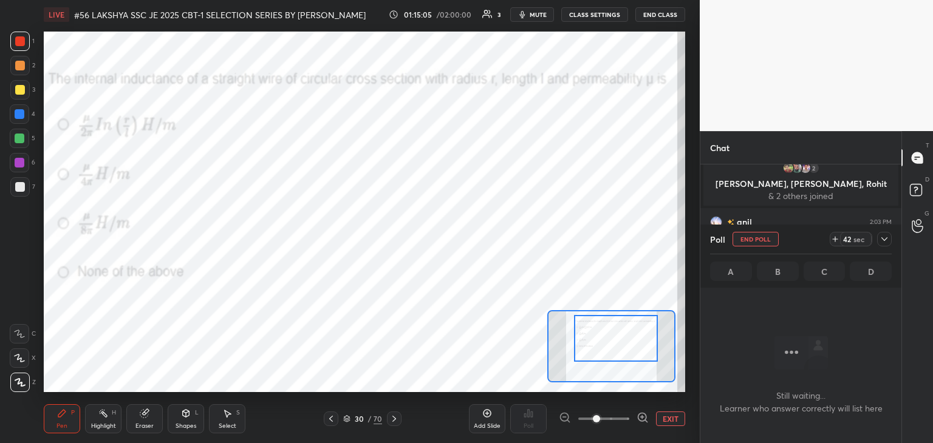
click at [20, 165] on div at bounding box center [20, 163] width 10 height 10
click at [16, 142] on div at bounding box center [20, 139] width 10 height 10
click at [19, 117] on div at bounding box center [19, 113] width 19 height 19
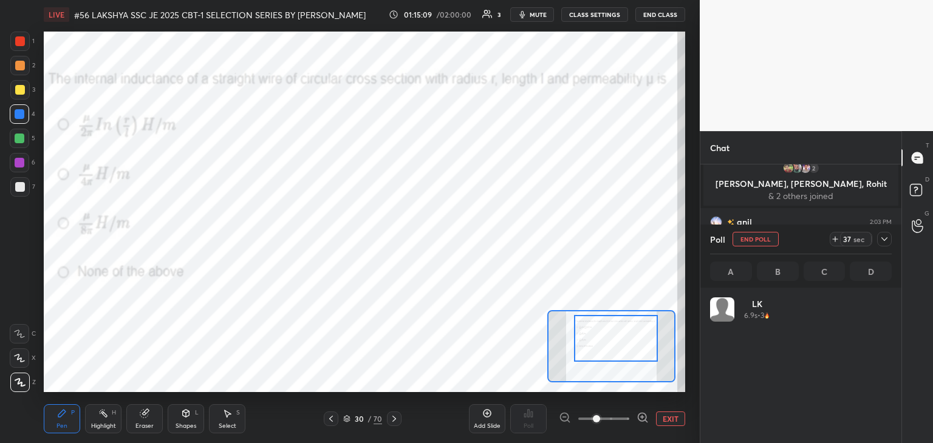
scroll to position [142, 178]
click at [26, 36] on div at bounding box center [19, 41] width 19 height 19
click at [23, 36] on div at bounding box center [19, 41] width 19 height 19
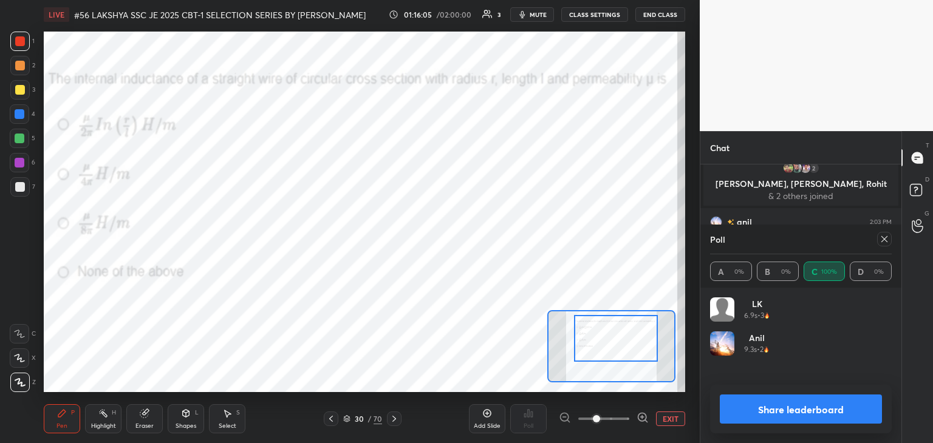
drag, startPoint x: 144, startPoint y: 420, endPoint x: 66, endPoint y: 418, distance: 77.7
click at [142, 421] on div "Eraser" at bounding box center [144, 418] width 36 height 29
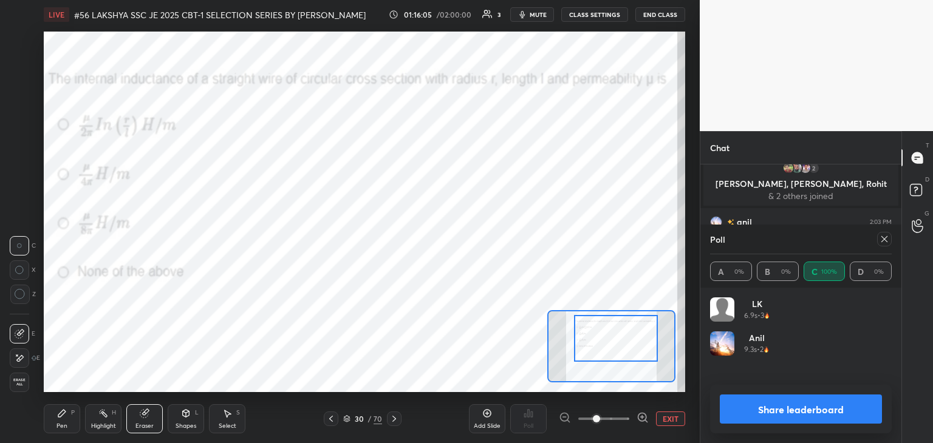
click at [10, 384] on span "Erase all" at bounding box center [19, 382] width 18 height 9
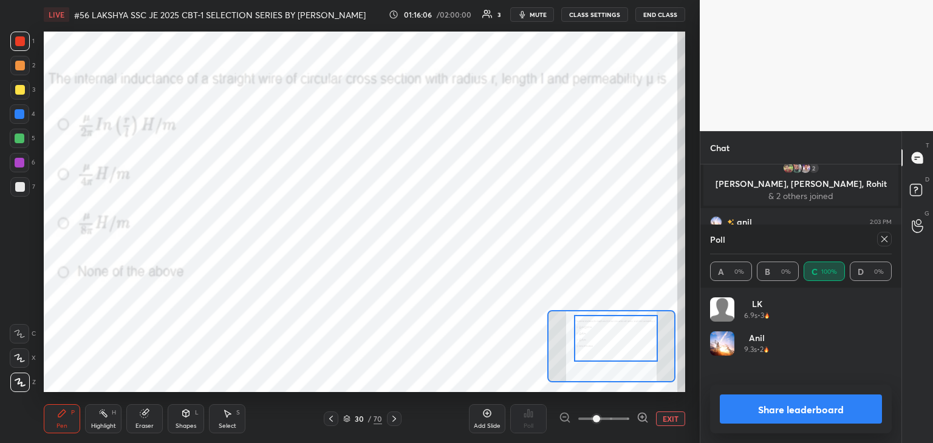
click at [50, 430] on div "Pen P" at bounding box center [62, 418] width 36 height 29
click at [882, 240] on icon at bounding box center [884, 239] width 10 height 10
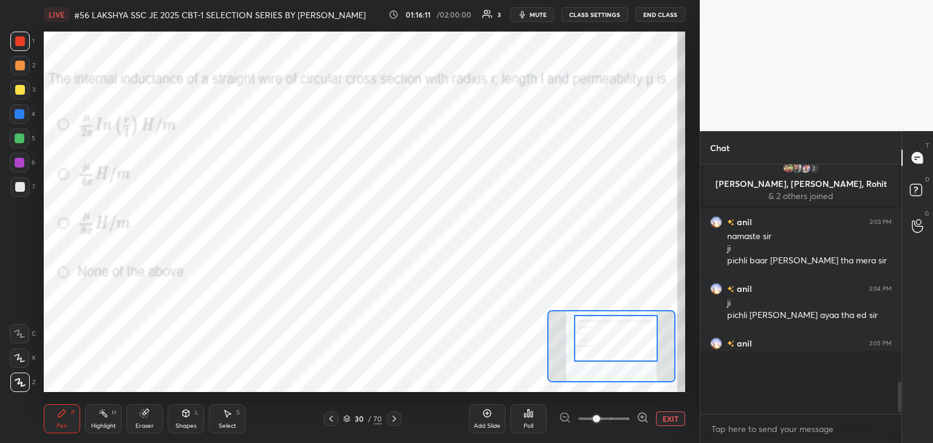
scroll to position [243, 197]
click at [395, 420] on icon at bounding box center [394, 419] width 10 height 10
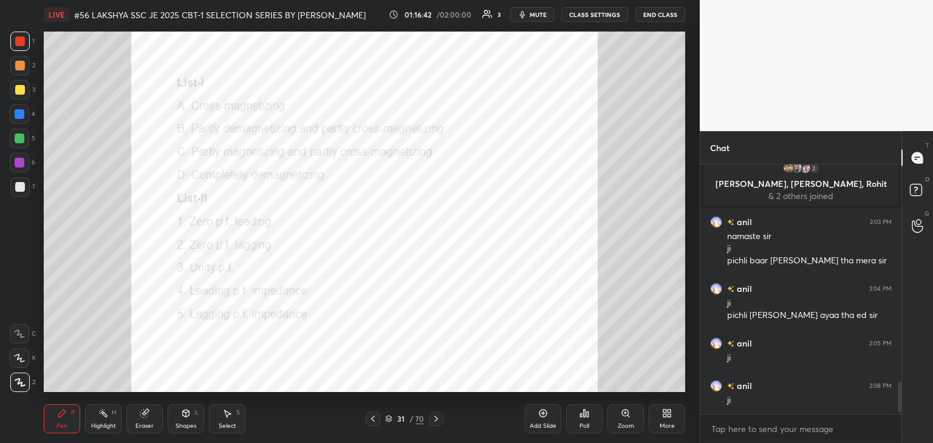
click at [20, 394] on div "1 2 3 4 5 6 7 C X Z C X Z E E Erase all H H LIVE #56 LAKSHYA SSC JE 2025 CBT-1 …" at bounding box center [345, 221] width 690 height 443
click at [142, 423] on div "Eraser" at bounding box center [144, 426] width 18 height 6
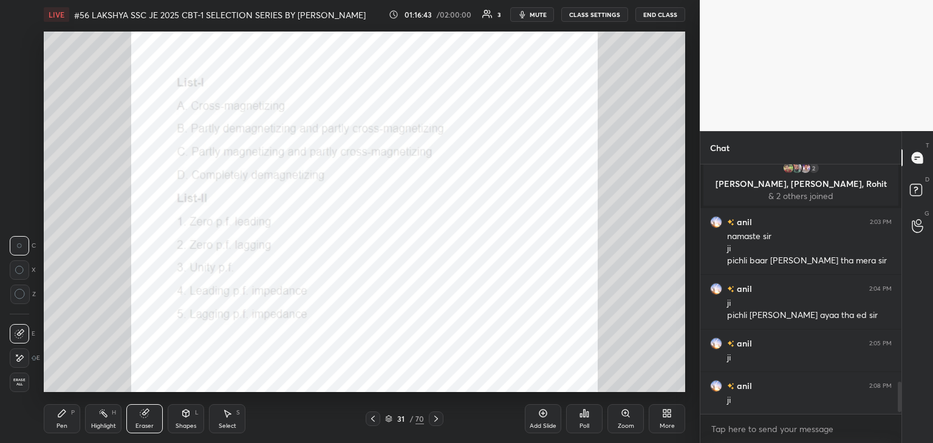
drag, startPoint x: 22, startPoint y: 381, endPoint x: 43, endPoint y: 431, distance: 53.9
click at [24, 381] on span "Erase all" at bounding box center [19, 382] width 18 height 9
click at [43, 434] on div "LIVE #56 LAKSHYA SSC JE 2025 CBT-1 SELECTION SERIES BY [PERSON_NAME] 01:16:43 /…" at bounding box center [364, 221] width 651 height 443
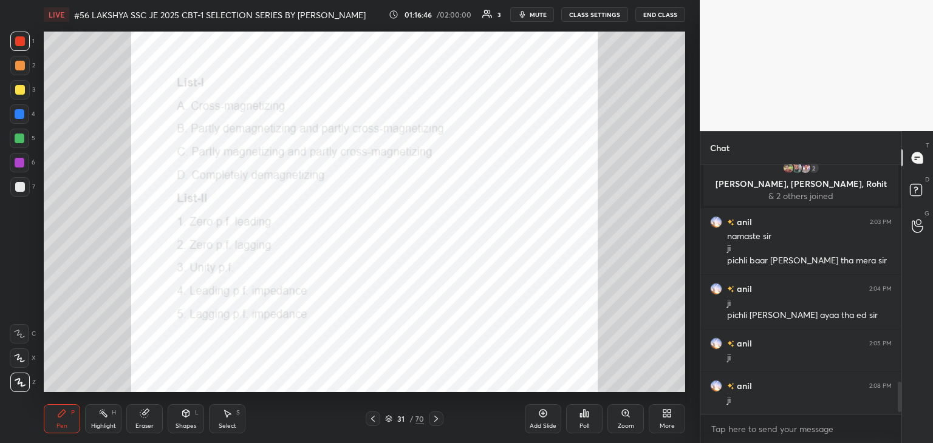
click at [148, 421] on div "Eraser" at bounding box center [144, 418] width 36 height 29
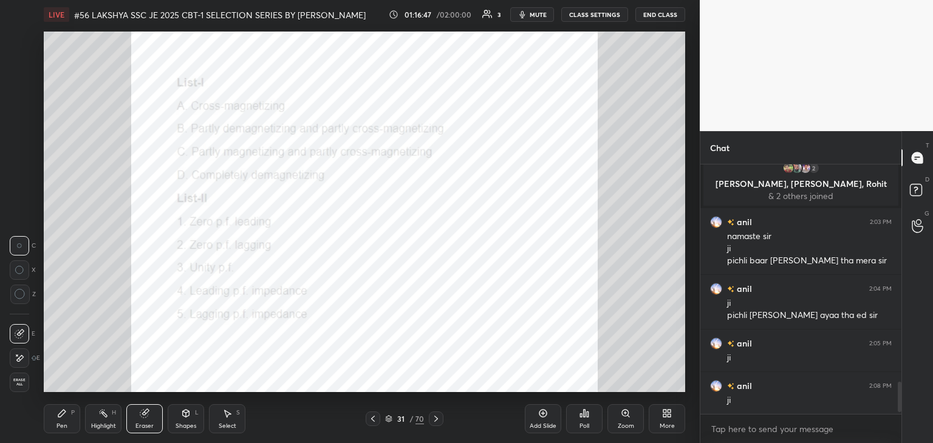
drag, startPoint x: 18, startPoint y: 382, endPoint x: 70, endPoint y: 418, distance: 63.7
click at [19, 383] on span "Erase all" at bounding box center [19, 382] width 18 height 9
click at [70, 423] on div "Pen P" at bounding box center [62, 418] width 36 height 29
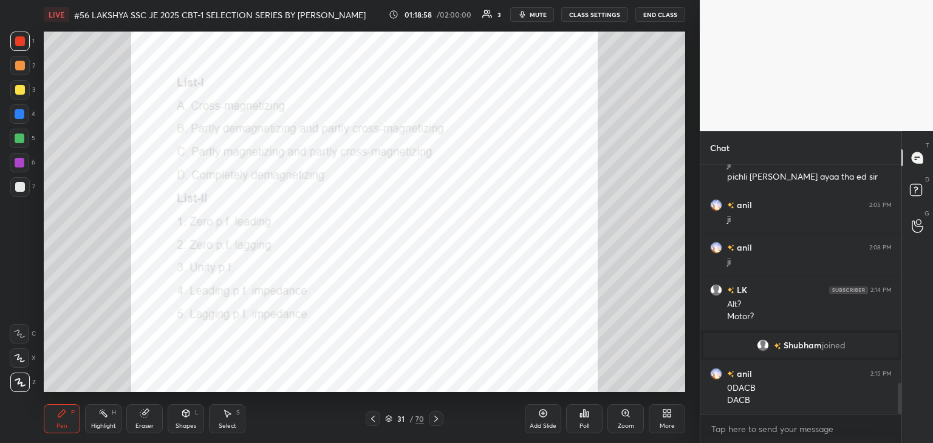
scroll to position [1794, 0]
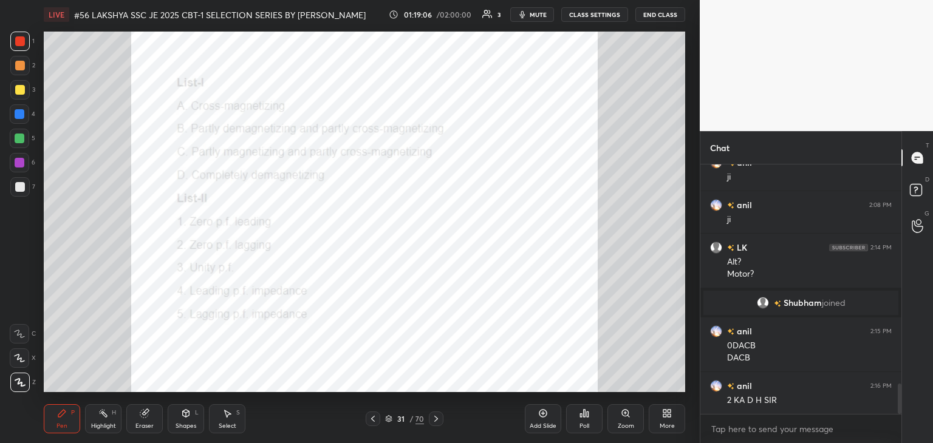
drag, startPoint x: 142, startPoint y: 418, endPoint x: 160, endPoint y: 404, distance: 23.8
click at [143, 419] on div "Eraser" at bounding box center [144, 418] width 36 height 29
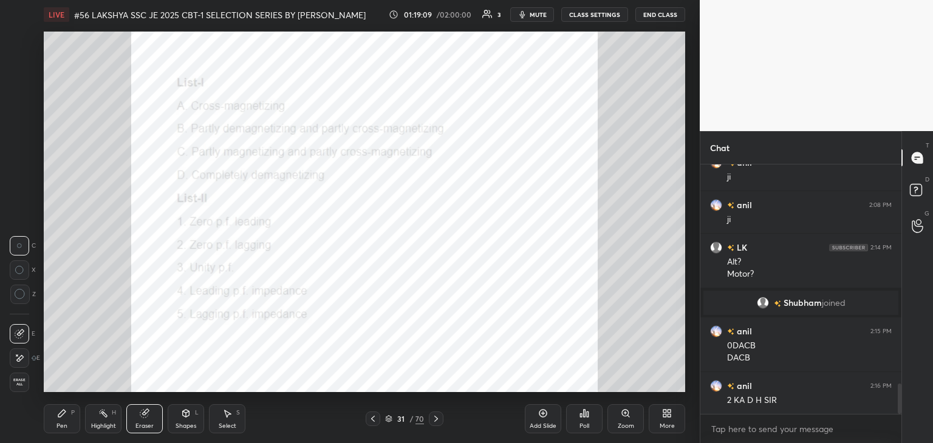
click at [66, 419] on div "Pen P" at bounding box center [62, 418] width 36 height 29
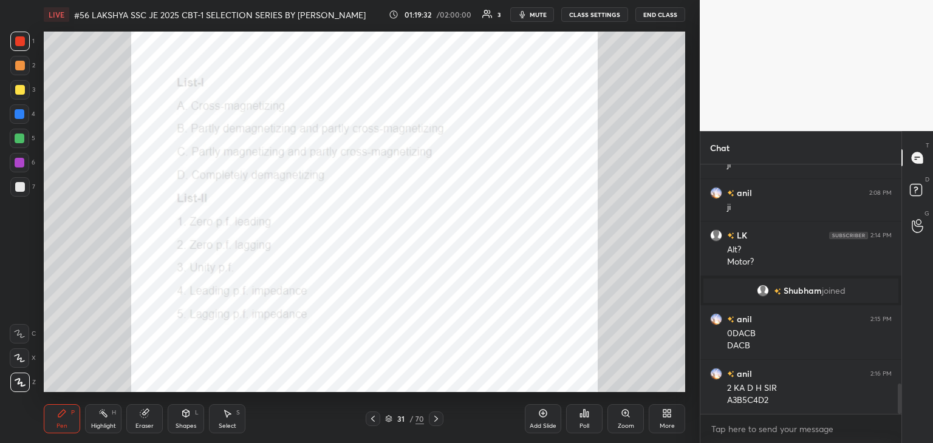
scroll to position [1849, 0]
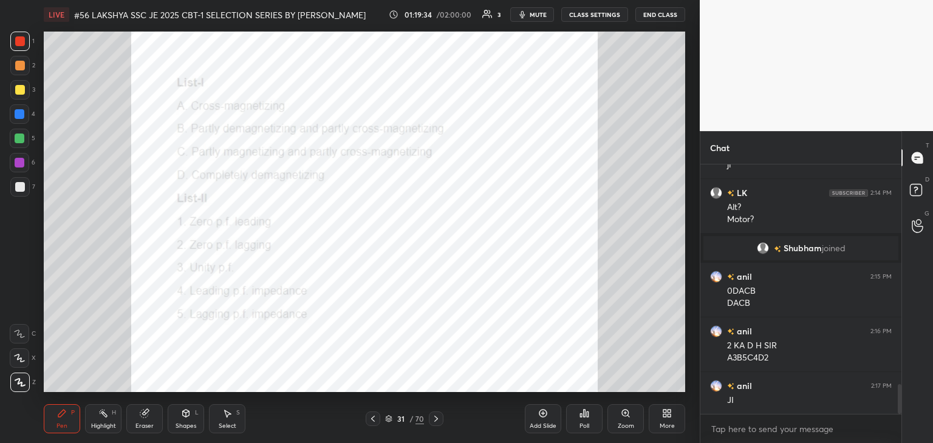
click at [146, 418] on icon at bounding box center [145, 414] width 10 height 10
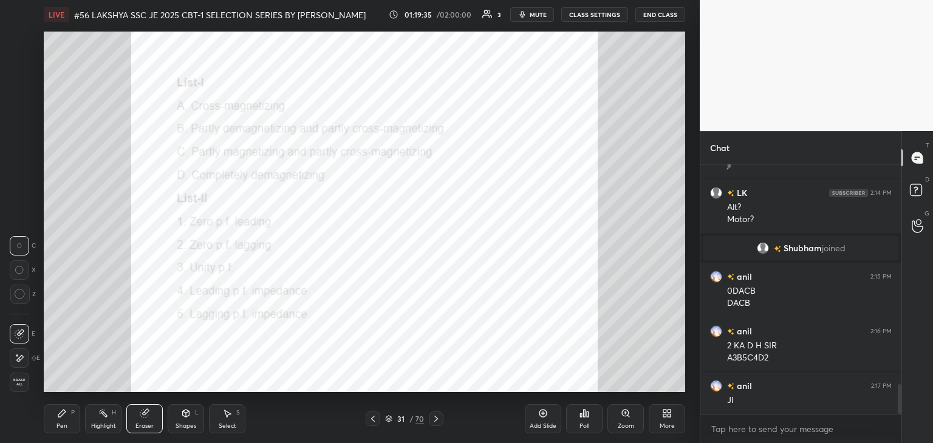
click at [26, 386] on span "Erase all" at bounding box center [19, 382] width 18 height 9
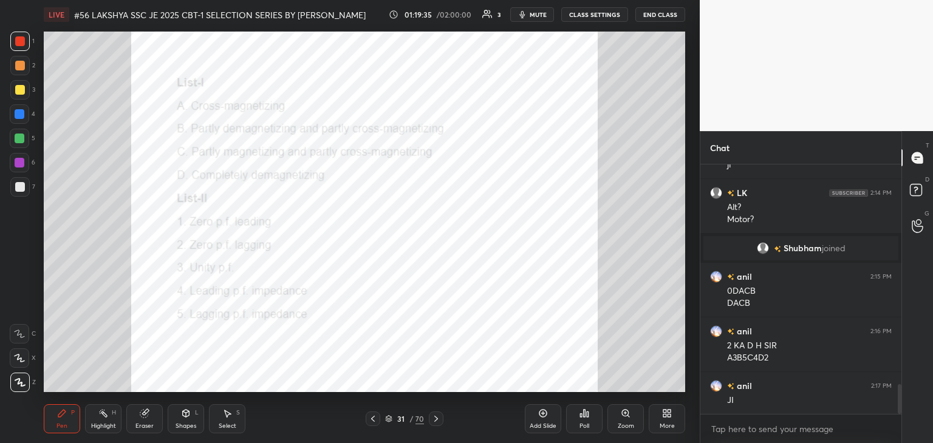
drag, startPoint x: 65, startPoint y: 428, endPoint x: 59, endPoint y: 425, distance: 7.1
click at [63, 428] on div "Pen" at bounding box center [61, 426] width 11 height 6
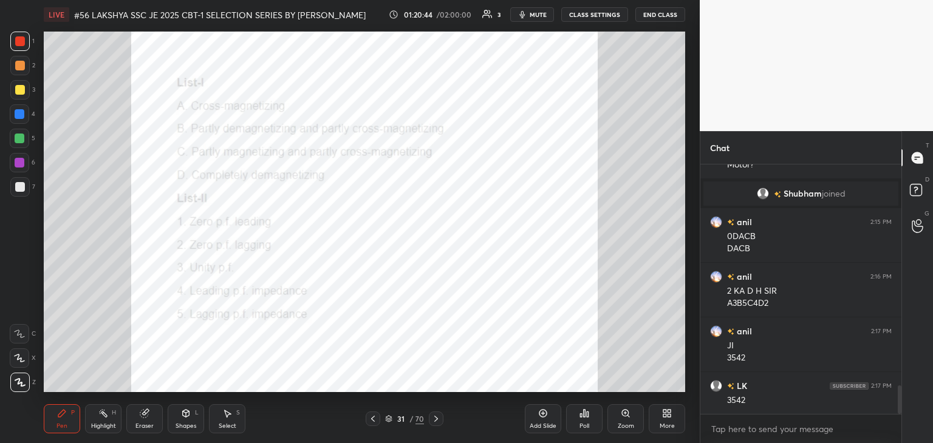
scroll to position [1946, 0]
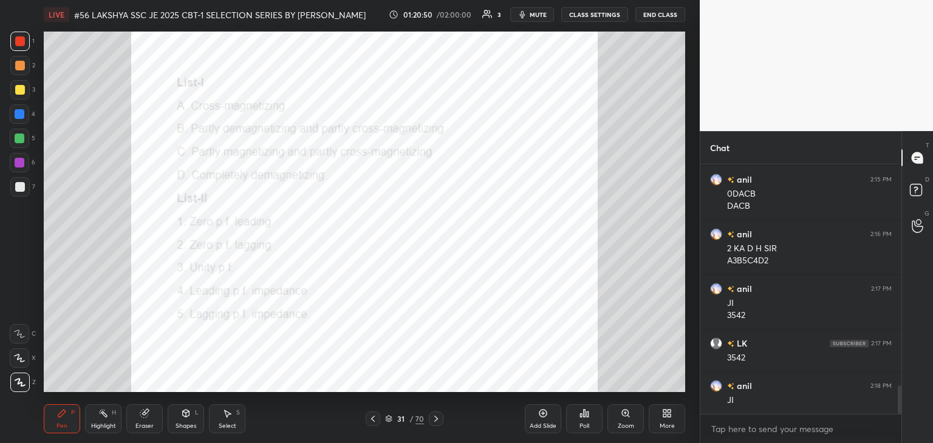
click at [433, 418] on icon at bounding box center [436, 419] width 10 height 10
click at [574, 415] on div "Poll" at bounding box center [584, 418] width 36 height 29
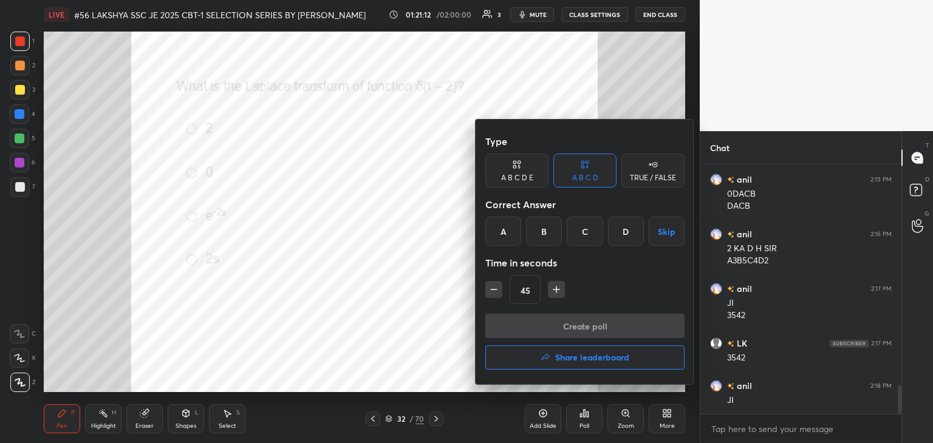
drag, startPoint x: 583, startPoint y: 234, endPoint x: 583, endPoint y: 240, distance: 6.7
click at [583, 234] on div "C" at bounding box center [585, 231] width 36 height 29
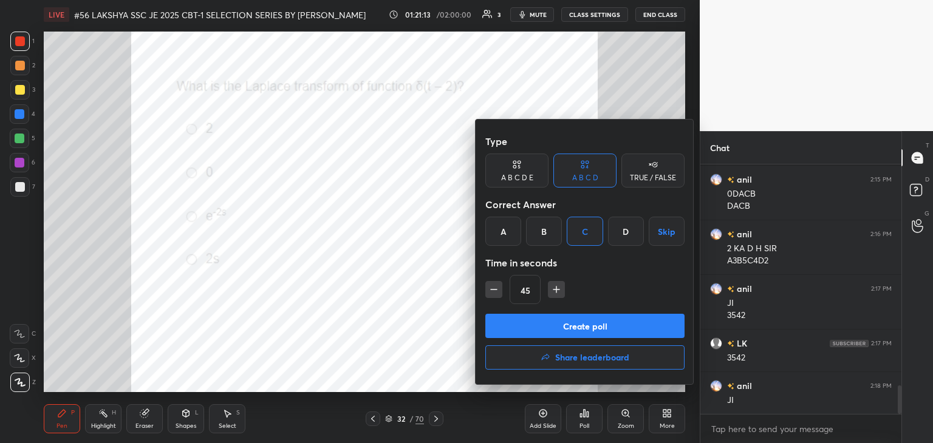
click at [578, 325] on button "Create poll" at bounding box center [584, 326] width 199 height 24
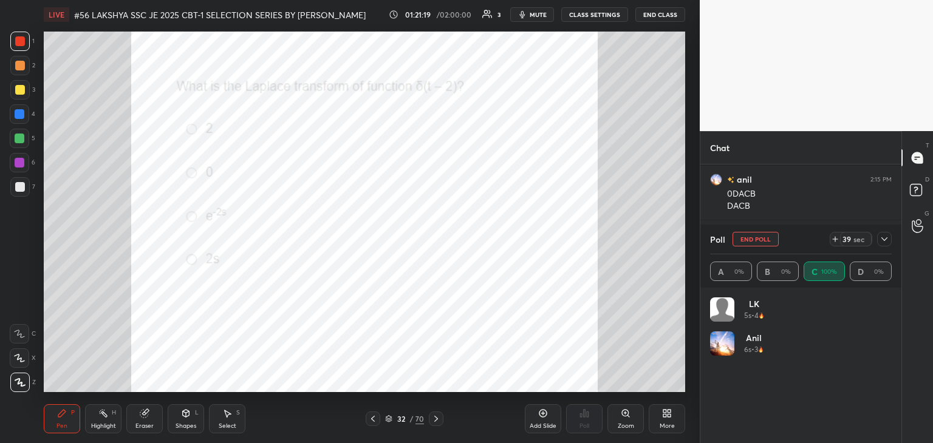
scroll to position [142, 178]
click at [21, 162] on div at bounding box center [20, 163] width 10 height 10
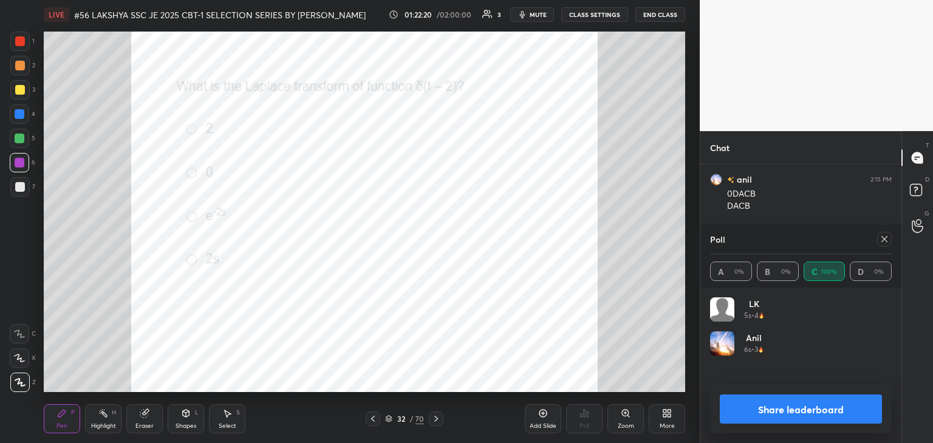
click at [891, 237] on div at bounding box center [884, 239] width 15 height 15
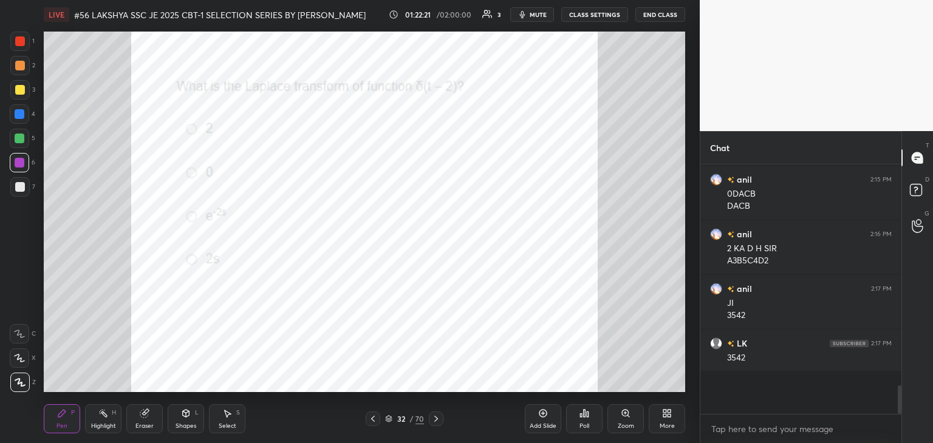
scroll to position [146, 197]
click at [433, 418] on icon at bounding box center [436, 419] width 10 height 10
click at [588, 417] on div "Poll" at bounding box center [584, 418] width 36 height 29
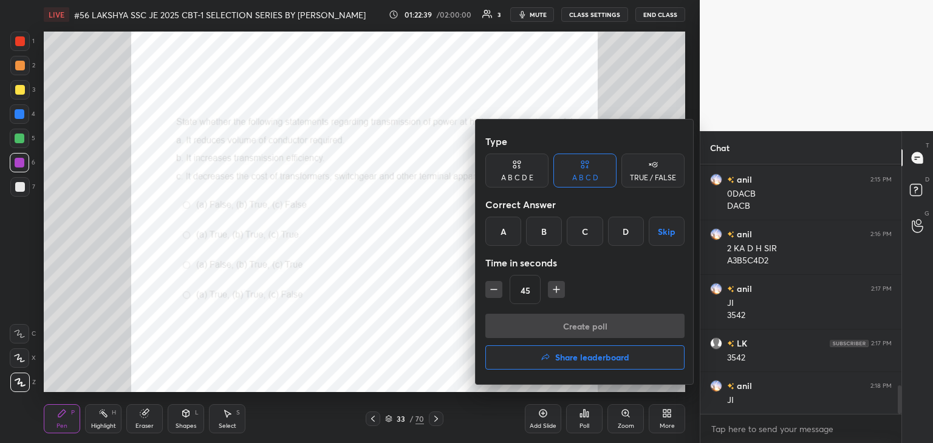
click at [627, 234] on div "D" at bounding box center [626, 231] width 36 height 29
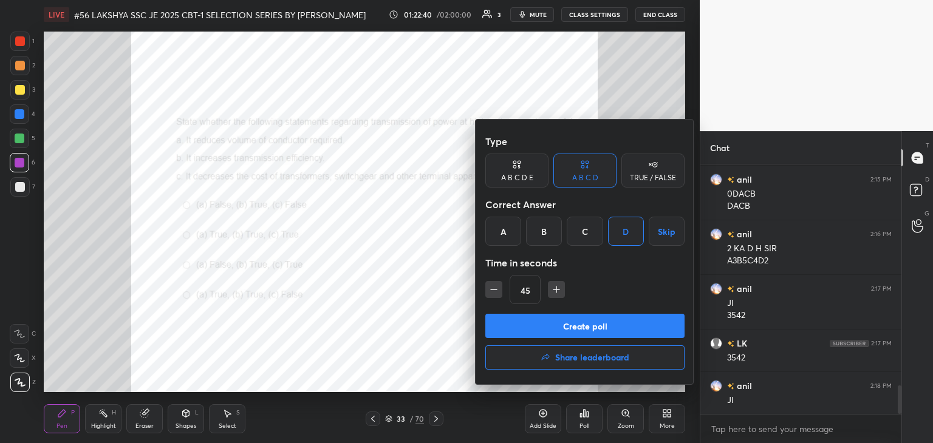
click at [561, 290] on button "button" at bounding box center [556, 289] width 17 height 17
type input "60"
click at [553, 326] on button "Create poll" at bounding box center [584, 326] width 199 height 24
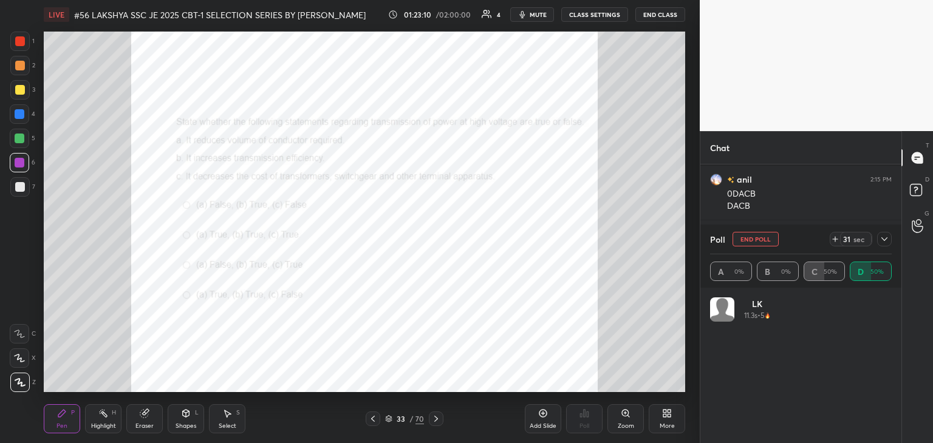
scroll to position [2051, 0]
click at [565, 49] on div "LIVE #56 LAKSHYA SSC JE 2025 CBT-1 SELECTION SERIES BY [PERSON_NAME] 01:23:37 /…" at bounding box center [364, 221] width 651 height 443
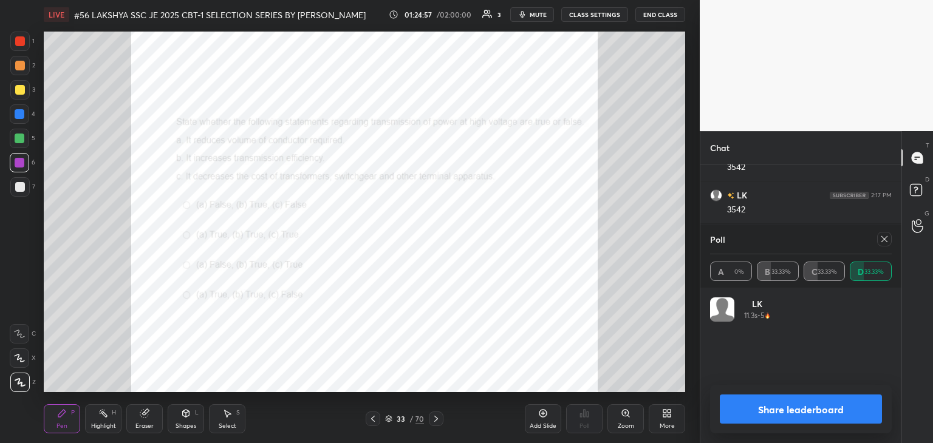
scroll to position [4, 4]
click at [883, 243] on icon at bounding box center [884, 239] width 10 height 10
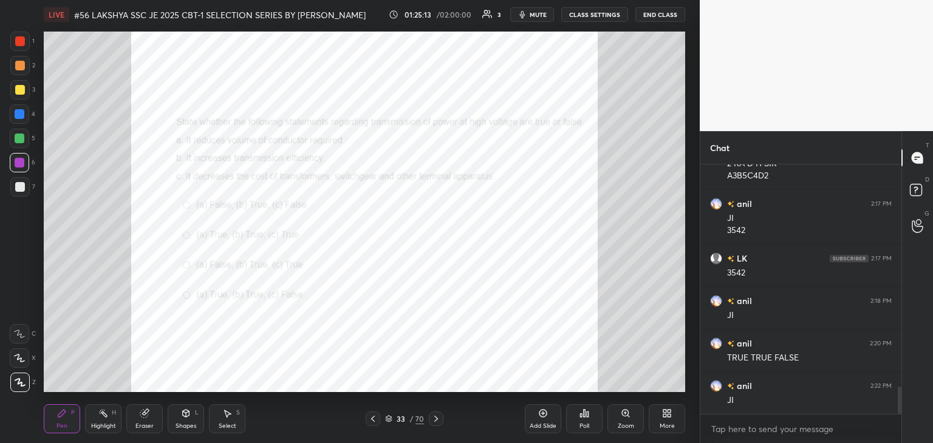
scroll to position [246, 197]
click at [434, 418] on icon at bounding box center [436, 419] width 10 height 10
click at [387, 419] on icon at bounding box center [388, 418] width 7 height 7
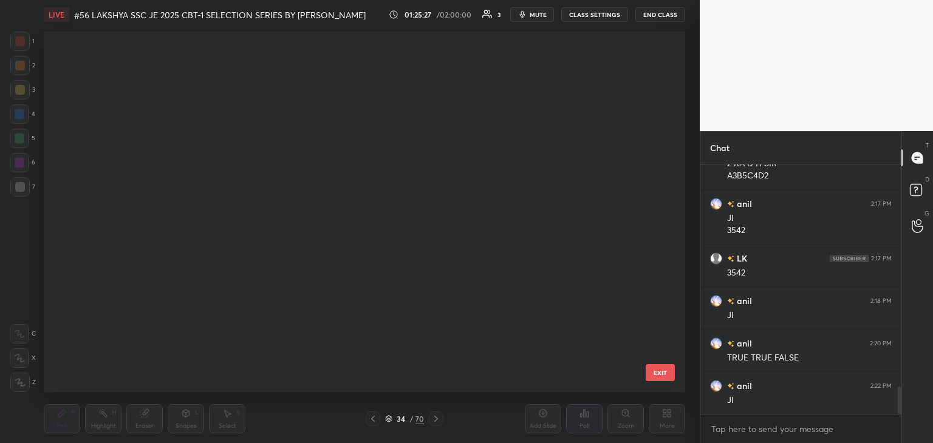
scroll to position [357, 635]
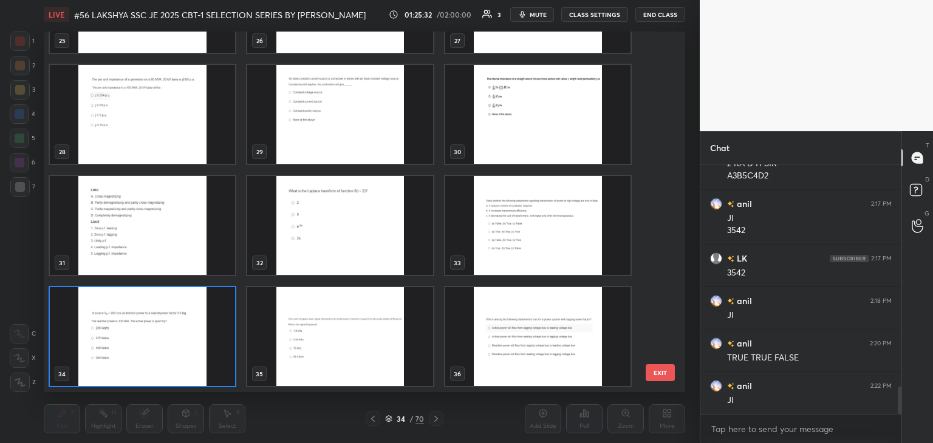
drag, startPoint x: 288, startPoint y: 360, endPoint x: 296, endPoint y: 363, distance: 9.0
click at [287, 360] on img "grid" at bounding box center [339, 336] width 185 height 99
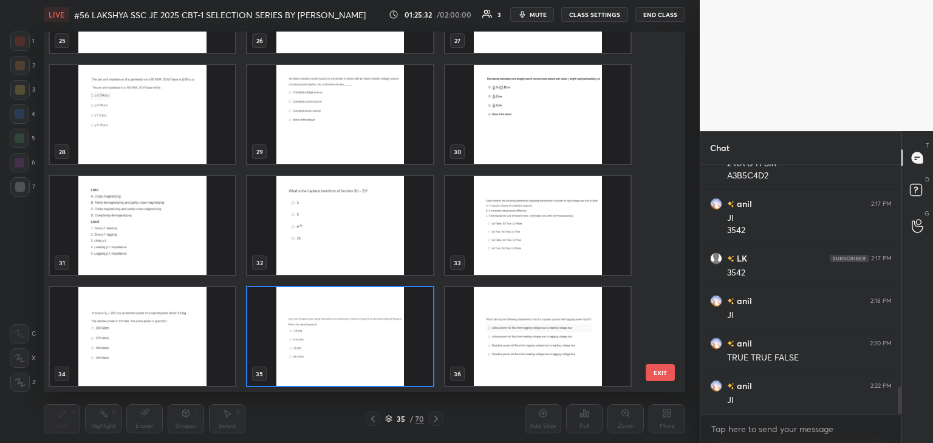
click at [297, 364] on img "grid" at bounding box center [339, 336] width 185 height 99
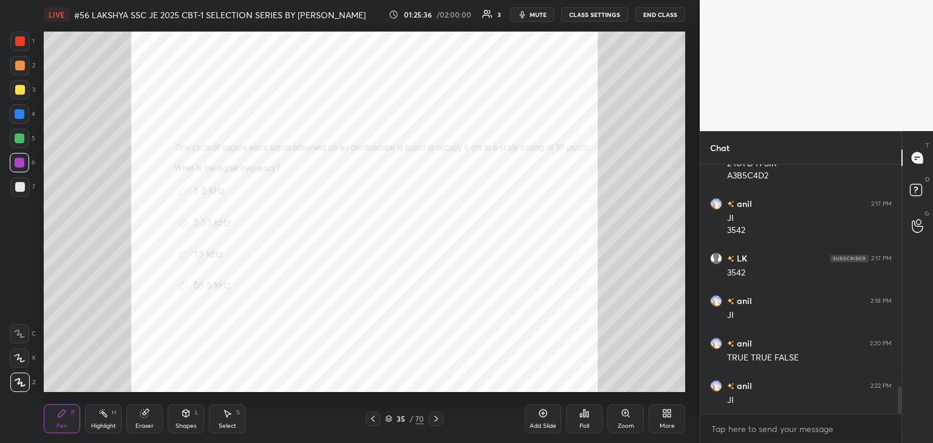
click at [630, 424] on div "Zoom" at bounding box center [626, 426] width 16 height 6
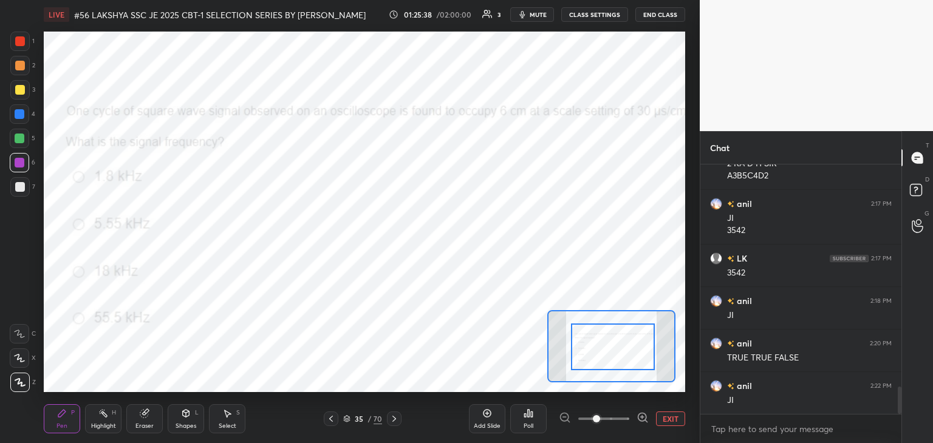
drag, startPoint x: 613, startPoint y: 354, endPoint x: 623, endPoint y: 362, distance: 13.0
click at [619, 361] on div at bounding box center [614, 347] width 84 height 47
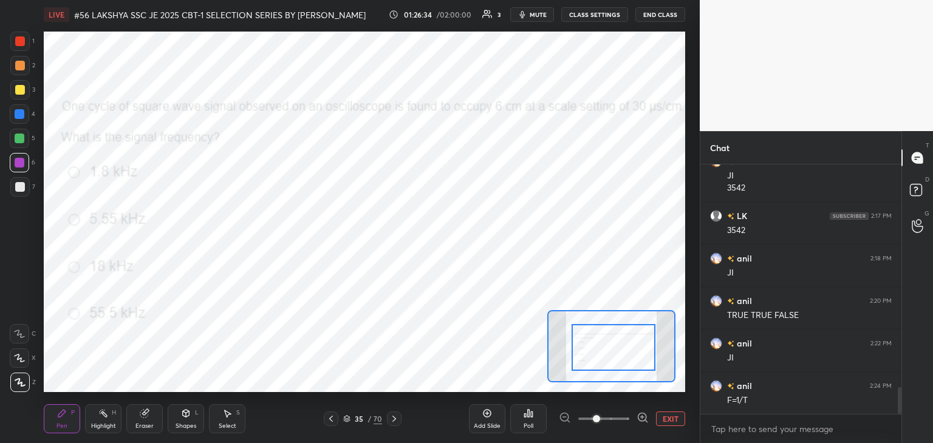
click at [530, 411] on icon at bounding box center [528, 414] width 10 height 10
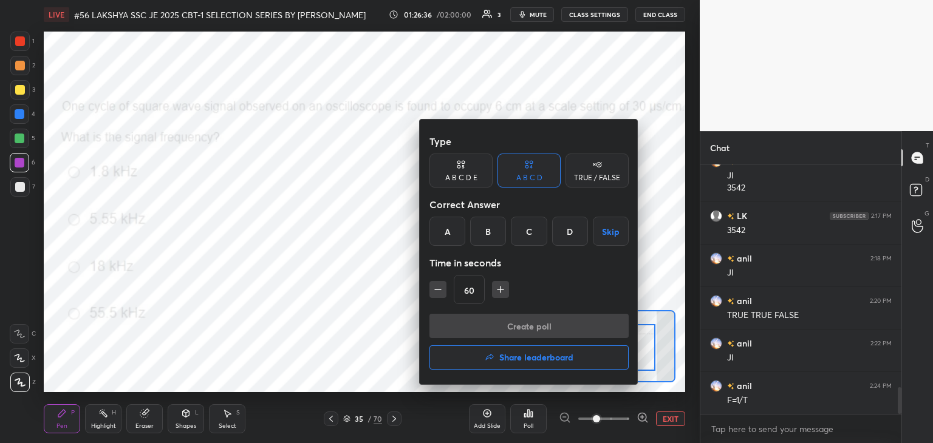
drag, startPoint x: 571, startPoint y: 235, endPoint x: 530, endPoint y: 275, distance: 57.5
click at [569, 236] on div "D" at bounding box center [570, 231] width 36 height 29
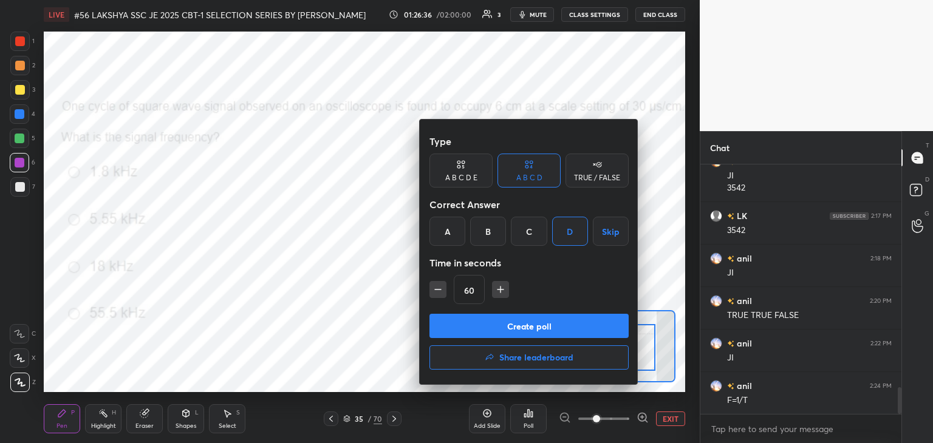
click at [478, 314] on button "Create poll" at bounding box center [528, 326] width 199 height 24
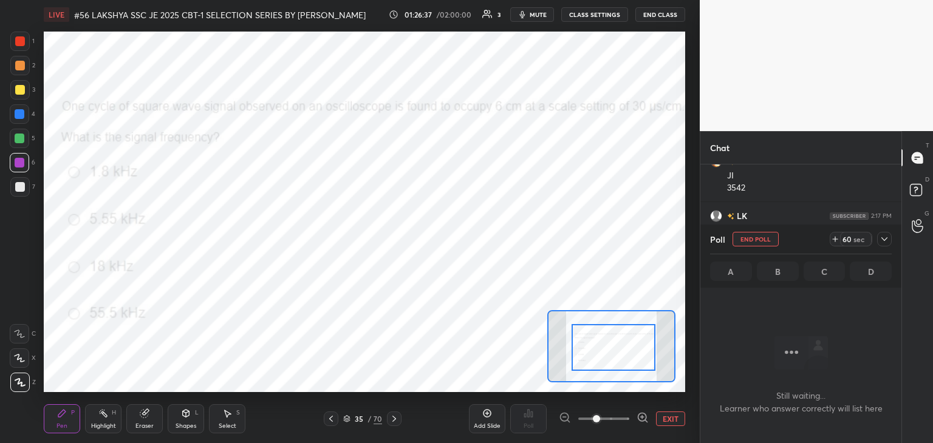
scroll to position [83, 197]
drag, startPoint x: 148, startPoint y: 414, endPoint x: 138, endPoint y: 414, distance: 9.7
click at [143, 414] on div "Eraser" at bounding box center [144, 418] width 36 height 29
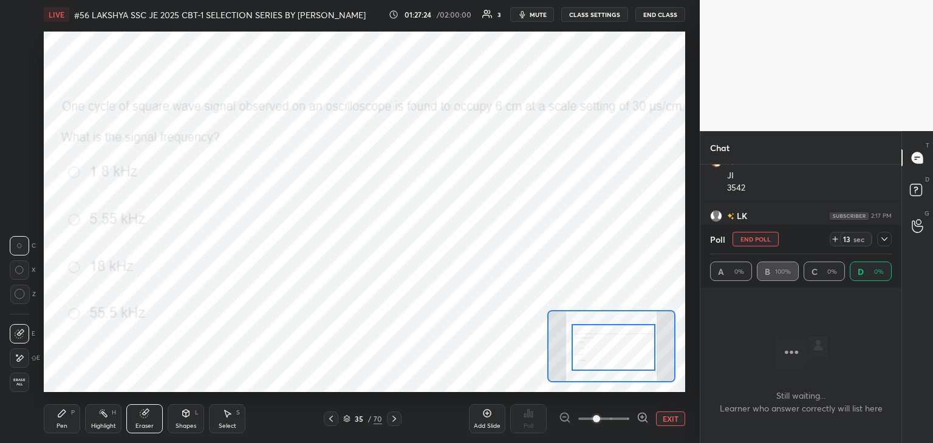
click at [22, 383] on span "Erase all" at bounding box center [19, 382] width 18 height 9
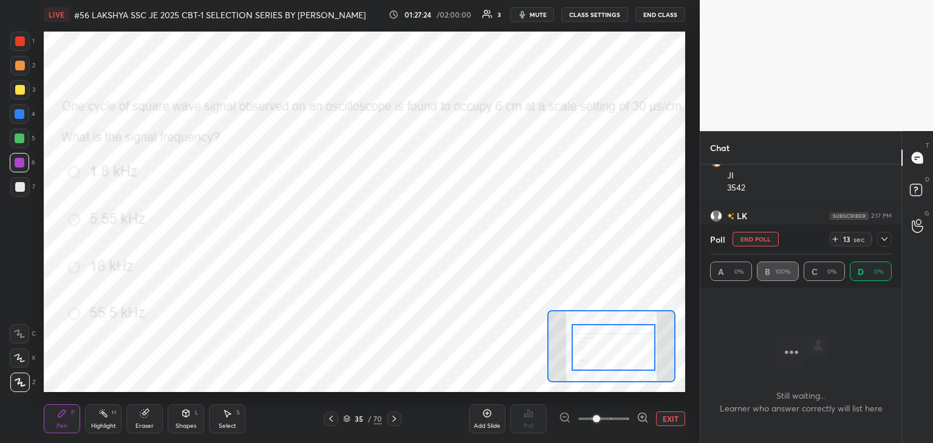
click at [48, 411] on div "Pen P" at bounding box center [62, 418] width 36 height 29
click at [142, 418] on div "Eraser" at bounding box center [144, 418] width 36 height 29
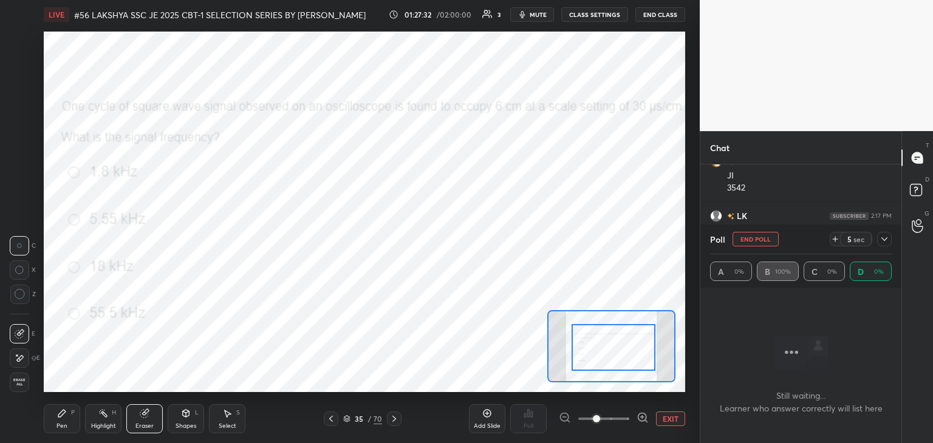
click at [21, 381] on span "Erase all" at bounding box center [19, 382] width 18 height 9
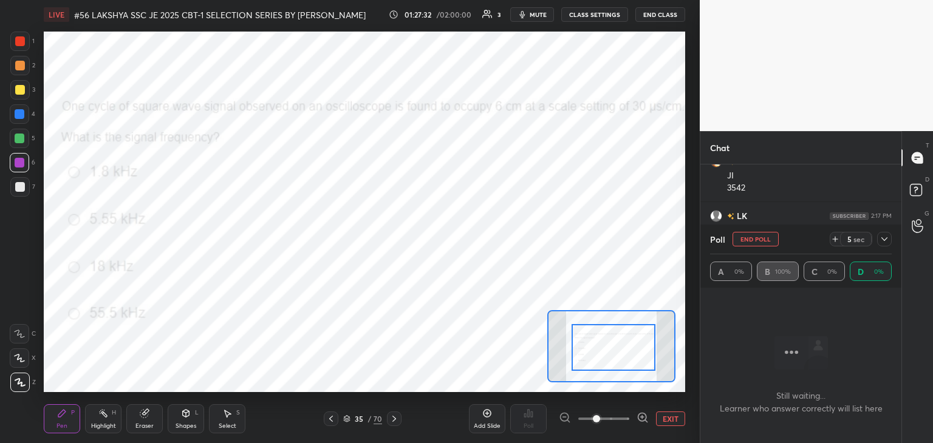
click at [44, 404] on div "Pen P" at bounding box center [62, 418] width 36 height 29
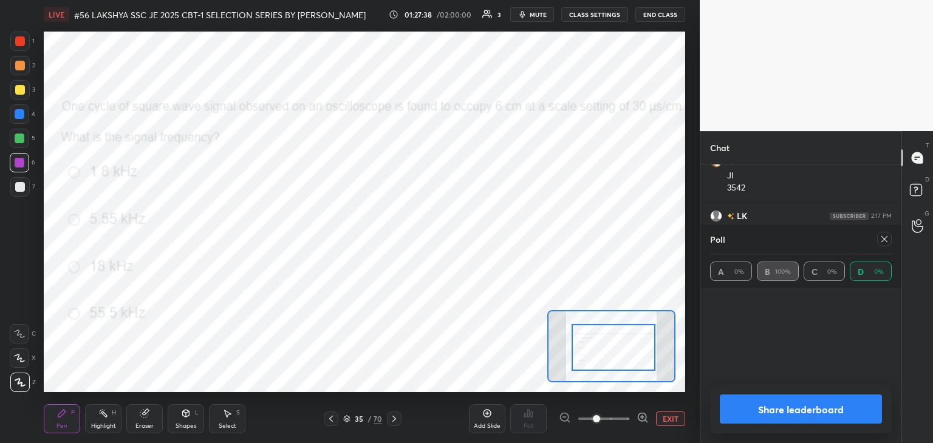
click at [884, 237] on icon at bounding box center [884, 239] width 10 height 10
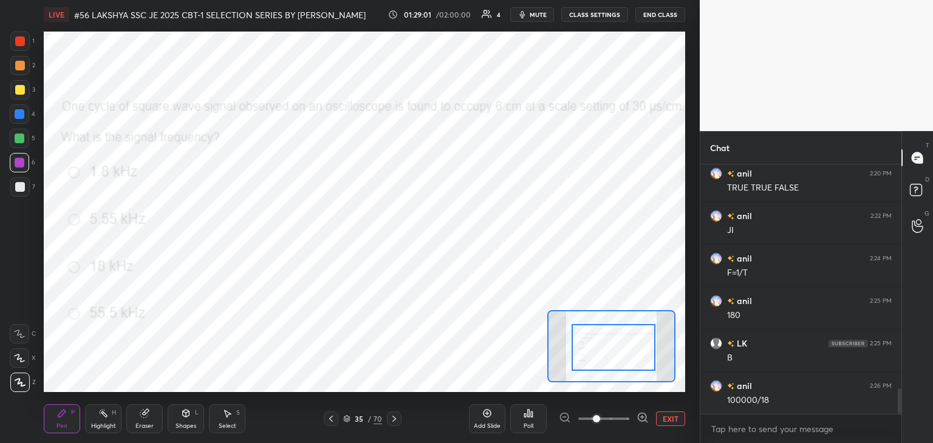
scroll to position [2213, 0]
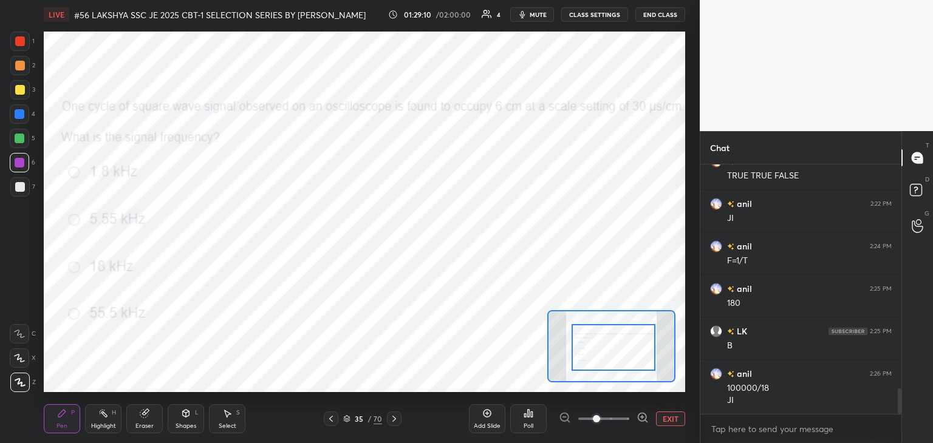
click at [398, 417] on div at bounding box center [394, 419] width 15 height 15
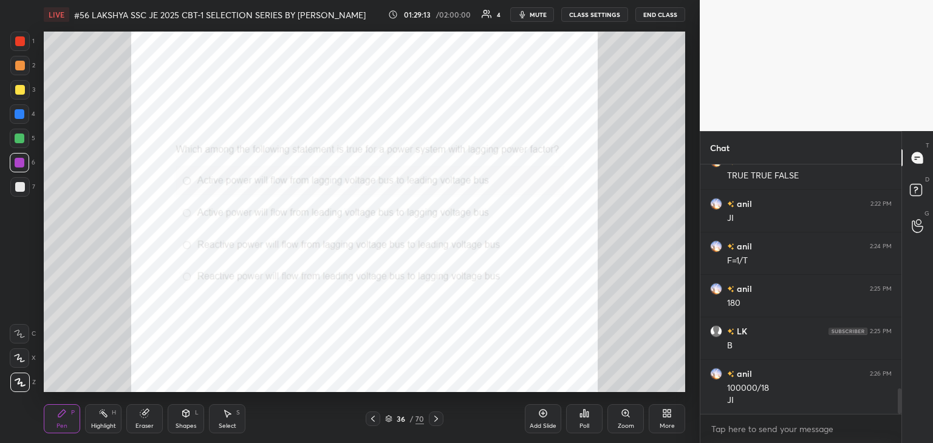
click at [616, 423] on div "Zoom" at bounding box center [625, 418] width 36 height 29
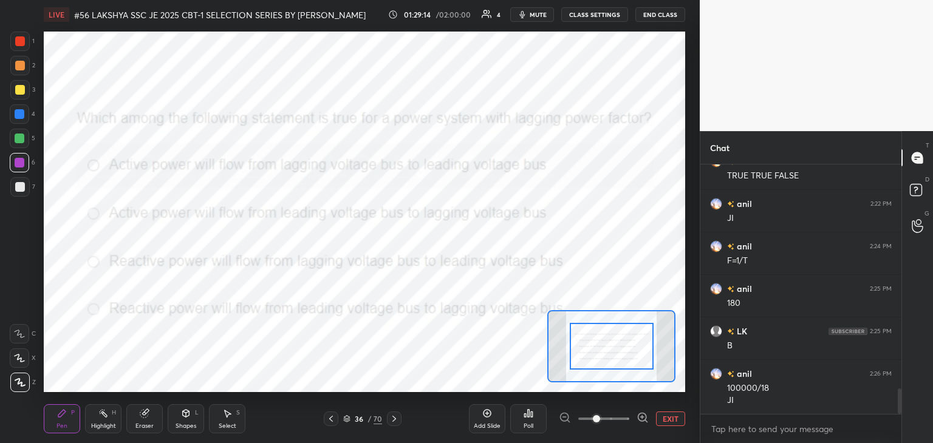
drag, startPoint x: 608, startPoint y: 346, endPoint x: 610, endPoint y: 369, distance: 23.2
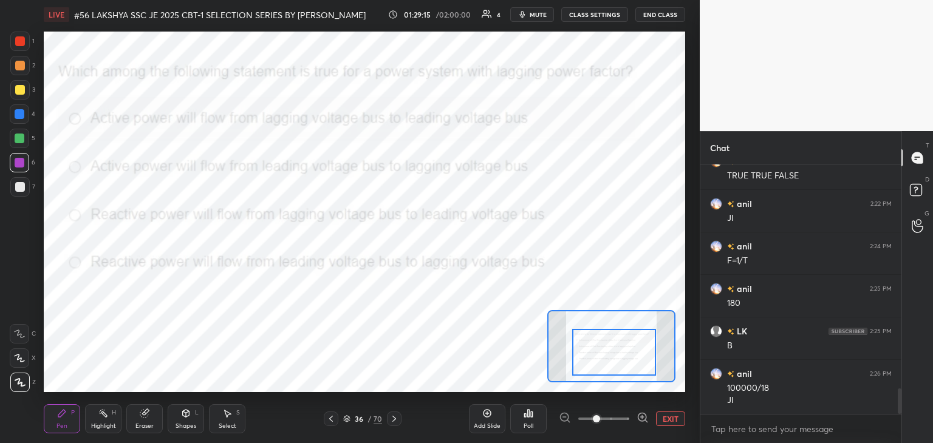
click at [615, 366] on div at bounding box center [614, 352] width 84 height 47
click at [530, 418] on div "Poll" at bounding box center [528, 418] width 36 height 29
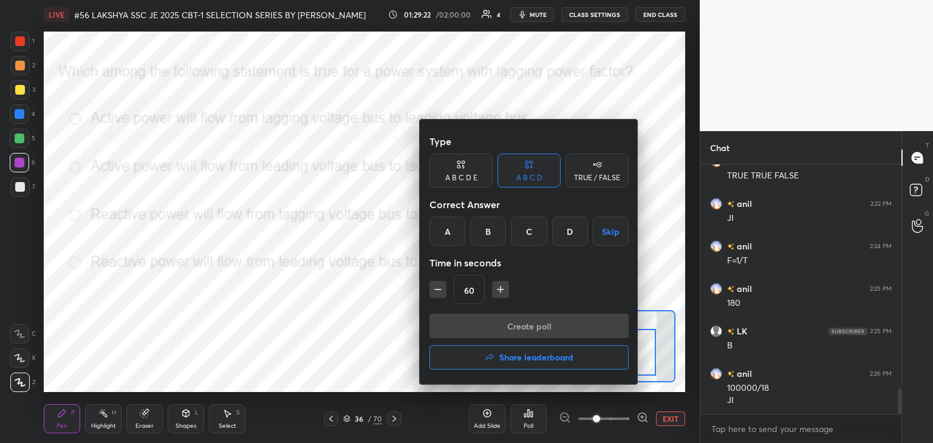
click at [489, 248] on div "Type A B C D E A B C D TRUE / FALSE Correct Answer A B C D Skip Time in seconds…" at bounding box center [528, 221] width 199 height 185
click at [491, 233] on div "B" at bounding box center [488, 231] width 36 height 29
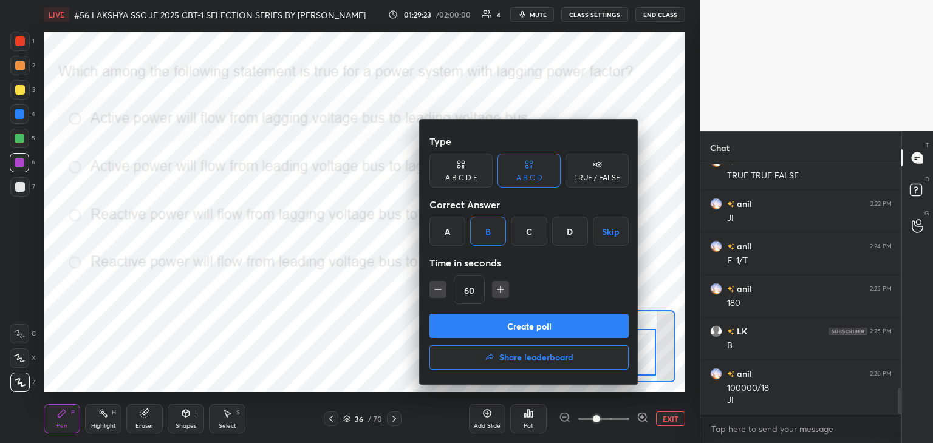
drag, startPoint x: 491, startPoint y: 312, endPoint x: 488, endPoint y: 319, distance: 7.9
click at [491, 313] on div "Type A B C D E A B C D TRUE / FALSE Correct Answer A B C D Skip Time in seconds…" at bounding box center [528, 221] width 199 height 185
click at [488, 326] on button "Create poll" at bounding box center [528, 326] width 199 height 24
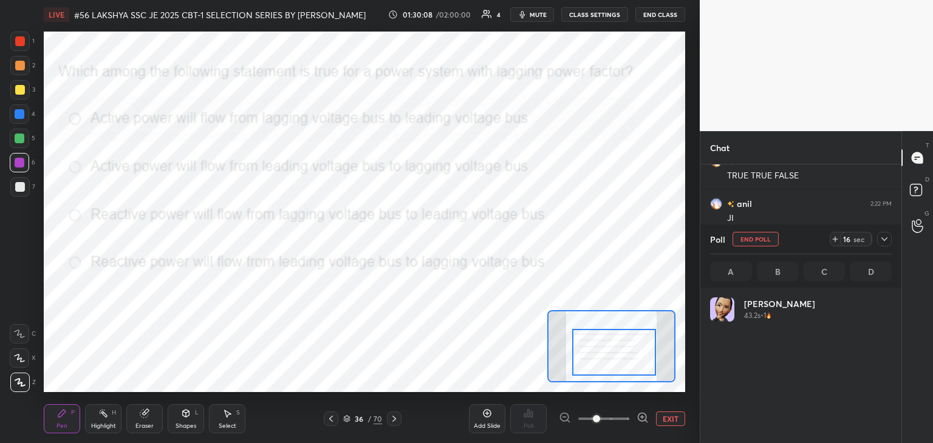
scroll to position [142, 178]
click at [701, 76] on div "1 2 3 4 5 6 7 C X Z C X Z E E Erase all H H LIVE #56 LAKSHYA SSC JE 2025 CBT-1 …" at bounding box center [466, 221] width 933 height 443
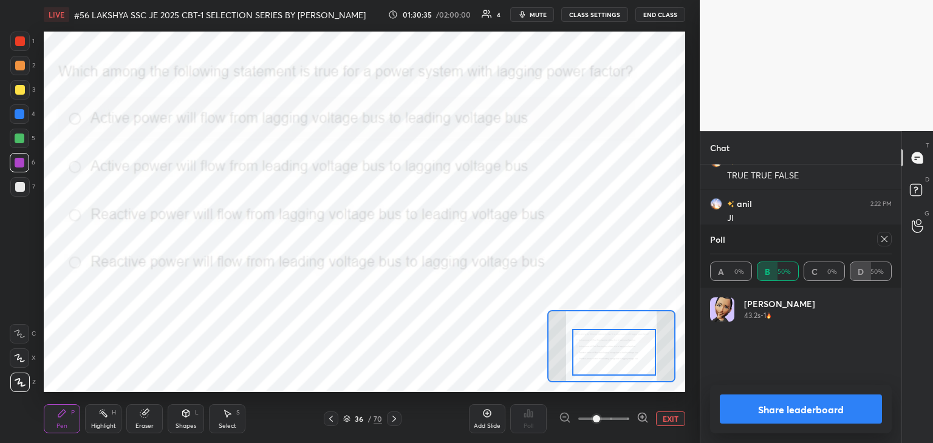
click at [554, 317] on div "Setting up your live class Poll for secs No correct answer Start poll" at bounding box center [364, 212] width 641 height 361
click at [121, 146] on div "Setting up your live class Poll for secs No correct answer Start poll" at bounding box center [364, 212] width 651 height 366
click at [890, 234] on div at bounding box center [884, 239] width 15 height 15
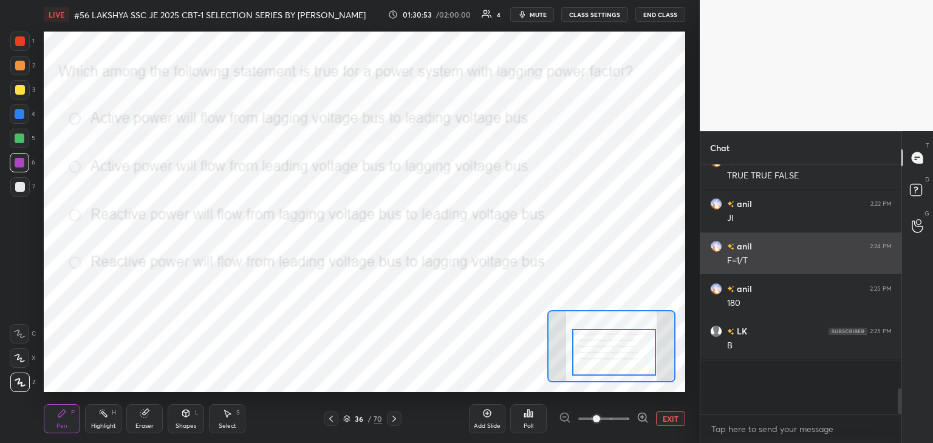
scroll to position [4, 4]
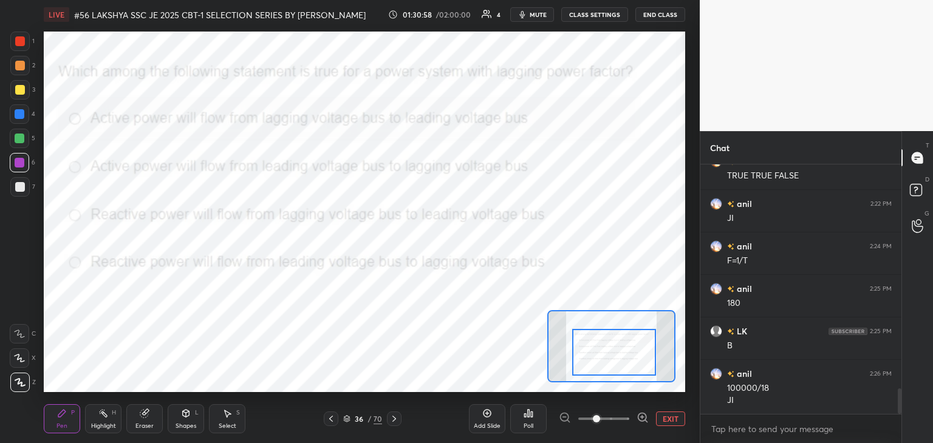
click at [21, 44] on div at bounding box center [20, 41] width 10 height 10
click at [533, 425] on div "Poll" at bounding box center [528, 426] width 10 height 6
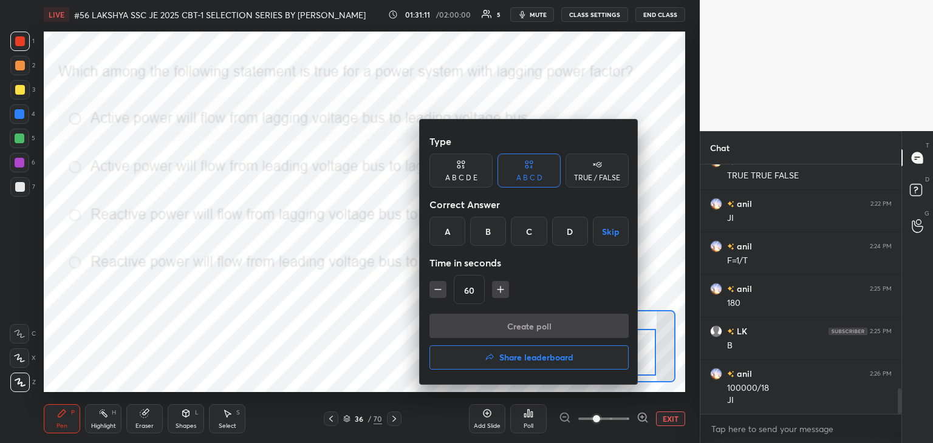
click at [535, 414] on div at bounding box center [466, 221] width 933 height 443
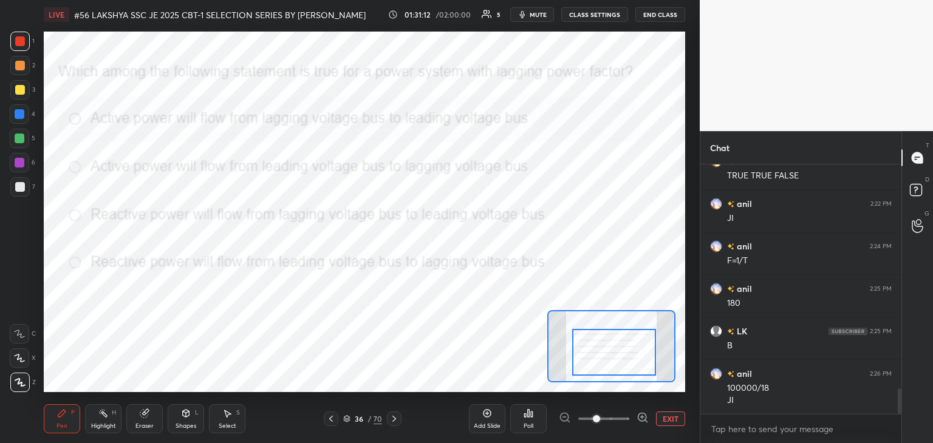
click at [355, 418] on div "36" at bounding box center [359, 418] width 12 height 7
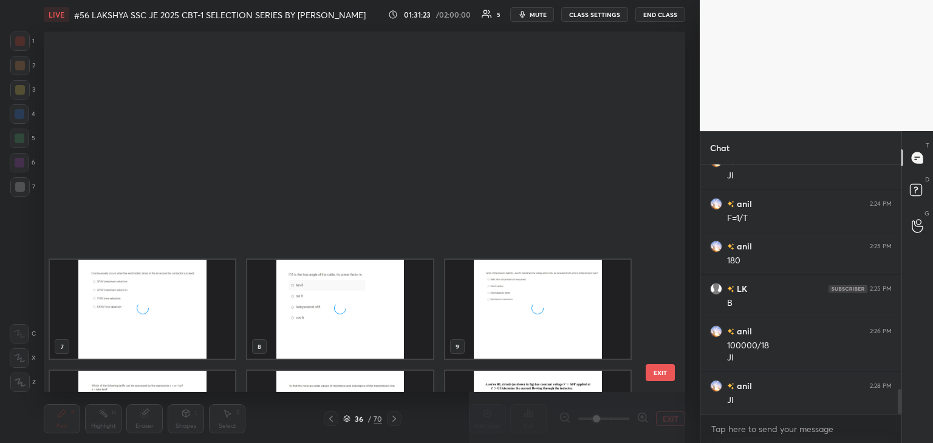
scroll to position [0, 0]
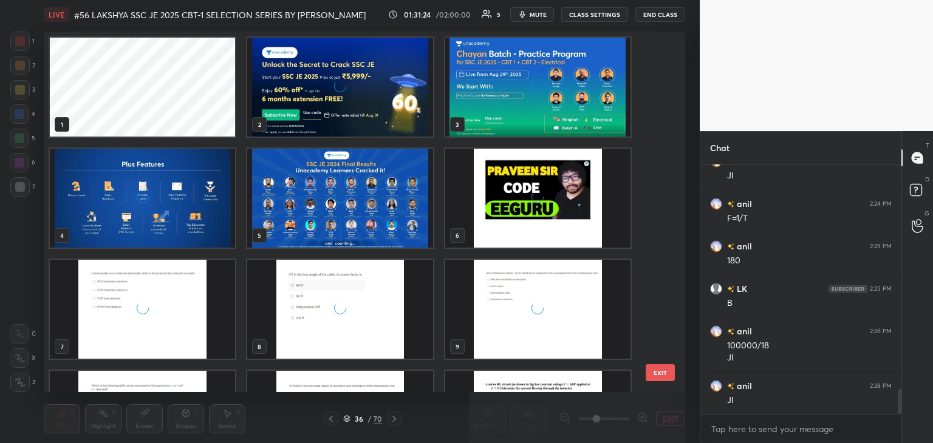
drag, startPoint x: 637, startPoint y: 39, endPoint x: 637, endPoint y: 50, distance: 10.3
click at [638, 54] on div "1 2 3 4 5 6 7 8 9 10 11 12" at bounding box center [354, 212] width 620 height 361
click at [647, 67] on div "1 2 3 4 5 6 7 8 9 10 11 12" at bounding box center [354, 212] width 620 height 361
click at [655, 70] on div "1 2 3 4 5 6 7 8 9 10 11 12" at bounding box center [354, 212] width 620 height 361
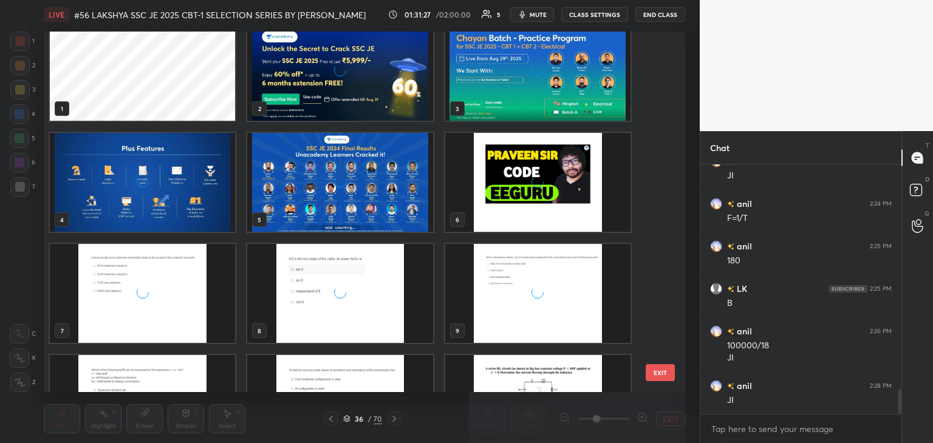
drag, startPoint x: 664, startPoint y: 73, endPoint x: 670, endPoint y: 23, distance: 50.2
click at [670, 23] on div "LIVE #56 LAKSHYA SSC JE 2025 CBT-1 SELECTION SERIES BY [PERSON_NAME] 01:31:27 /…" at bounding box center [364, 221] width 651 height 443
drag, startPoint x: 666, startPoint y: 39, endPoint x: 660, endPoint y: 56, distance: 17.5
click at [661, 61] on div "1 2 3 4 5 6 7 8 9 10 11 12 13 14 15 EXIT" at bounding box center [364, 212] width 641 height 361
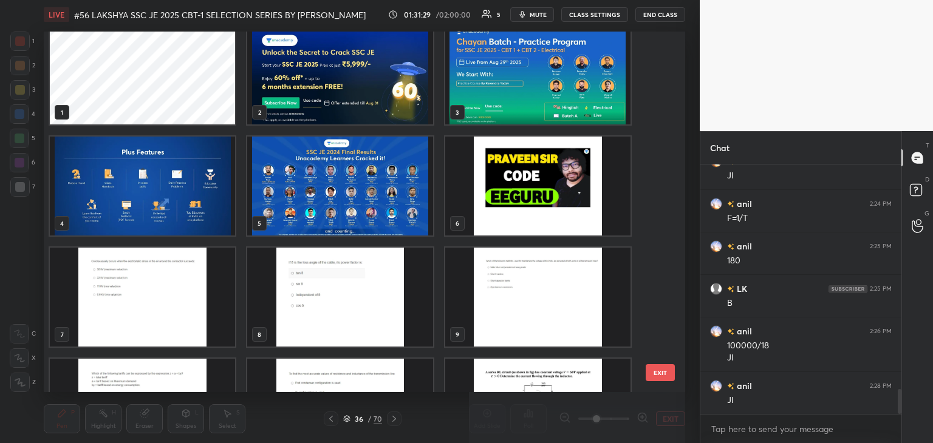
scroll to position [0, 0]
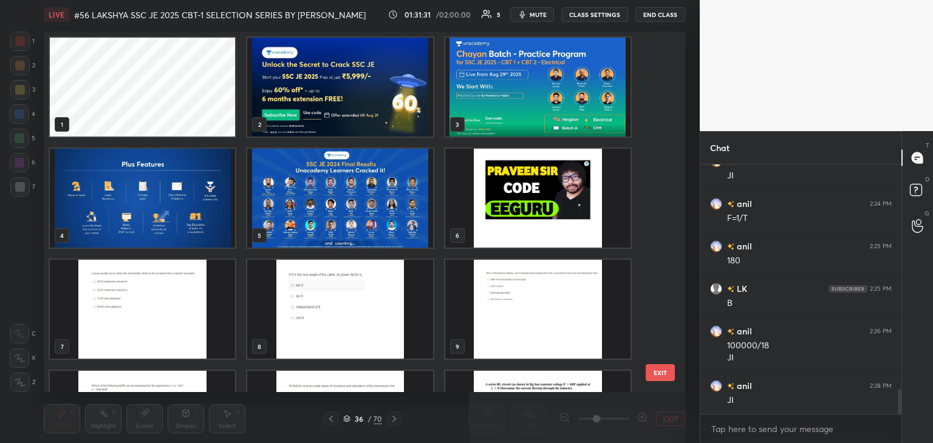
click at [336, 95] on img "grid" at bounding box center [339, 87] width 185 height 99
click at [339, 97] on img "grid" at bounding box center [339, 87] width 185 height 99
click at [341, 95] on img "grid" at bounding box center [339, 87] width 185 height 99
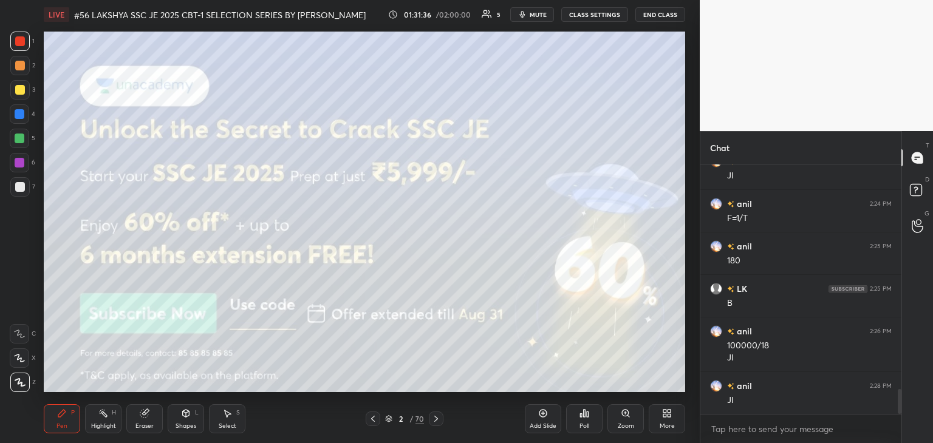
scroll to position [2285, 0]
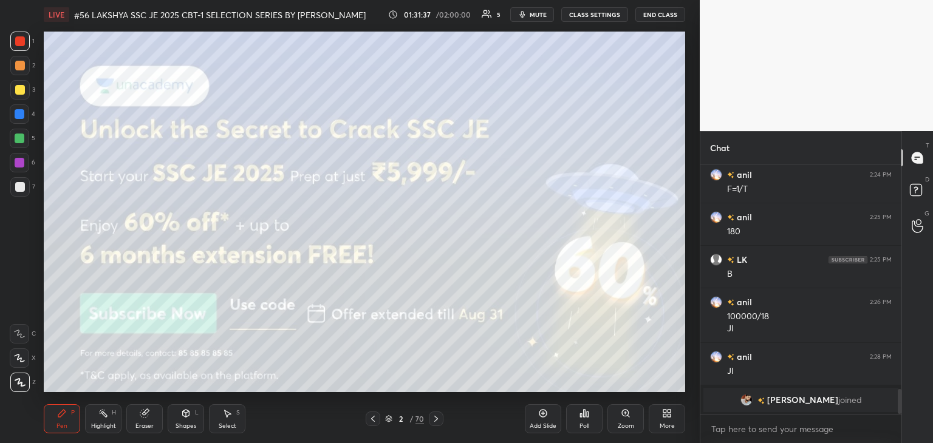
drag, startPoint x: 437, startPoint y: 418, endPoint x: 422, endPoint y: 410, distance: 17.4
click at [437, 418] on icon at bounding box center [436, 419] width 10 height 10
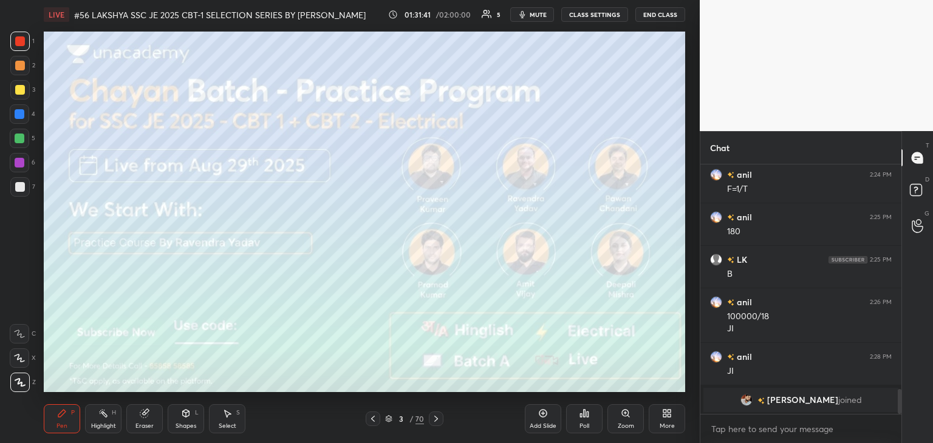
click at [438, 420] on icon at bounding box center [436, 419] width 10 height 10
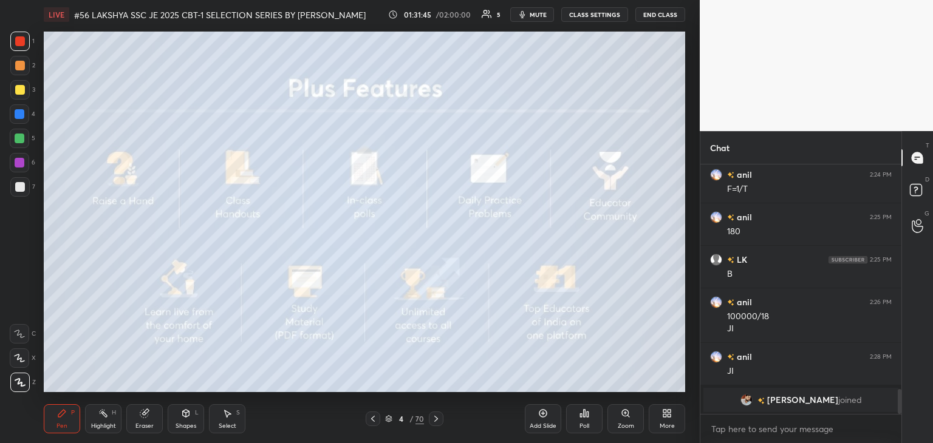
click at [583, 427] on div "Poll" at bounding box center [584, 426] width 10 height 6
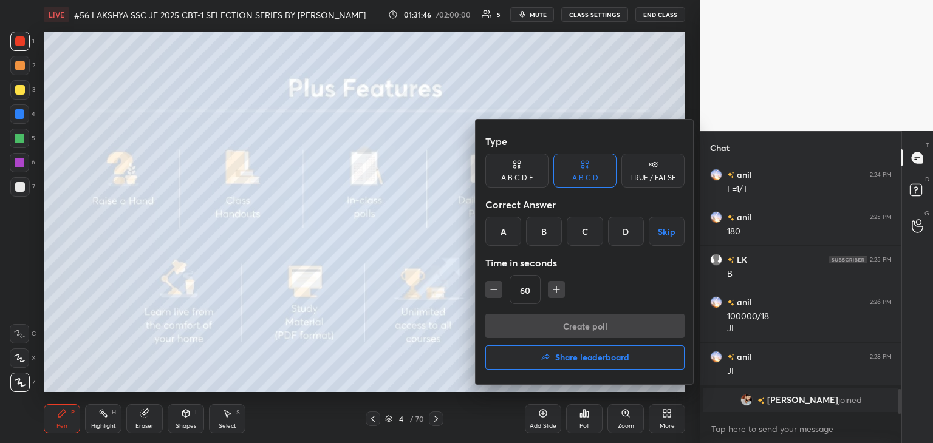
click at [582, 353] on h4 "Share leaderboard" at bounding box center [592, 357] width 74 height 9
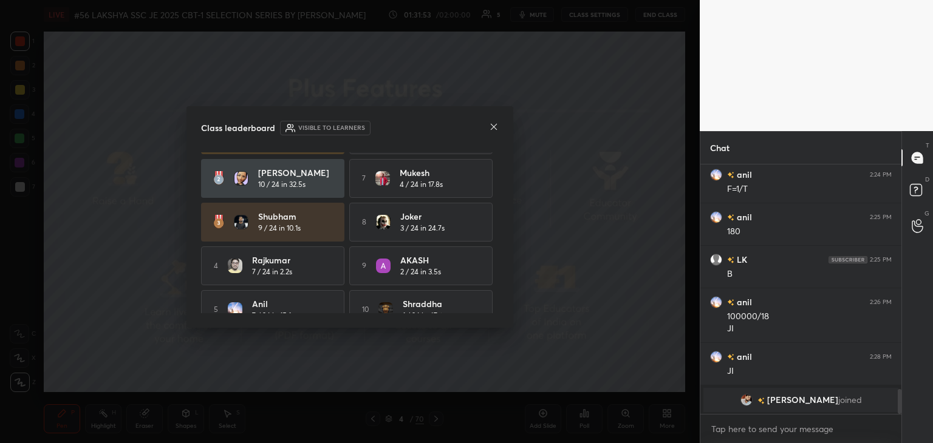
scroll to position [2206, 0]
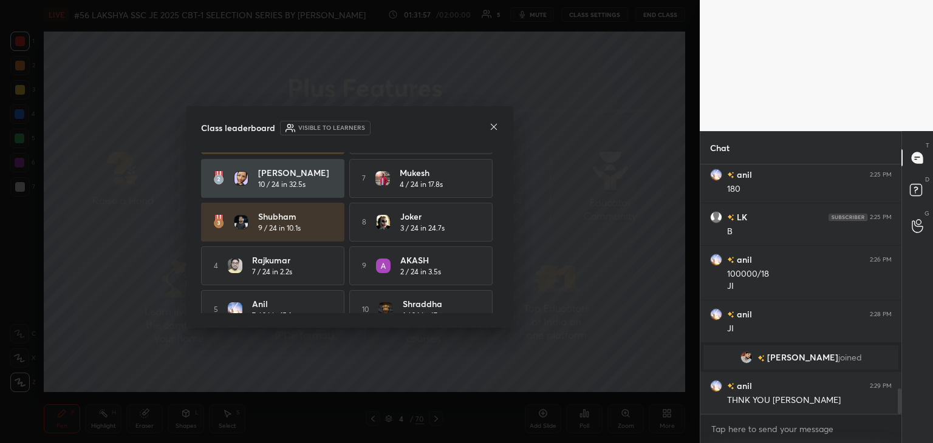
click at [497, 129] on icon at bounding box center [494, 127] width 10 height 10
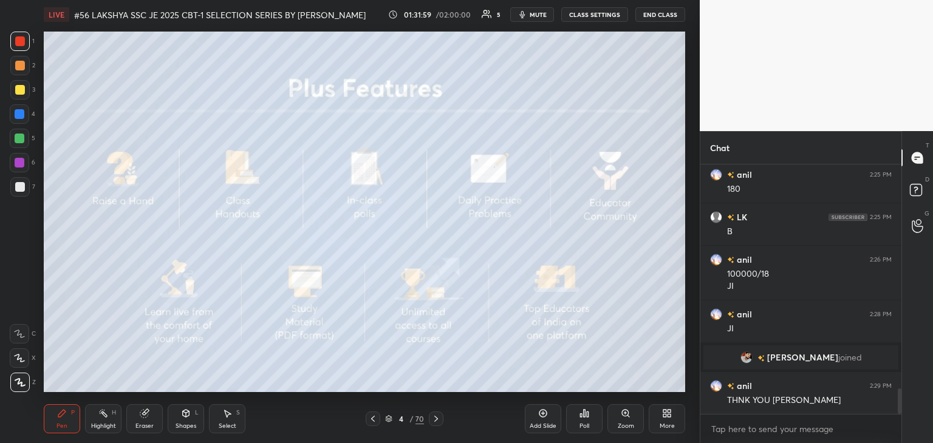
click at [549, 5] on div "LIVE #56 LAKSHYA SSC JE 2025 CBT-1 SELECTION SERIES BY [PERSON_NAME] 01:31:59 /…" at bounding box center [364, 14] width 641 height 29
click at [539, 15] on span "mute" at bounding box center [538, 14] width 17 height 9
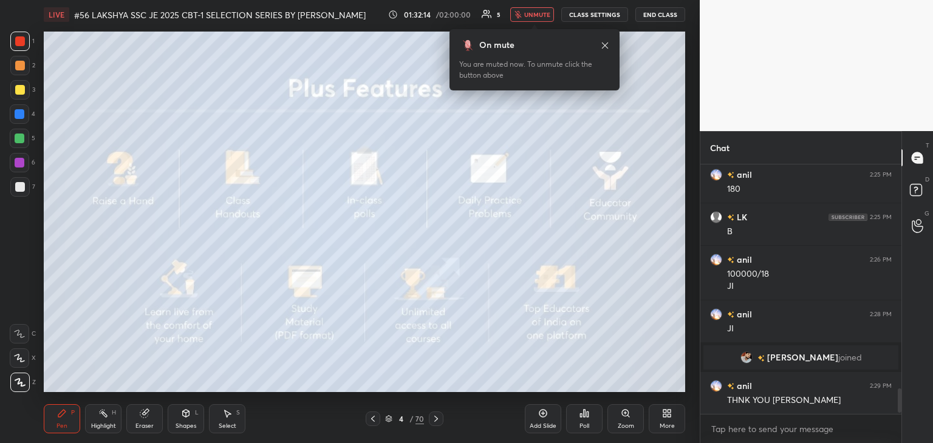
scroll to position [246, 197]
click at [371, 420] on icon at bounding box center [373, 419] width 10 height 10
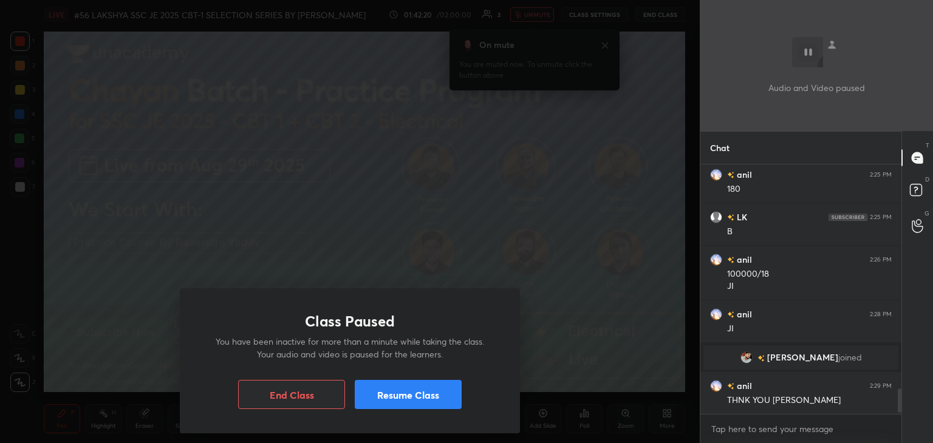
click at [425, 406] on button "Resume Class" at bounding box center [408, 394] width 107 height 29
click at [279, 234] on div "Class Paused You have been inactive for more than a minute while taking the cla…" at bounding box center [350, 221] width 700 height 443
click at [372, 400] on button "Resume Class" at bounding box center [408, 394] width 107 height 29
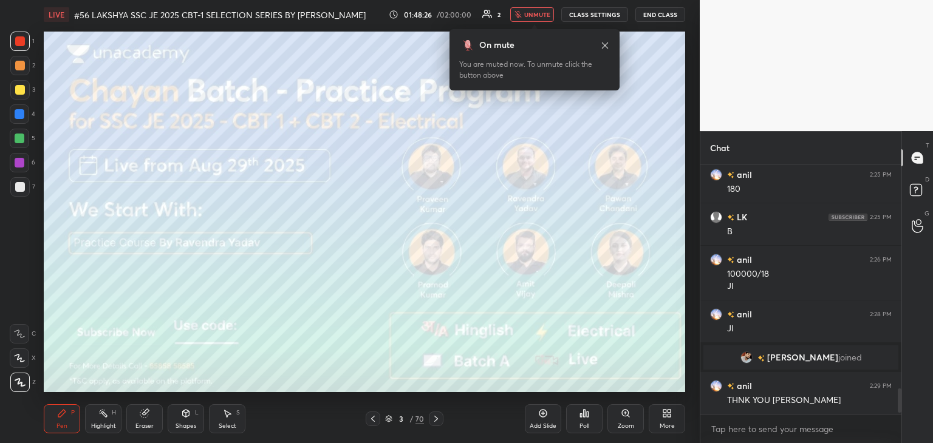
click at [752, 359] on img "grid" at bounding box center [746, 358] width 12 height 12
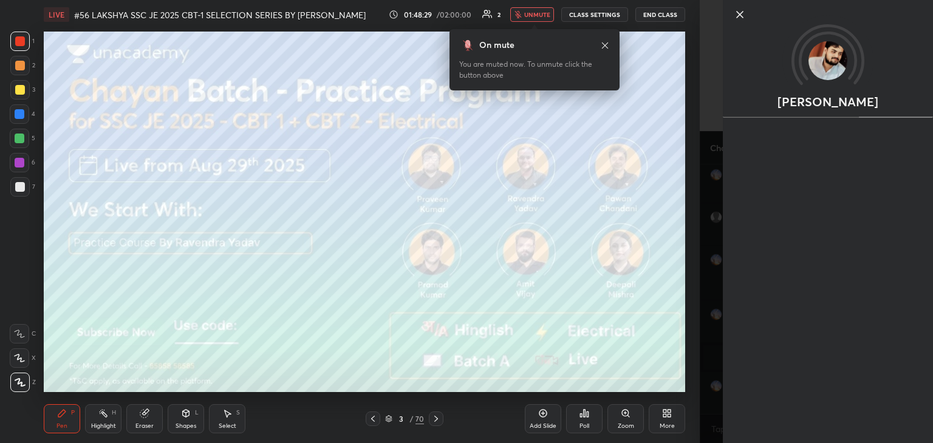
click at [741, 20] on icon at bounding box center [739, 14] width 15 height 15
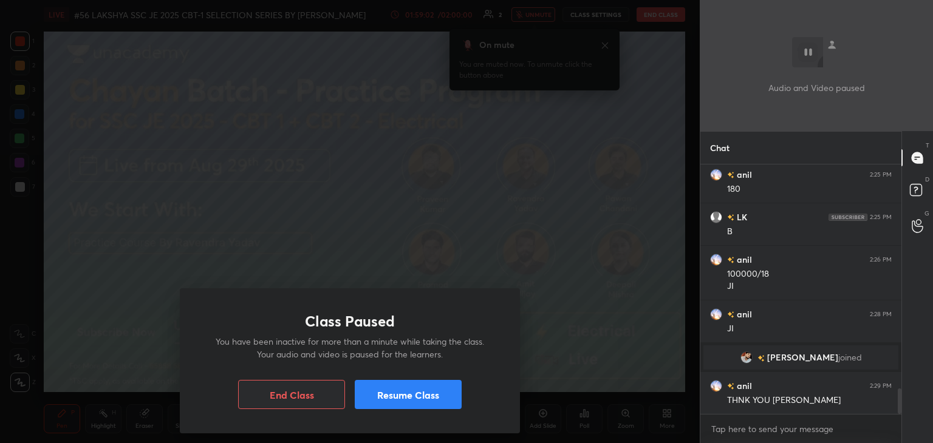
click at [408, 399] on button "Resume Class" at bounding box center [408, 394] width 107 height 29
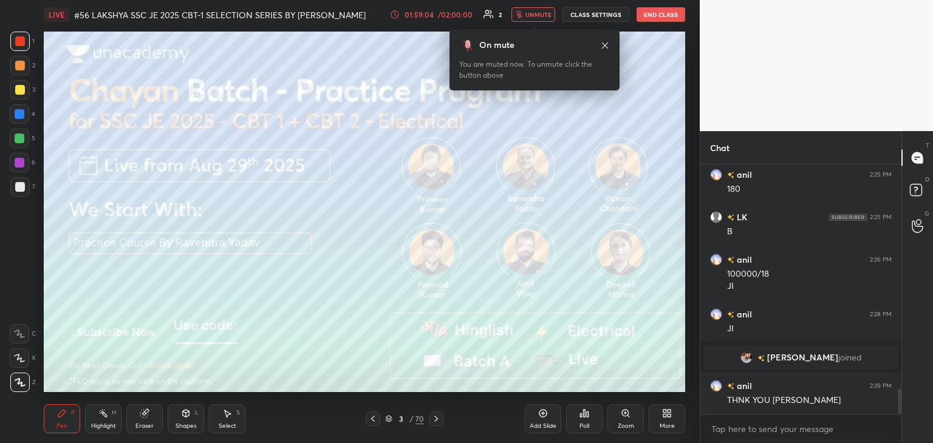
click at [20, 88] on div at bounding box center [20, 90] width 10 height 10
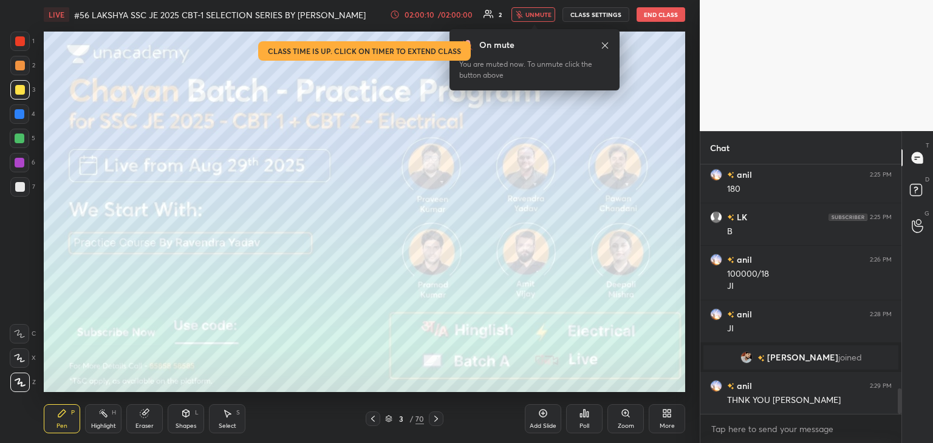
click at [670, 14] on button "End Class" at bounding box center [660, 14] width 49 height 15
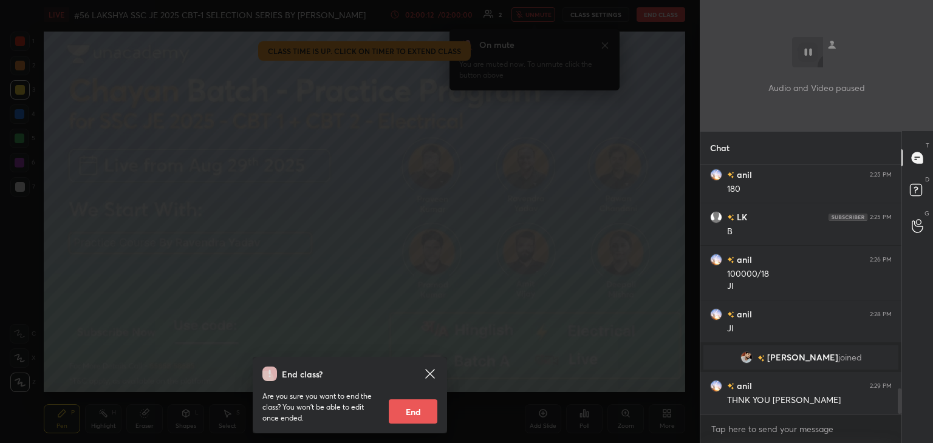
click at [413, 417] on button "End" at bounding box center [413, 412] width 49 height 24
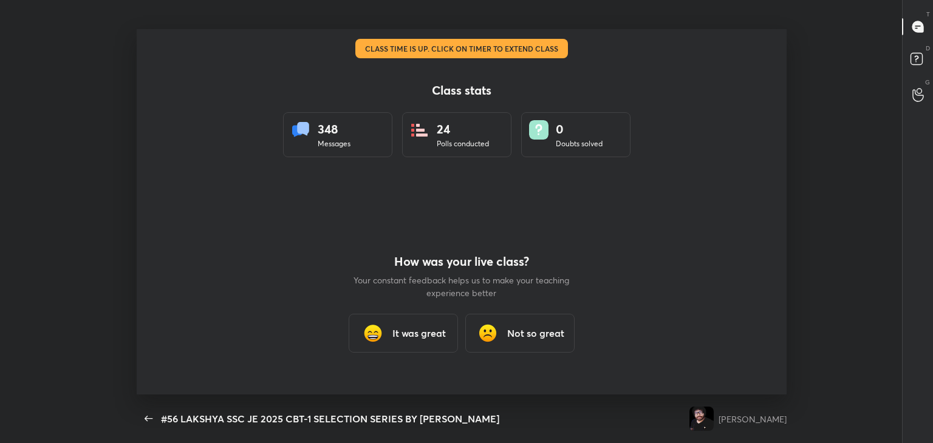
scroll to position [0, 0]
click at [416, 331] on h3 "It was great" at bounding box center [418, 333] width 53 height 15
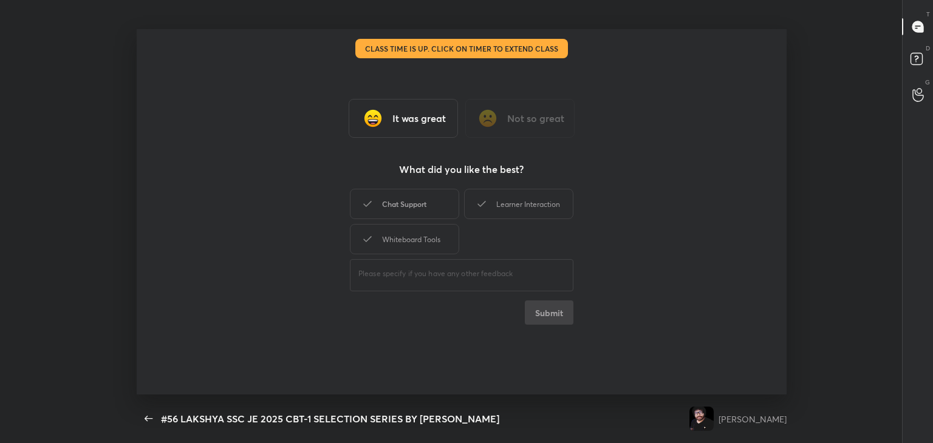
click at [423, 205] on div "Chat Support" at bounding box center [404, 204] width 109 height 30
click at [417, 224] on div "Whiteboard Tools" at bounding box center [404, 239] width 109 height 30
click at [543, 305] on button "Submit" at bounding box center [549, 313] width 49 height 24
